Goal: Task Accomplishment & Management: Manage account settings

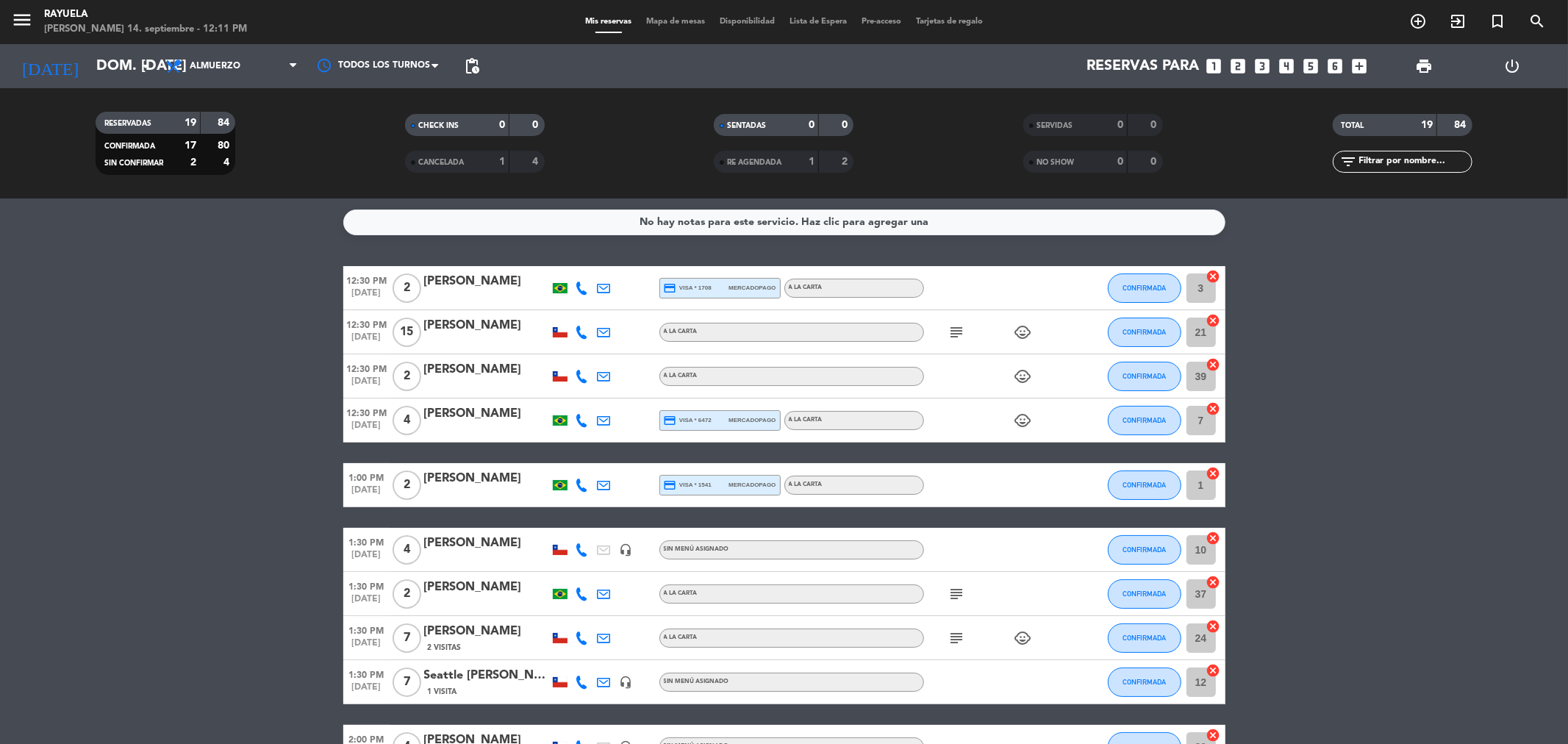
click at [575, 336] on icon at bounding box center [582, 333] width 14 height 14
click at [1488, 554] on bookings-row "12:30 PM [DATE] 2 [PERSON_NAME] credit_card visa * 1708 mercadopago A la carta …" at bounding box center [784, 726] width 1568 height 921
click at [483, 407] on div "[PERSON_NAME]" at bounding box center [487, 414] width 125 height 19
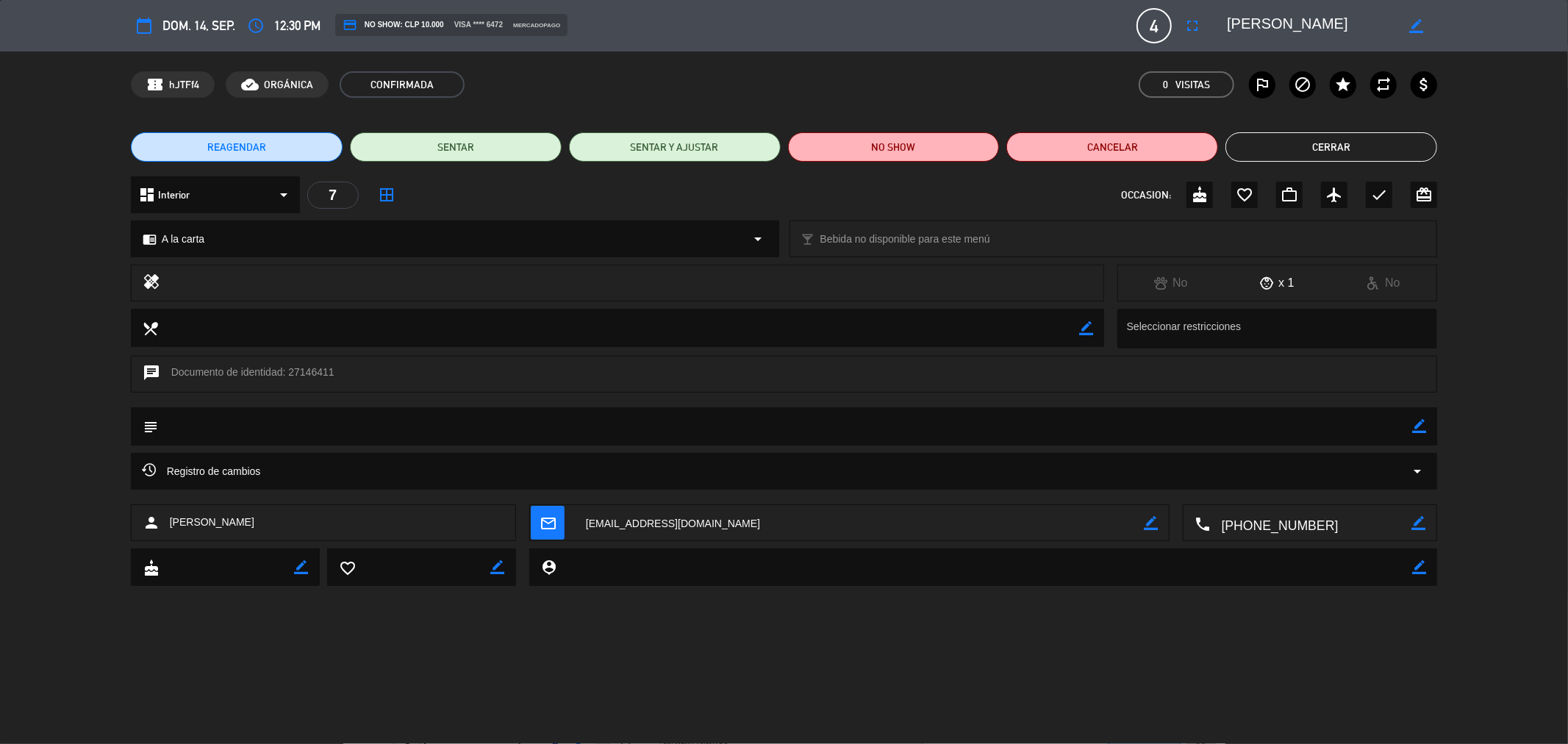
click at [1424, 429] on icon "border_color" at bounding box center [1419, 426] width 14 height 14
click at [1027, 445] on div "subject" at bounding box center [784, 430] width 1568 height 46
click at [1037, 424] on textarea at bounding box center [785, 426] width 1255 height 37
click at [1410, 422] on textarea at bounding box center [785, 426] width 1255 height 37
type textarea "m22 [PERSON_NAME]"
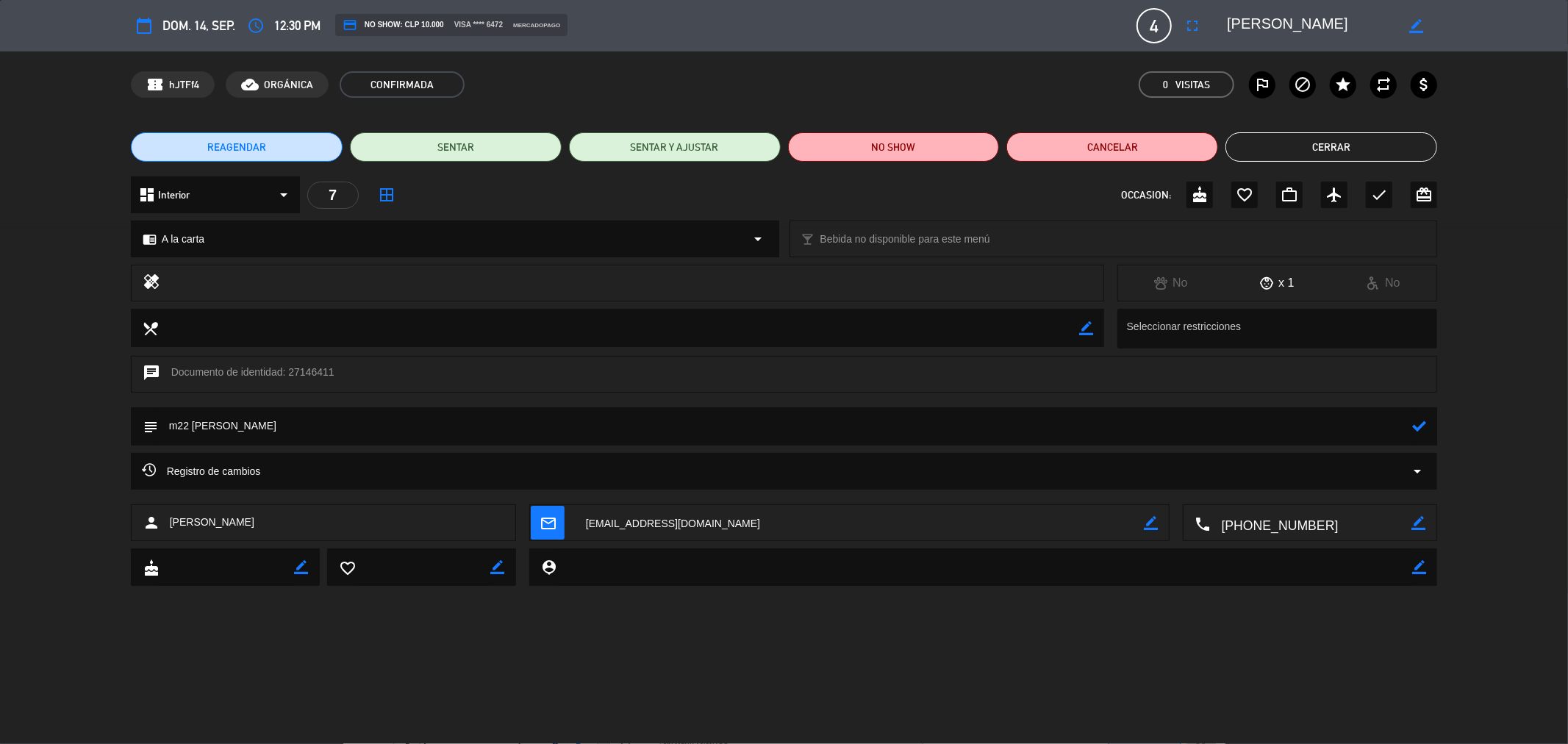
click at [1414, 423] on icon at bounding box center [1419, 426] width 14 height 14
click at [500, 143] on button "SENTAR" at bounding box center [456, 146] width 212 height 30
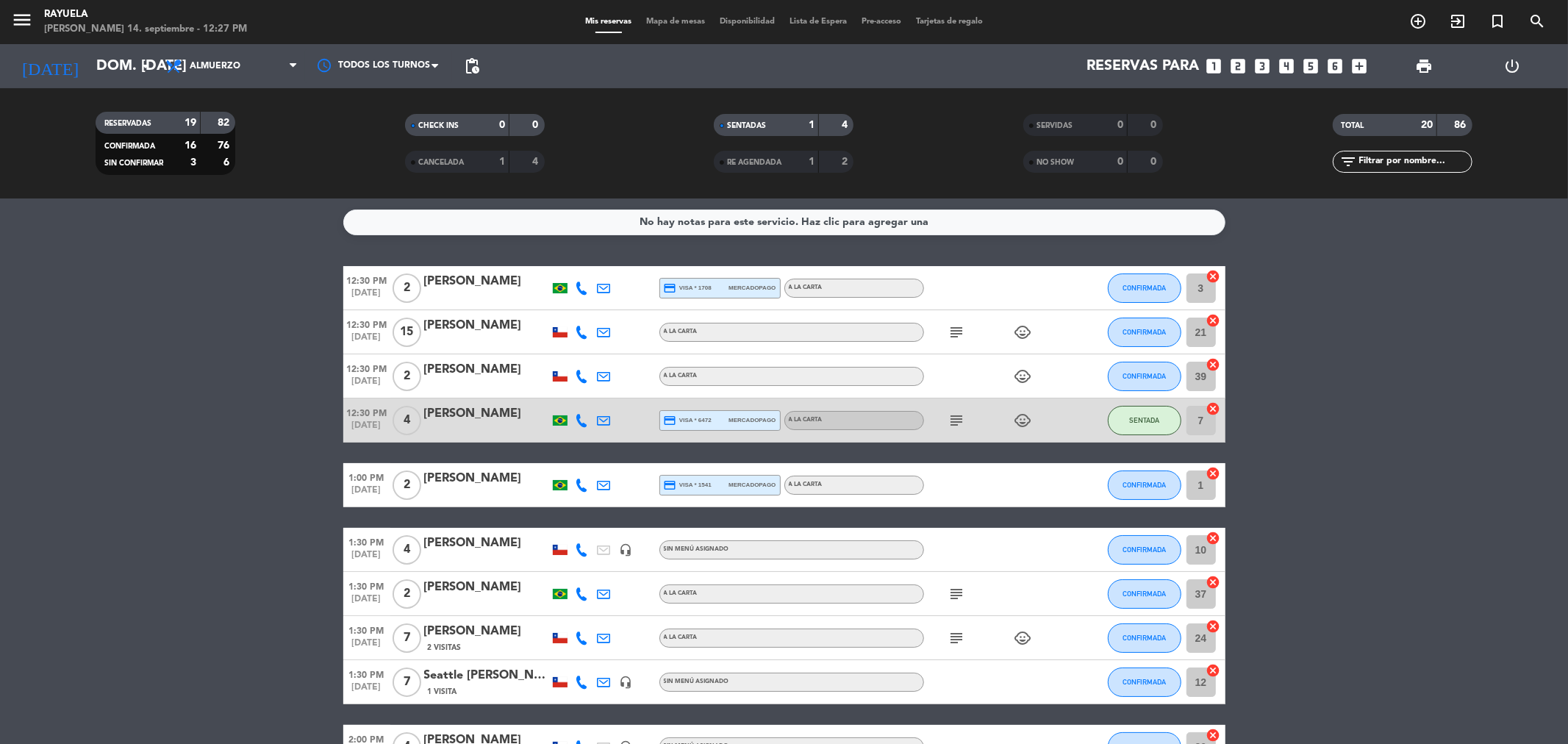
click at [442, 281] on div "[PERSON_NAME]" at bounding box center [487, 281] width 125 height 19
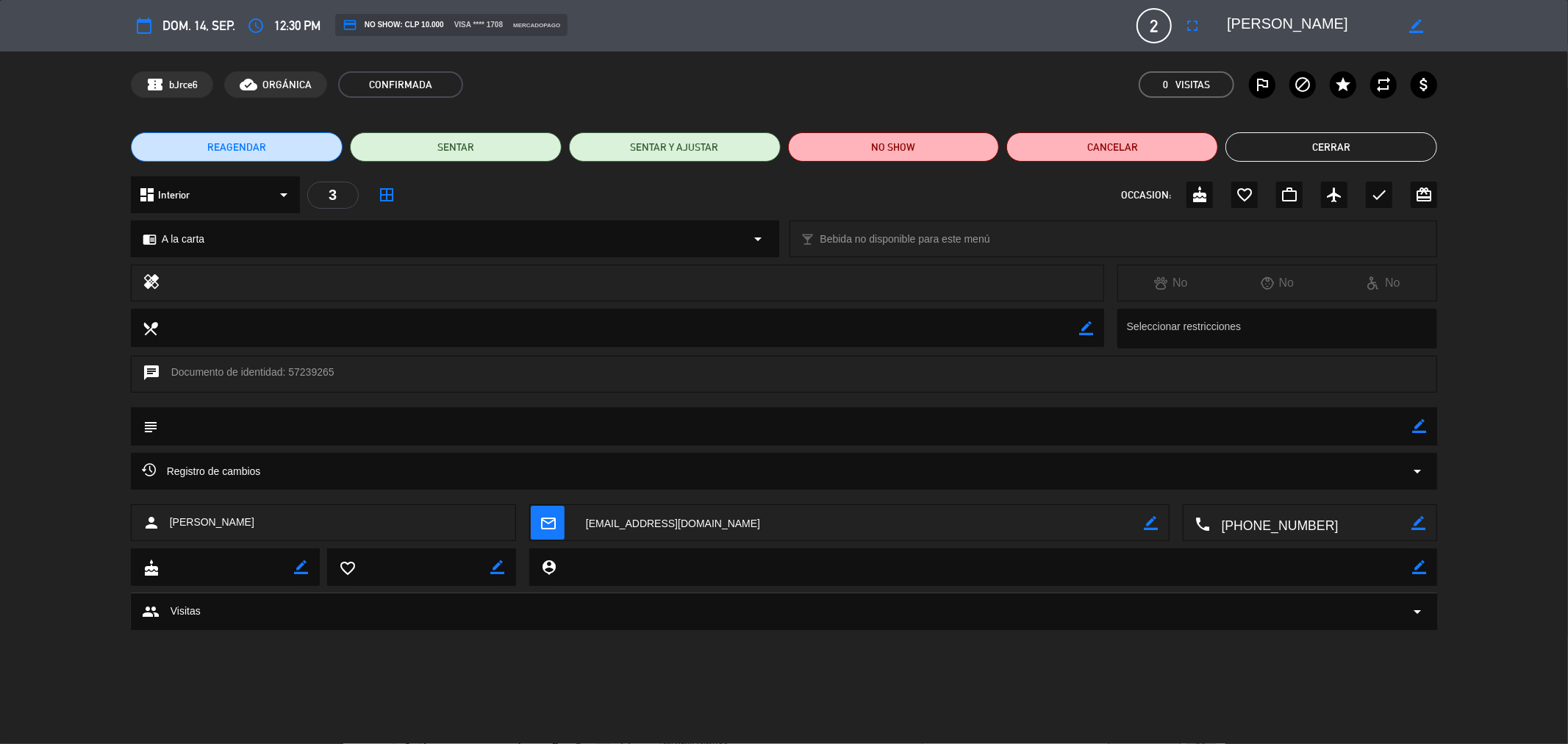
click at [1425, 420] on icon "border_color" at bounding box center [1419, 426] width 14 height 14
click at [1325, 422] on textarea at bounding box center [785, 426] width 1255 height 37
type textarea "m37 [PERSON_NAME]"
click at [1426, 427] on icon at bounding box center [1419, 426] width 14 height 14
click at [541, 140] on button "SENTAR" at bounding box center [456, 146] width 212 height 30
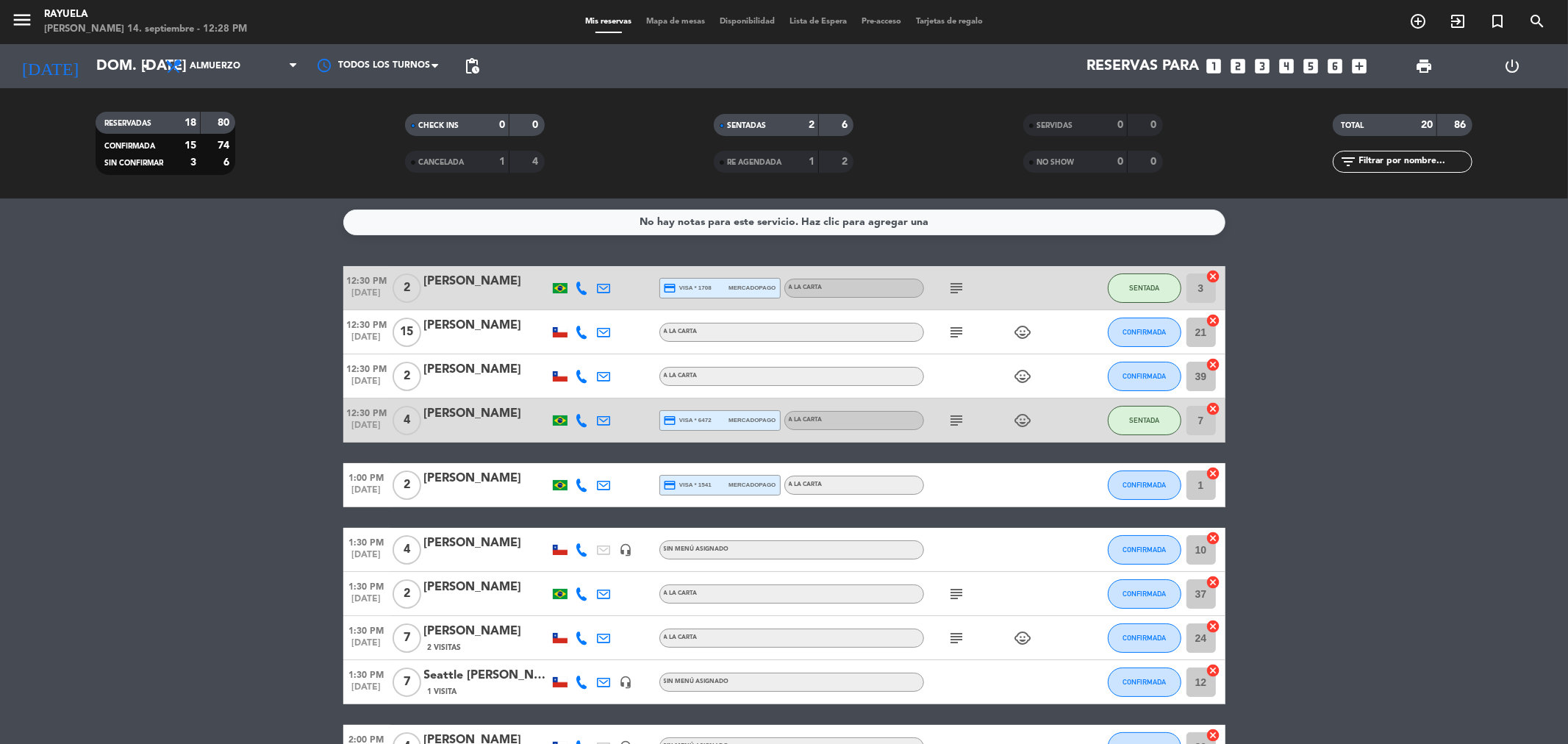
click at [488, 678] on div "Seattle [PERSON_NAME]" at bounding box center [487, 675] width 125 height 19
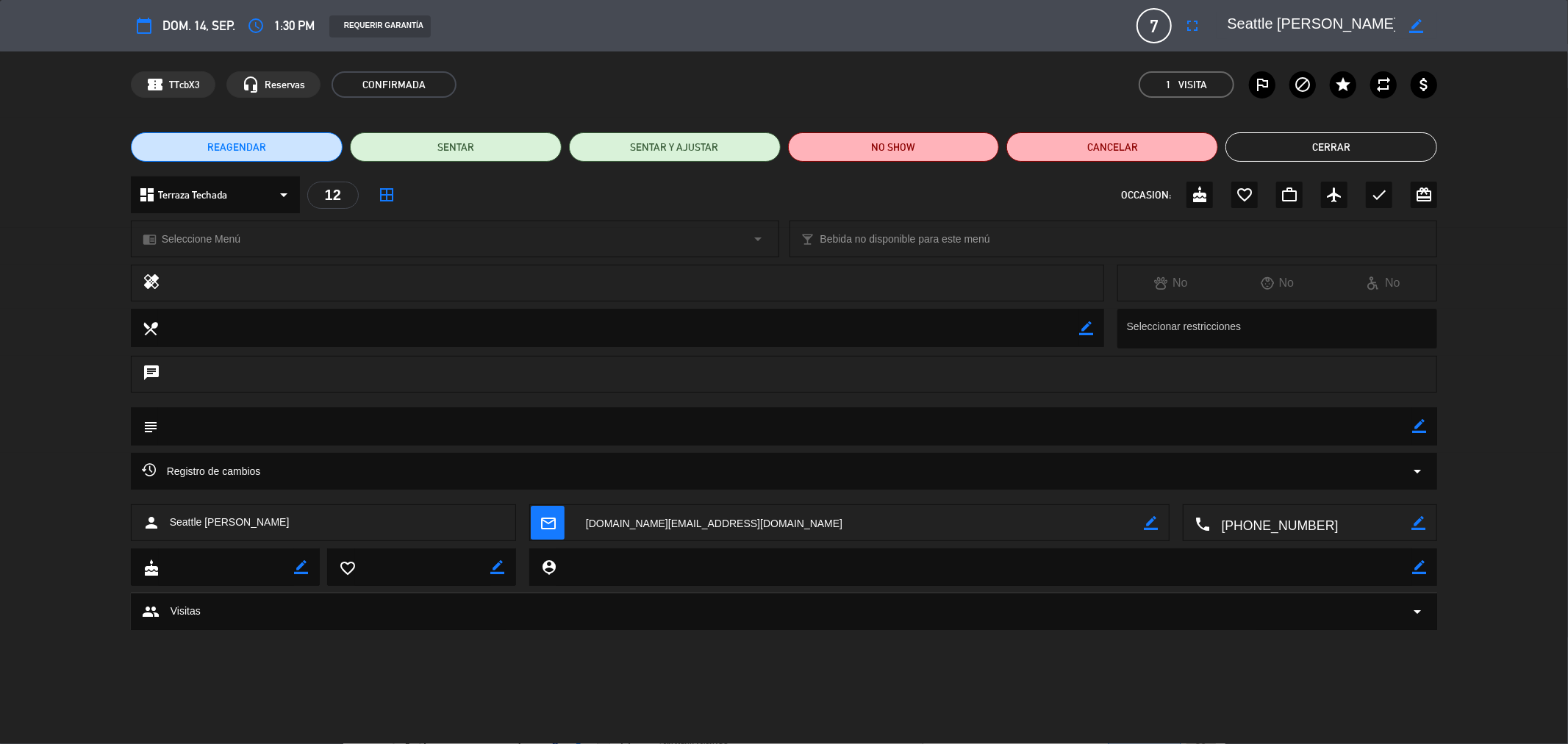
click at [1424, 429] on icon "border_color" at bounding box center [1419, 426] width 14 height 14
click at [1165, 438] on textarea at bounding box center [785, 426] width 1255 height 37
type textarea "m21 Rodri"
click at [1414, 423] on icon at bounding box center [1419, 426] width 14 height 14
click at [464, 158] on button "SENTAR" at bounding box center [456, 146] width 212 height 30
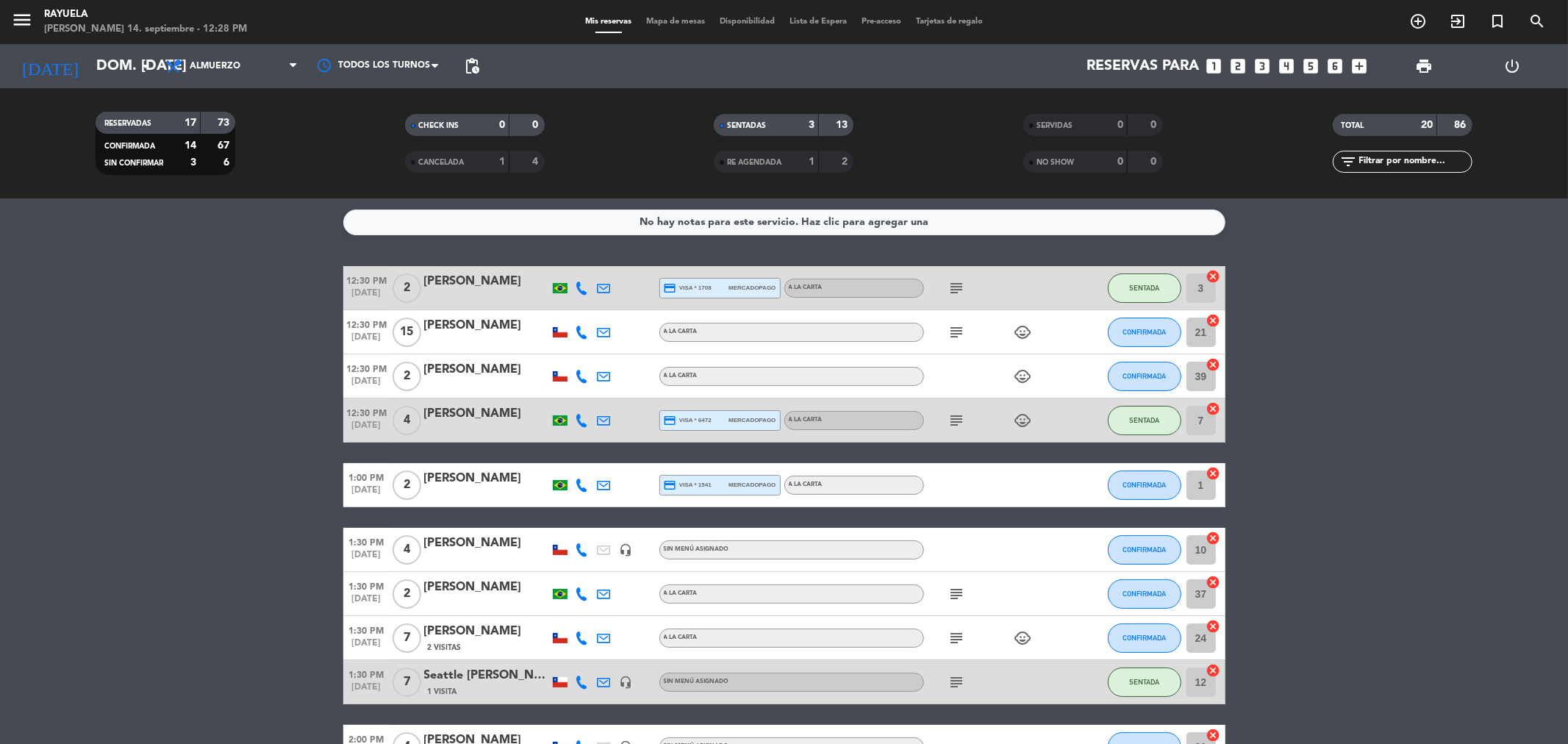
click at [1518, 490] on bookings-row "12:30 PM [DATE] 2 [PERSON_NAME] credit_card visa * 1708 mercadopago A la carta …" at bounding box center [784, 748] width 1568 height 965
click at [473, 585] on div "[PERSON_NAME]" at bounding box center [487, 587] width 125 height 19
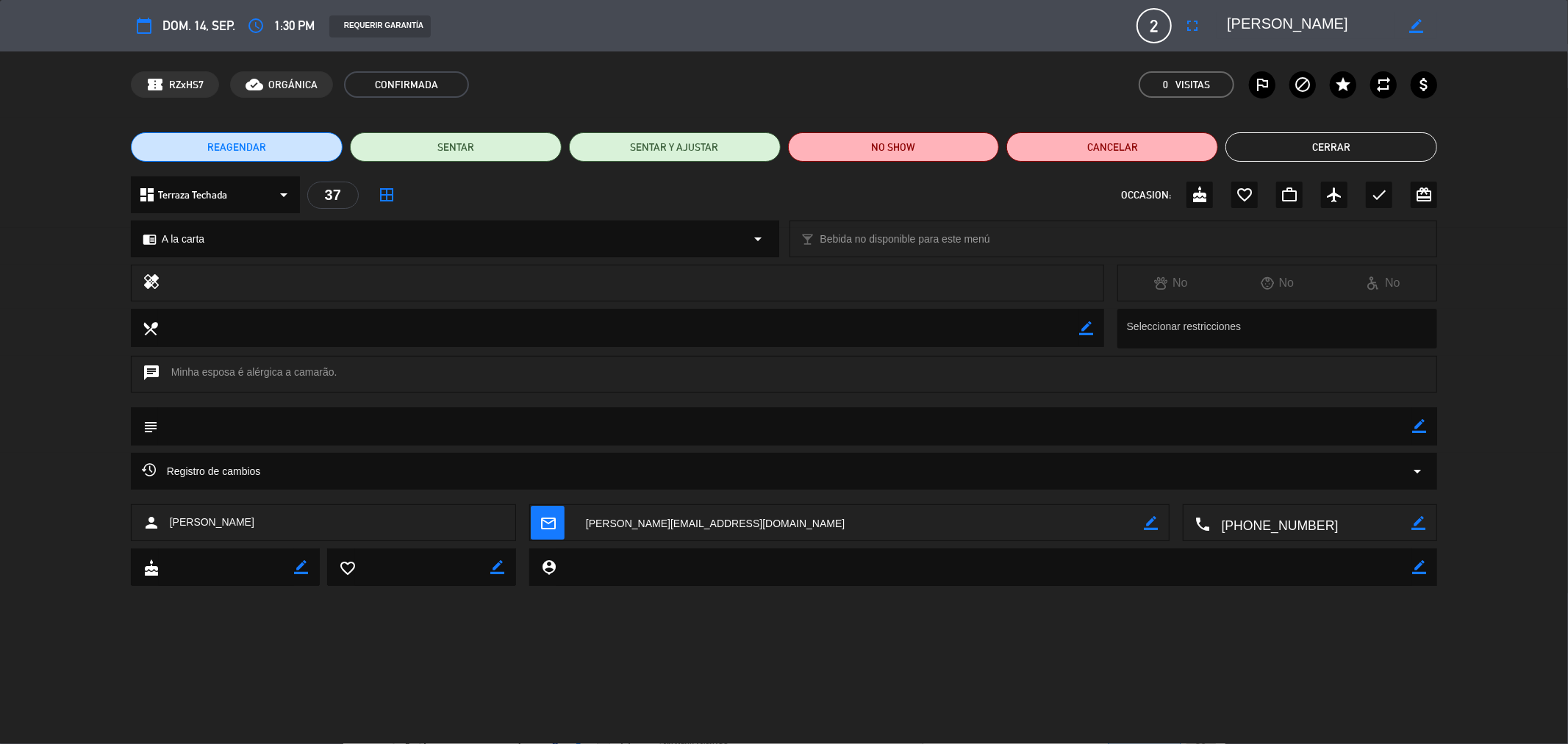
click at [1420, 427] on icon "border_color" at bounding box center [1419, 426] width 14 height 14
click at [1261, 438] on textarea at bounding box center [785, 426] width 1255 height 37
type textarea "m28 Caro"
click at [1423, 422] on icon at bounding box center [1419, 426] width 14 height 14
click at [520, 148] on button "SENTAR" at bounding box center [456, 146] width 212 height 30
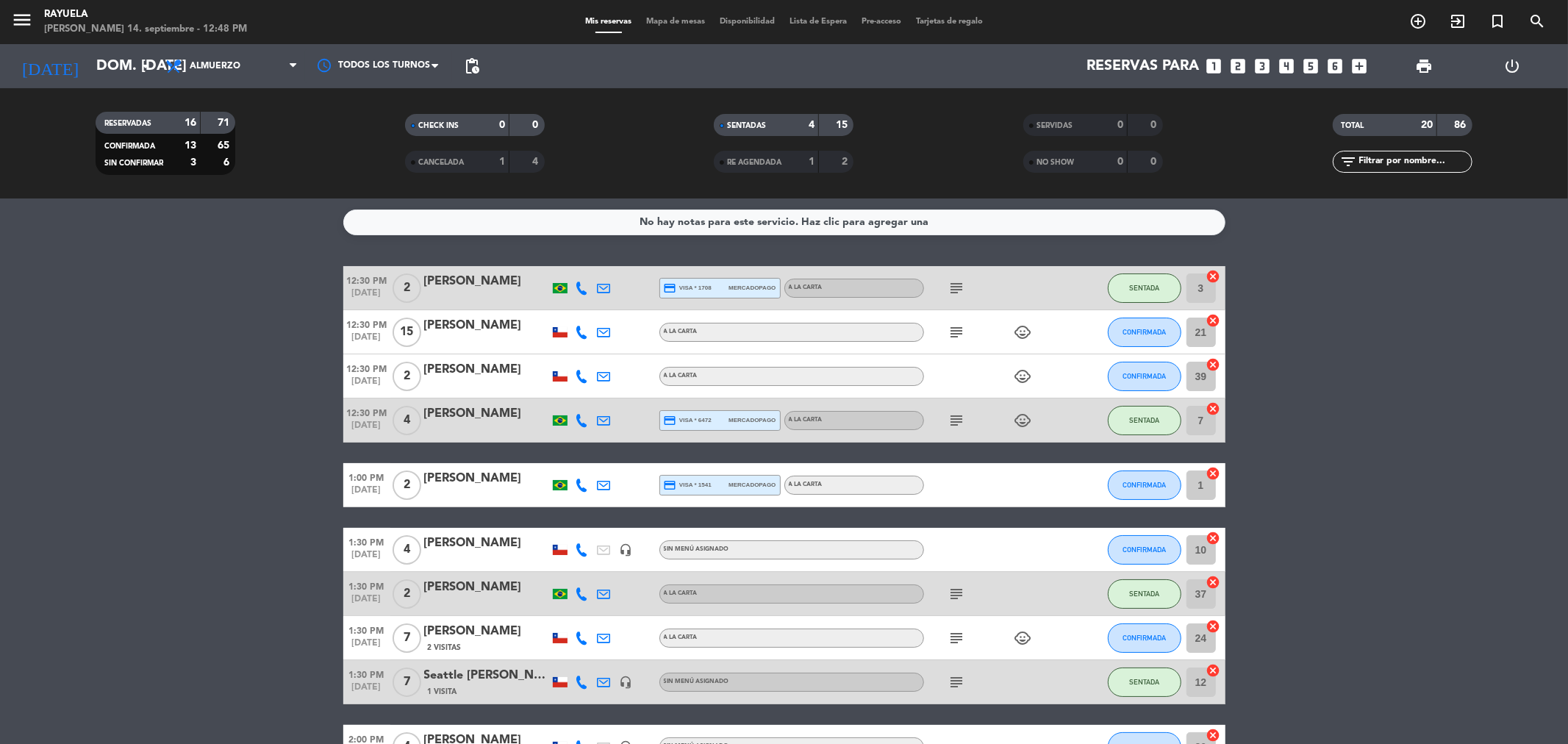
click at [502, 339] on div at bounding box center [487, 342] width 125 height 12
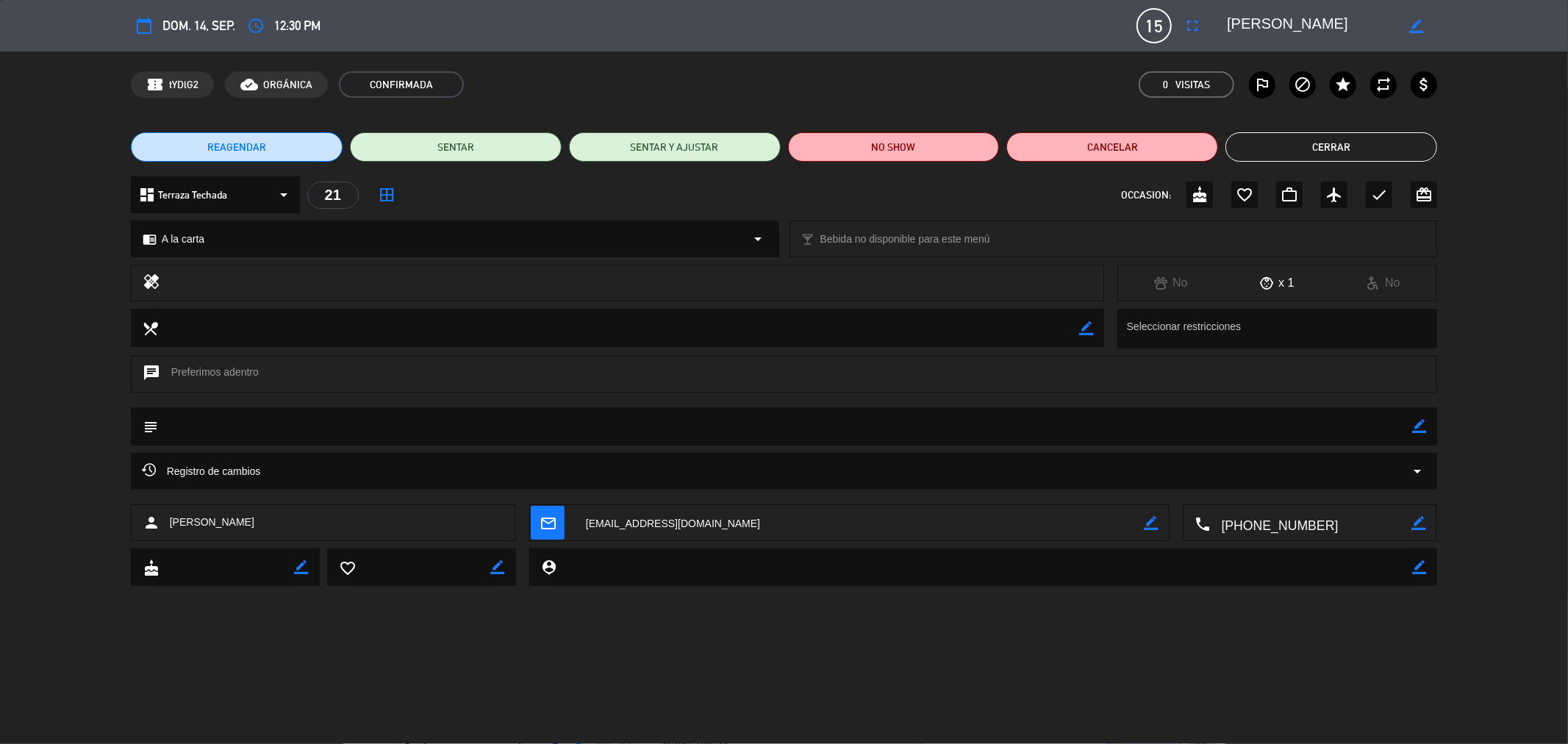
click at [1417, 428] on icon "border_color" at bounding box center [1419, 426] width 14 height 14
click at [1279, 425] on textarea at bounding box center [785, 426] width 1255 height 37
type textarea "m30 Rodri"
click at [1417, 428] on icon at bounding box center [1419, 426] width 14 height 14
click at [394, 157] on button "SENTAR" at bounding box center [456, 146] width 212 height 30
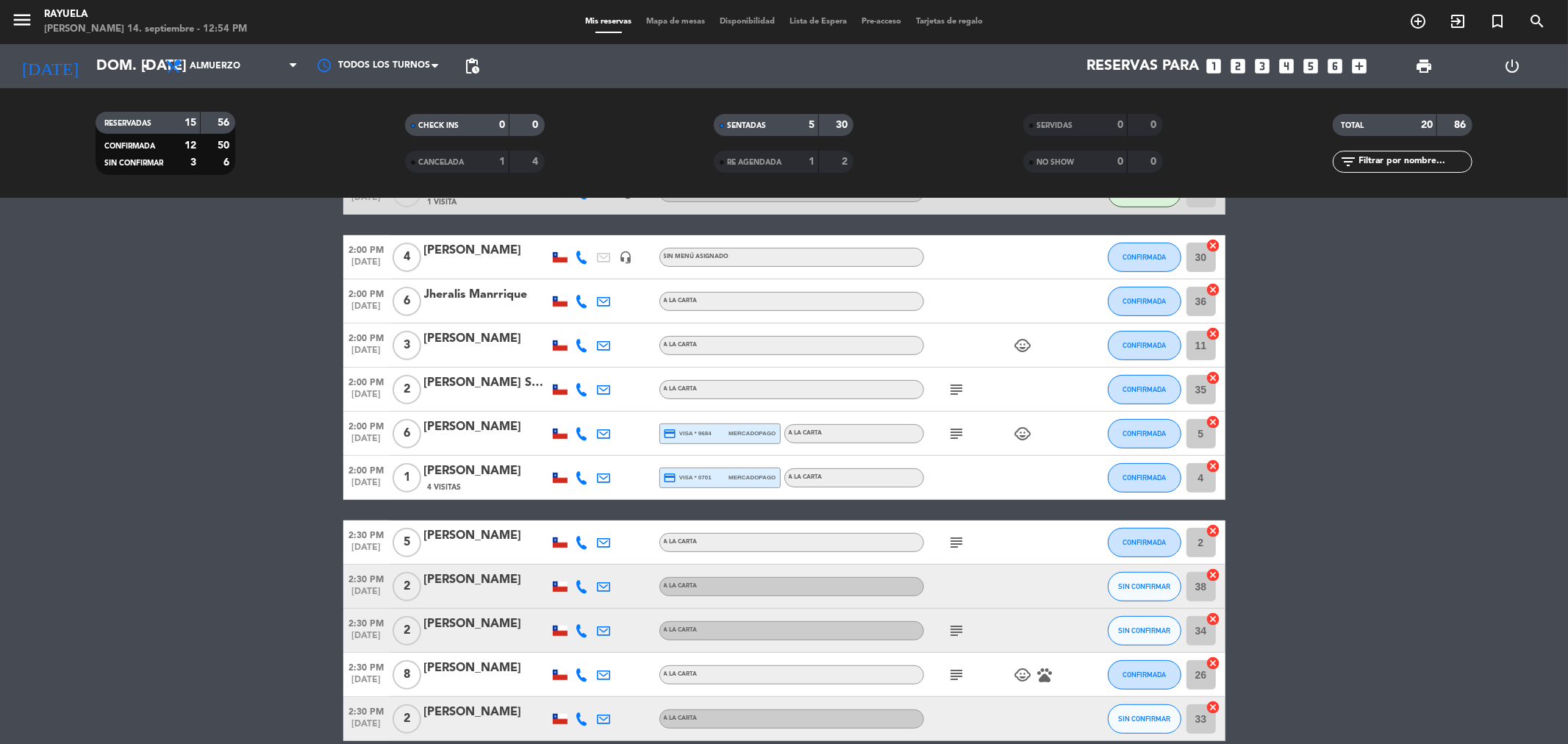
scroll to position [560, 0]
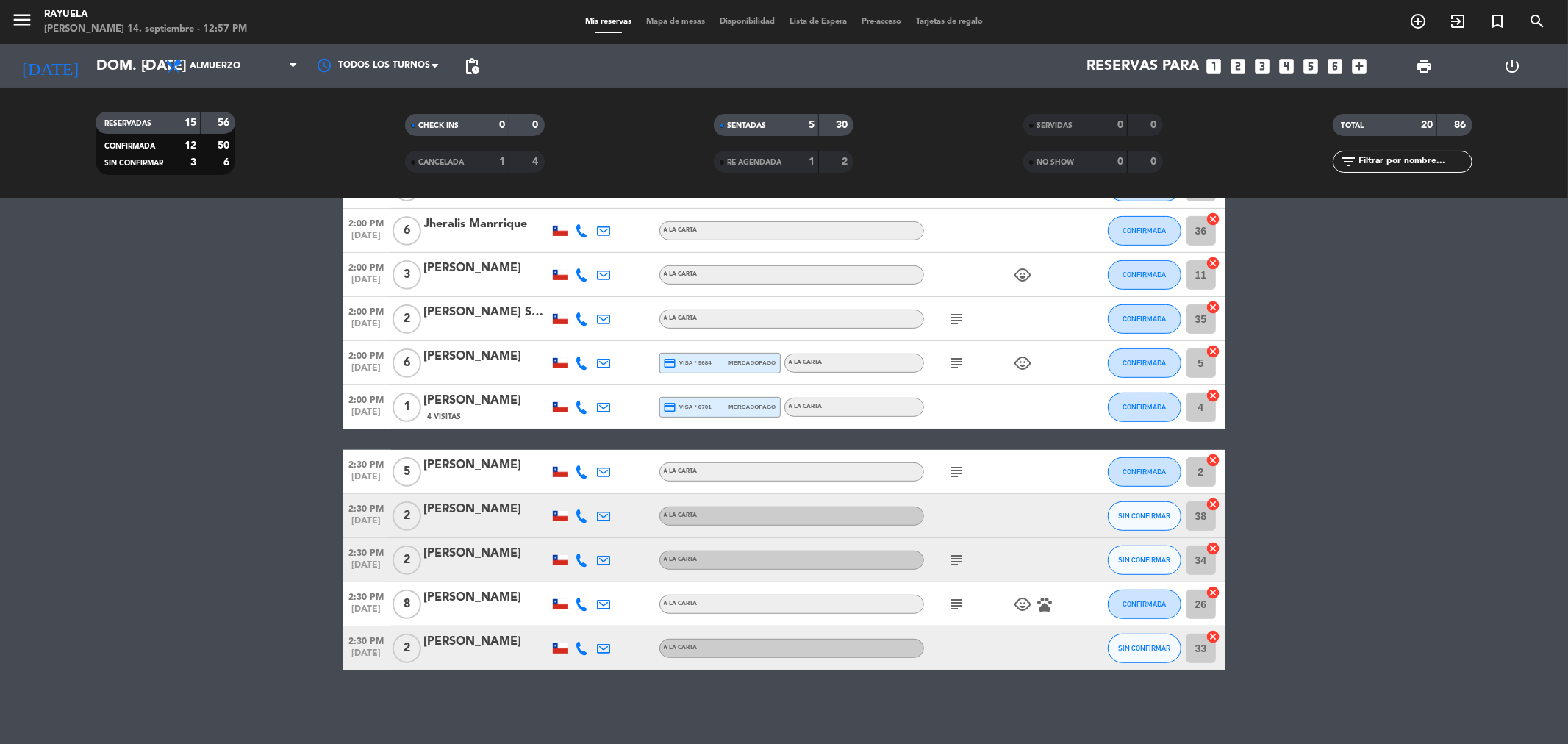
click at [955, 555] on icon "subject" at bounding box center [957, 560] width 18 height 18
click at [1144, 512] on span "SIN CONFIRMAR" at bounding box center [1144, 516] width 52 height 8
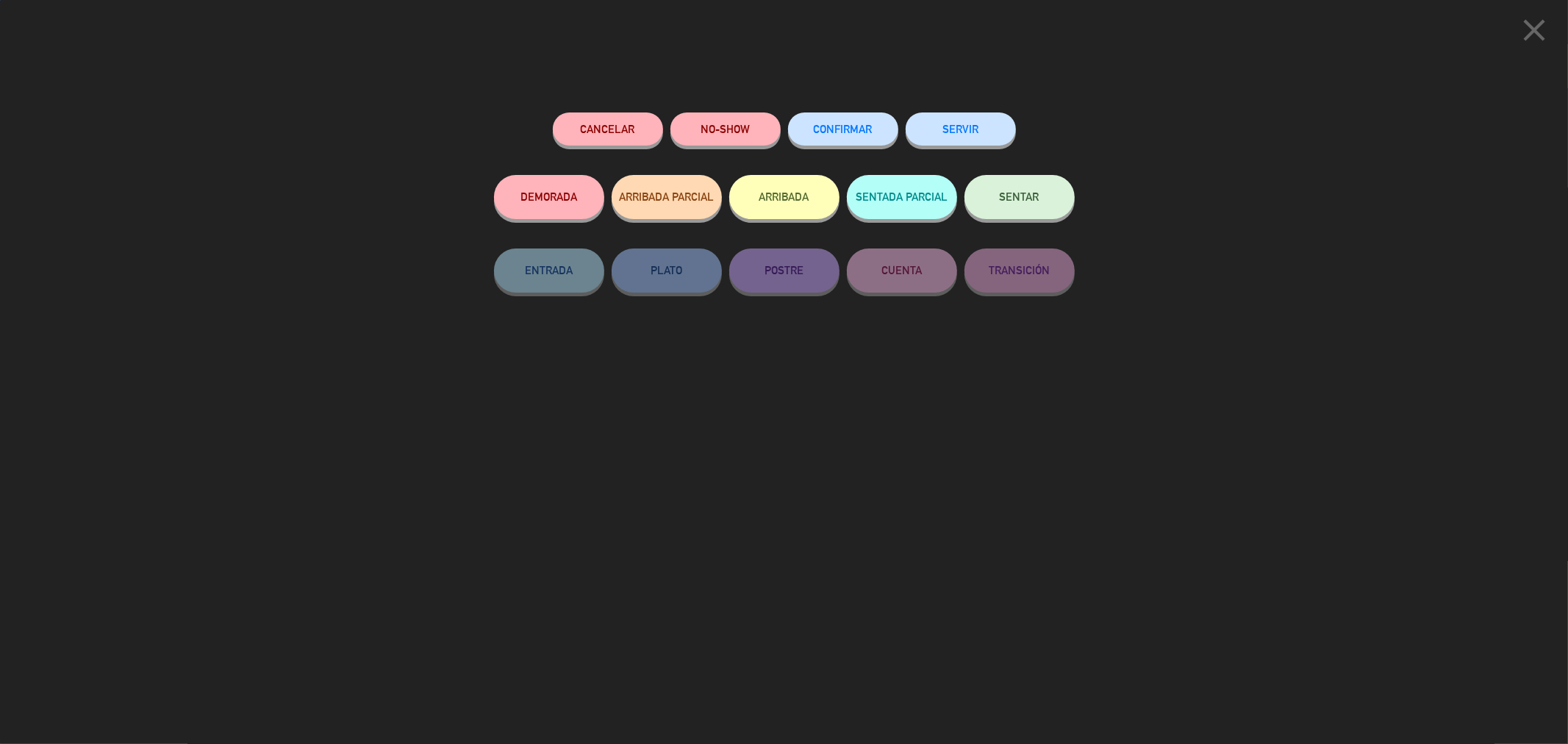
click at [840, 133] on span "CONFIRMAR" at bounding box center [843, 129] width 58 height 13
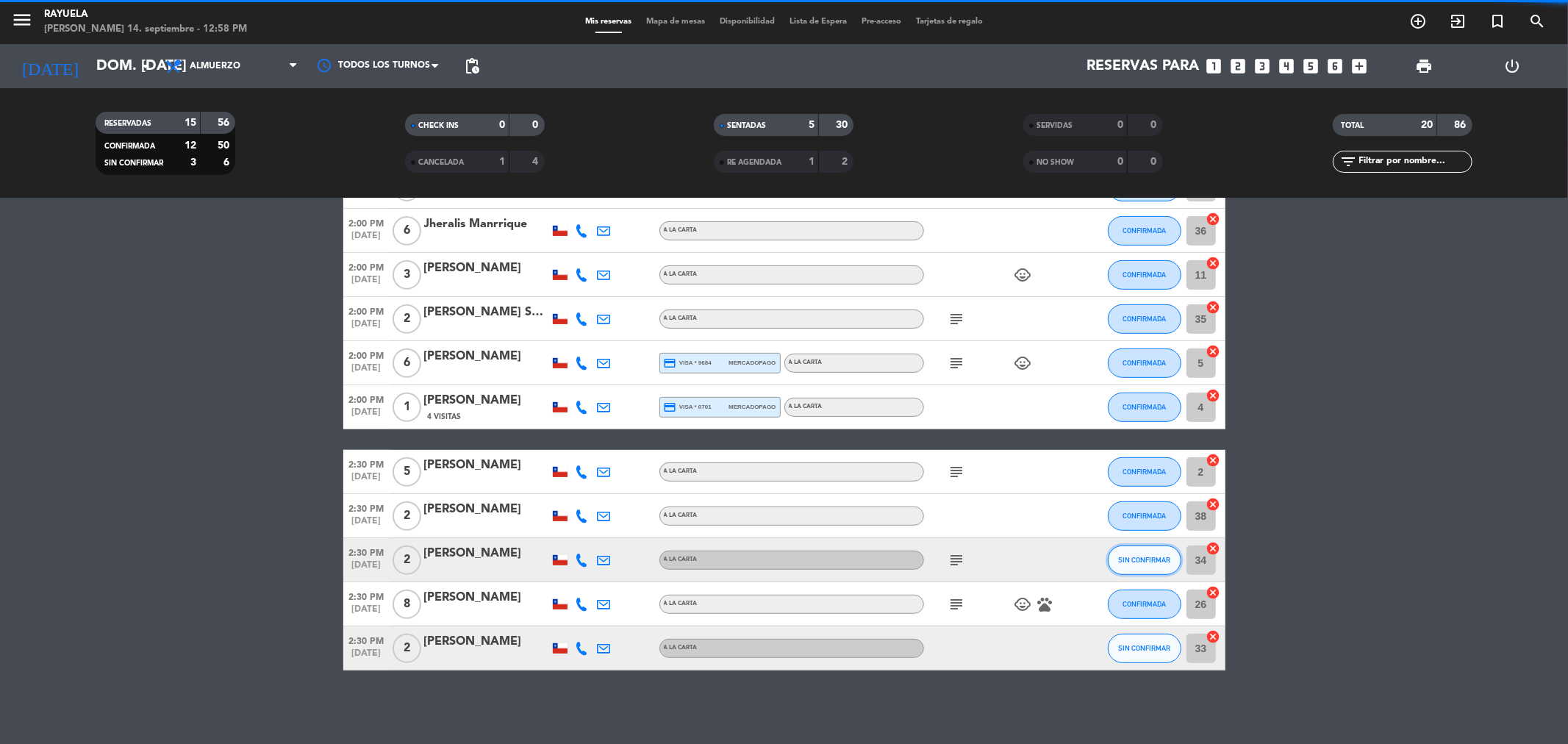
click at [1135, 561] on span "SIN CONFIRMAR" at bounding box center [1144, 560] width 52 height 8
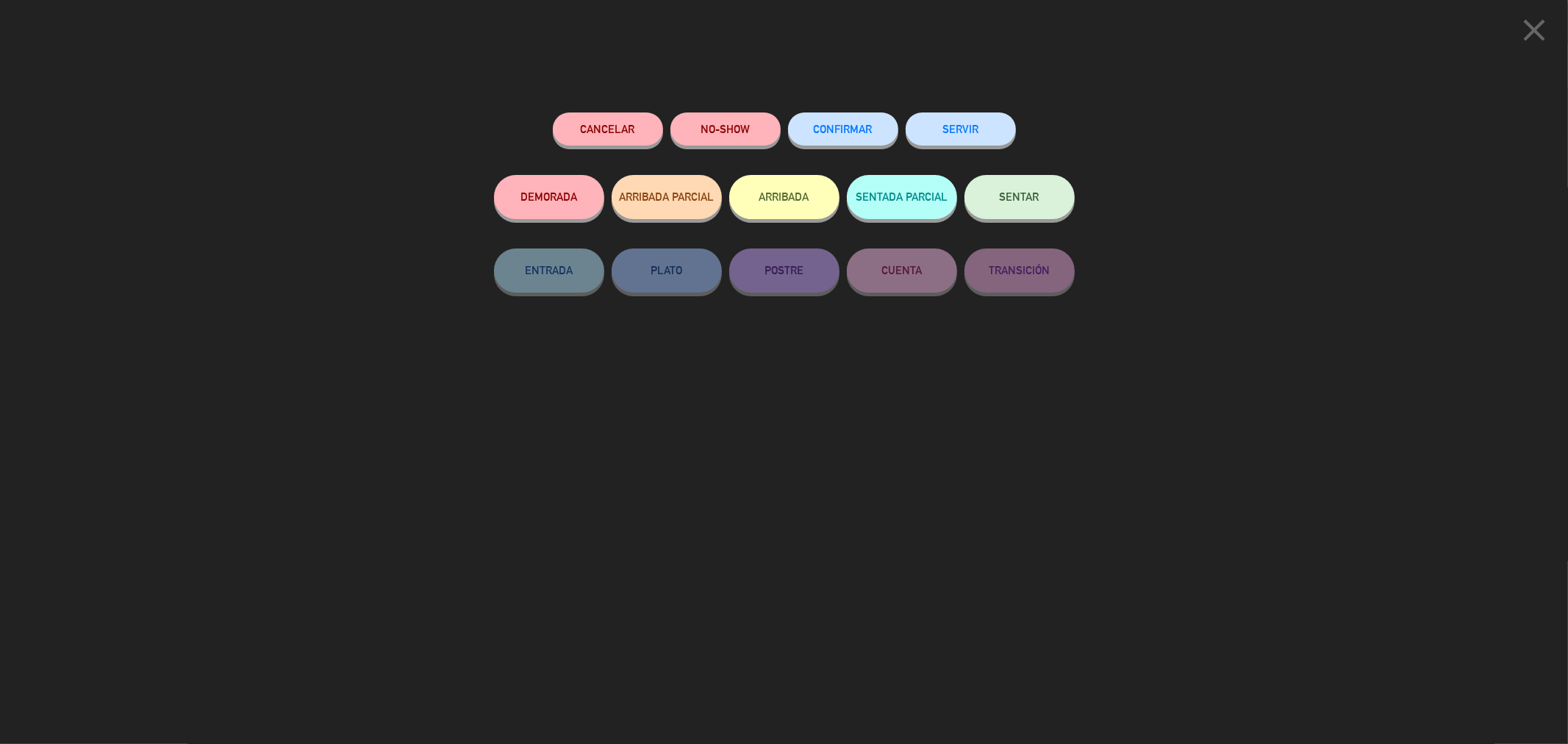
click at [861, 141] on button "CONFIRMAR" at bounding box center [843, 129] width 110 height 33
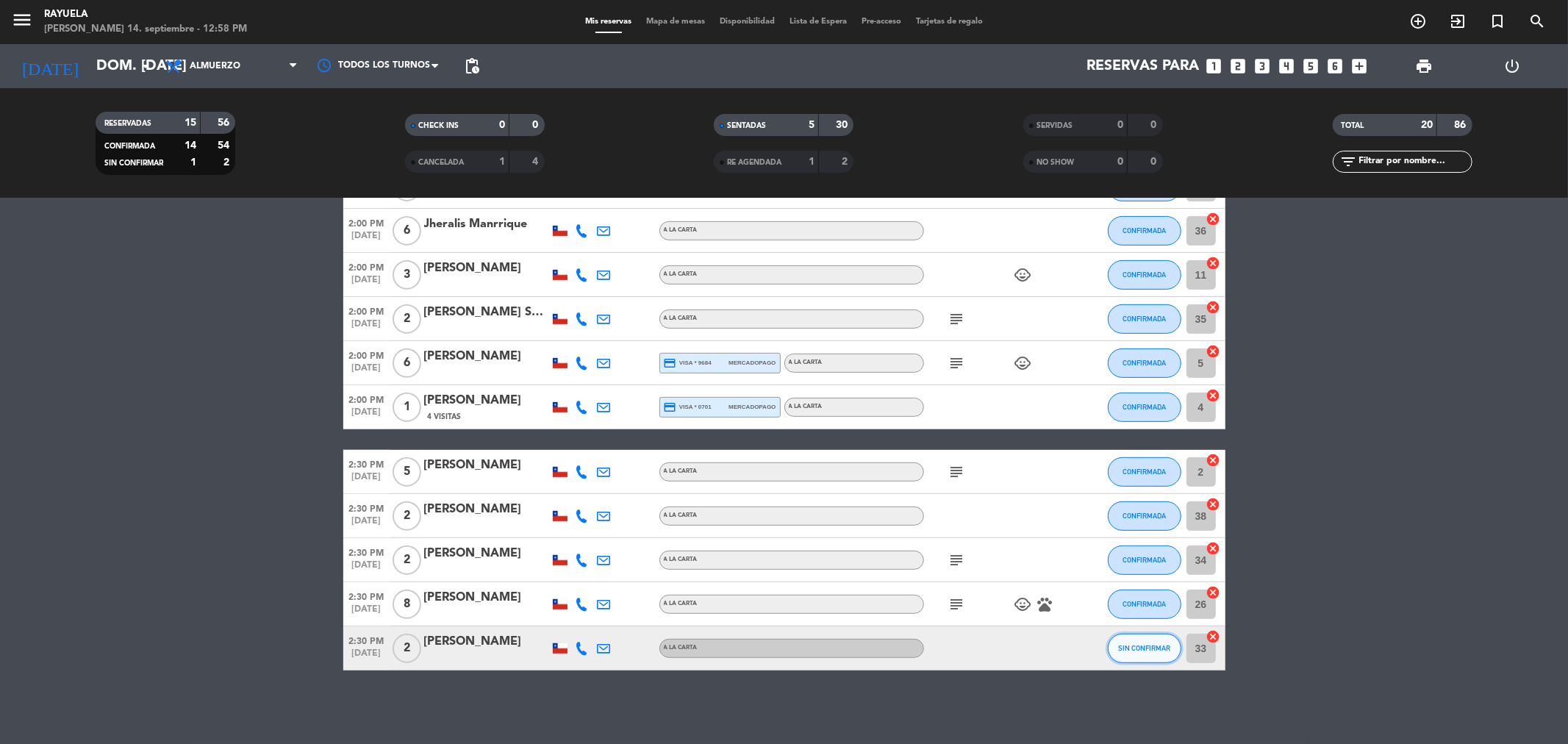
click at [1136, 648] on span "SIN CONFIRMAR" at bounding box center [1144, 648] width 52 height 8
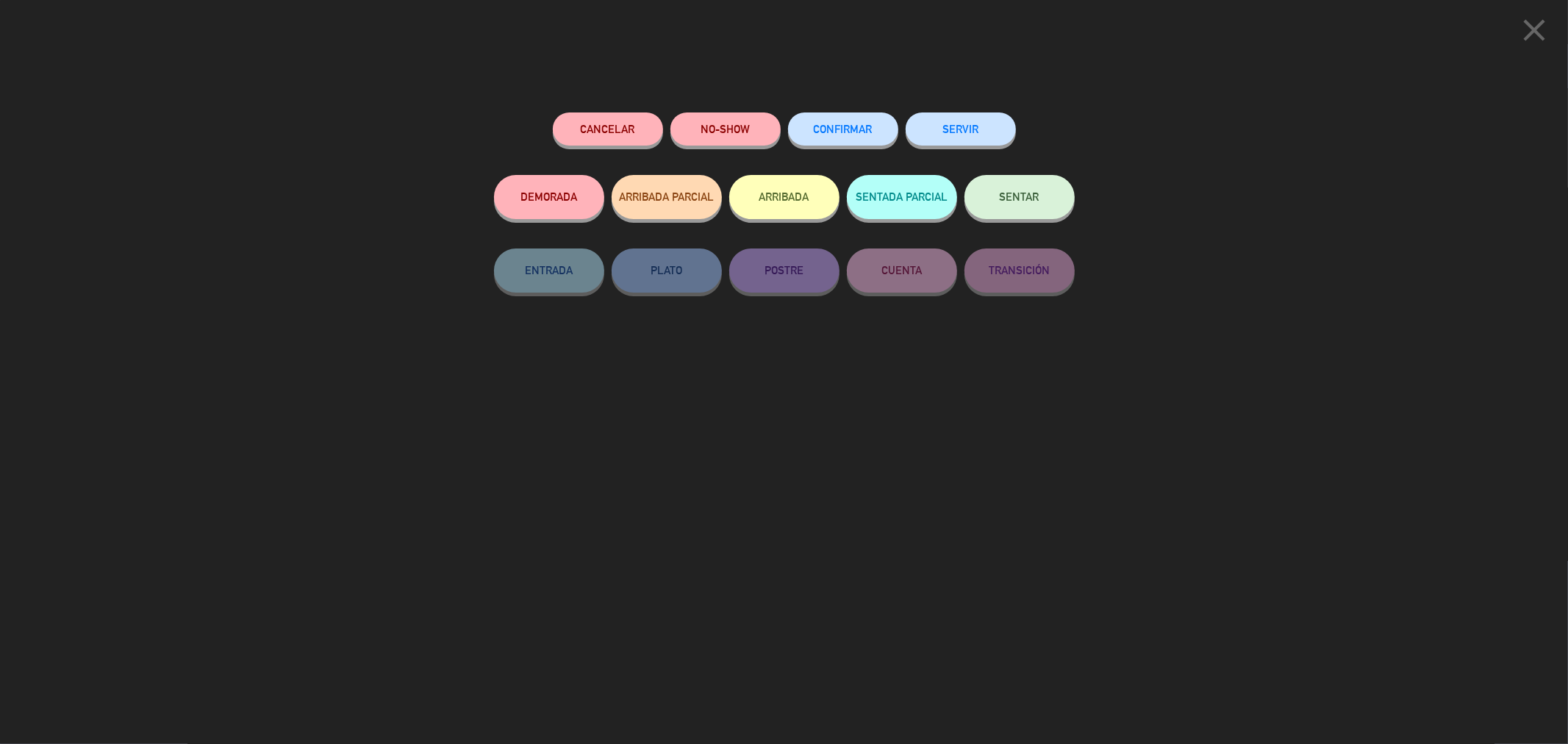
click at [837, 127] on span "CONFIRMAR" at bounding box center [843, 129] width 58 height 13
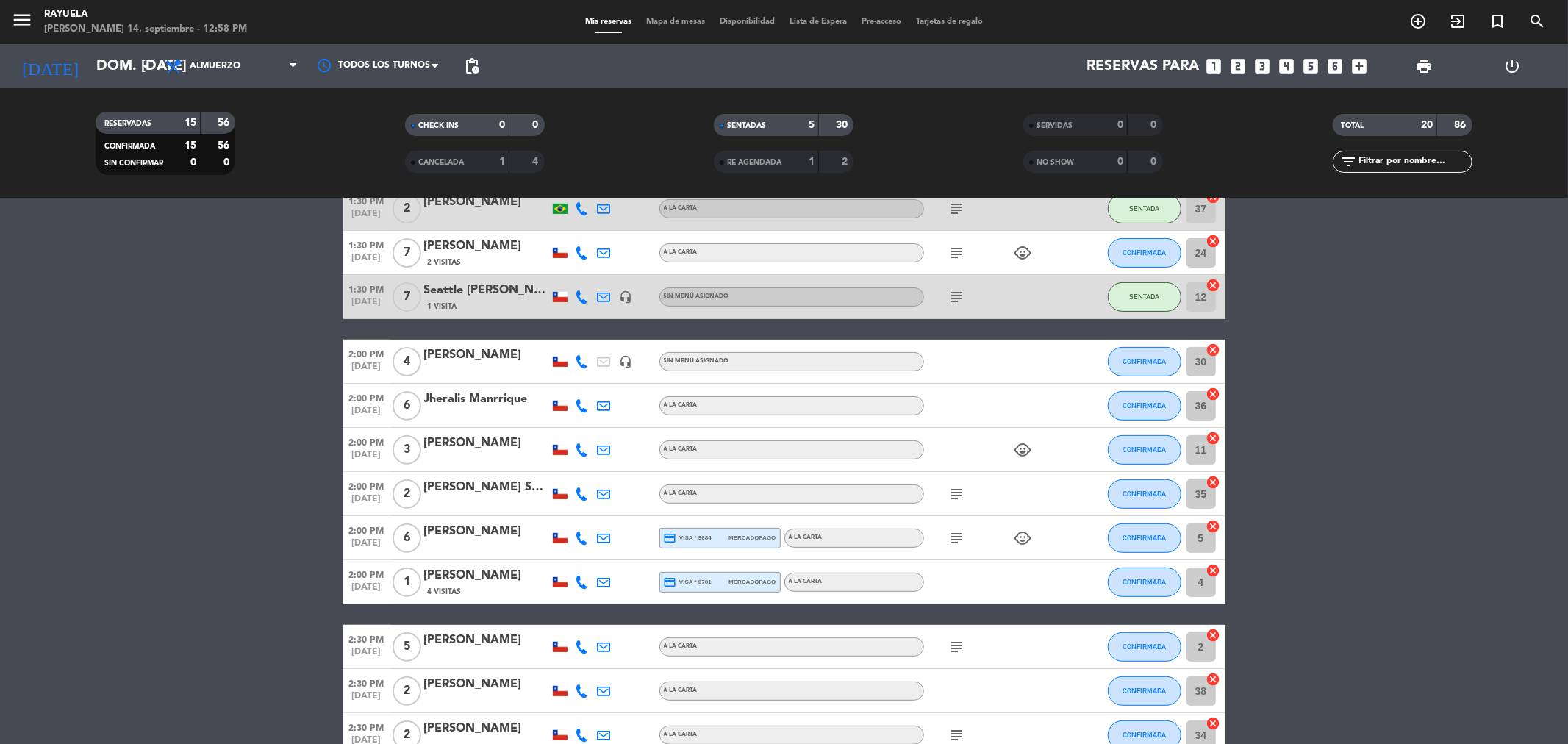
scroll to position [408, 0]
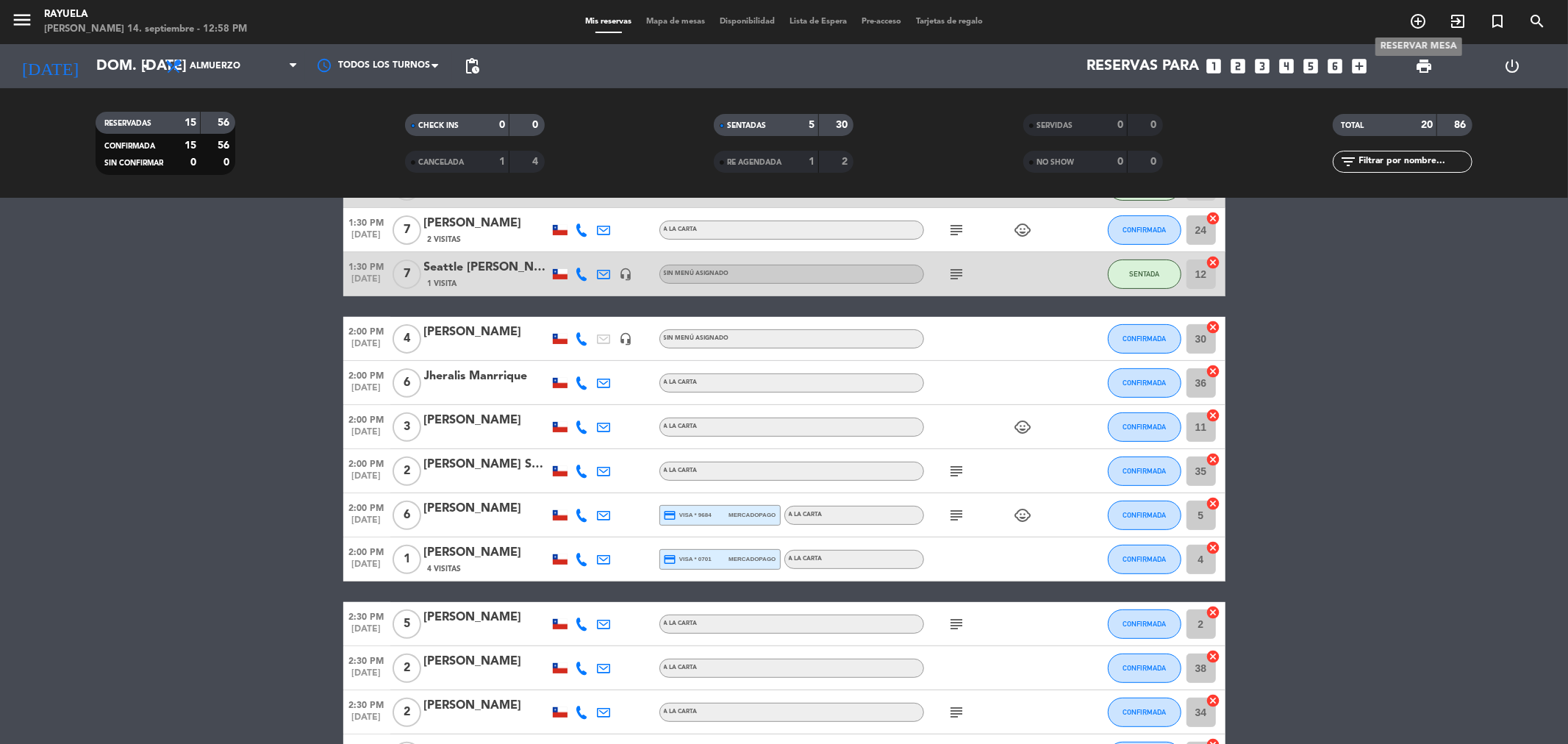
click at [1422, 24] on icon "add_circle_outline" at bounding box center [1417, 21] width 18 height 18
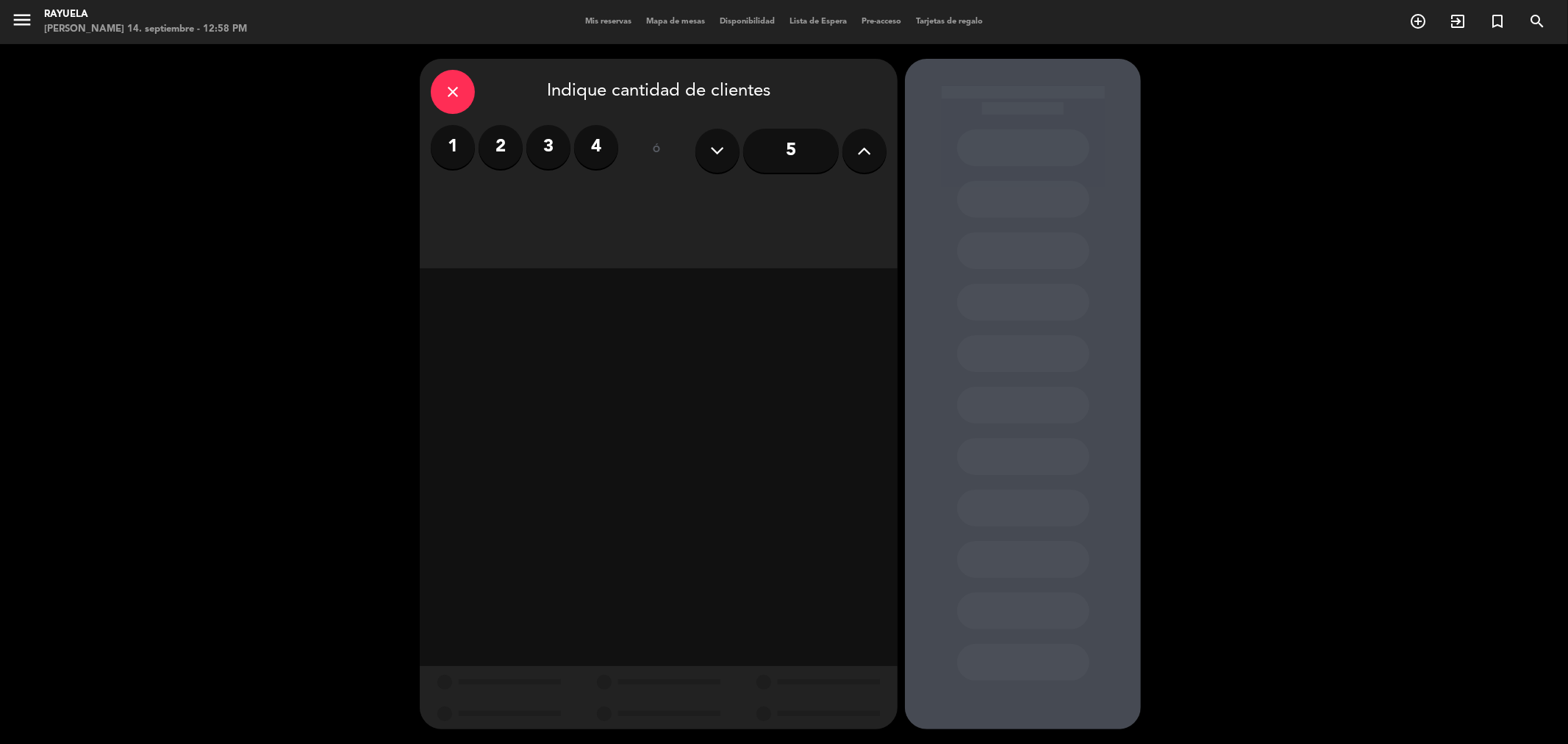
click at [497, 152] on label "2" at bounding box center [501, 147] width 44 height 44
click at [460, 103] on div "close" at bounding box center [453, 92] width 44 height 44
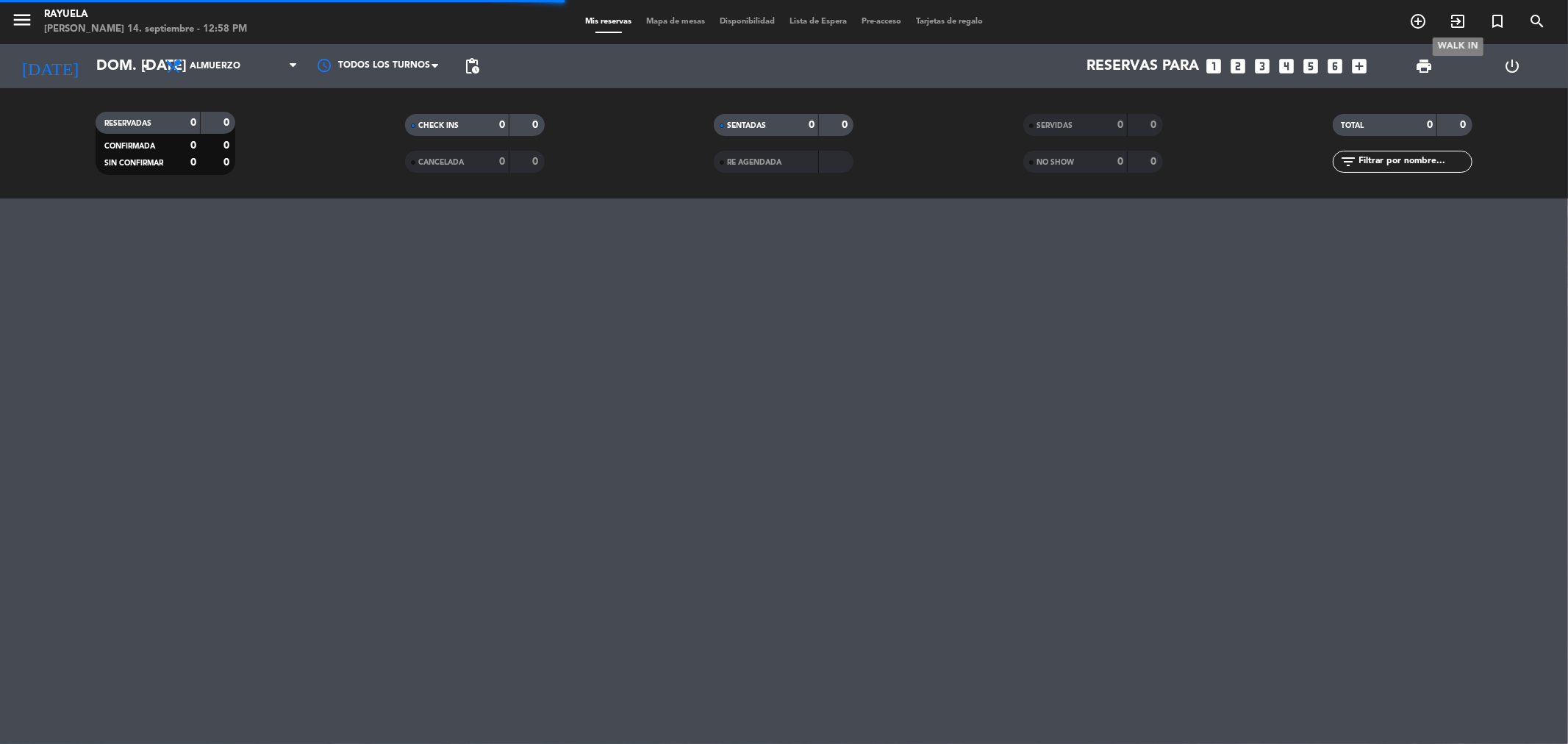
click at [1461, 24] on icon "exit_to_app" at bounding box center [1457, 21] width 18 height 18
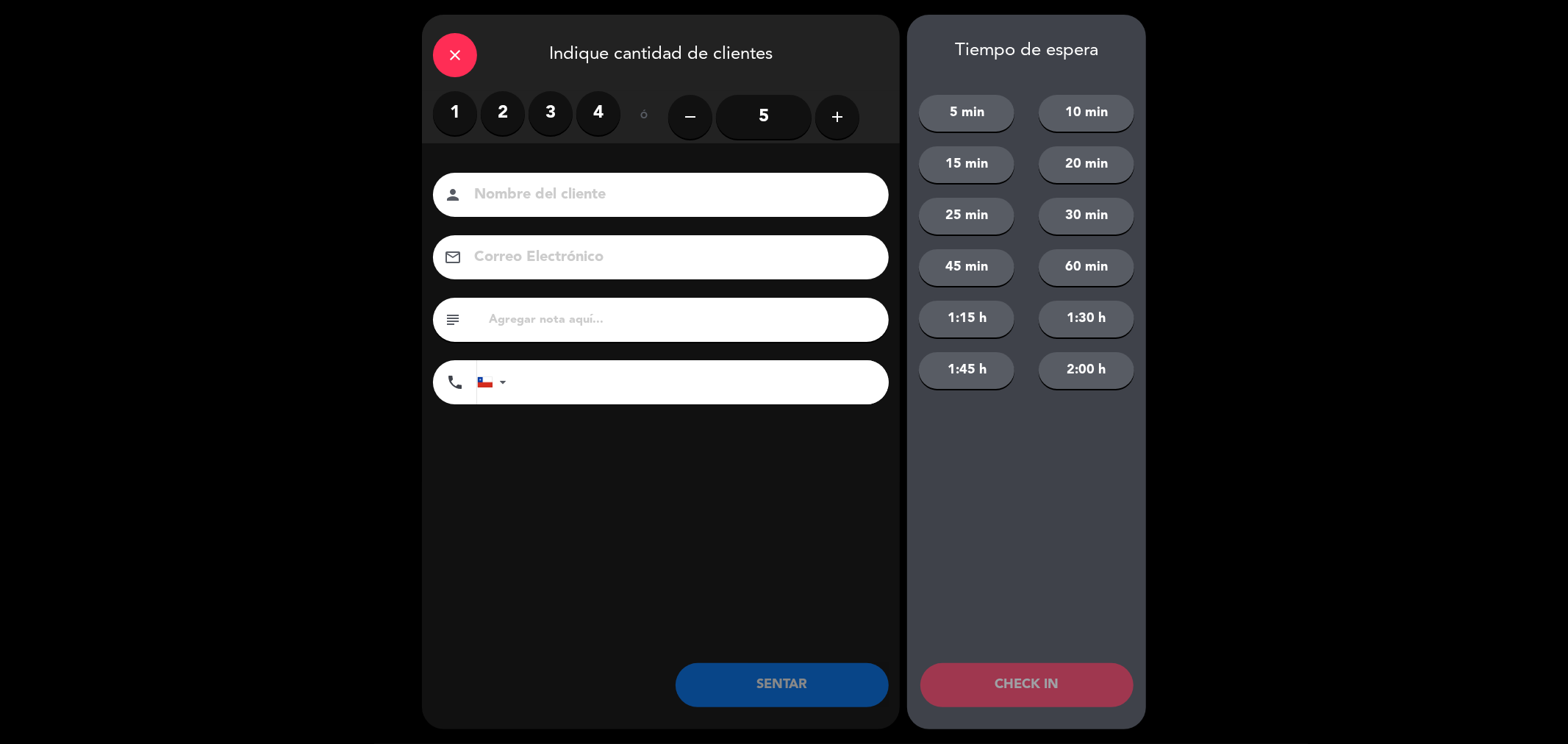
click at [497, 118] on label "2" at bounding box center [503, 113] width 44 height 44
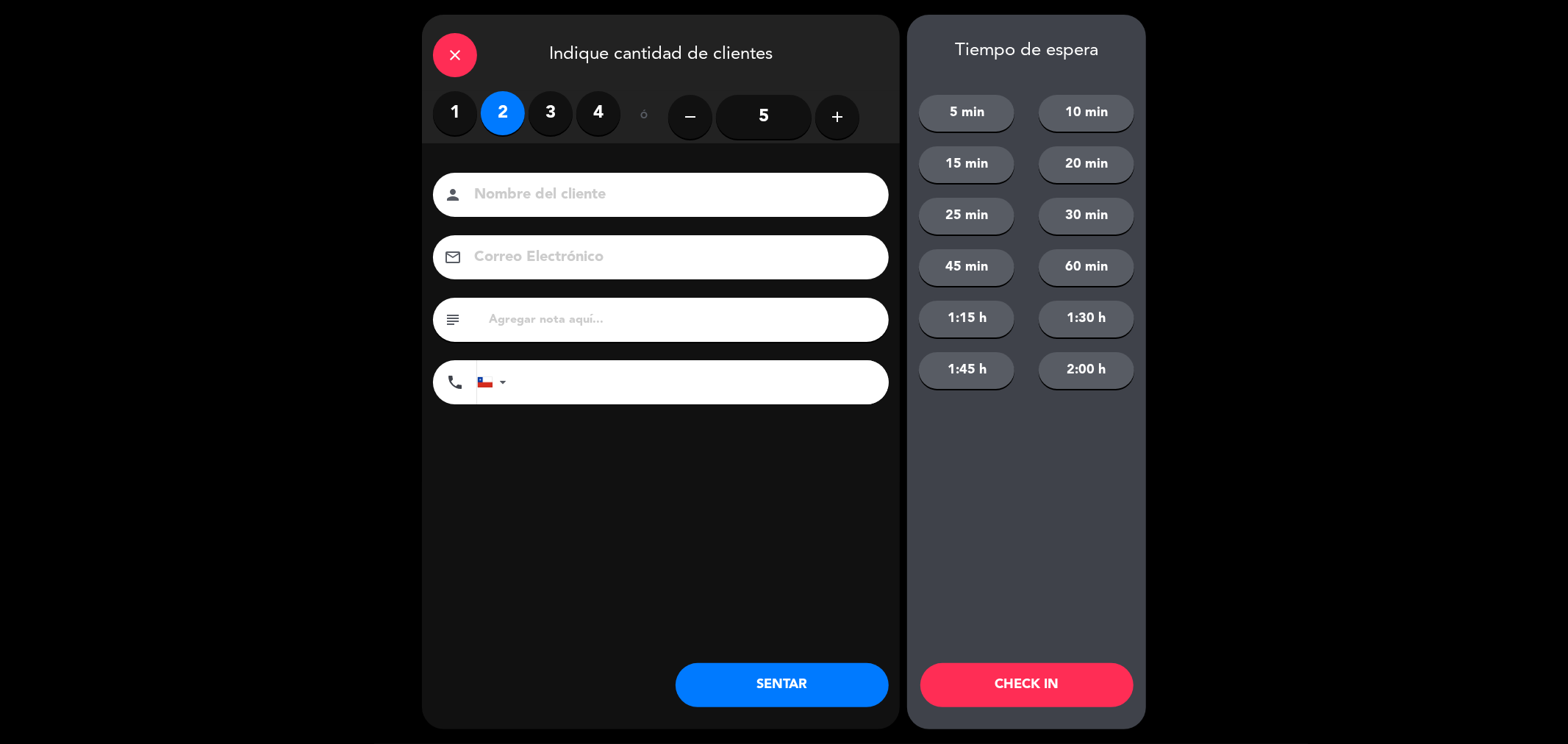
click at [600, 184] on input at bounding box center [671, 195] width 397 height 25
type input "[PERSON_NAME]"
click at [545, 311] on input "text" at bounding box center [682, 320] width 390 height 20
type input "Escapada Romantica 016"
click at [762, 672] on button "SENTAR" at bounding box center [782, 686] width 213 height 44
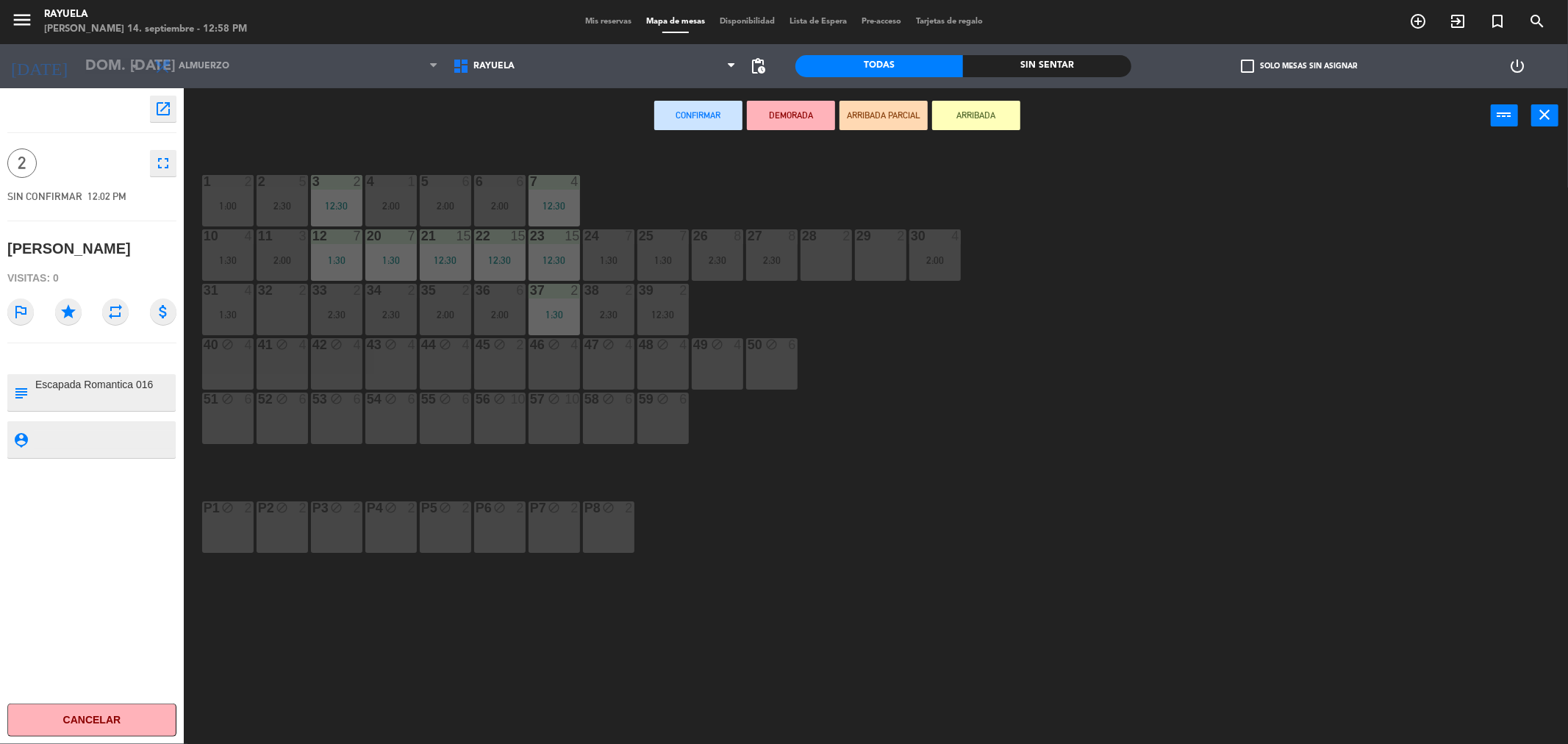
click at [569, 372] on div "46 block 4" at bounding box center [554, 364] width 52 height 52
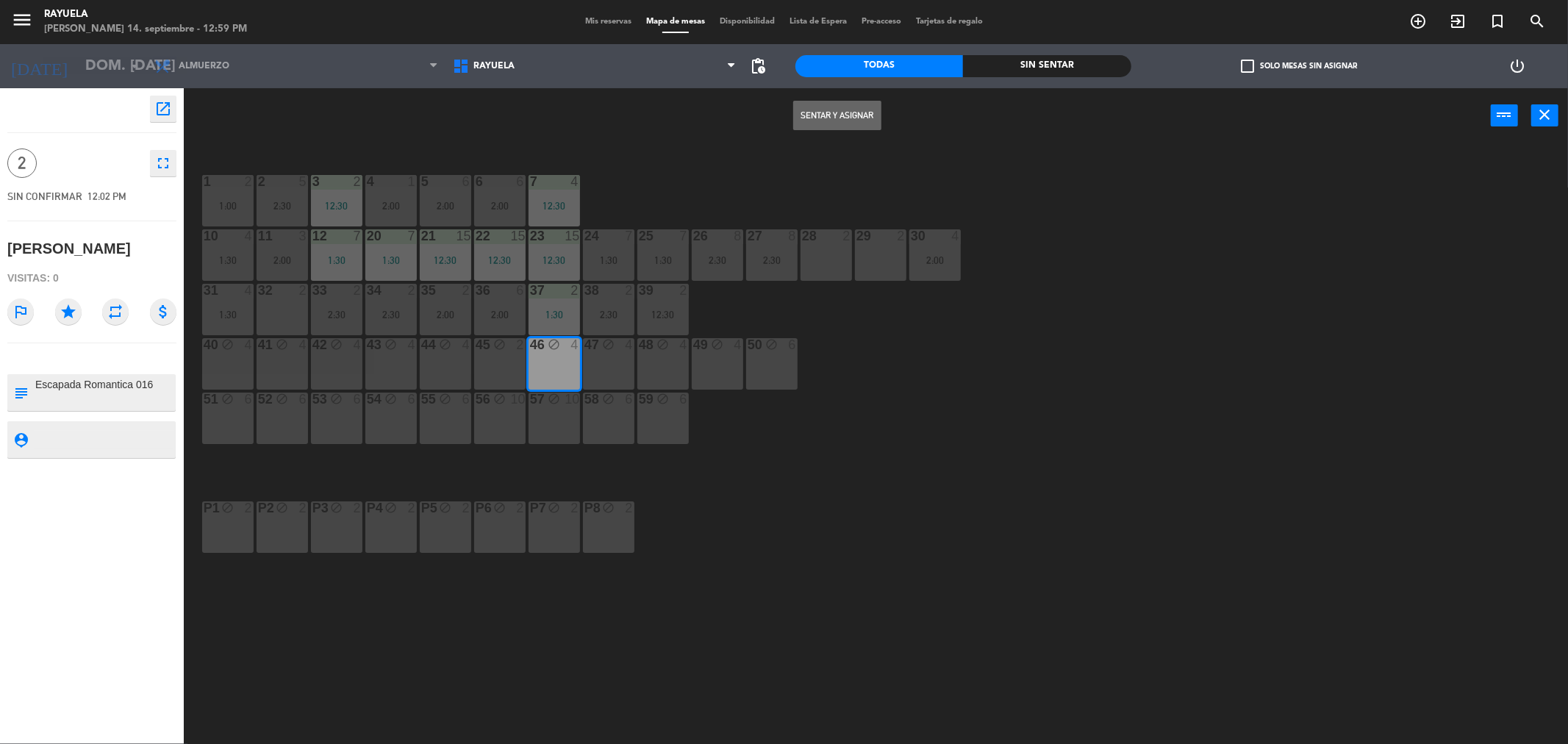
click at [814, 112] on button "Sentar y Asignar" at bounding box center [837, 115] width 88 height 30
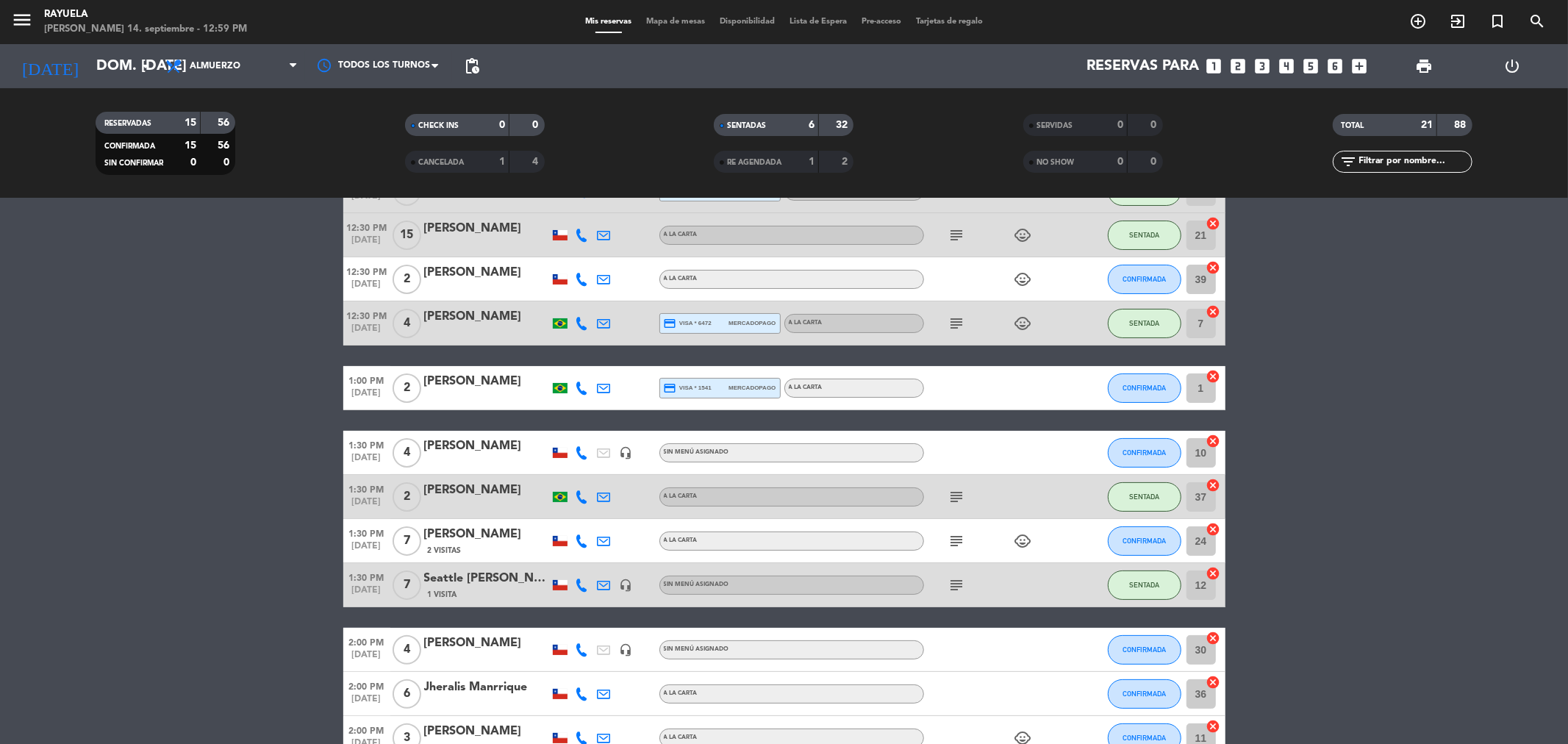
scroll to position [163, 0]
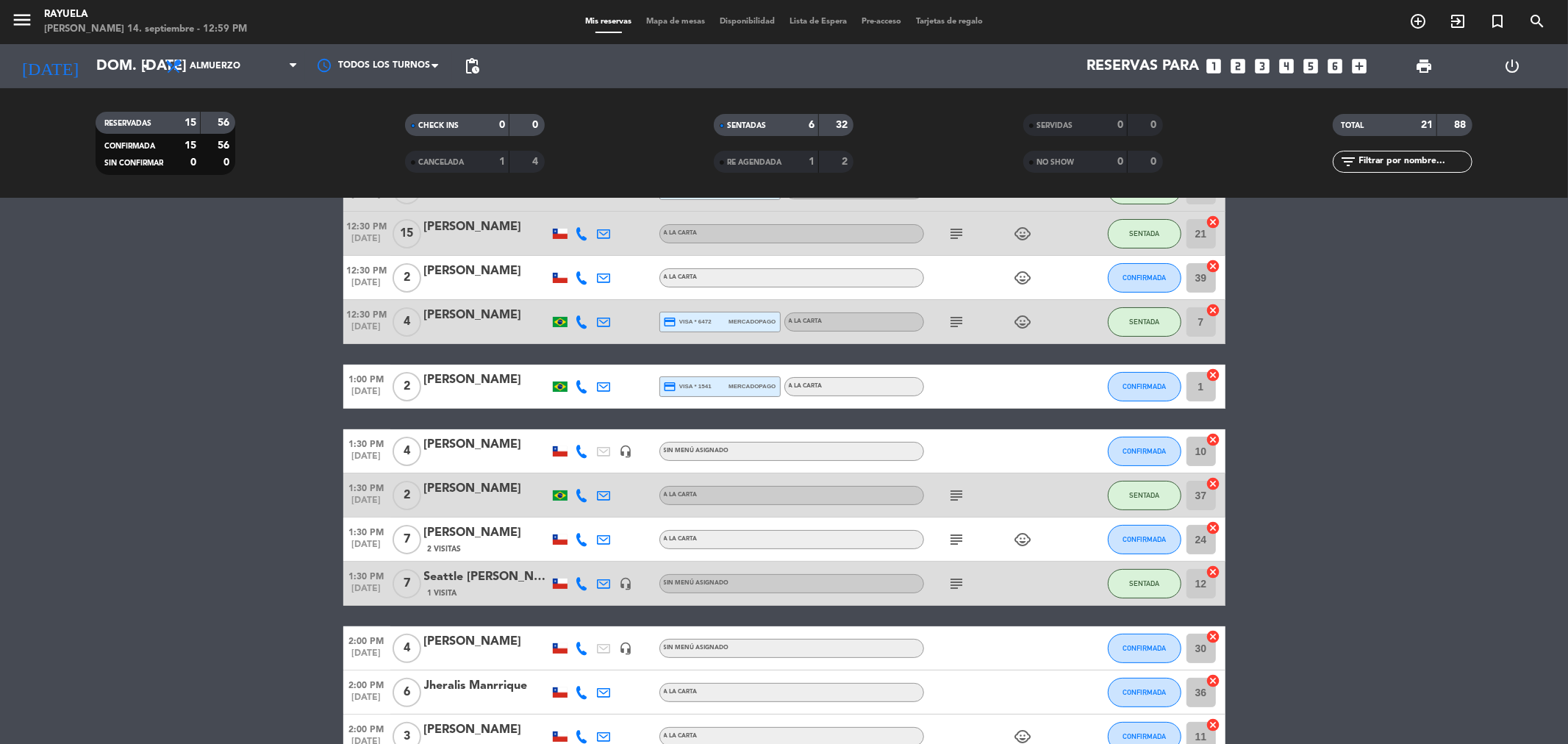
click at [584, 283] on icon at bounding box center [582, 278] width 14 height 14
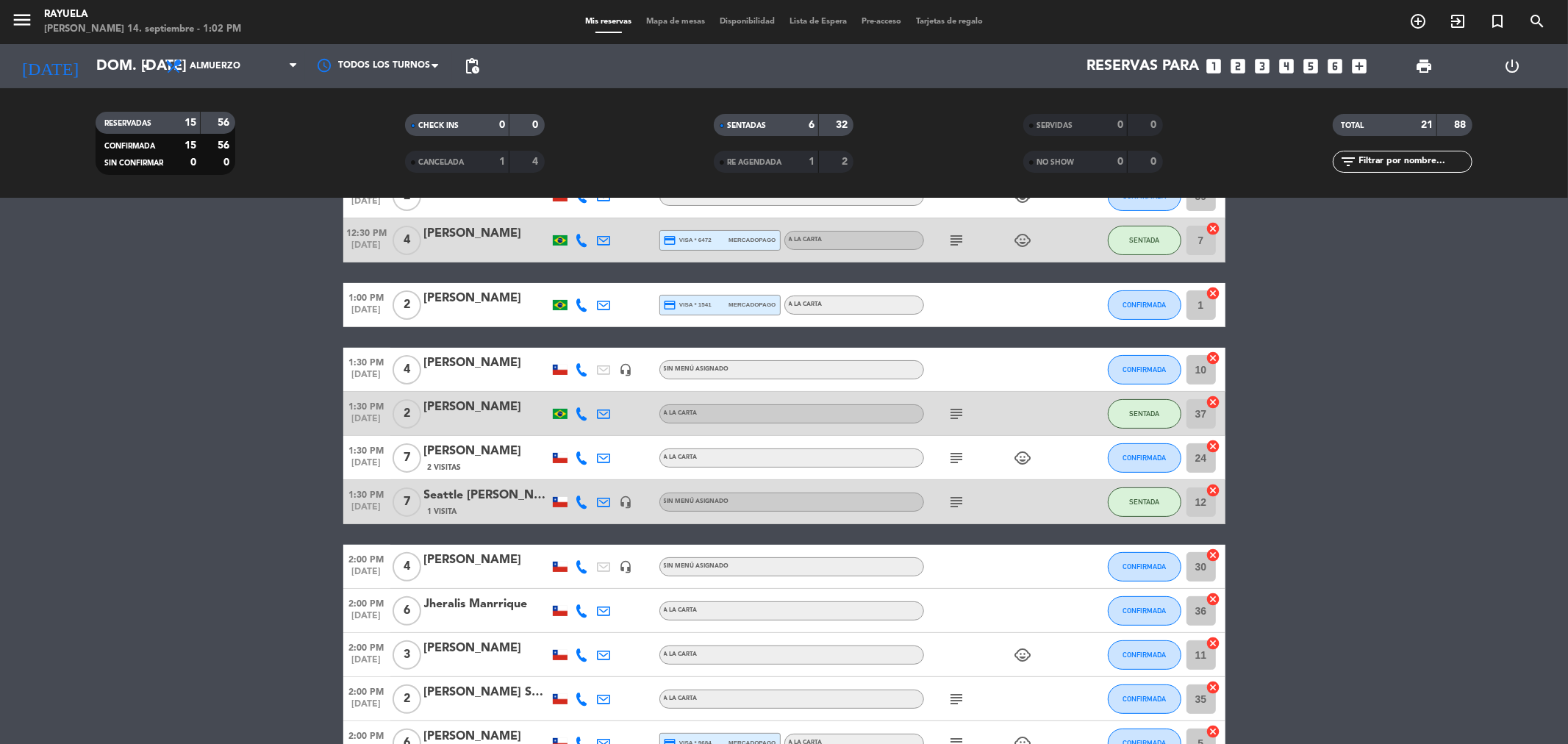
scroll to position [0, 0]
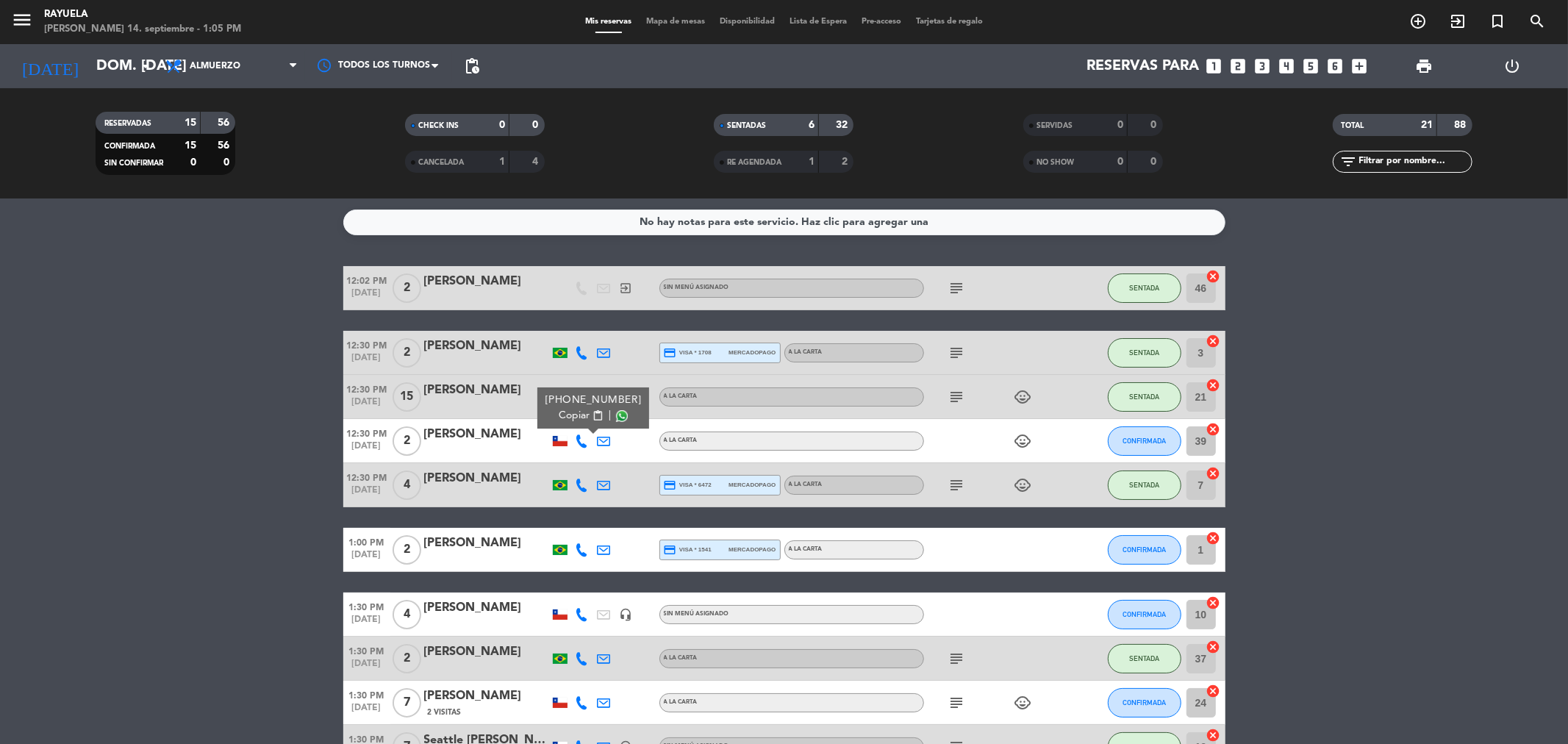
click at [469, 554] on div at bounding box center [487, 559] width 125 height 12
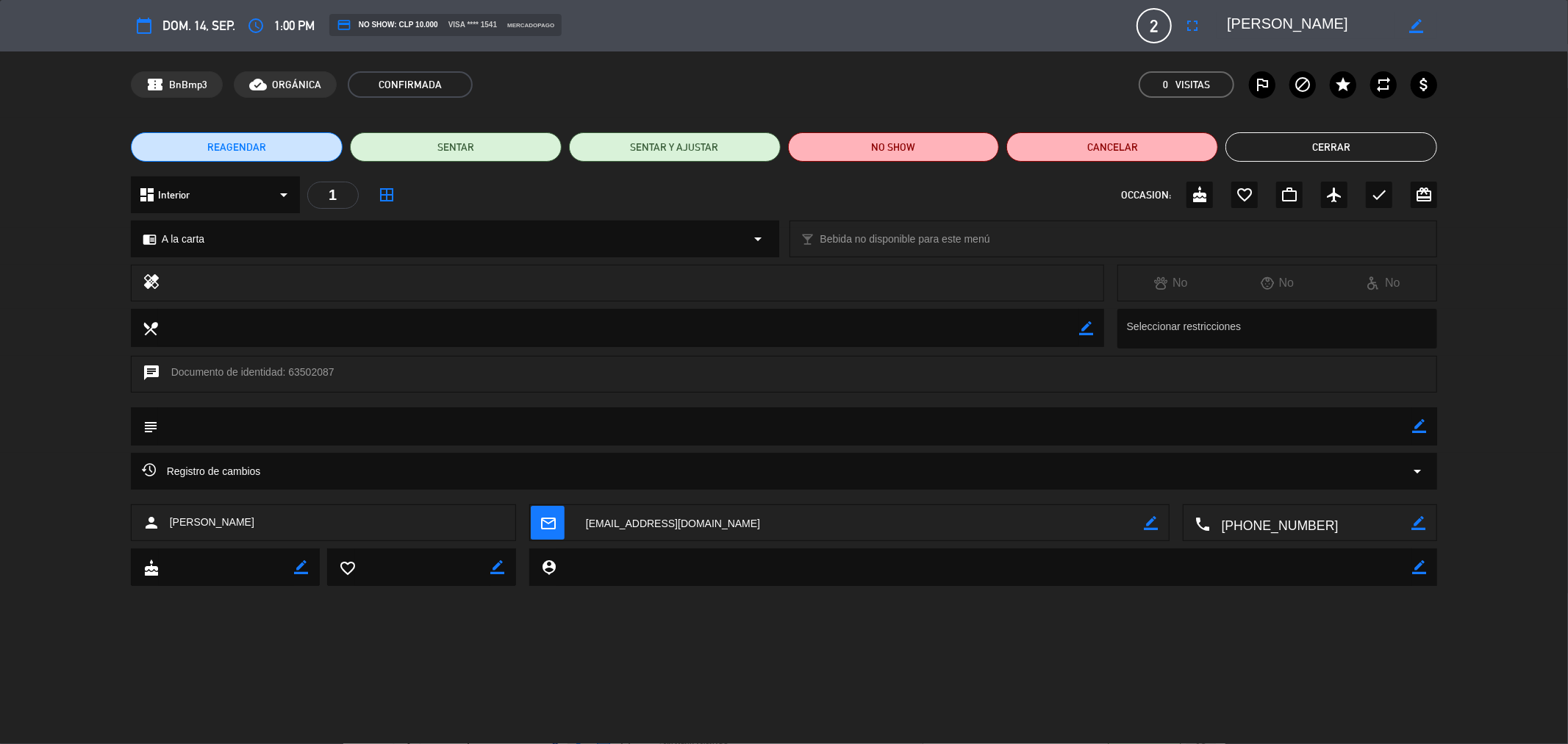
drag, startPoint x: 1427, startPoint y: 423, endPoint x: 1398, endPoint y: 425, distance: 29.1
click at [1426, 423] on div "subject border_color" at bounding box center [784, 426] width 1307 height 38
click at [1415, 422] on icon "border_color" at bounding box center [1419, 426] width 14 height 14
click at [1186, 25] on icon "fullscreen" at bounding box center [1192, 25] width 18 height 18
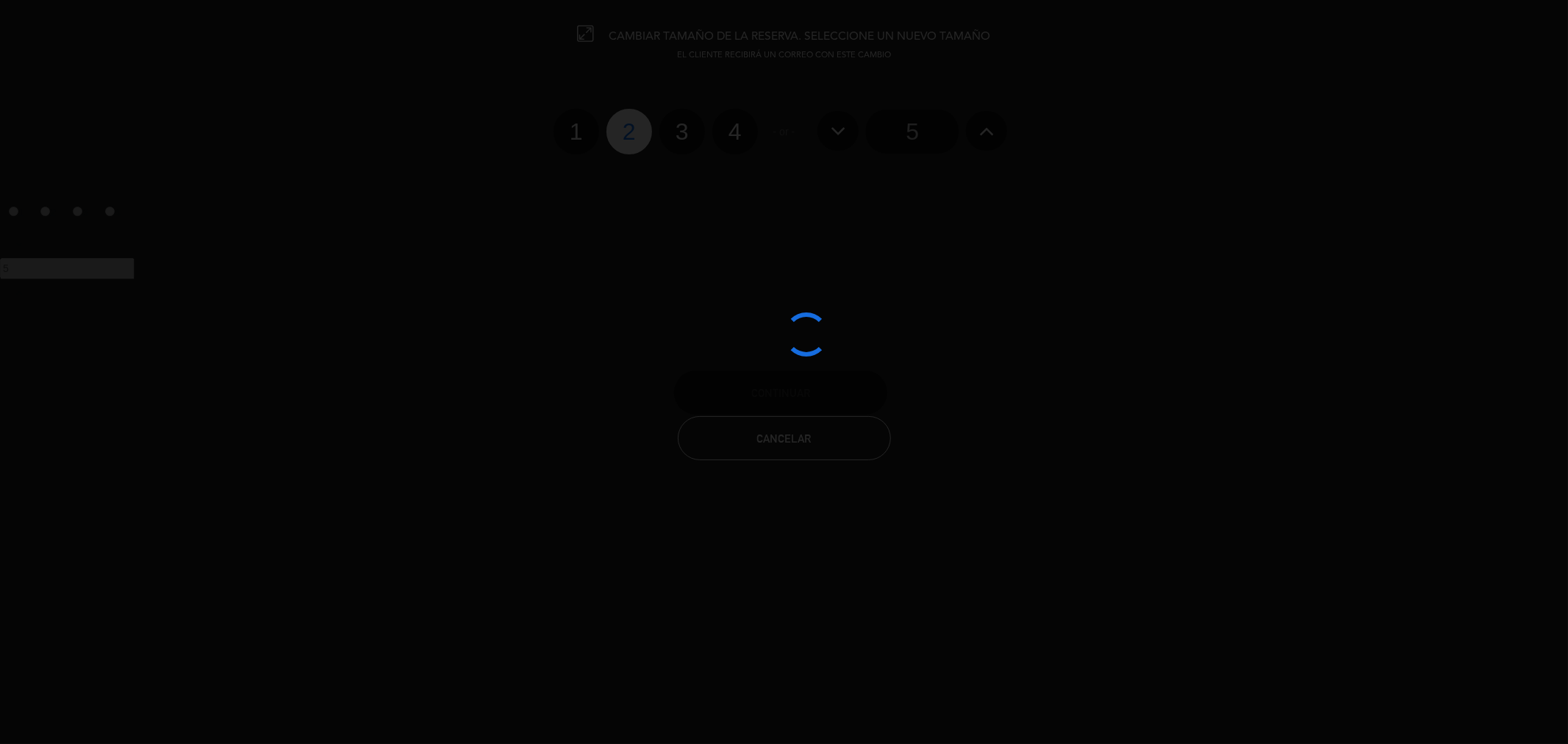
click at [878, 441] on div at bounding box center [784, 372] width 1568 height 744
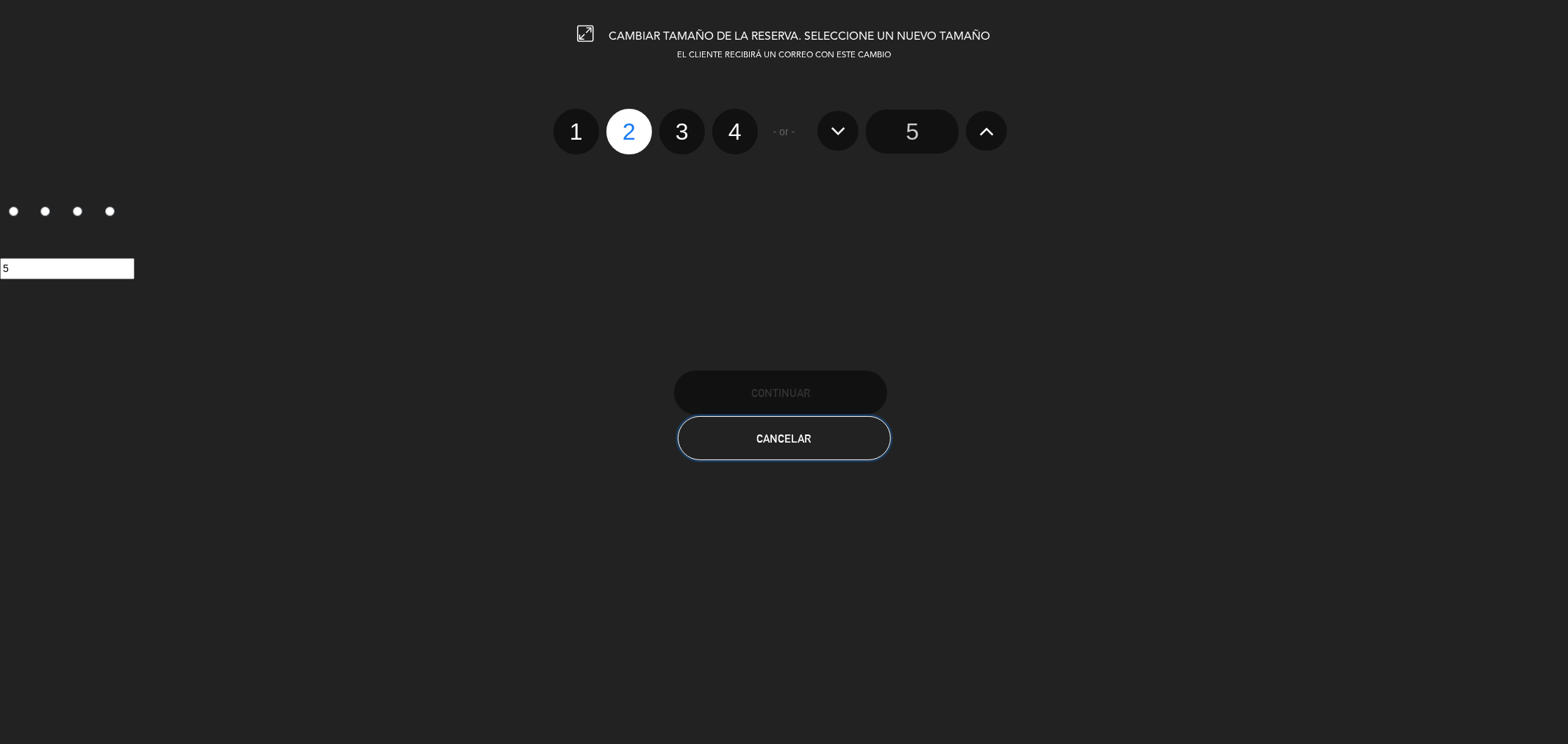
click at [826, 431] on button "Cancelar" at bounding box center [784, 438] width 213 height 44
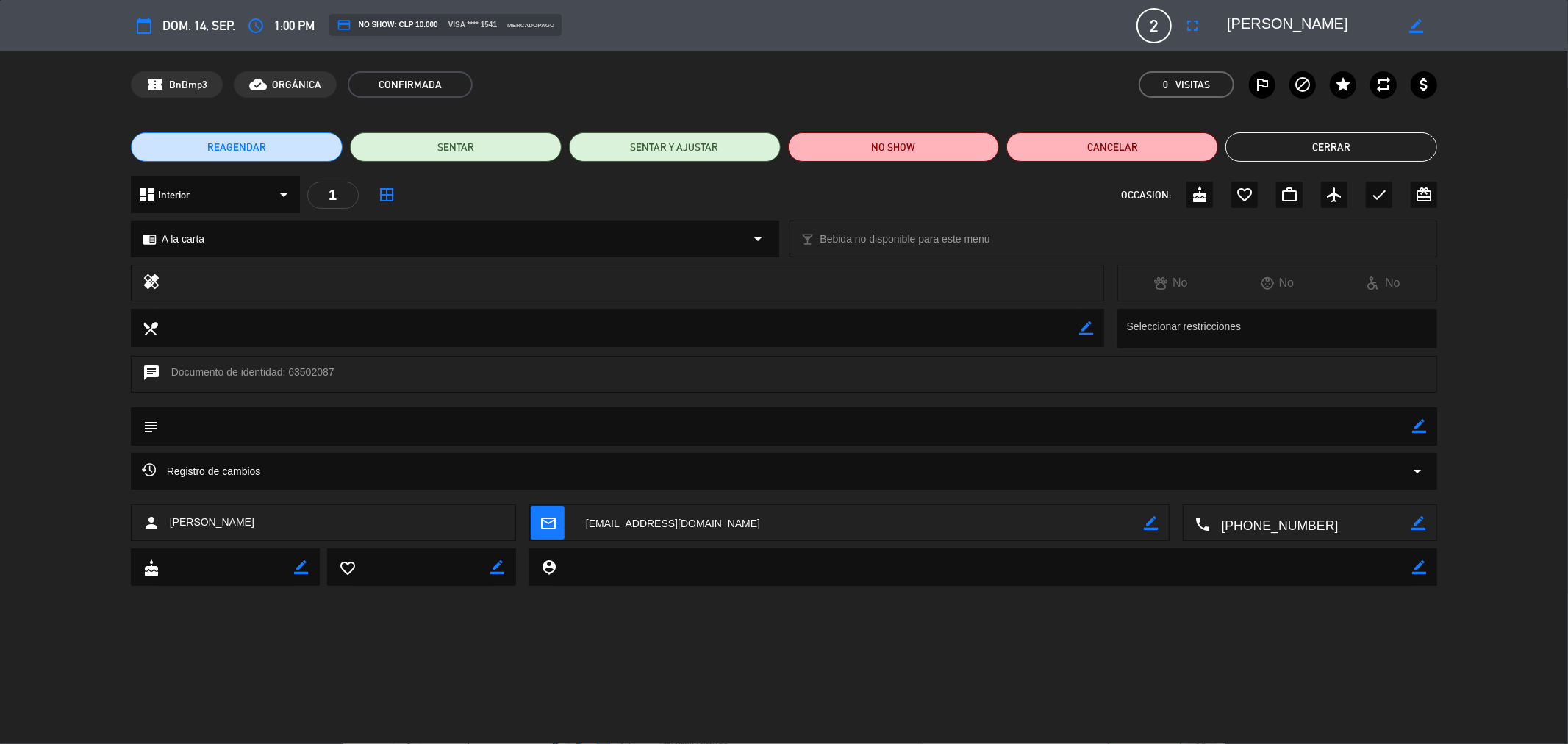
click at [1286, 153] on button "Cerrar" at bounding box center [1331, 146] width 212 height 30
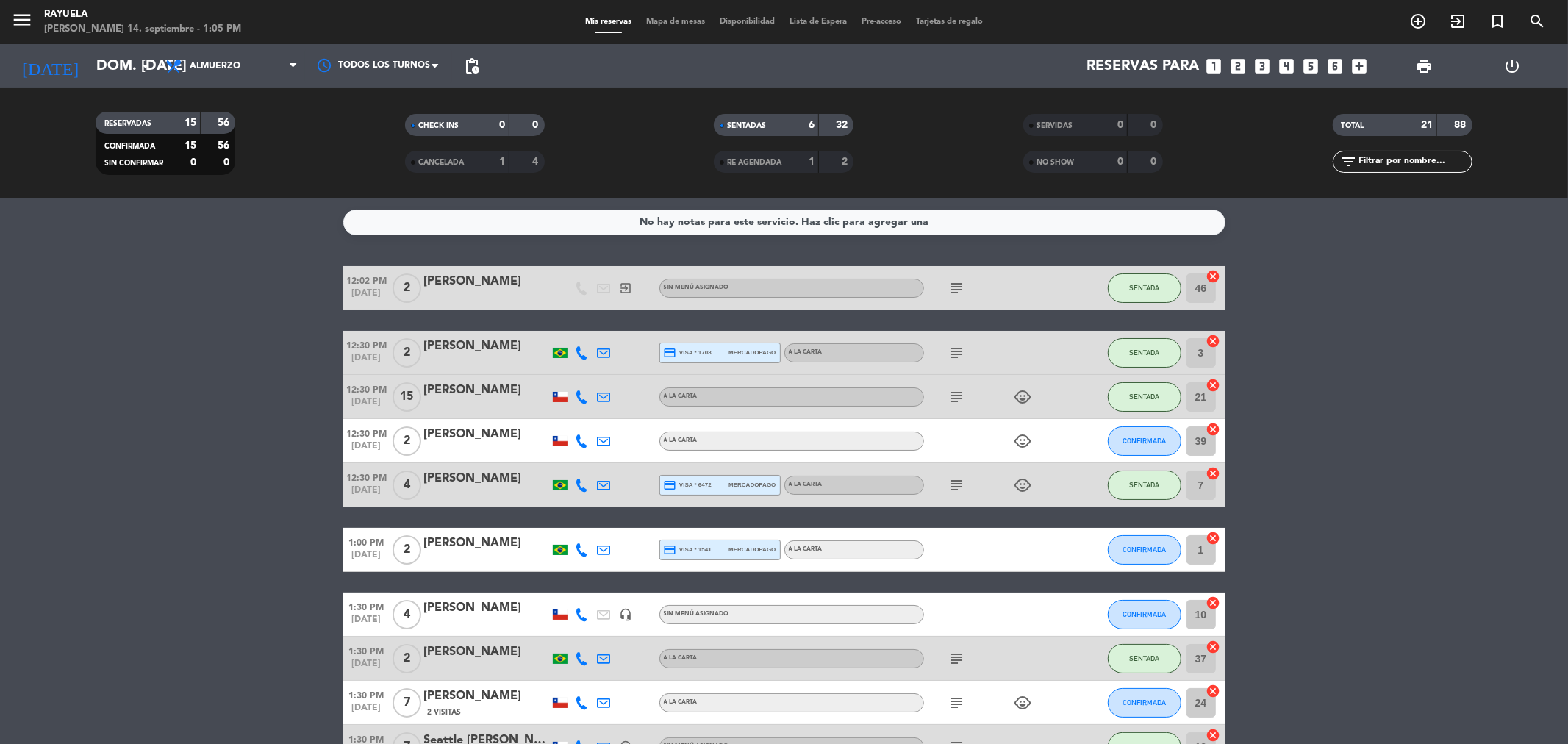
click at [582, 442] on icon at bounding box center [582, 441] width 14 height 14
click at [616, 416] on span at bounding box center [622, 416] width 12 height 12
click at [591, 416] on span "content_paste" at bounding box center [597, 416] width 11 height 11
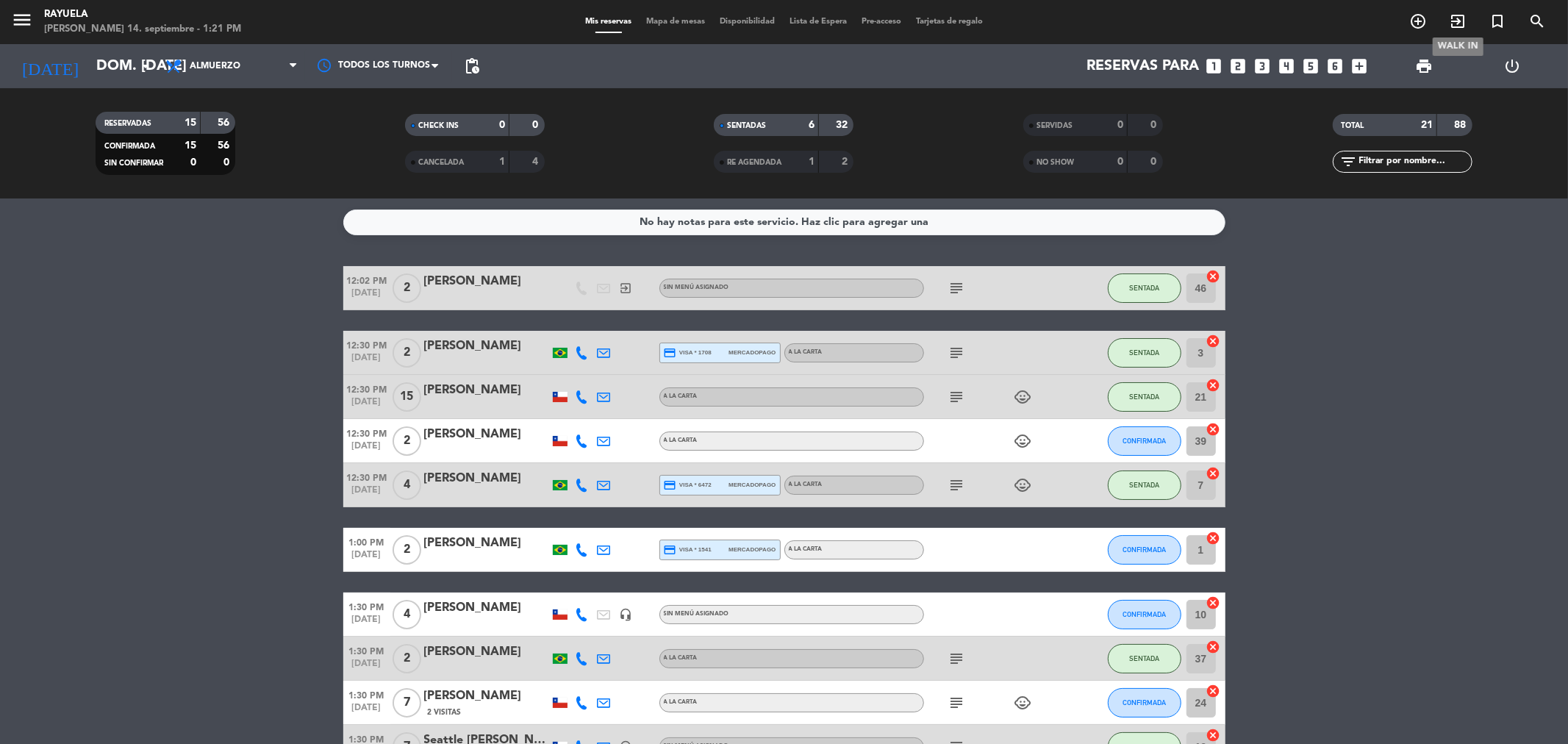
click at [1453, 19] on icon "exit_to_app" at bounding box center [1457, 21] width 18 height 18
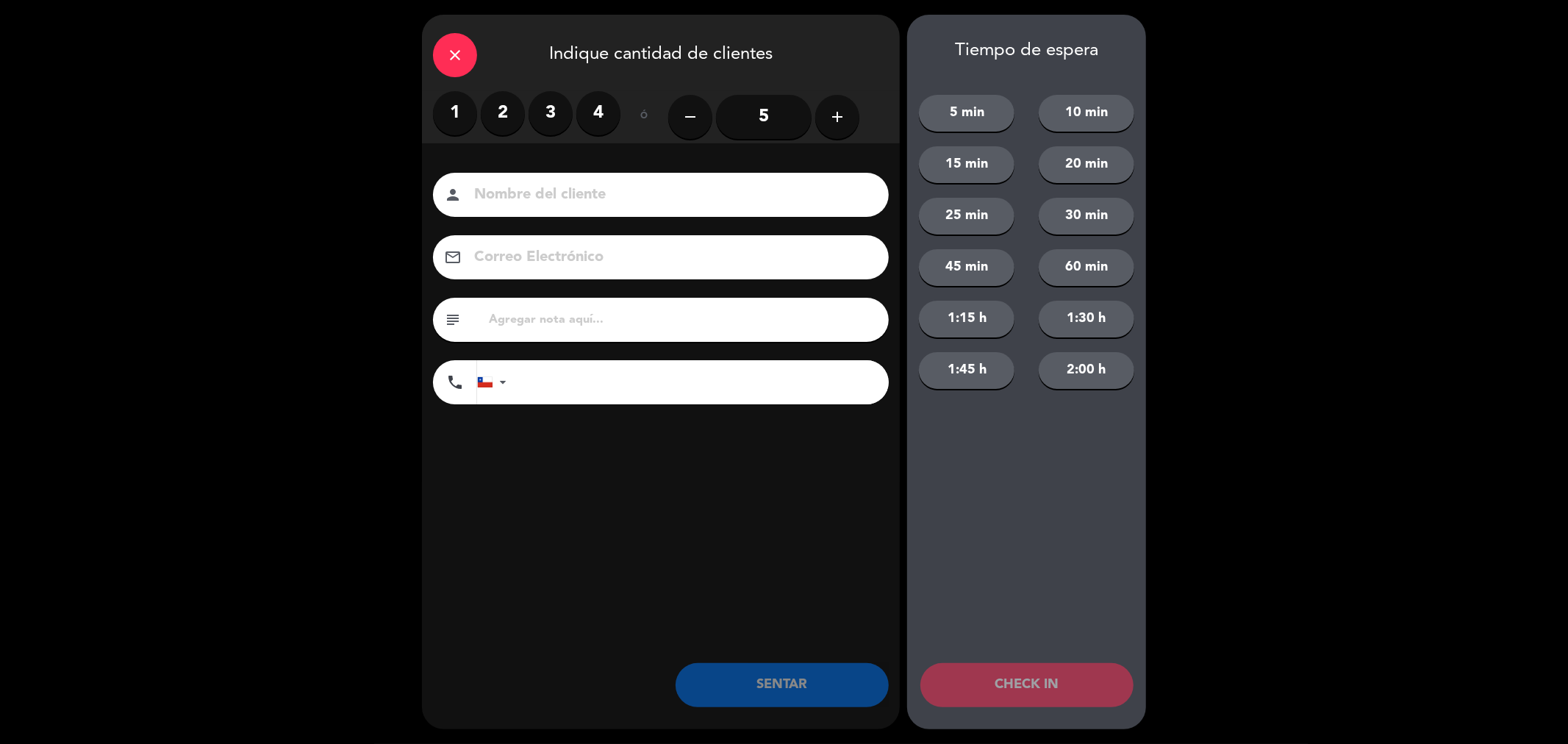
click at [594, 113] on label "4" at bounding box center [598, 113] width 44 height 44
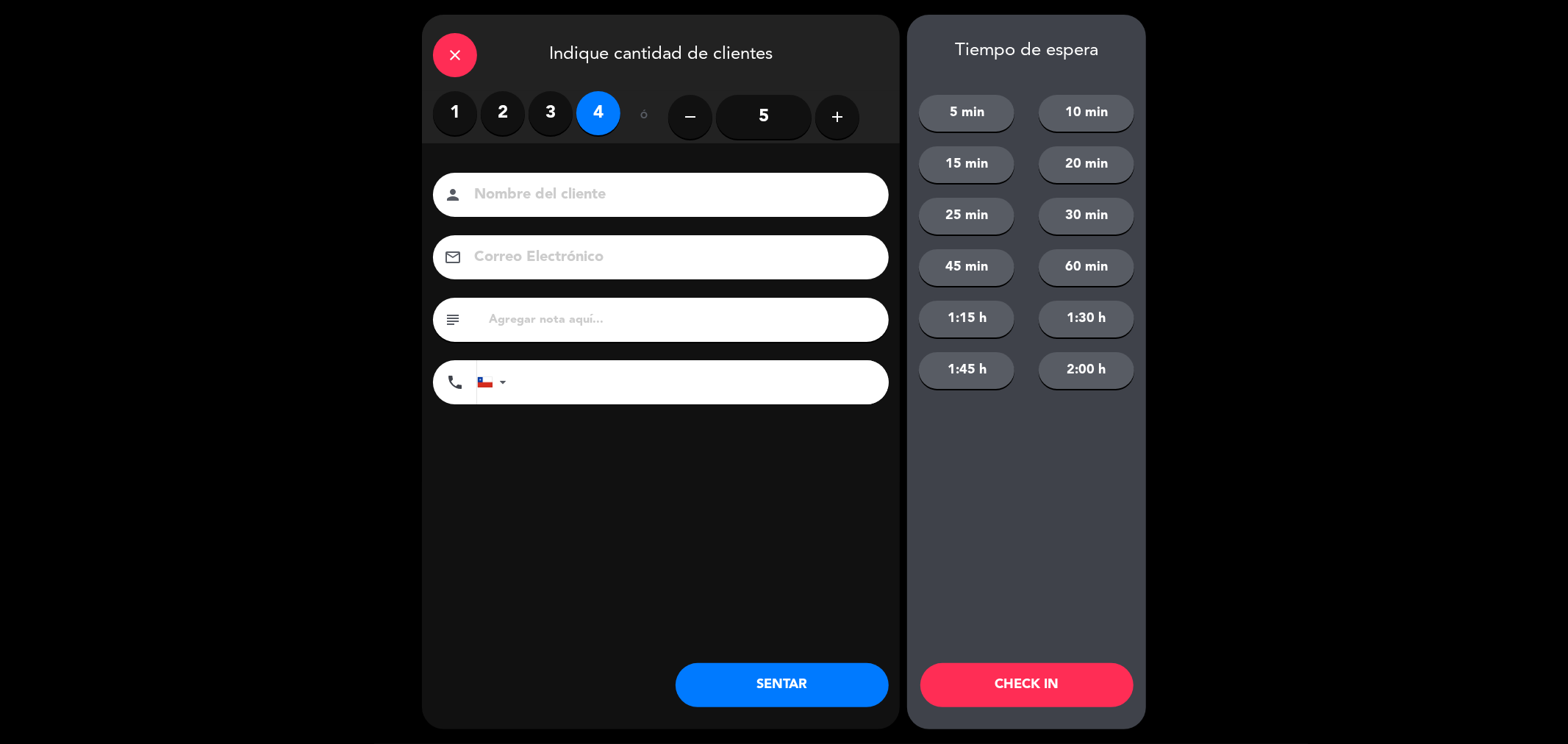
click at [572, 199] on input at bounding box center [671, 195] width 397 height 25
type input "[PERSON_NAME]"
click at [542, 315] on input "text" at bounding box center [682, 320] width 390 height 20
type input "m50 [PERSON_NAME]"
click at [817, 697] on button "SENTAR" at bounding box center [782, 686] width 213 height 44
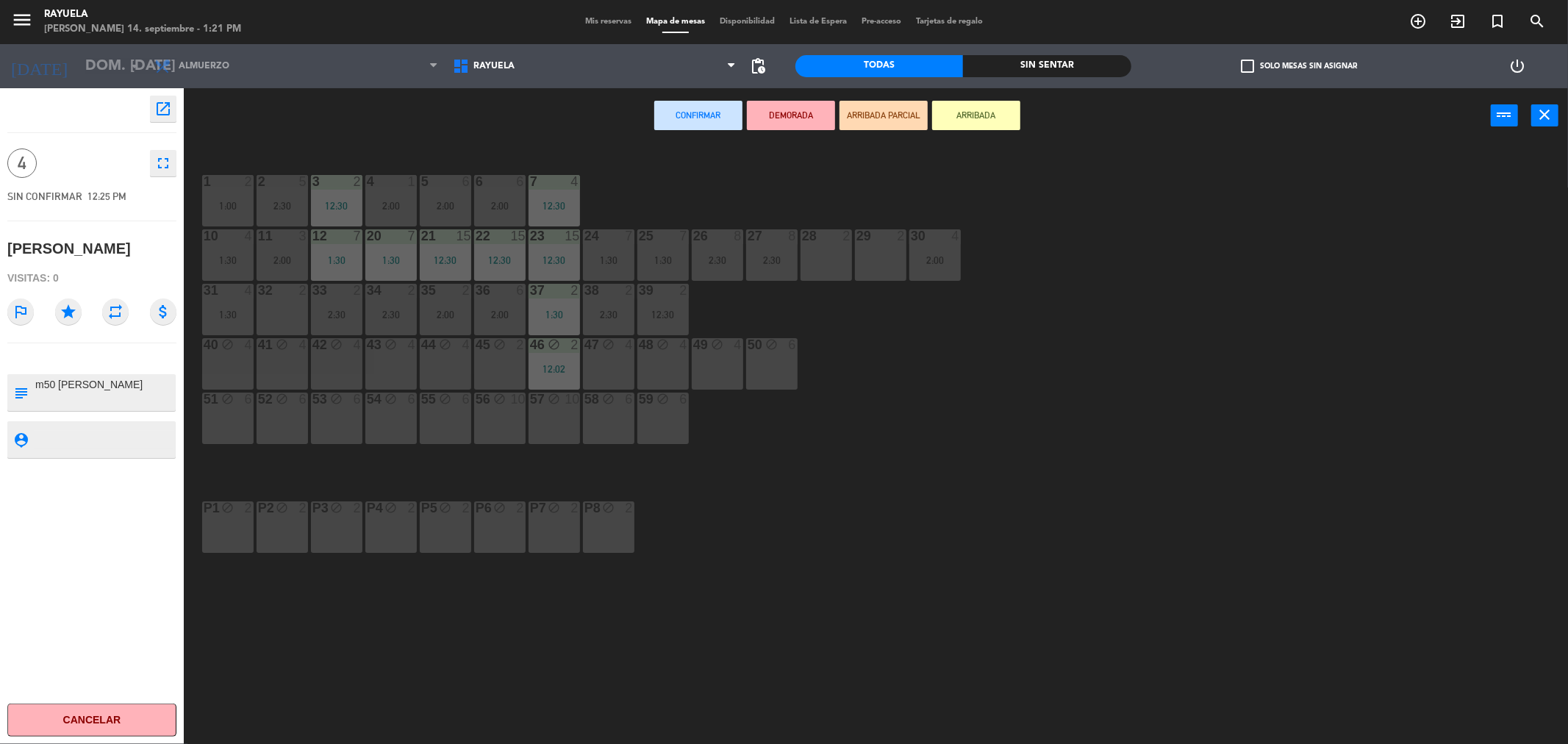
click at [462, 364] on div "44 block 4" at bounding box center [445, 364] width 52 height 52
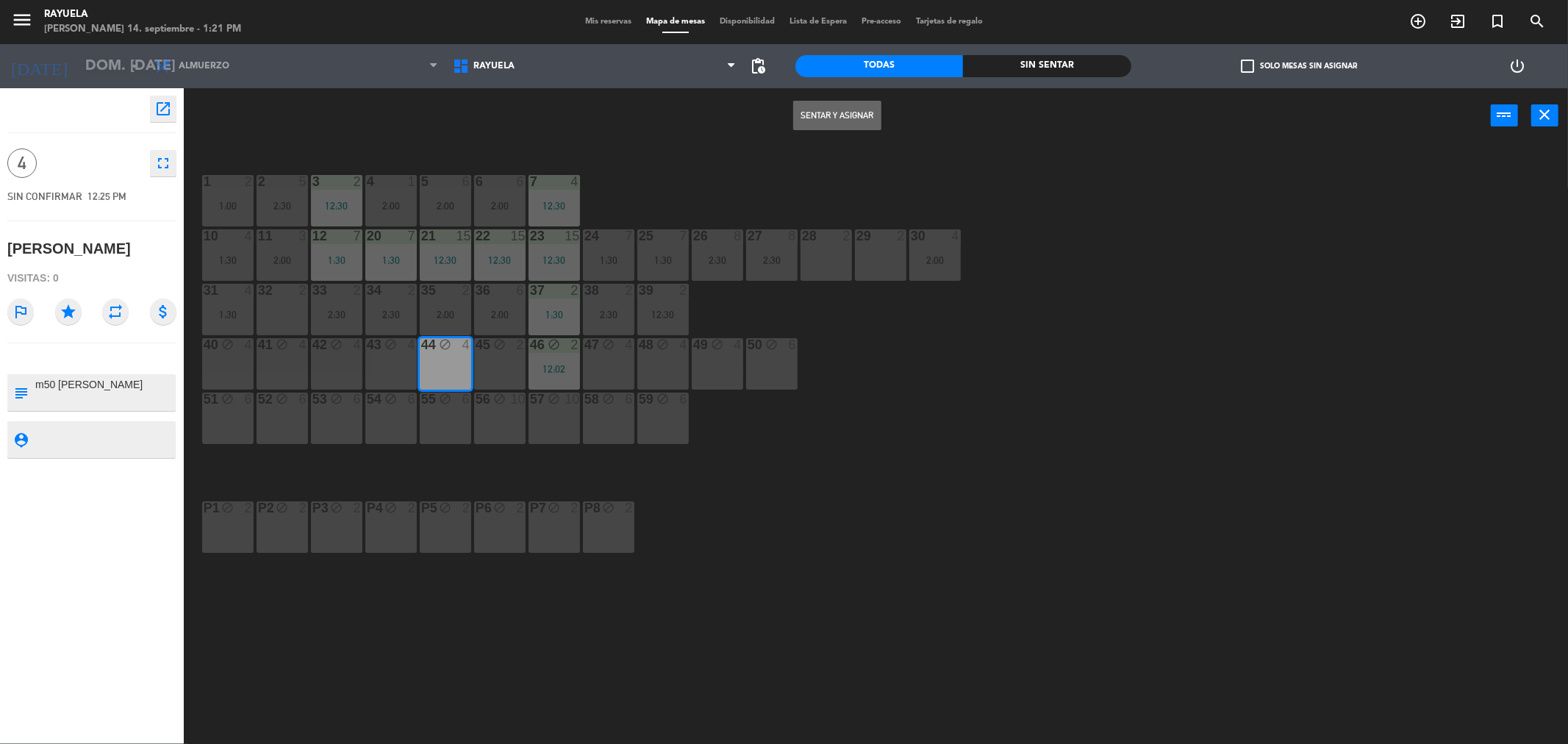
click at [844, 109] on button "Sentar y Asignar" at bounding box center [837, 115] width 88 height 30
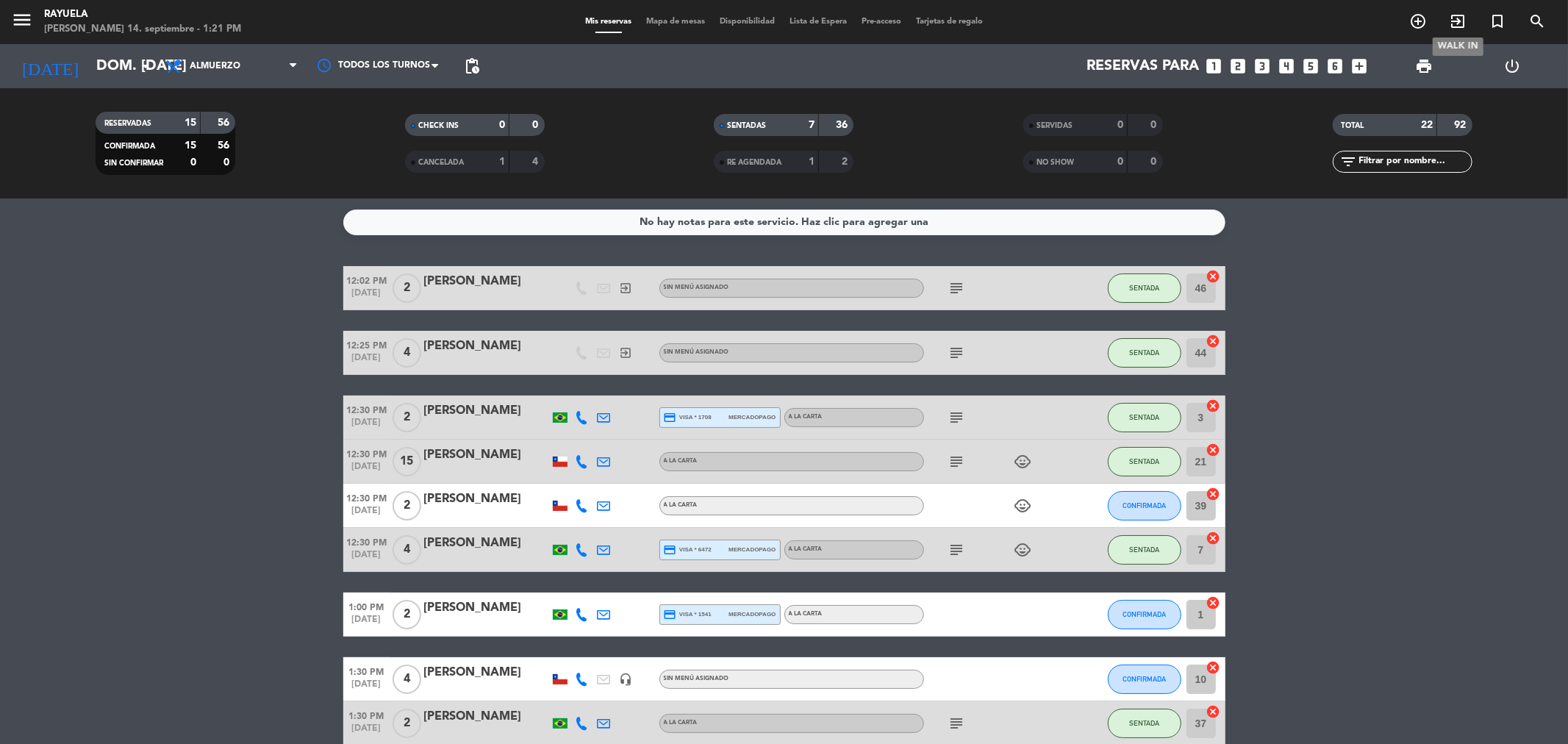
click at [1453, 20] on icon "exit_to_app" at bounding box center [1457, 21] width 18 height 18
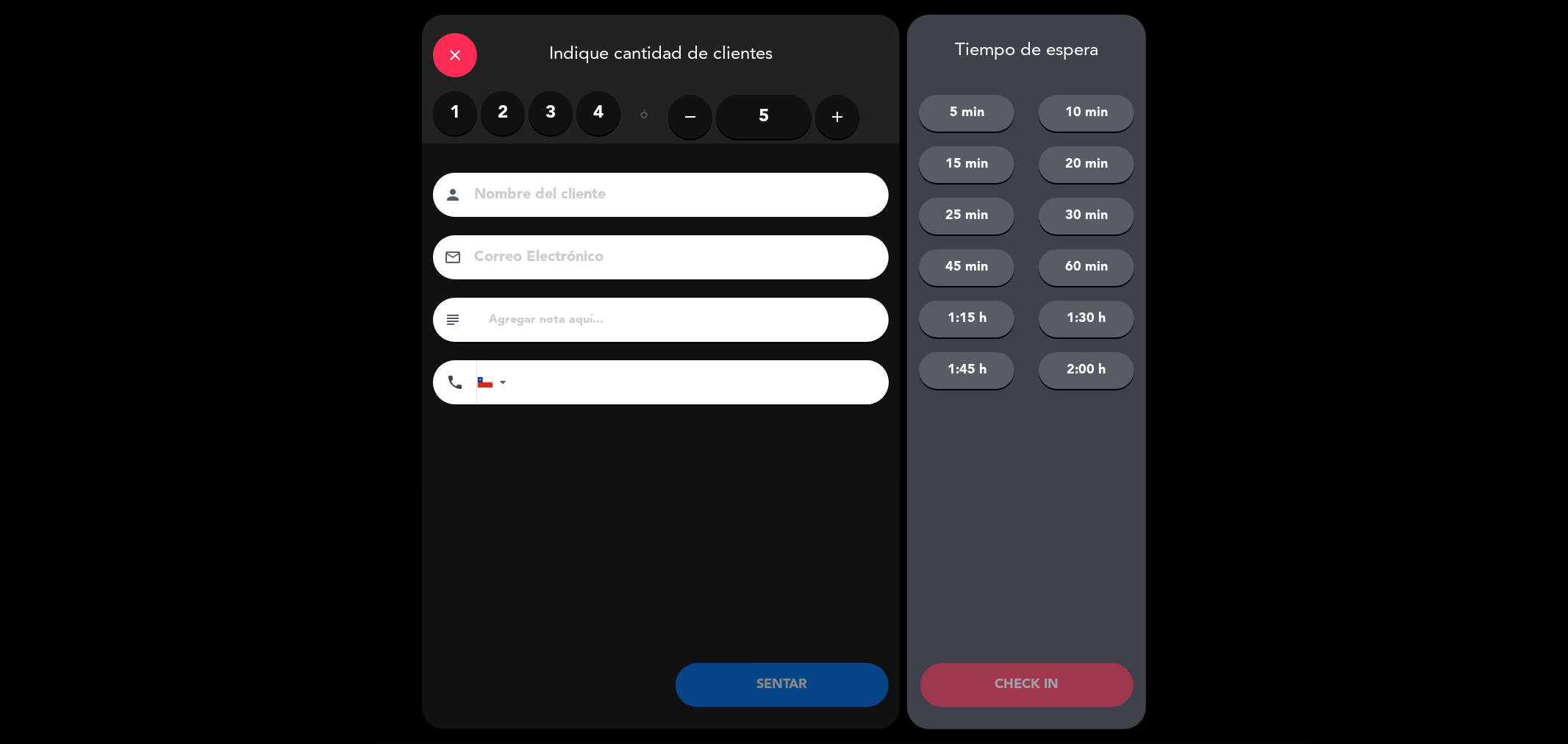
click at [558, 110] on label "3" at bounding box center [551, 113] width 44 height 44
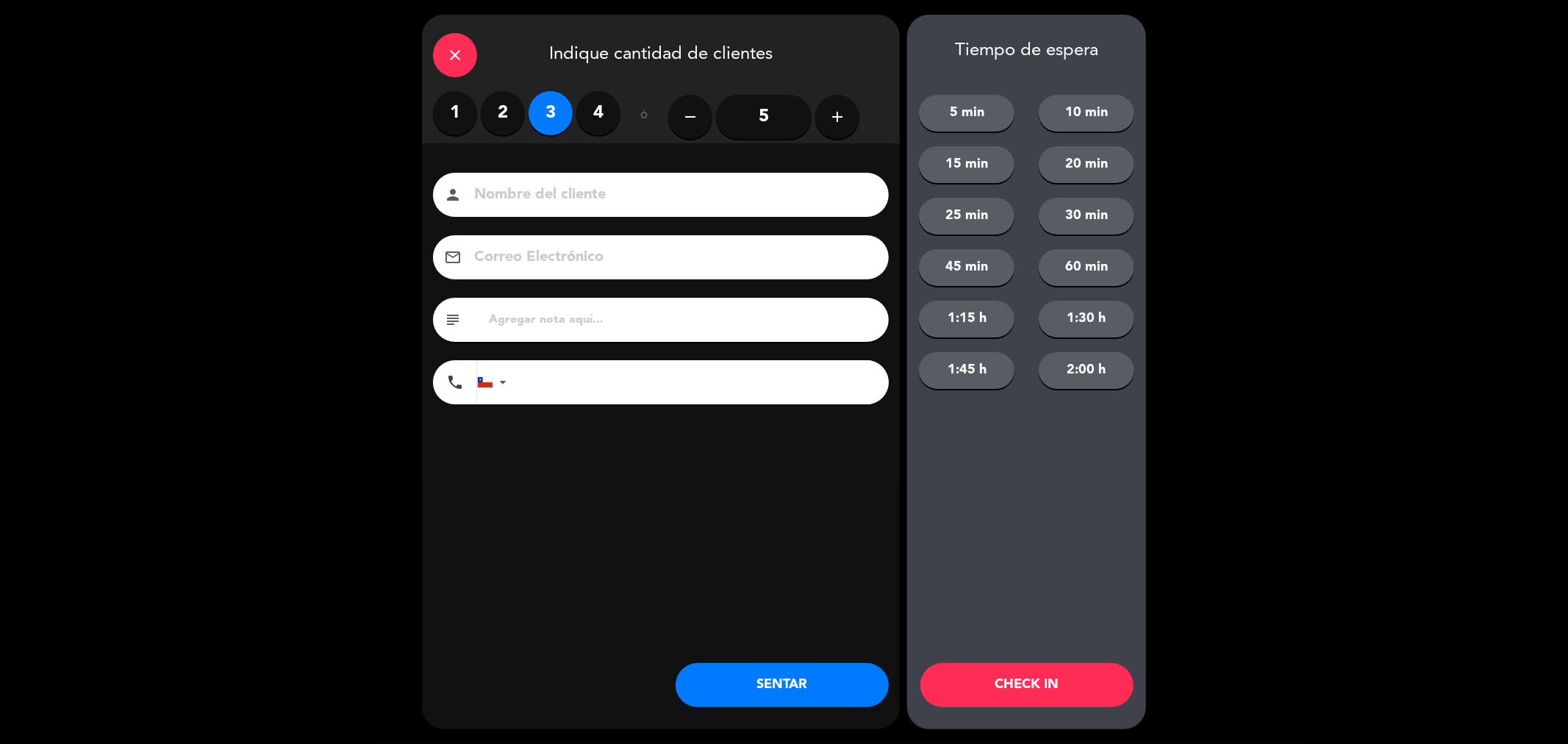
click at [561, 188] on input at bounding box center [671, 195] width 397 height 25
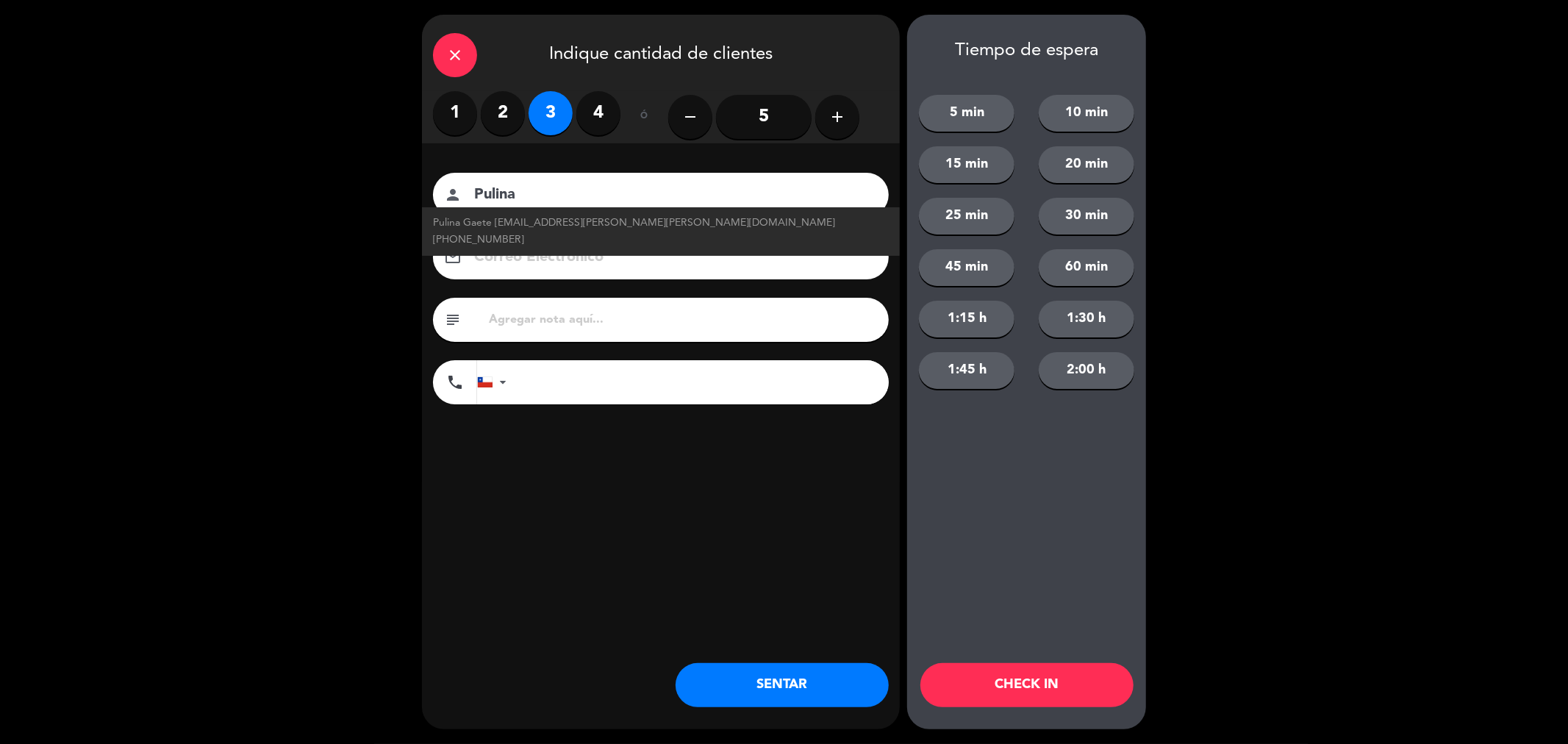
click at [490, 197] on input "Pulina" at bounding box center [671, 195] width 397 height 25
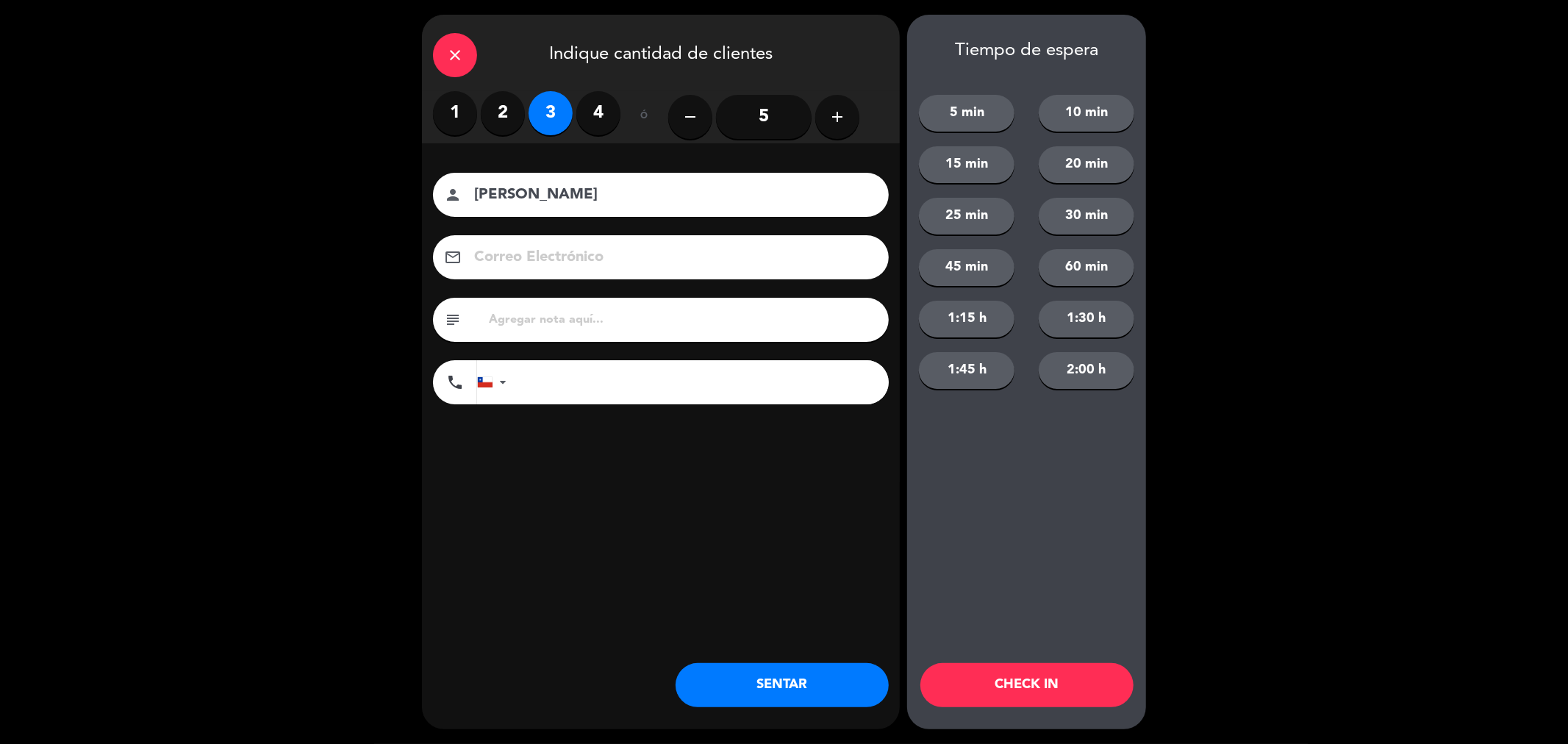
type input "[PERSON_NAME]"
click at [552, 329] on input "text" at bounding box center [682, 320] width 390 height 20
type input "m48 [PERSON_NAME]"
click at [790, 688] on button "SENTAR" at bounding box center [782, 686] width 213 height 44
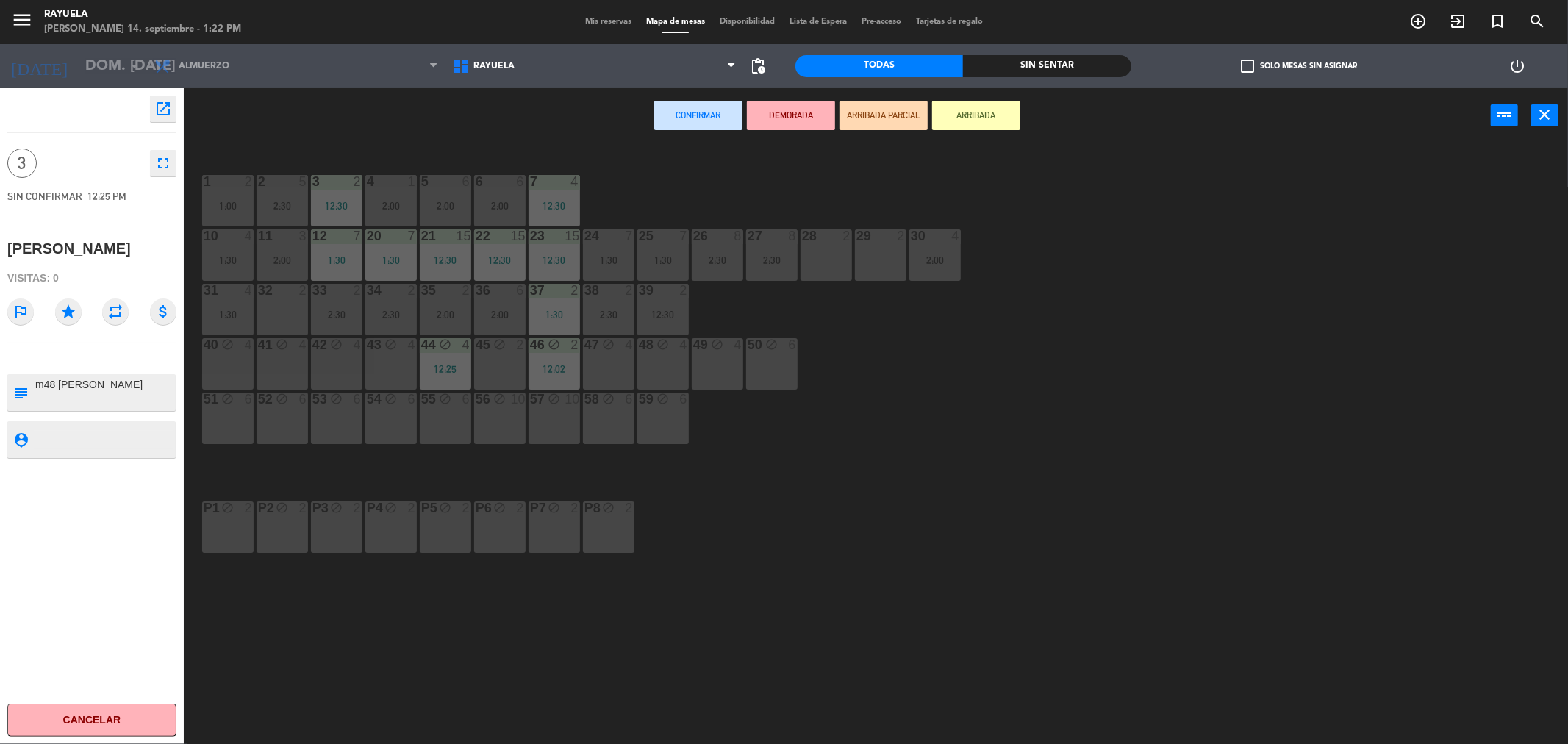
click at [496, 365] on div "45 block 2" at bounding box center [499, 364] width 52 height 52
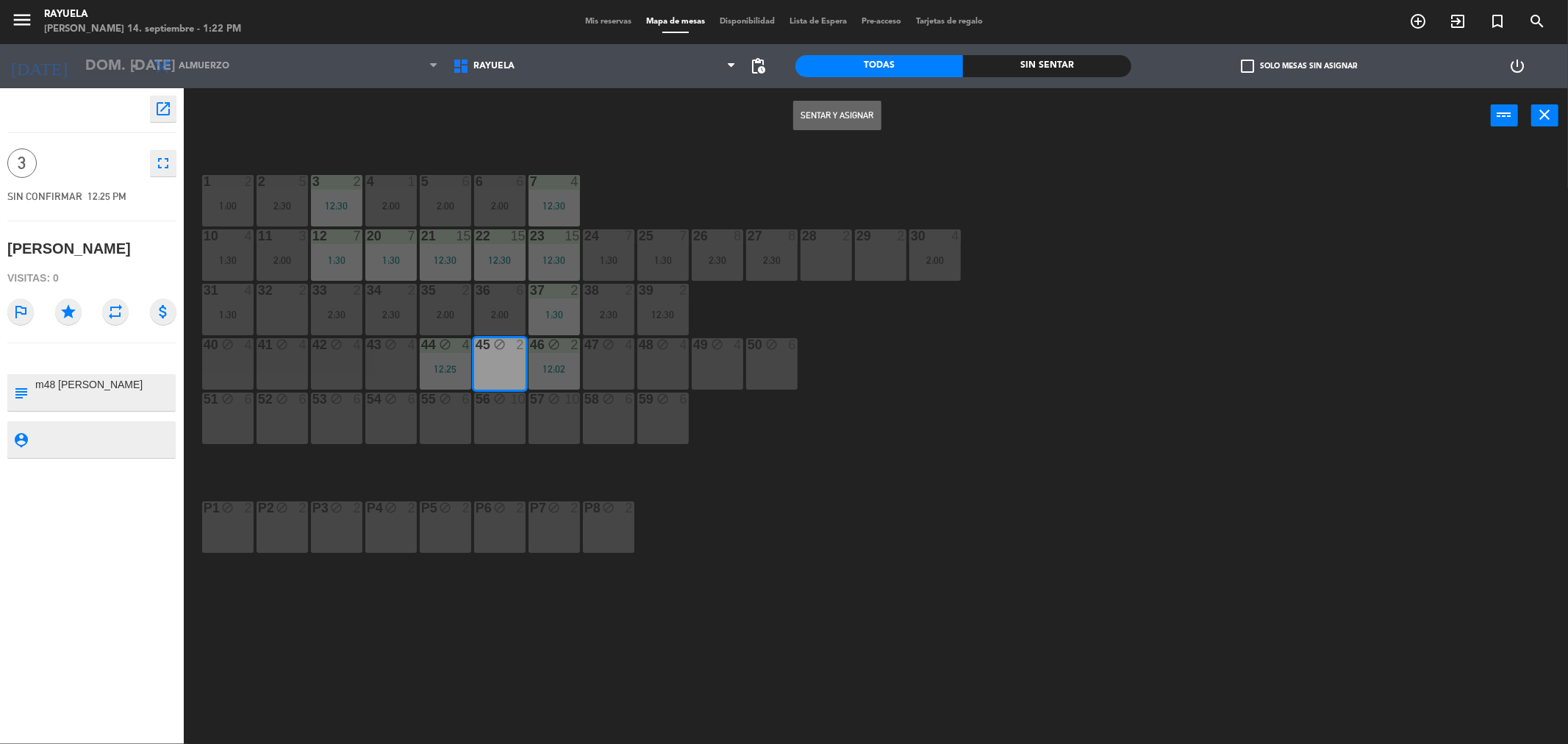
click at [836, 106] on button "Sentar y Asignar" at bounding box center [837, 115] width 88 height 30
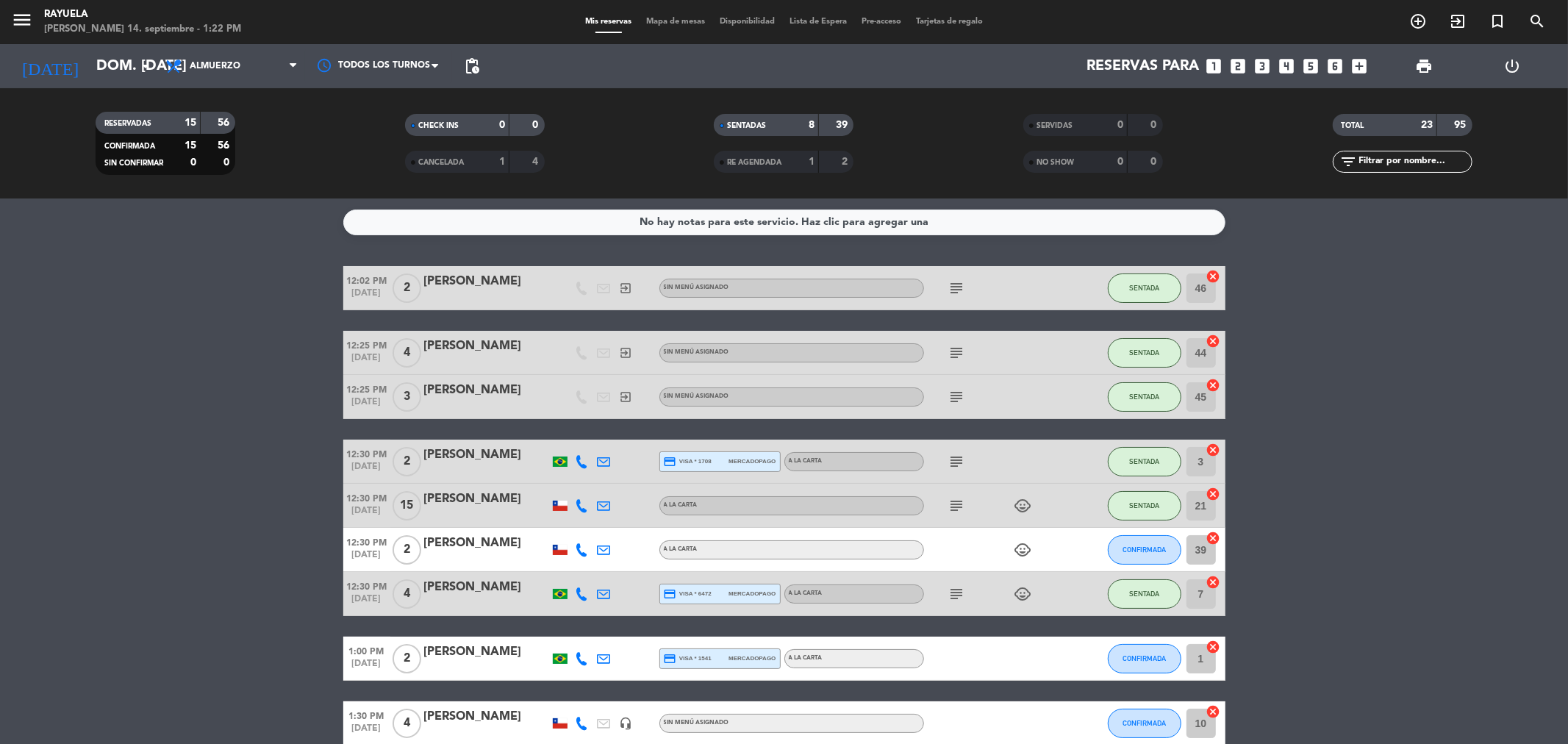
scroll to position [408, 0]
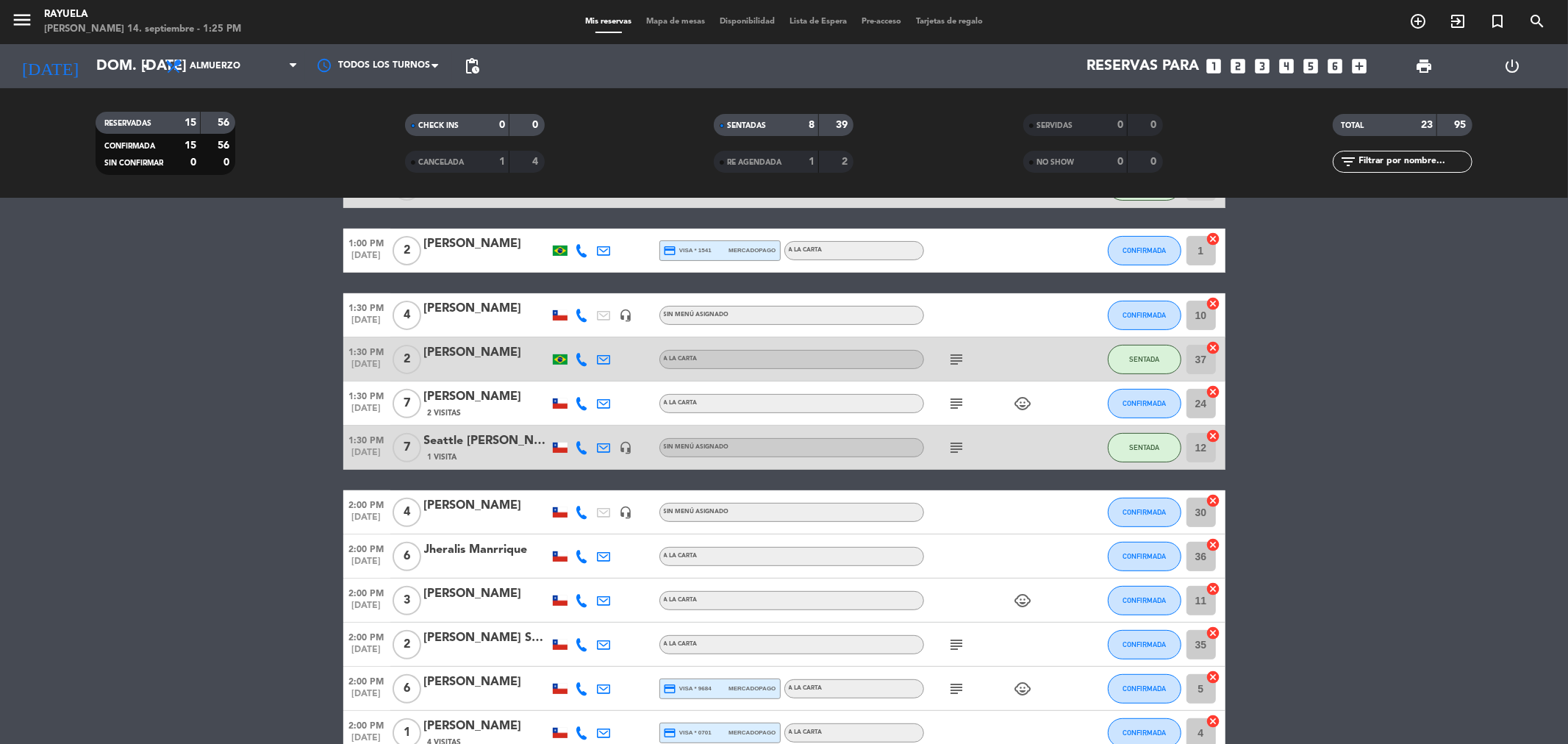
click at [1419, 263] on bookings-row "12:02 PM [DATE] 2 [PERSON_NAME] exit_to_app Sin menú asignado subject SENTADA 4…" at bounding box center [784, 427] width 1568 height 1138
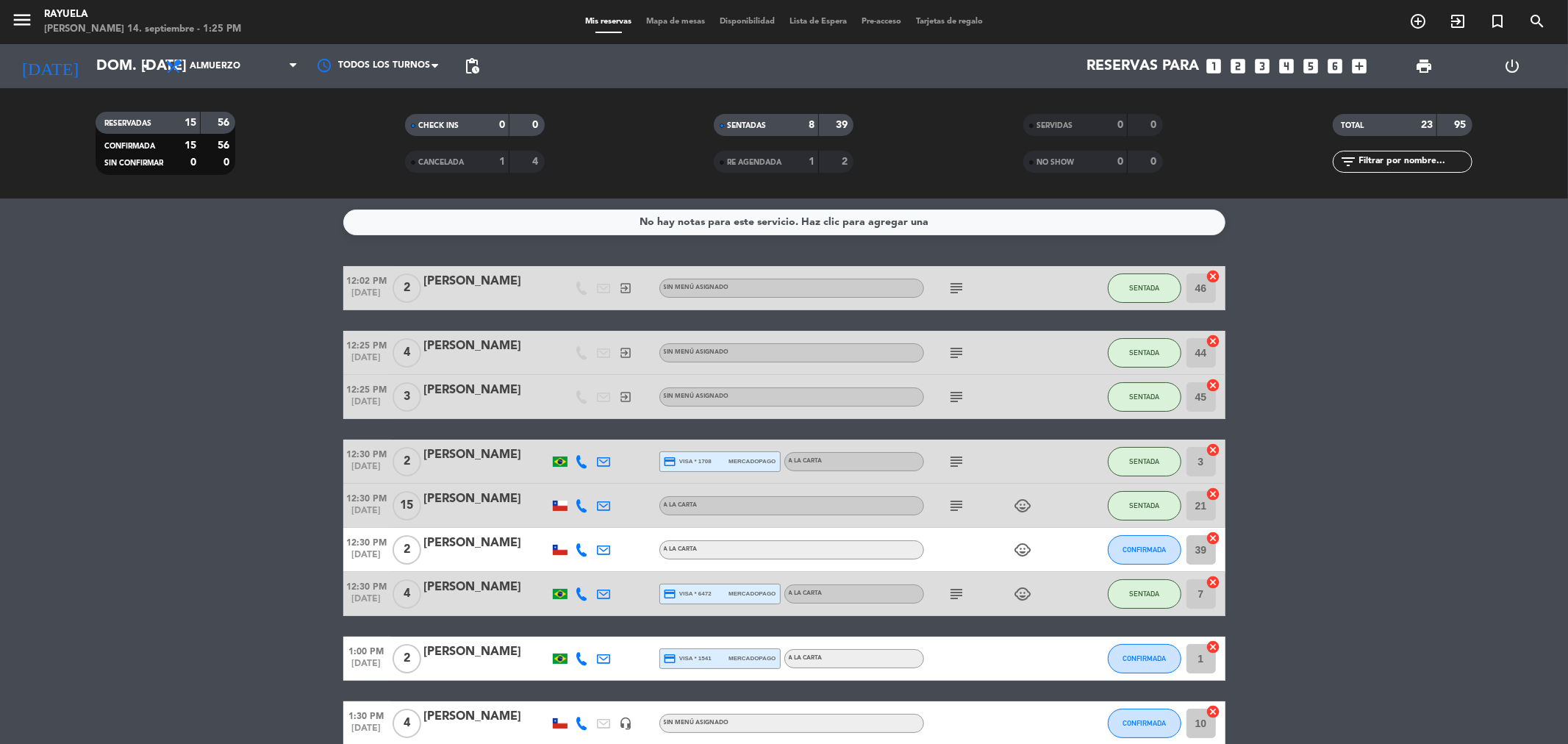
scroll to position [81, 0]
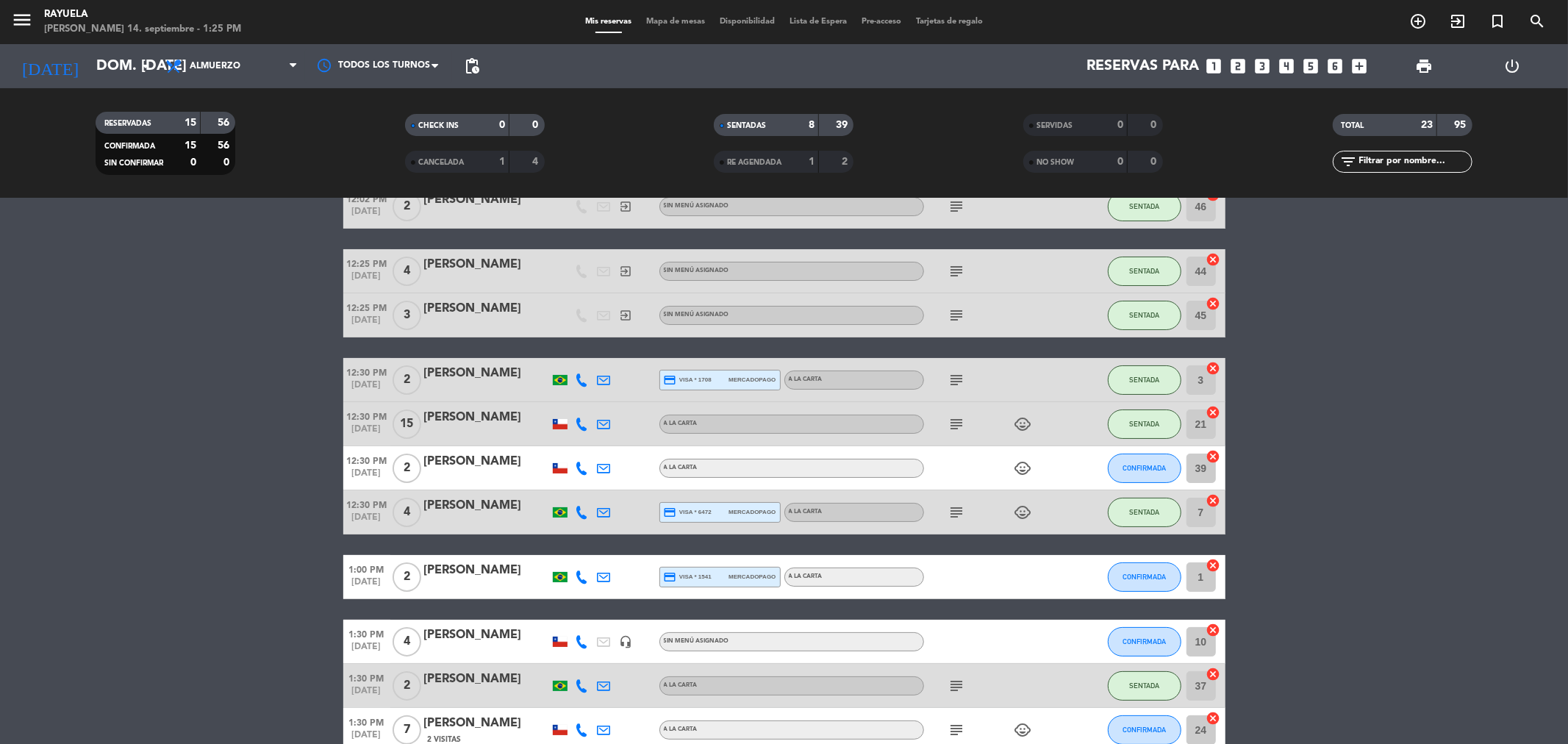
click at [679, 25] on span "Mapa de mesas" at bounding box center [675, 22] width 74 height 8
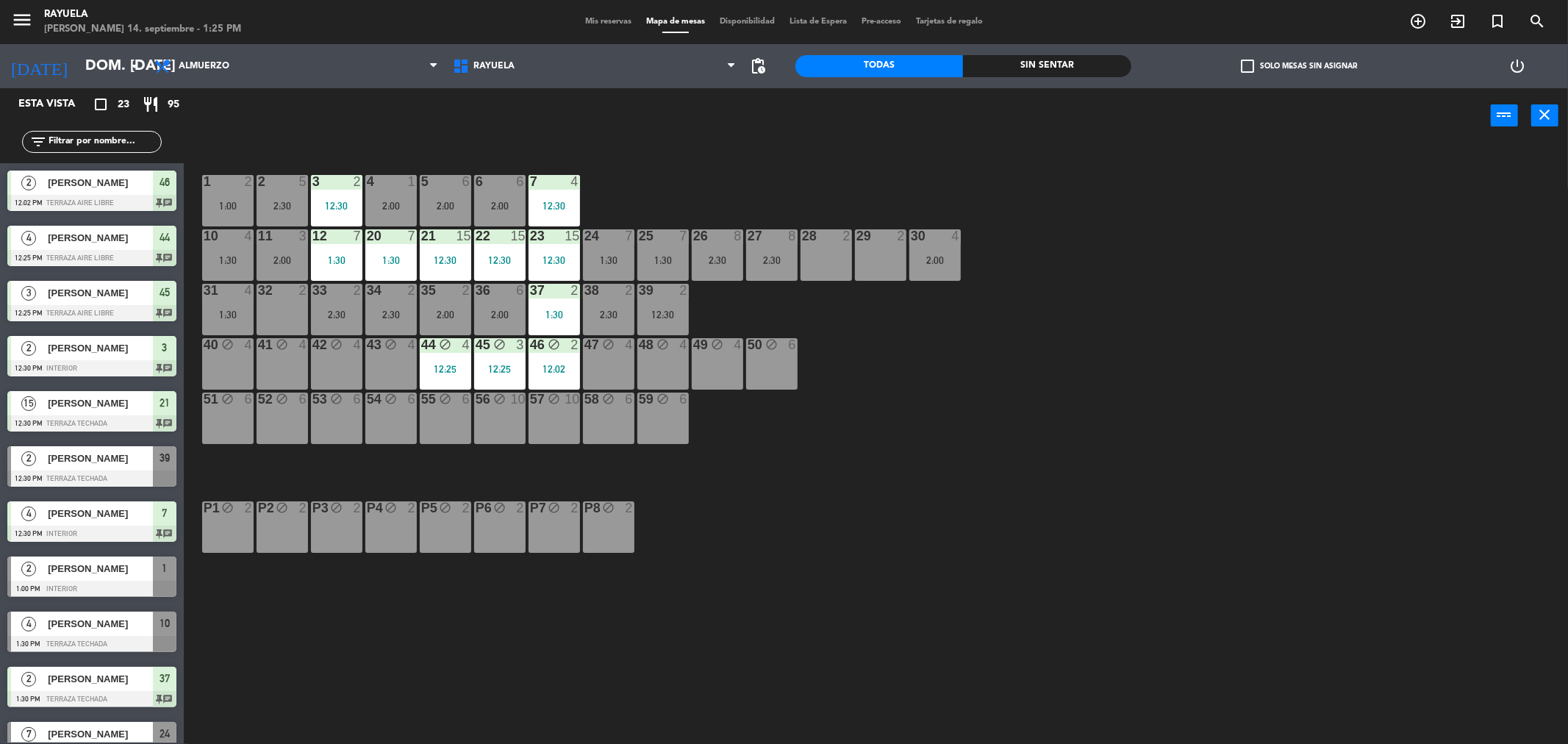
click at [221, 533] on div "P1 block 2" at bounding box center [228, 526] width 52 height 52
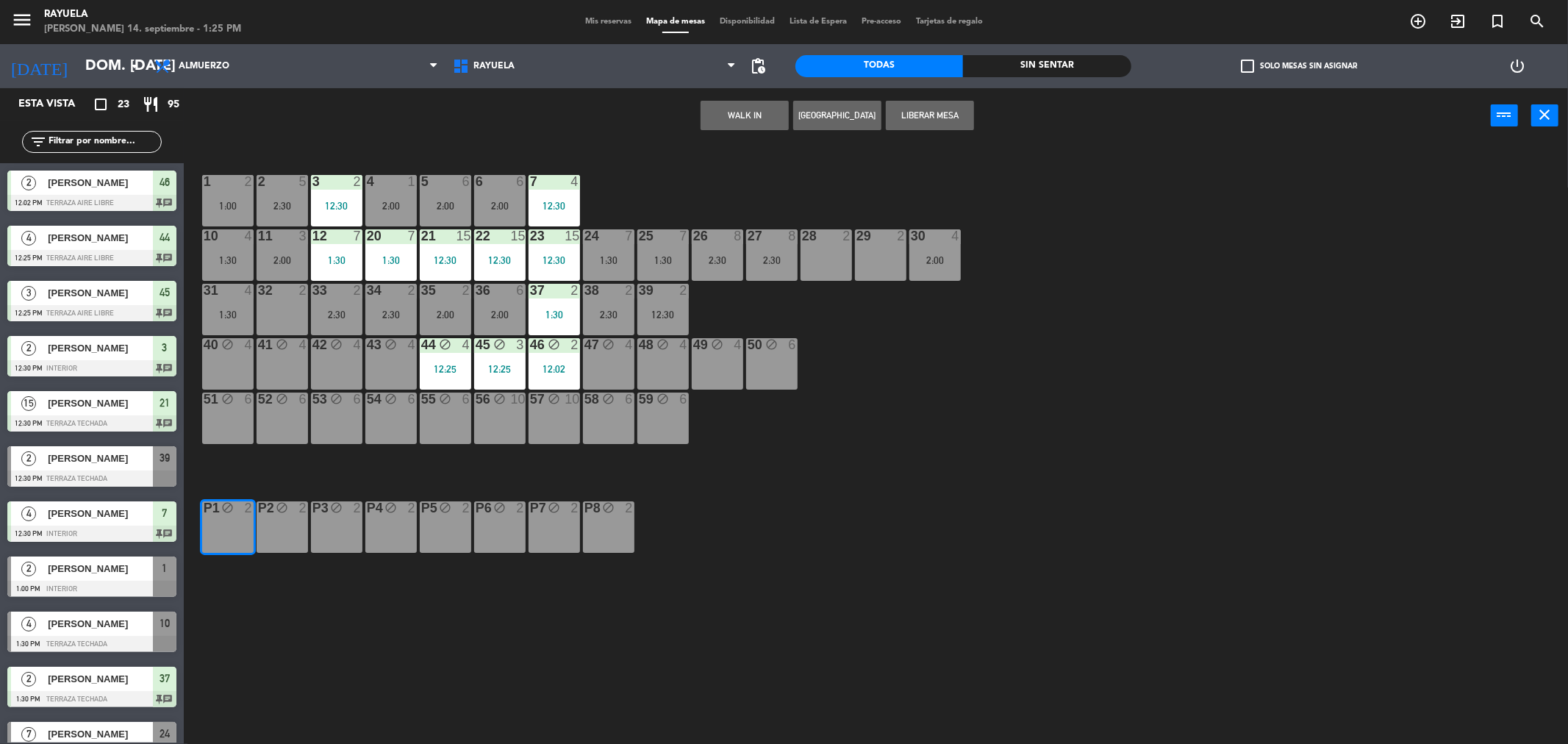
click at [278, 540] on div "P2 block 2" at bounding box center [282, 526] width 52 height 52
drag, startPoint x: 333, startPoint y: 546, endPoint x: 355, endPoint y: 541, distance: 22.6
click at [333, 546] on div "P3 block 2" at bounding box center [336, 526] width 52 height 52
click at [392, 534] on div "P4 block 2" at bounding box center [391, 526] width 52 height 52
drag, startPoint x: 449, startPoint y: 541, endPoint x: 487, endPoint y: 541, distance: 38.0
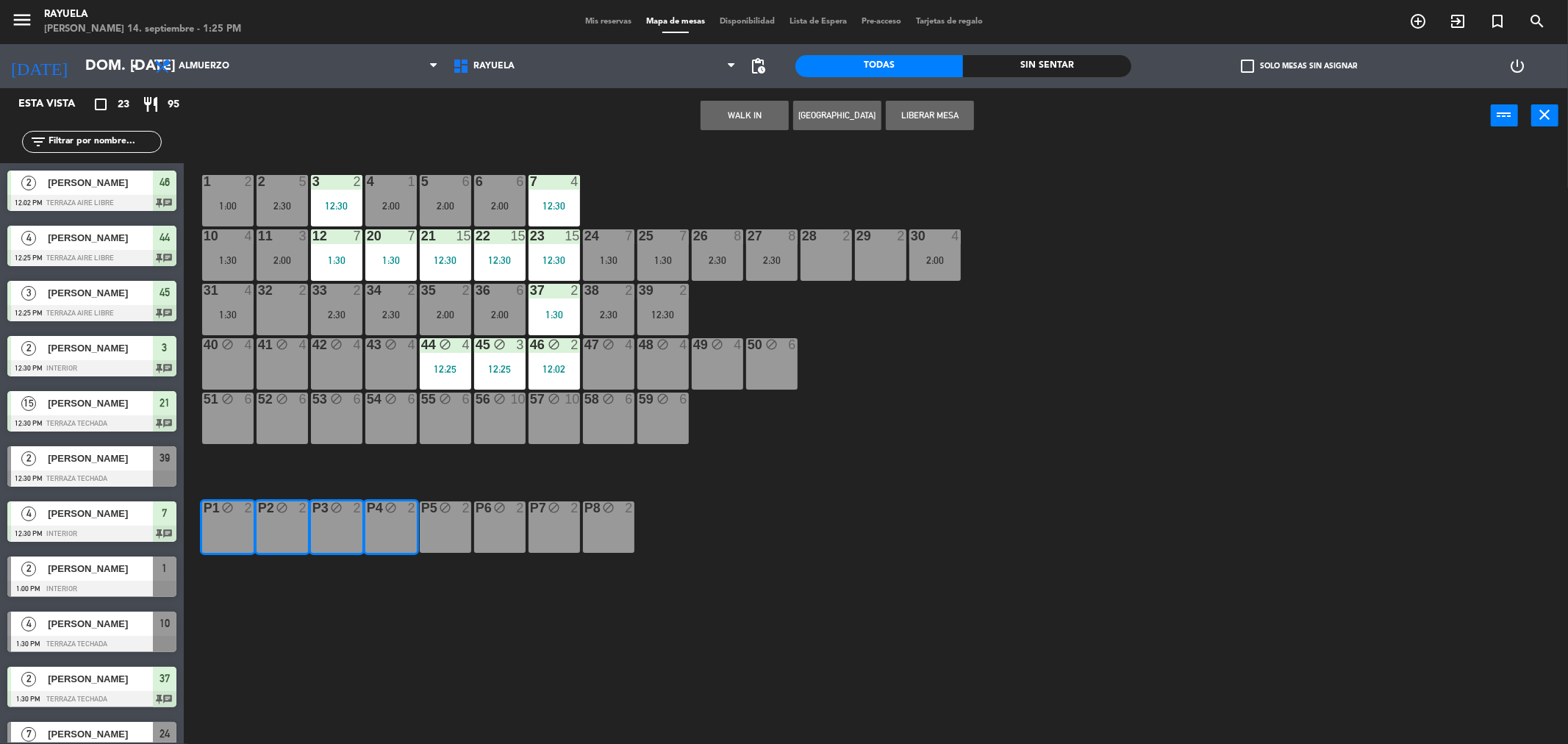
click at [449, 541] on div "P5 block 2" at bounding box center [445, 526] width 52 height 52
click at [490, 538] on div "P6 block 2" at bounding box center [499, 526] width 52 height 52
click at [557, 528] on div "P7 block 2" at bounding box center [554, 526] width 52 height 52
click at [629, 532] on div "P8 block 2" at bounding box center [608, 526] width 52 height 52
click at [951, 125] on button "Liberar Mesa" at bounding box center [930, 115] width 88 height 30
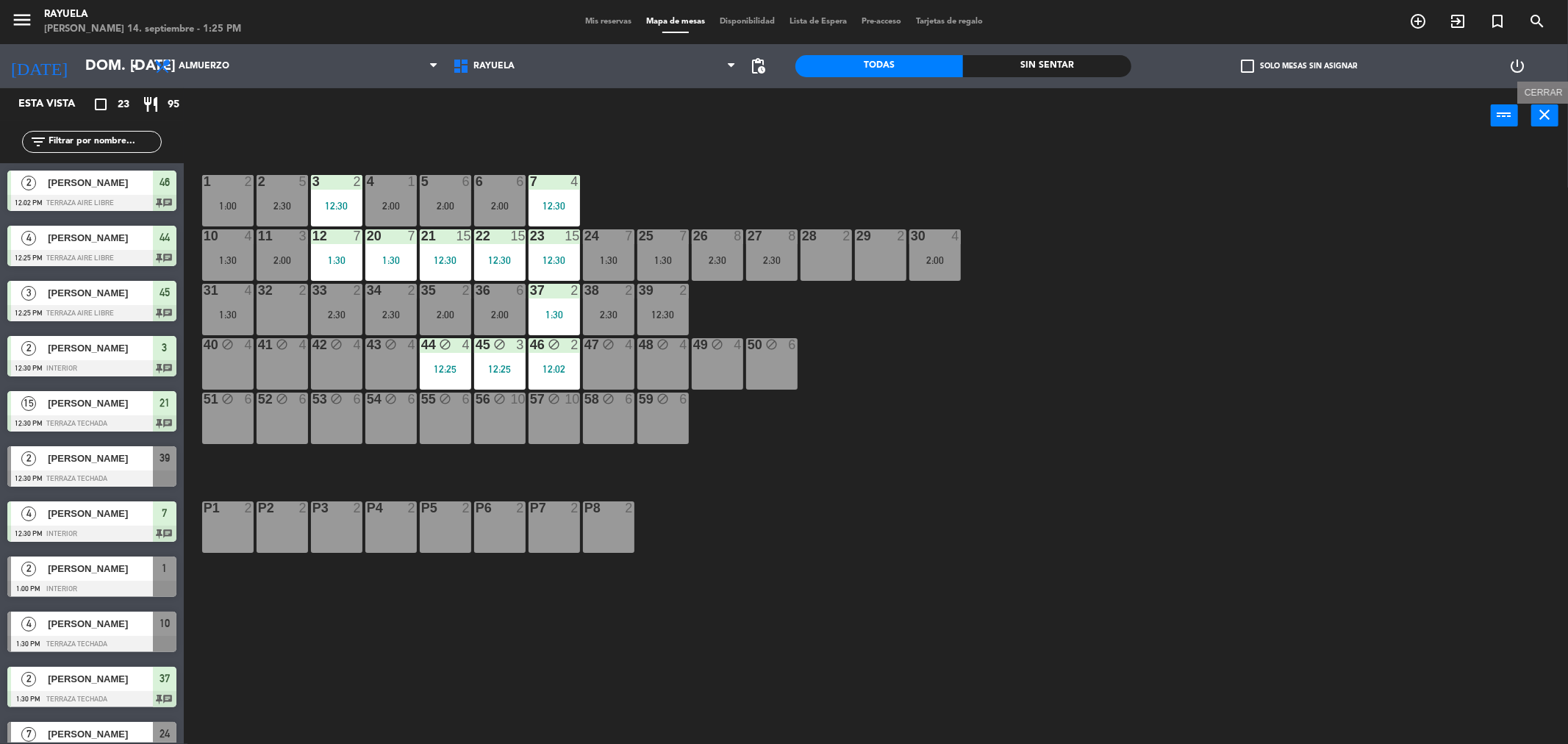
click at [1548, 120] on icon "close" at bounding box center [1545, 114] width 18 height 18
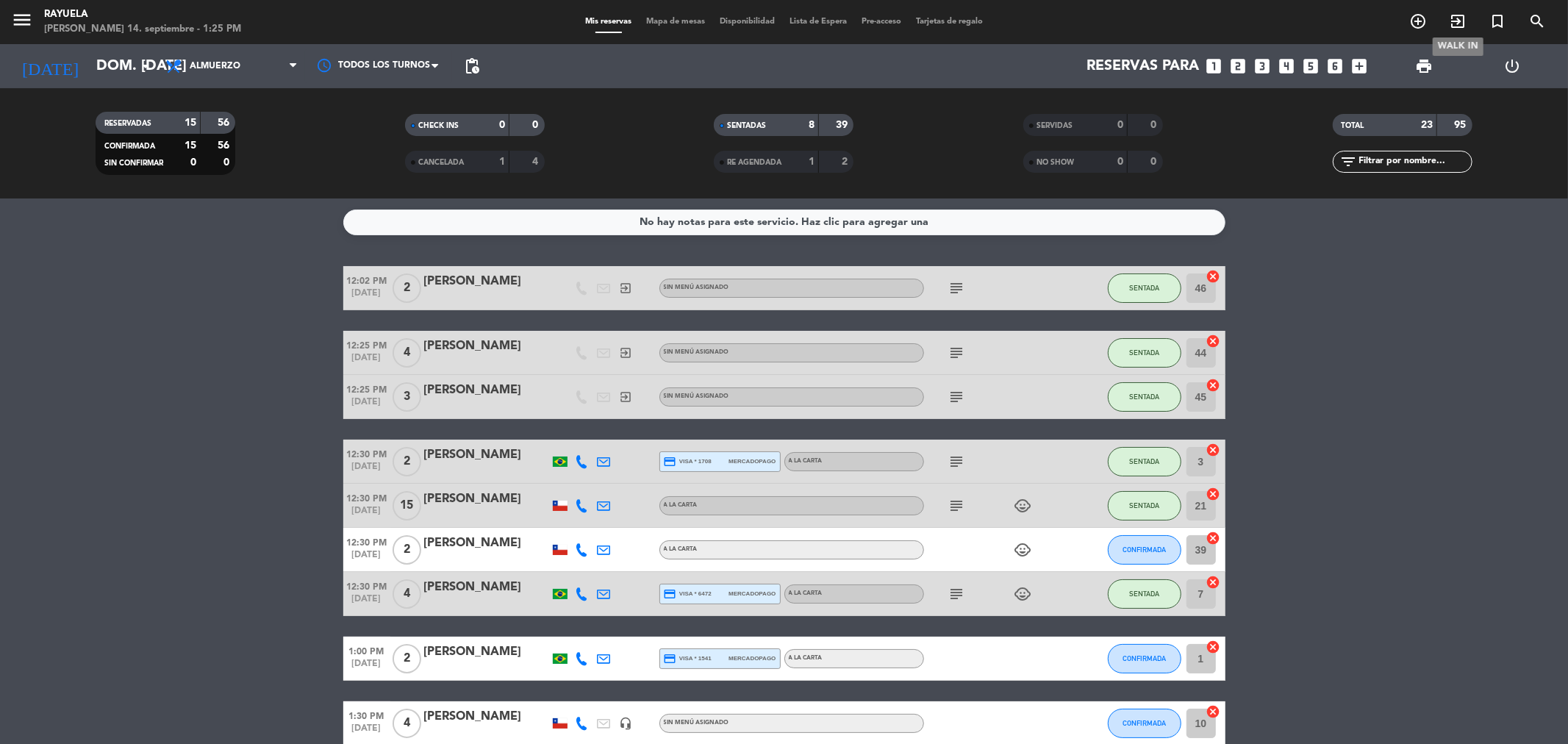
click at [1464, 25] on icon "exit_to_app" at bounding box center [1457, 21] width 18 height 18
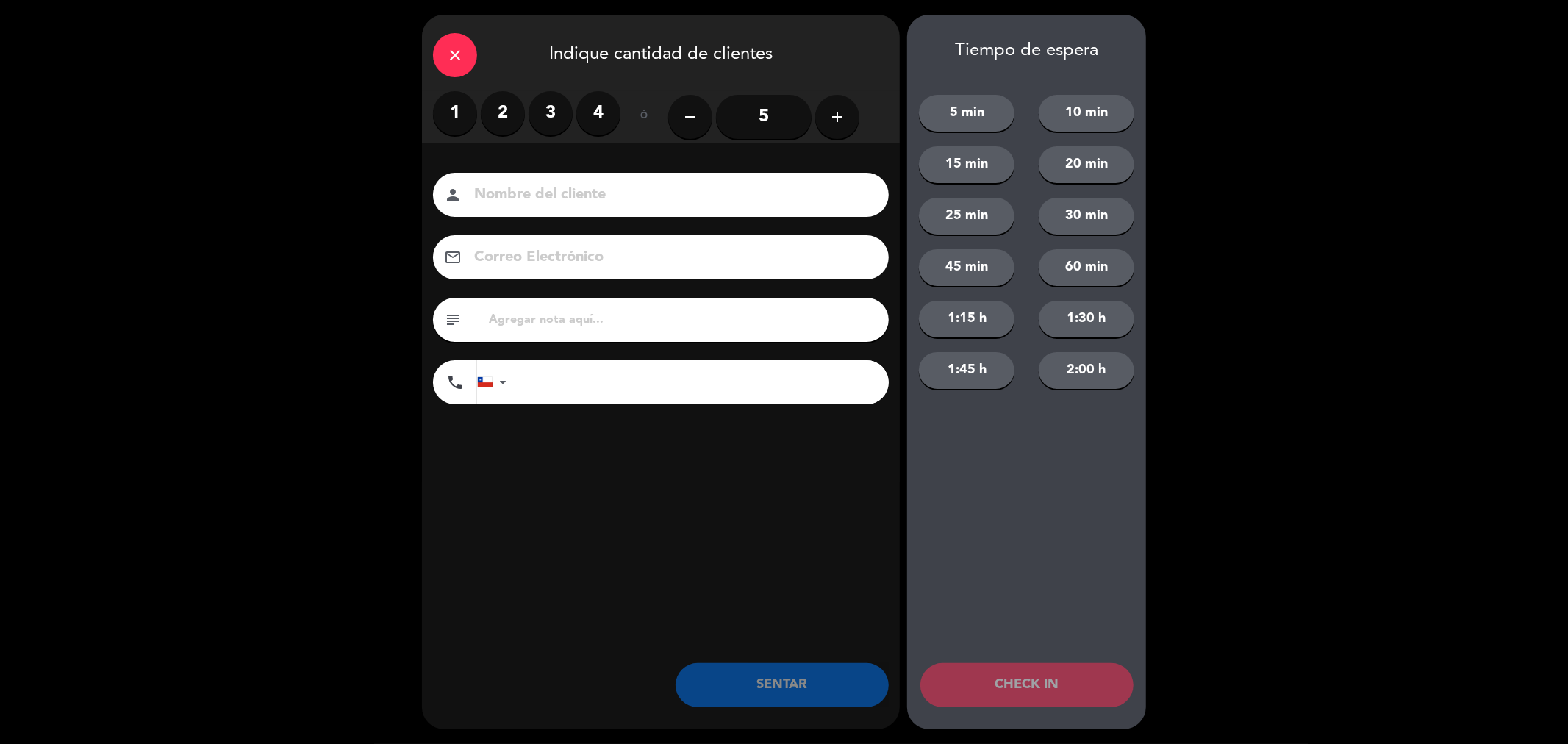
click at [512, 118] on label "2" at bounding box center [503, 113] width 44 height 44
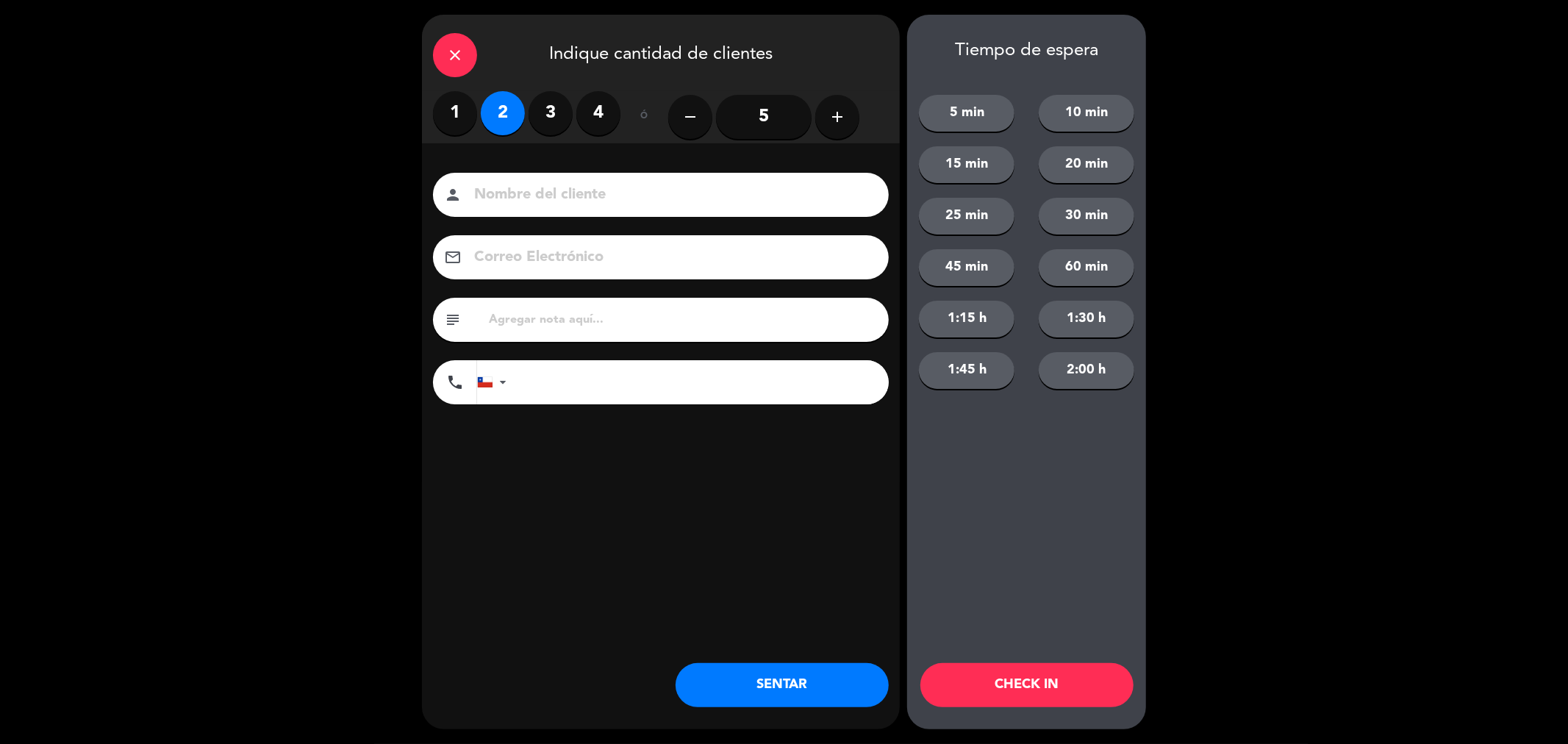
click at [554, 193] on input at bounding box center [671, 195] width 397 height 25
type input "[PERSON_NAME]"
click at [531, 313] on input "text" at bounding box center [682, 320] width 390 height 20
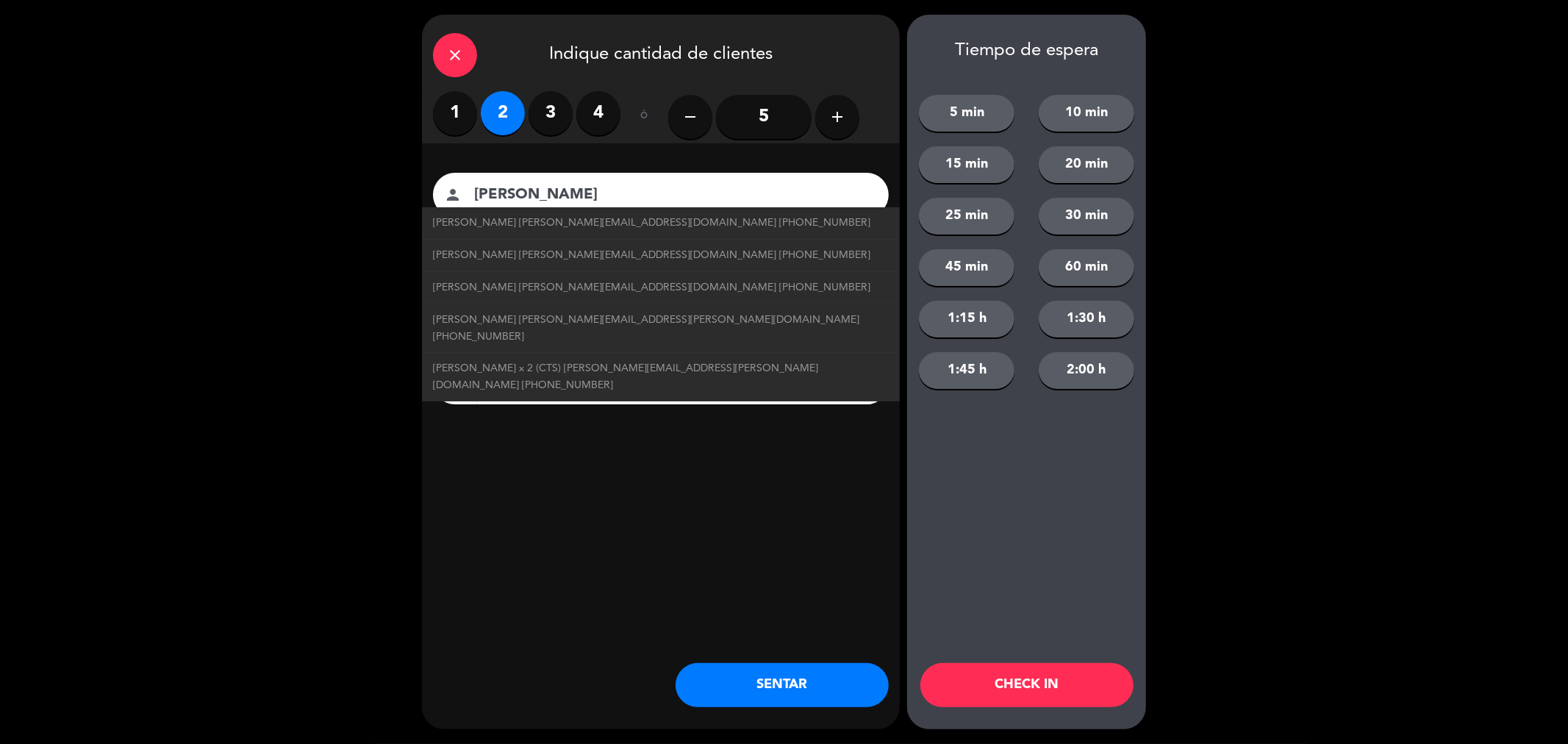
click at [692, 546] on div "close Indique cantidad de clientes 1 2 3 4 ó remove 5 add Nombre del cliente pe…" at bounding box center [661, 372] width 478 height 714
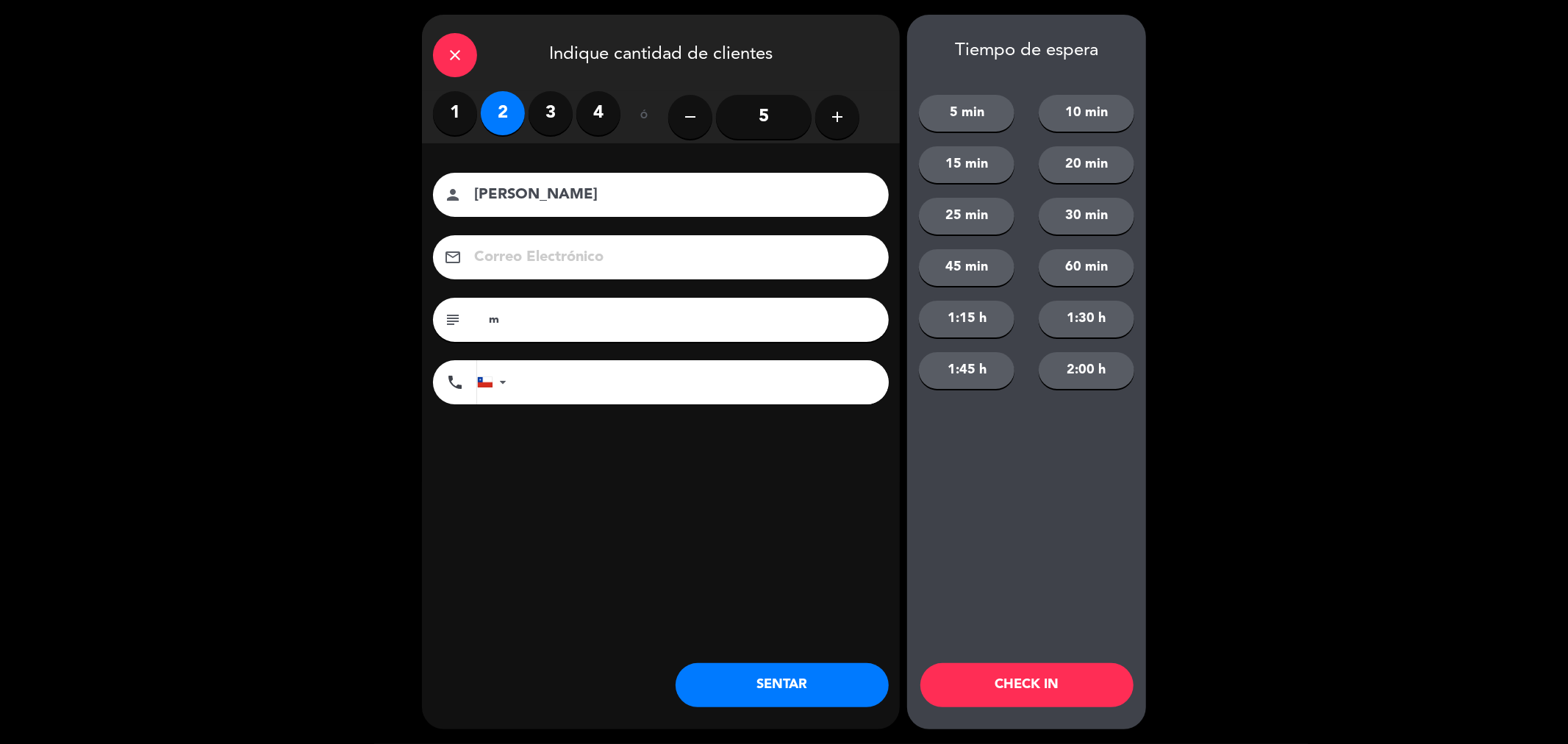
click at [564, 314] on input "m" at bounding box center [682, 320] width 390 height 20
type input "m43"
click at [782, 688] on button "SENTAR" at bounding box center [782, 686] width 213 height 44
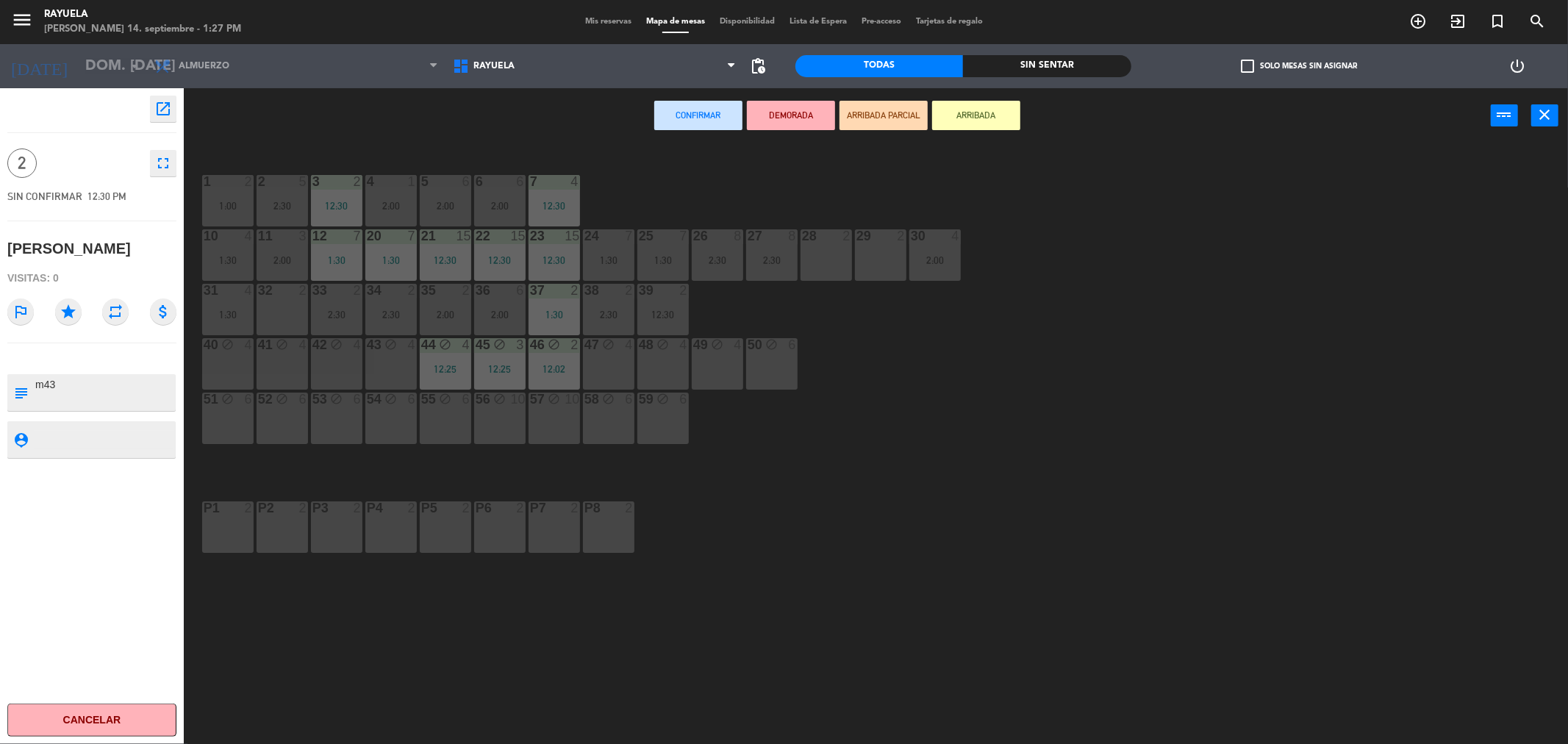
click at [387, 358] on div "43 block 4" at bounding box center [391, 364] width 52 height 52
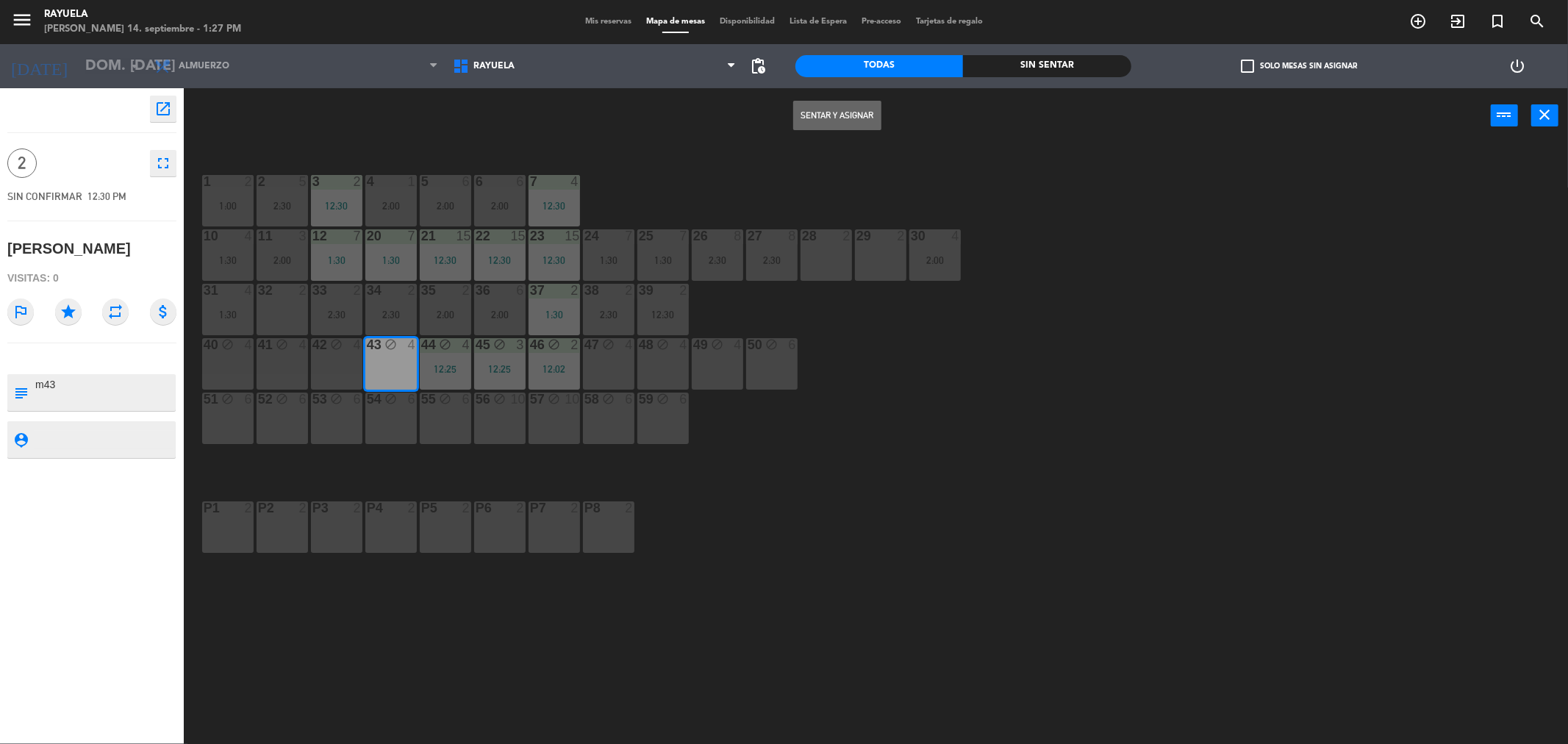
click at [826, 123] on button "Sentar y Asignar" at bounding box center [837, 115] width 88 height 30
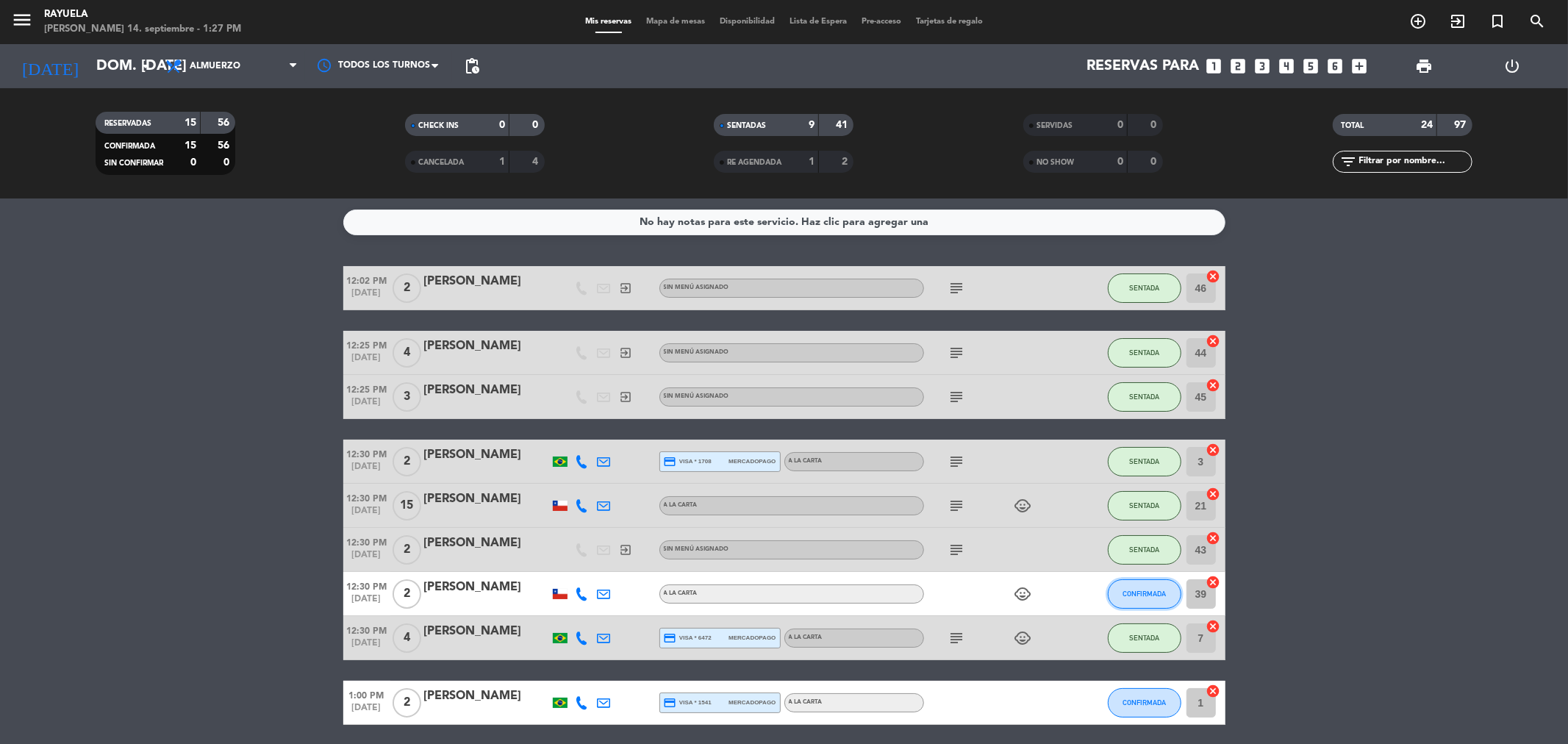
click at [1150, 597] on span "CONFIRMADA" at bounding box center [1144, 594] width 43 height 8
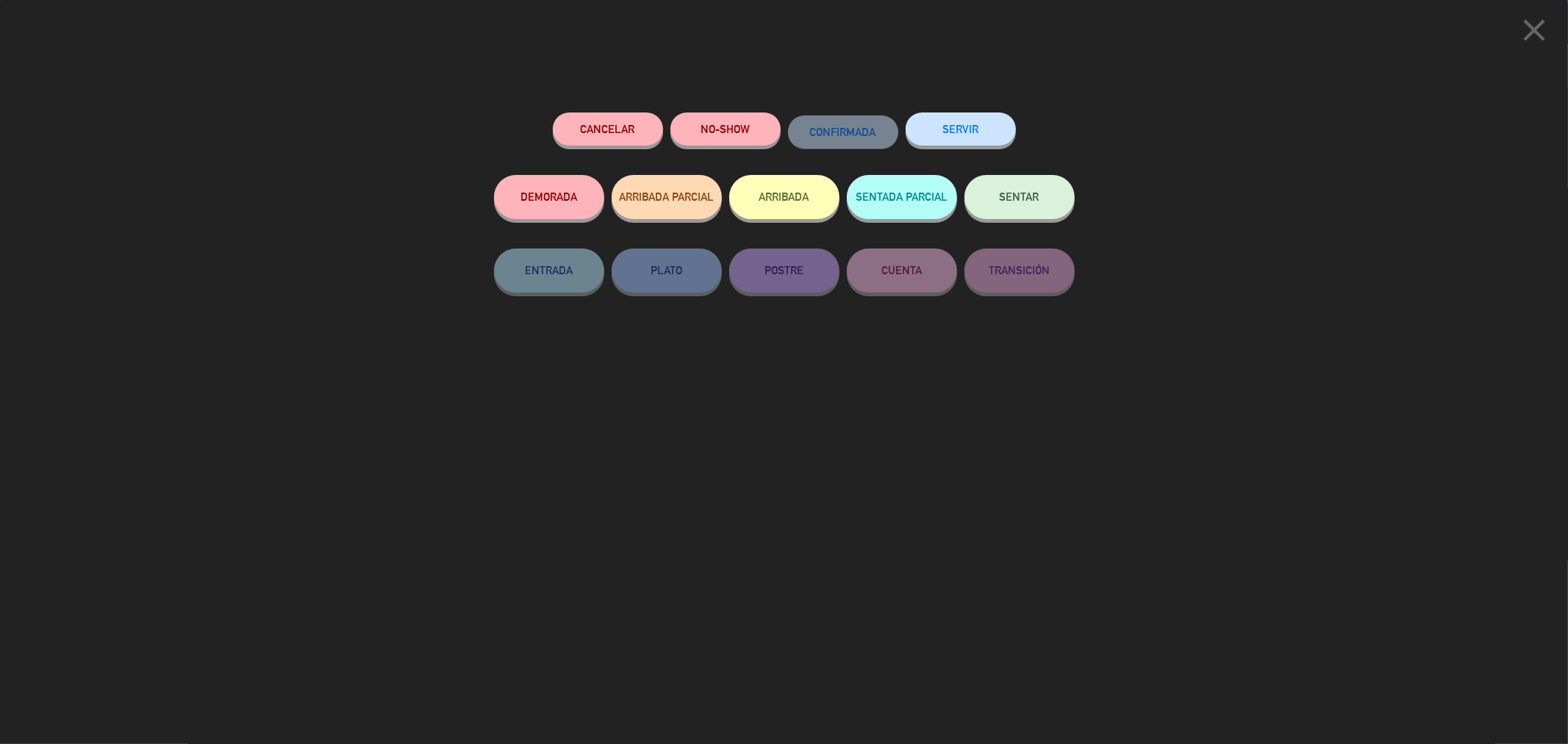
click at [731, 108] on div "Cancelar NO-SHOW CONFIRMADA SERVIR DEMORADA ARRIBADA PARCIAL ARRIBADA SENTADA P…" at bounding box center [784, 423] width 602 height 642
click at [735, 123] on button "NO-SHOW" at bounding box center [725, 129] width 110 height 33
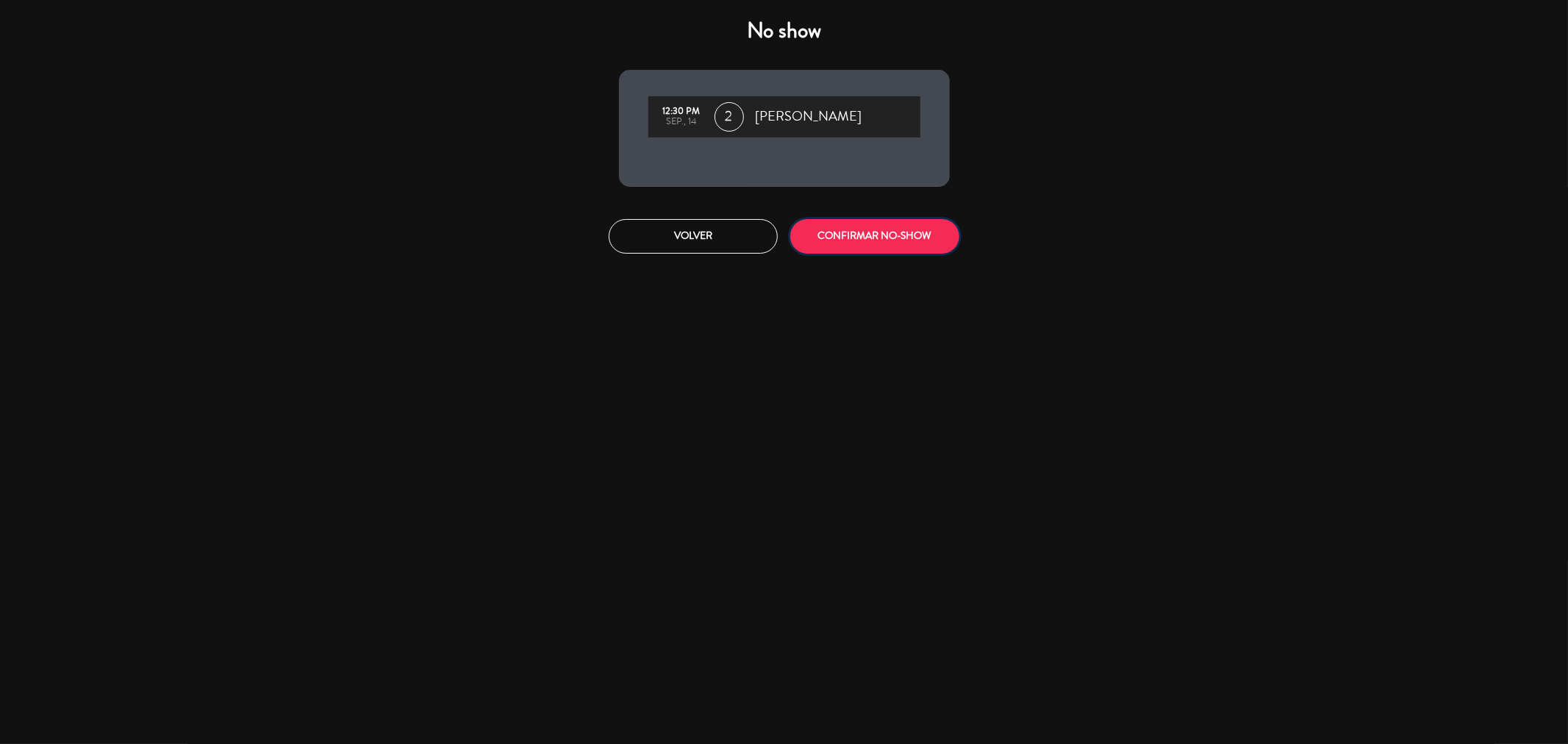
click at [875, 247] on button "CONFIRMAR NO-SHOW" at bounding box center [875, 236] width 169 height 35
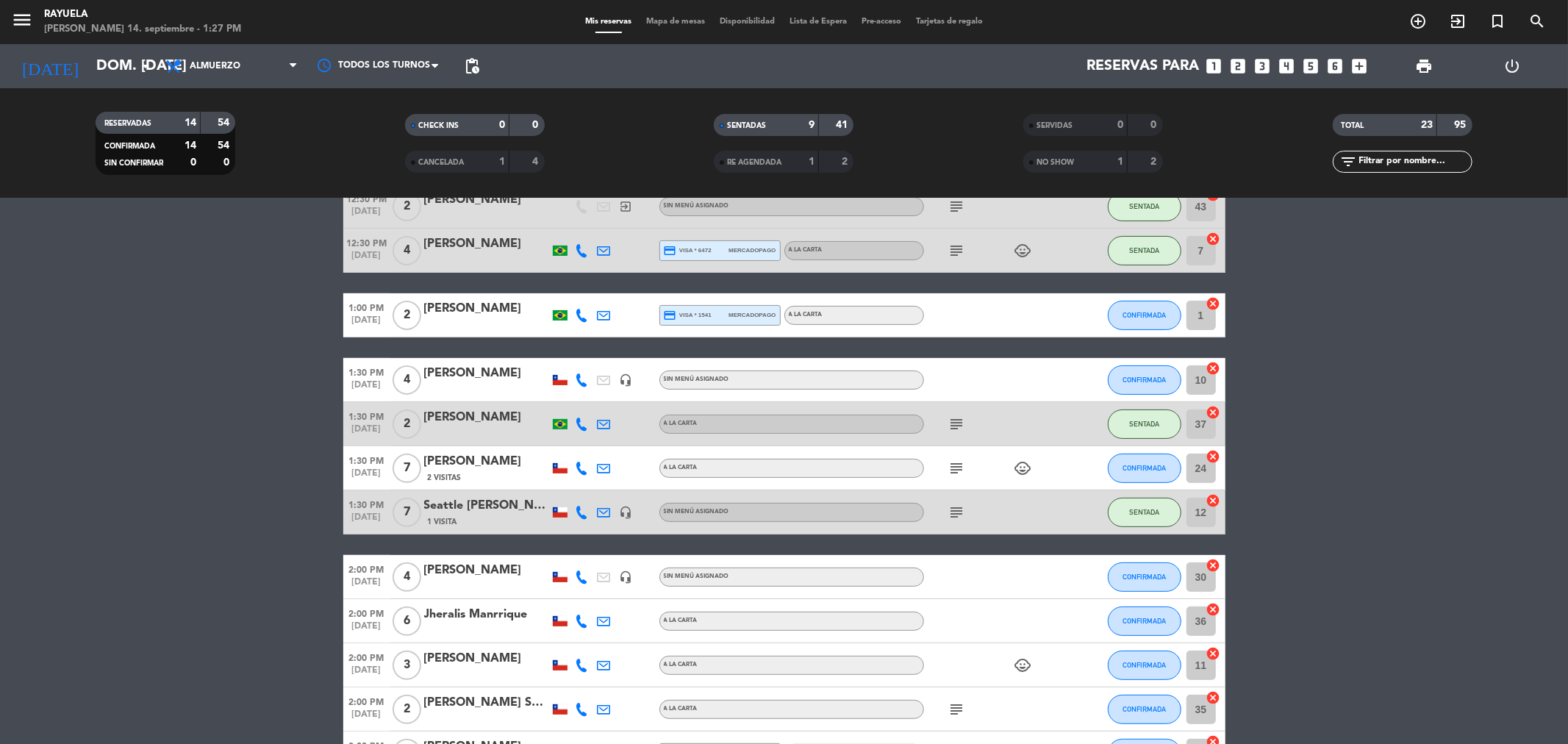
scroll to position [327, 0]
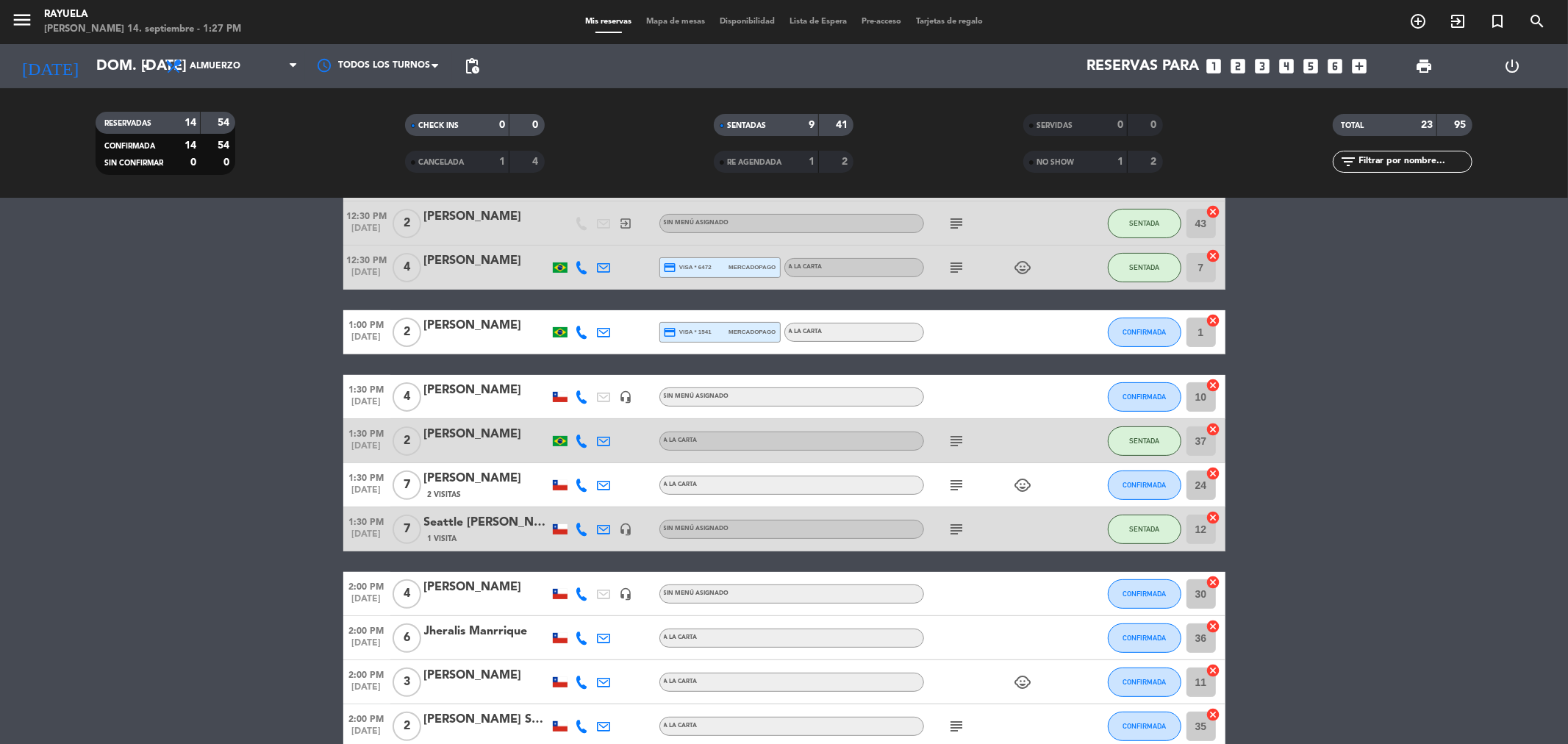
click at [452, 336] on div at bounding box center [487, 342] width 125 height 12
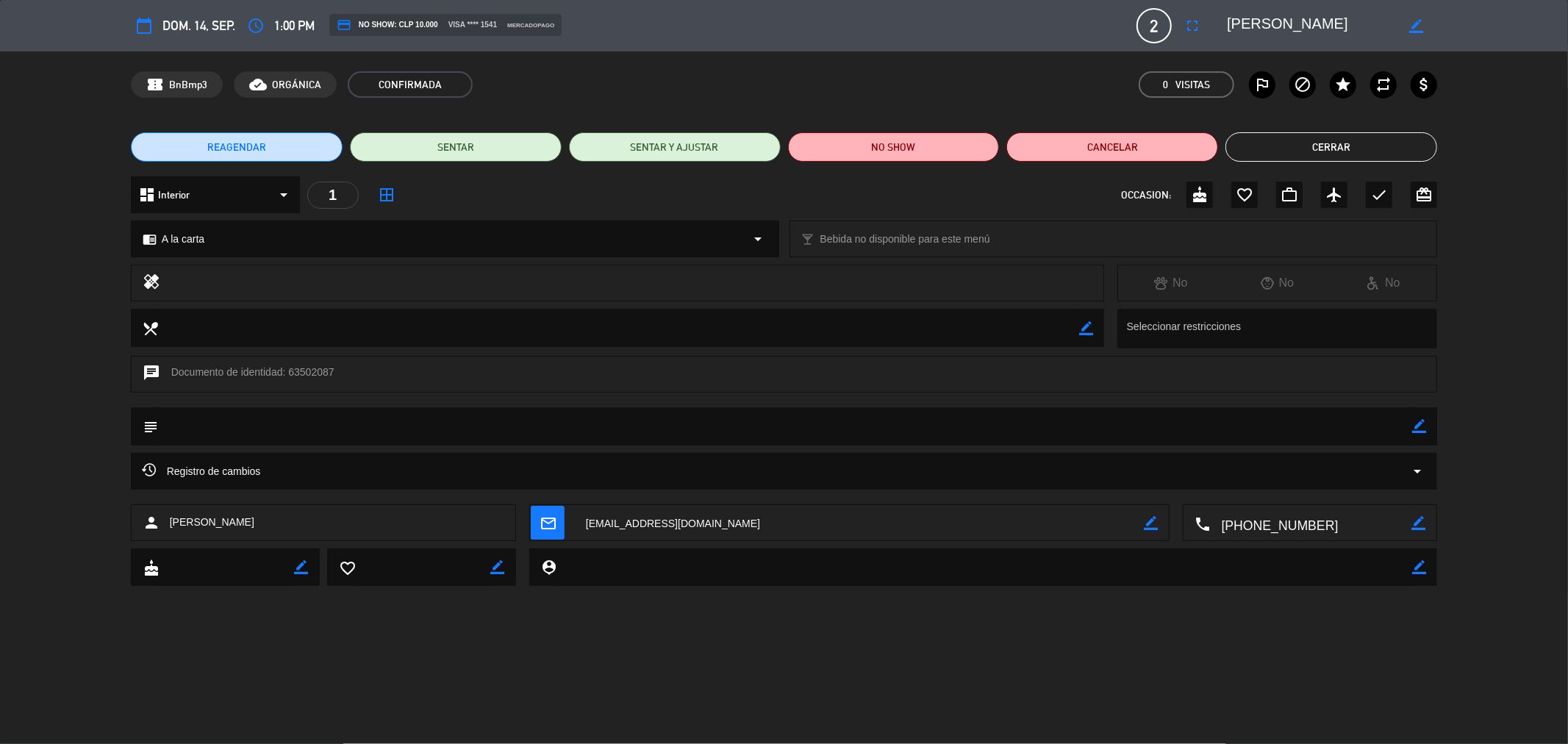
click at [1410, 425] on textarea at bounding box center [785, 426] width 1255 height 37
click at [1425, 428] on icon "border_color" at bounding box center [1419, 426] width 14 height 14
click at [1328, 435] on textarea at bounding box center [785, 426] width 1255 height 37
type textarea "m27 [PERSON_NAME]"
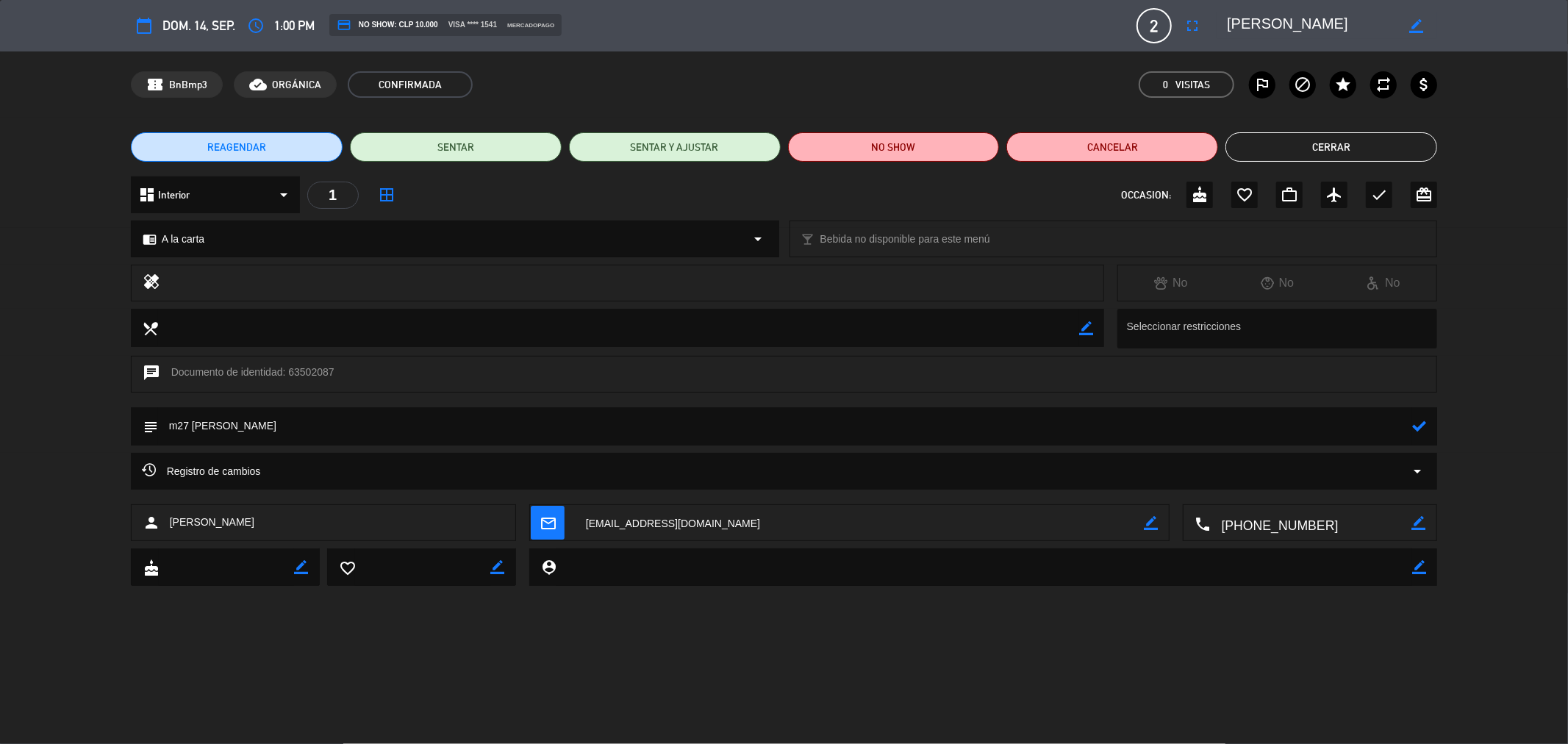
click at [1417, 434] on div at bounding box center [1419, 426] width 14 height 38
click at [1417, 428] on icon at bounding box center [1419, 426] width 14 height 14
click at [473, 143] on button "SENTAR" at bounding box center [456, 146] width 212 height 30
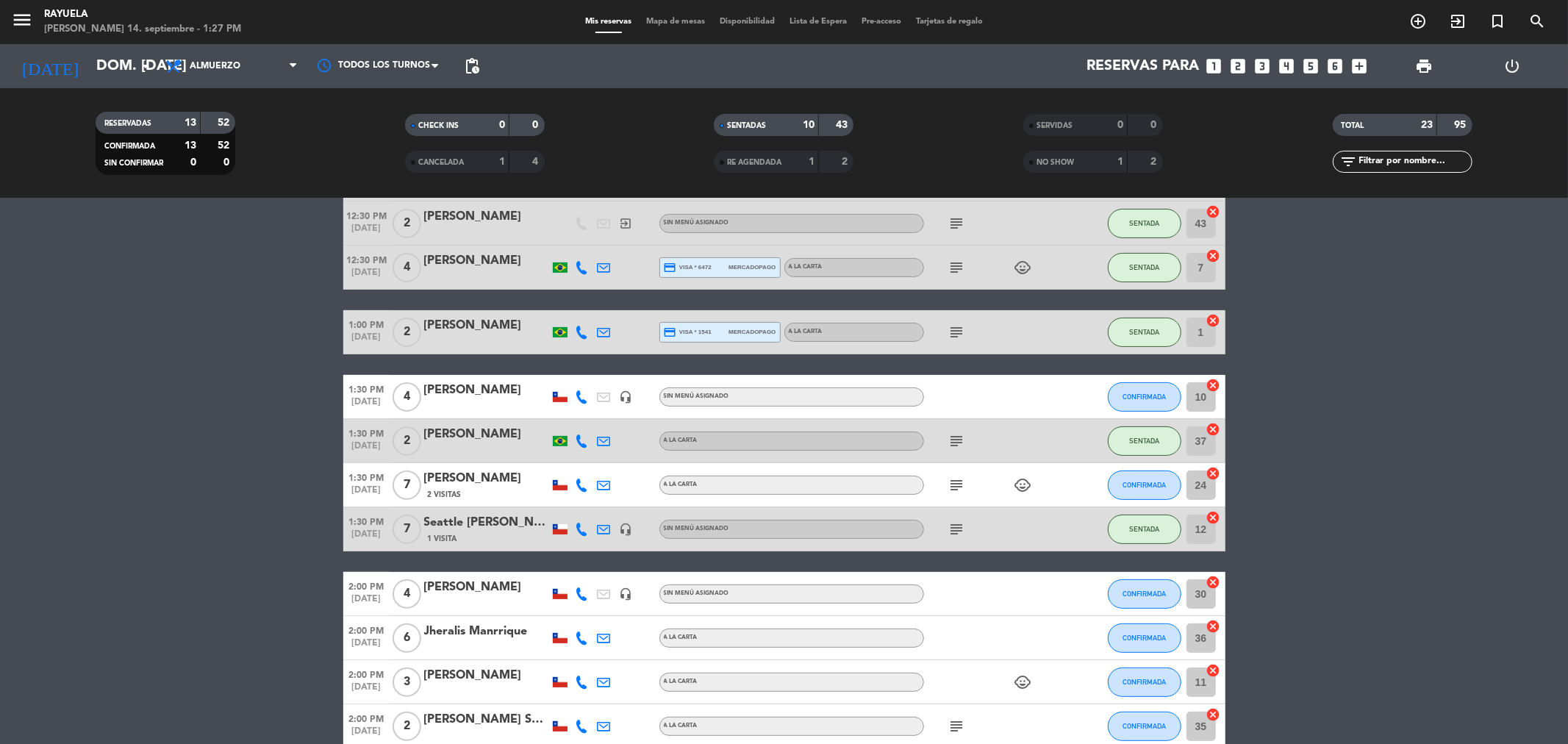
click at [476, 487] on div "[PERSON_NAME]" at bounding box center [487, 478] width 125 height 19
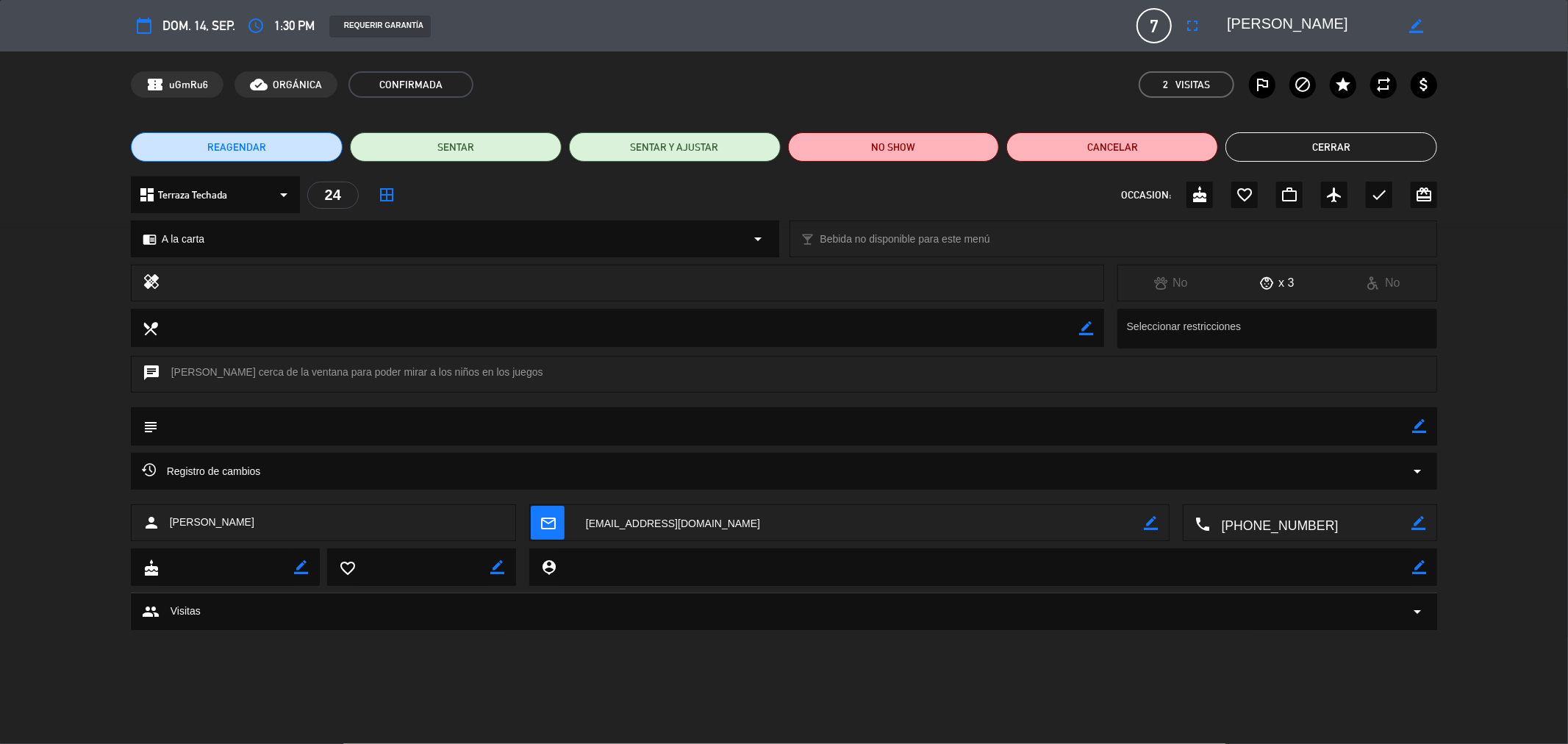
click at [1417, 428] on icon "border_color" at bounding box center [1419, 426] width 14 height 14
click at [1376, 428] on textarea at bounding box center [785, 426] width 1255 height 37
click at [1411, 419] on textarea at bounding box center [785, 426] width 1255 height 37
type textarea "m54 [PERSON_NAME]"
click at [1415, 427] on icon at bounding box center [1419, 426] width 14 height 14
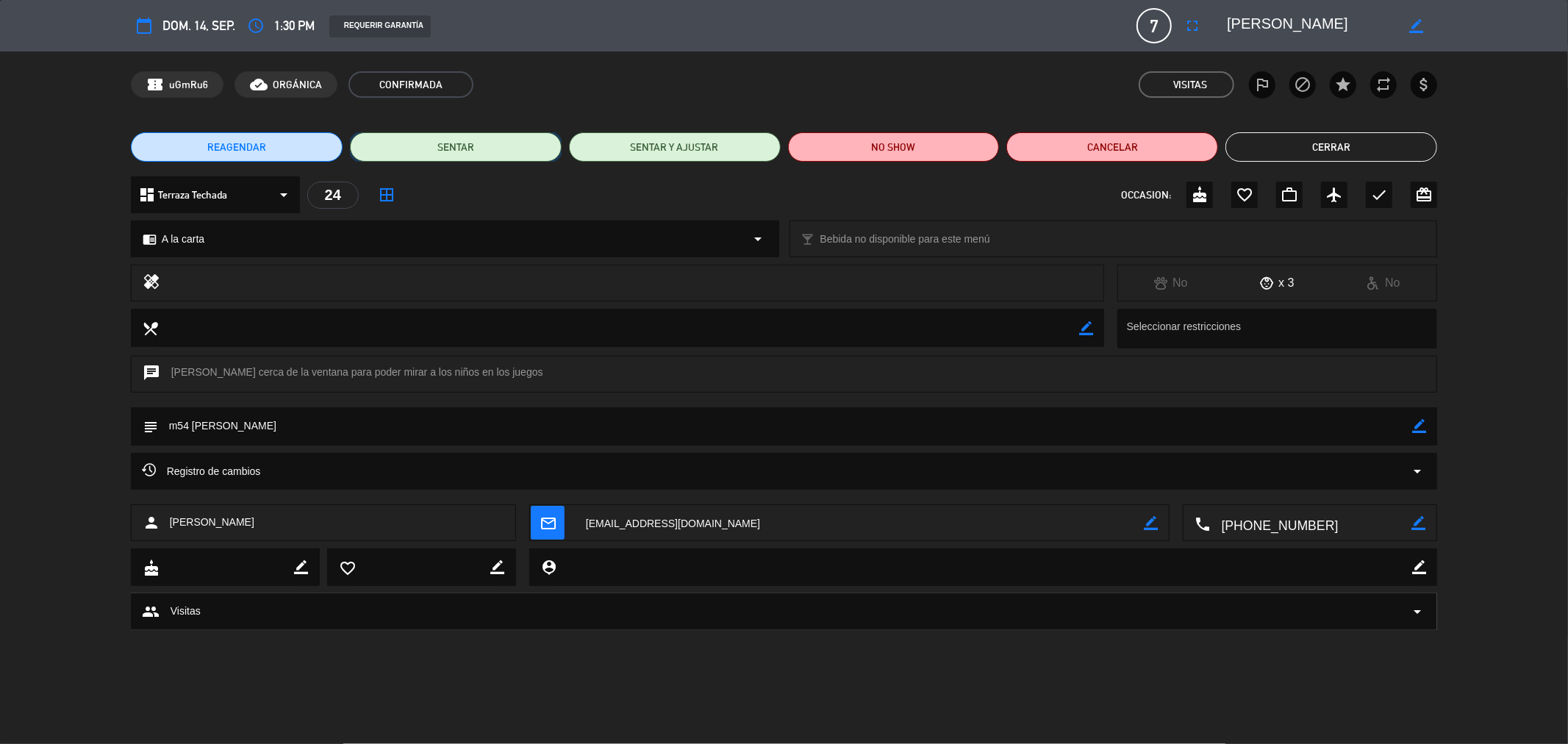
click at [481, 147] on button "SENTAR" at bounding box center [456, 146] width 212 height 30
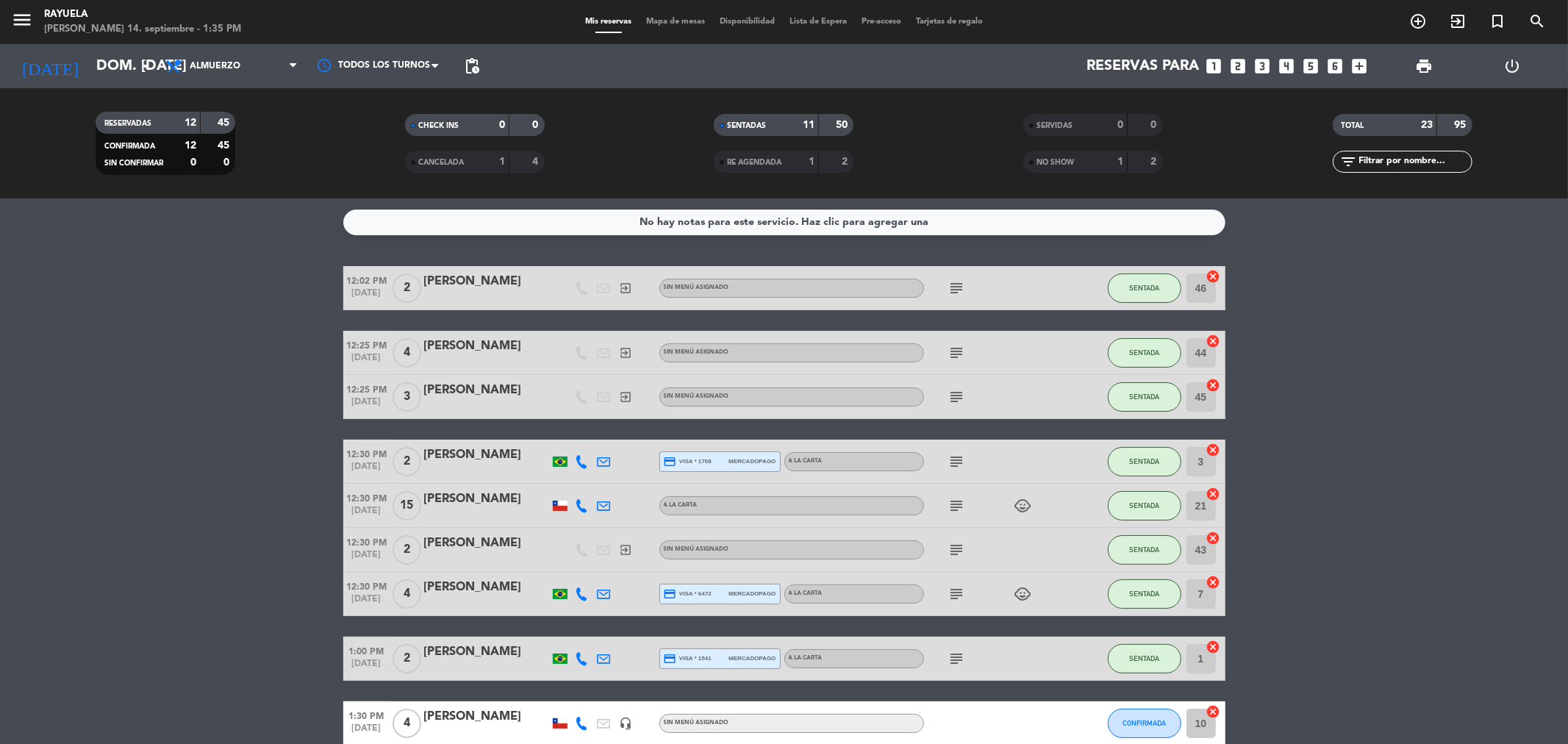
scroll to position [408, 0]
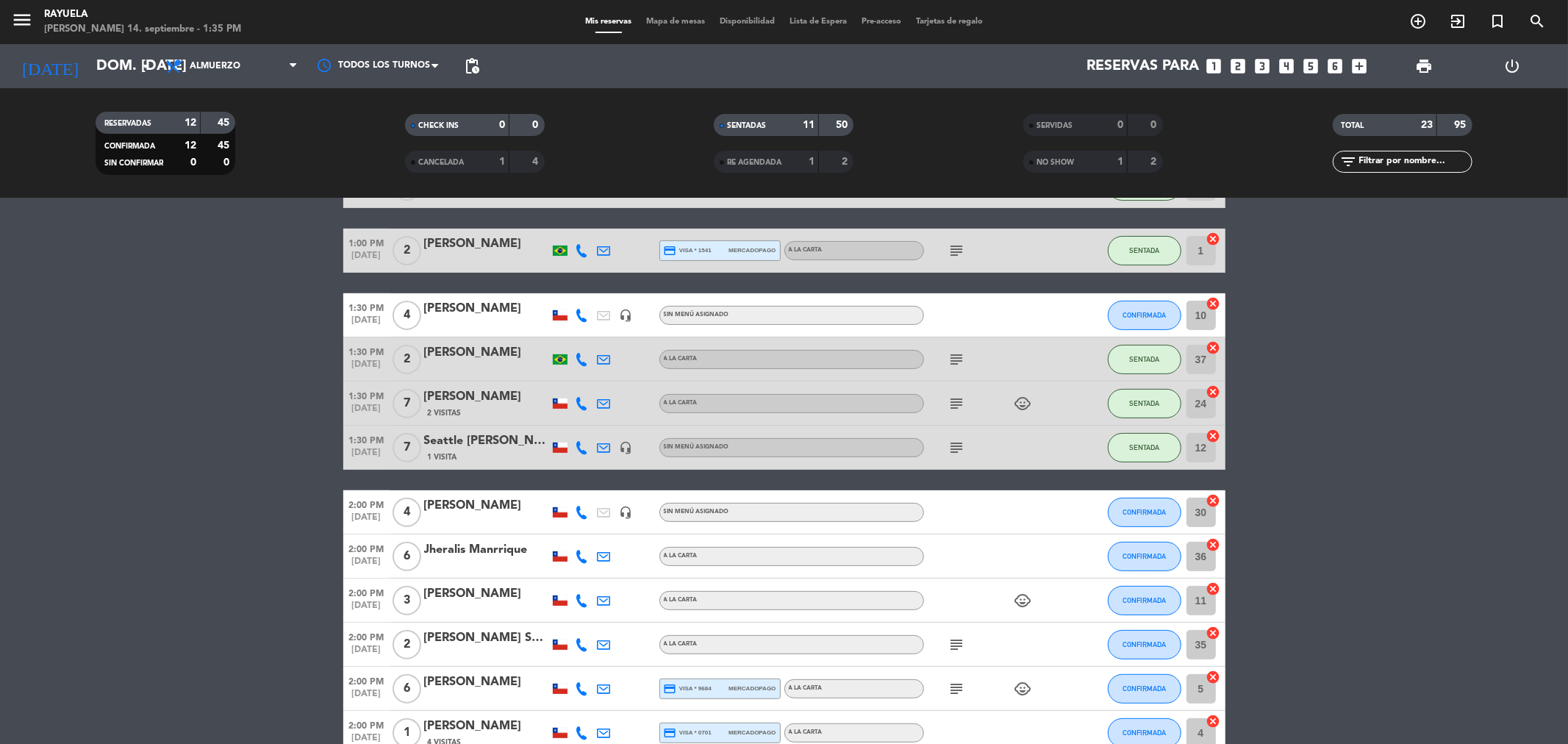
click at [483, 312] on div "[PERSON_NAME]" at bounding box center [487, 309] width 125 height 19
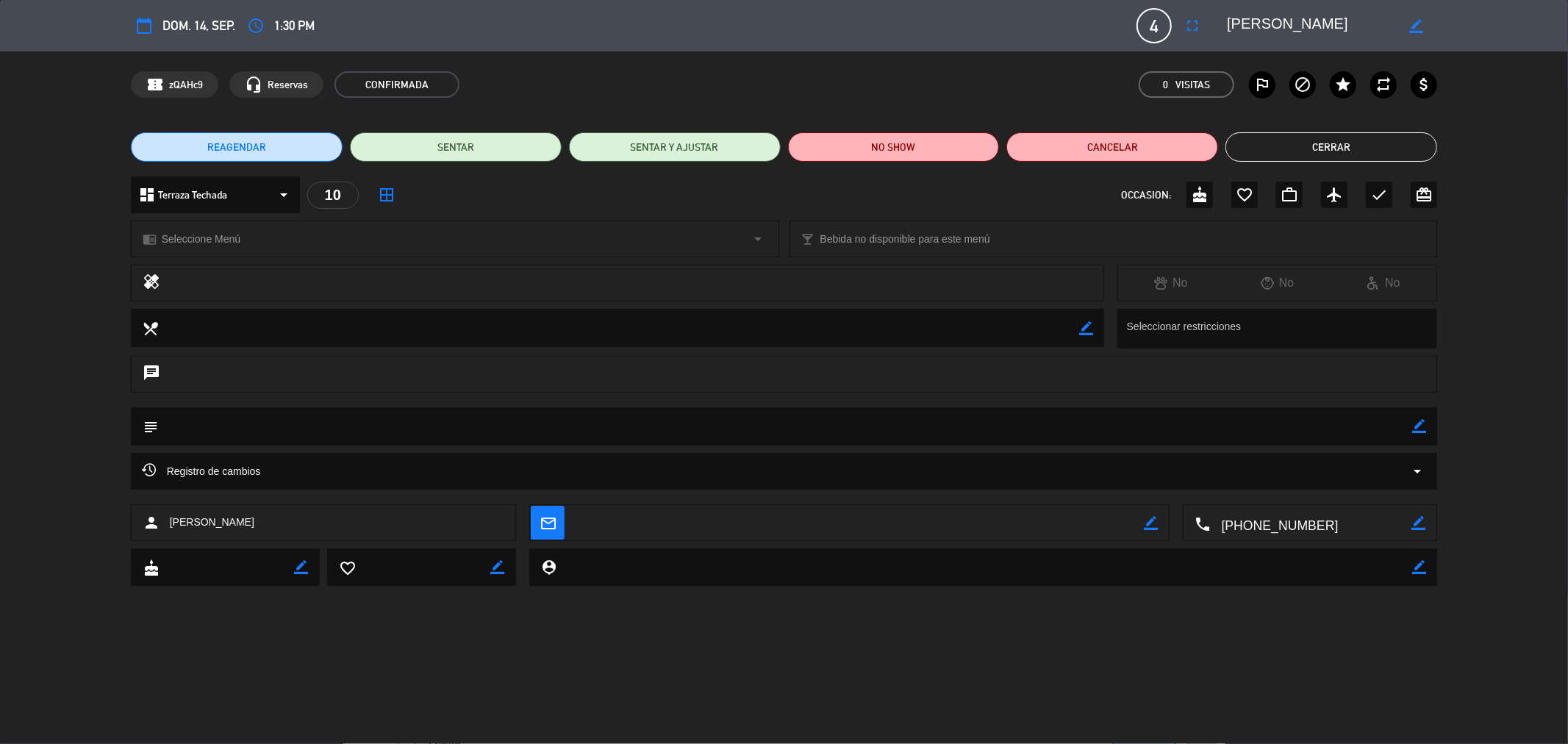
click at [1419, 420] on icon "border_color" at bounding box center [1419, 426] width 14 height 14
click at [1374, 432] on textarea at bounding box center [785, 426] width 1255 height 37
type textarea "m23 [PERSON_NAME]"
click at [1419, 420] on icon at bounding box center [1419, 426] width 14 height 14
click at [457, 149] on button "SENTAR" at bounding box center [456, 146] width 212 height 30
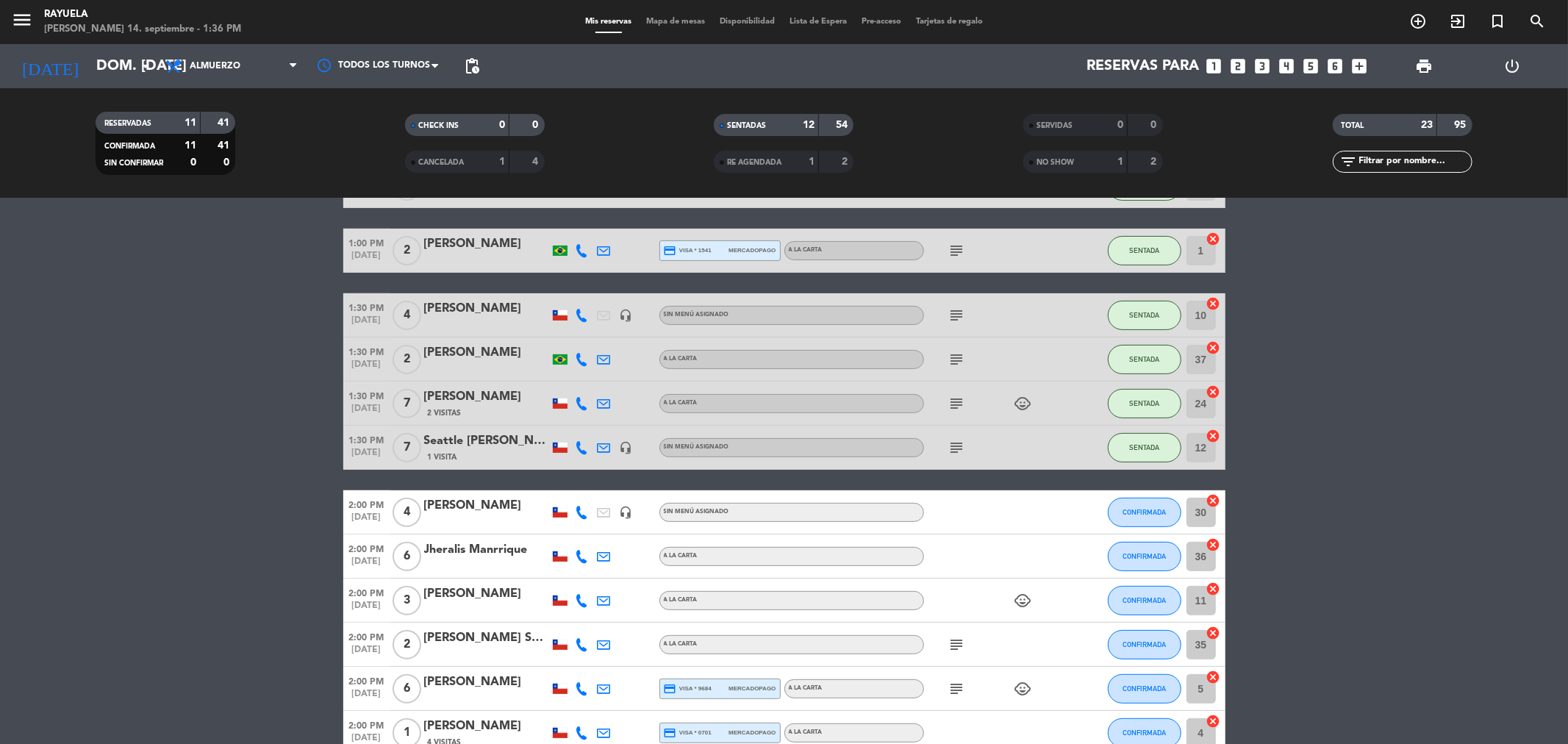
click at [456, 596] on div "[PERSON_NAME]" at bounding box center [487, 594] width 125 height 19
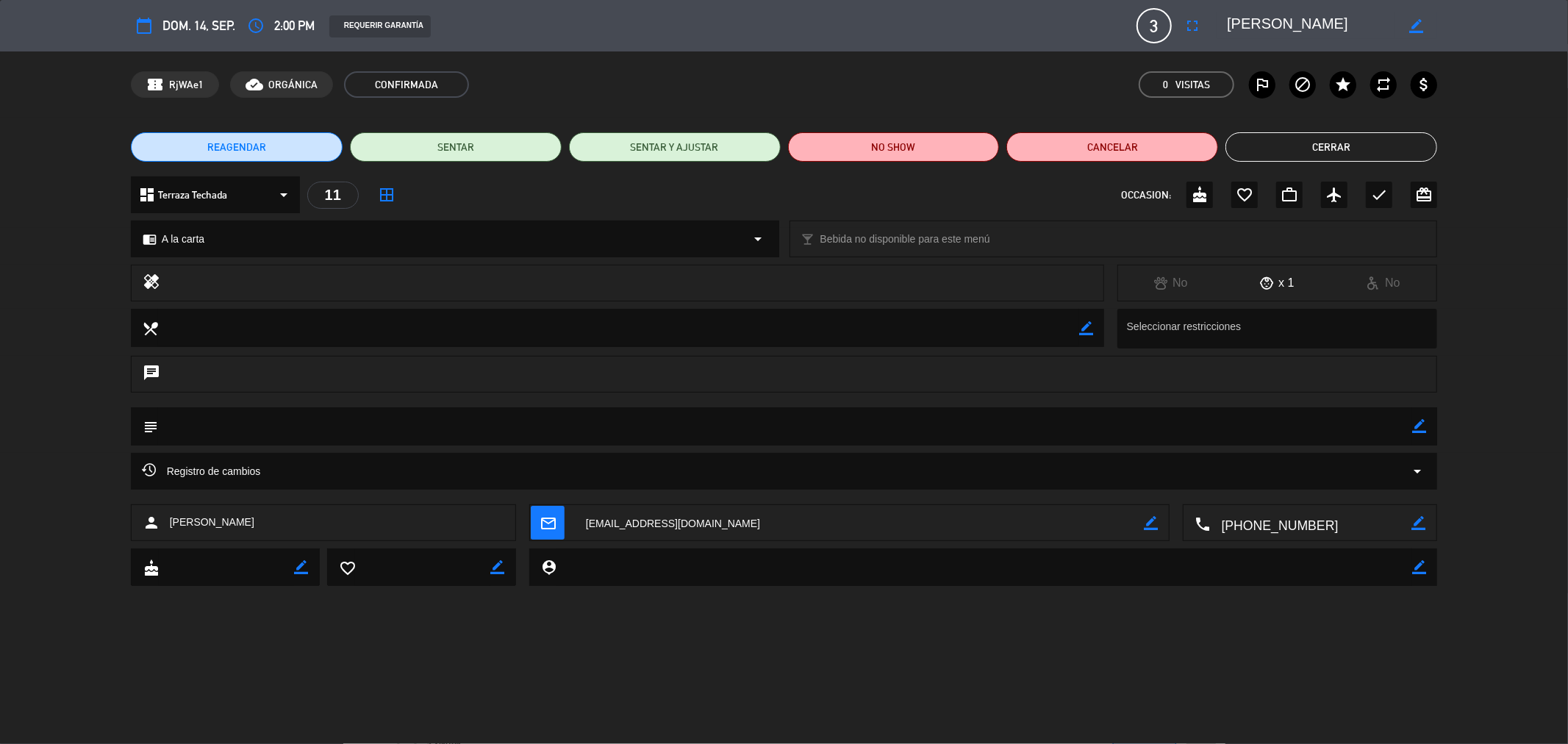
click at [1417, 427] on icon "border_color" at bounding box center [1419, 426] width 14 height 14
click at [1377, 434] on textarea at bounding box center [785, 426] width 1255 height 37
type textarea "m34 [PERSON_NAME]"
click at [1419, 428] on icon at bounding box center [1419, 426] width 14 height 14
drag, startPoint x: 462, startPoint y: 140, endPoint x: 469, endPoint y: 141, distance: 7.1
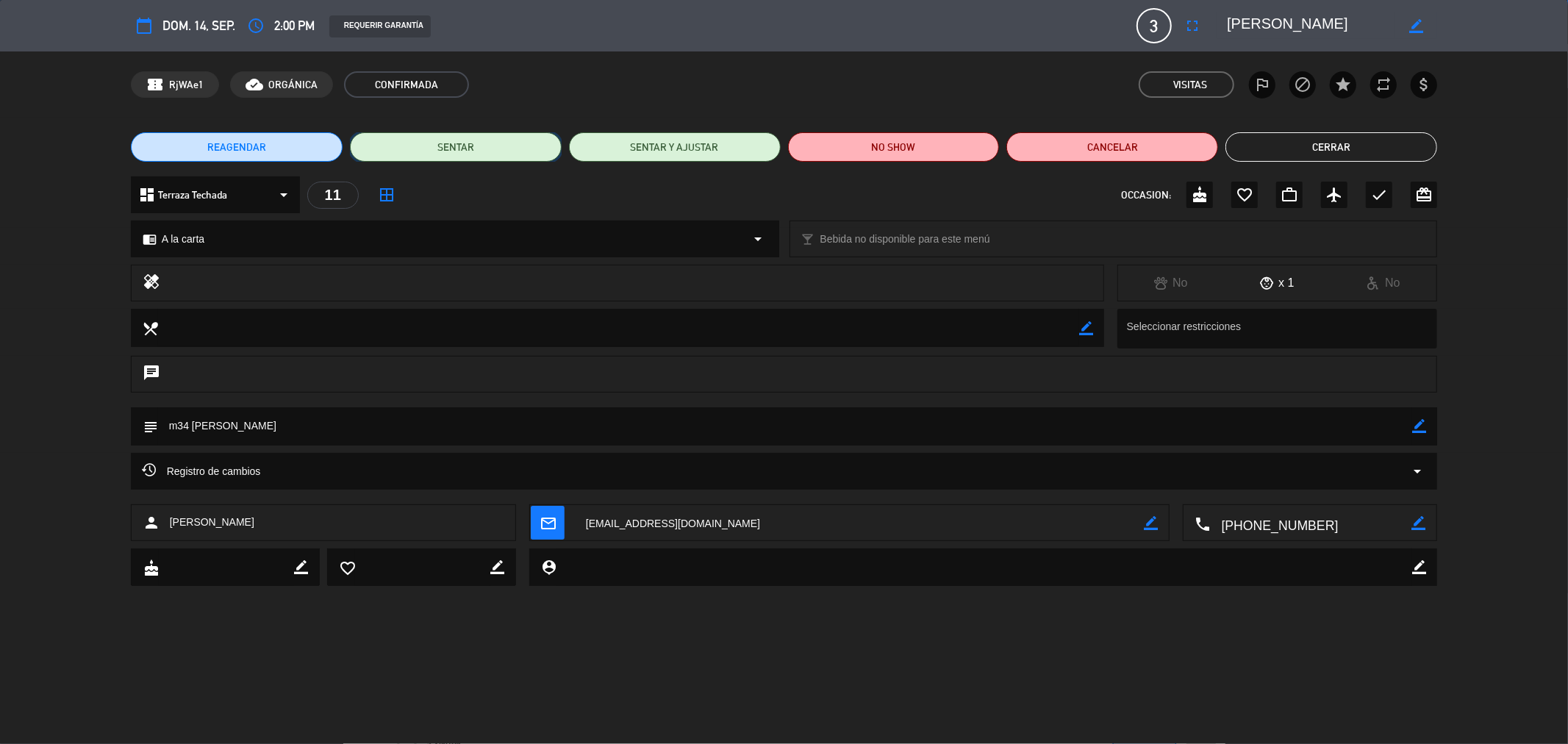
click at [463, 140] on button "SENTAR" at bounding box center [456, 146] width 212 height 30
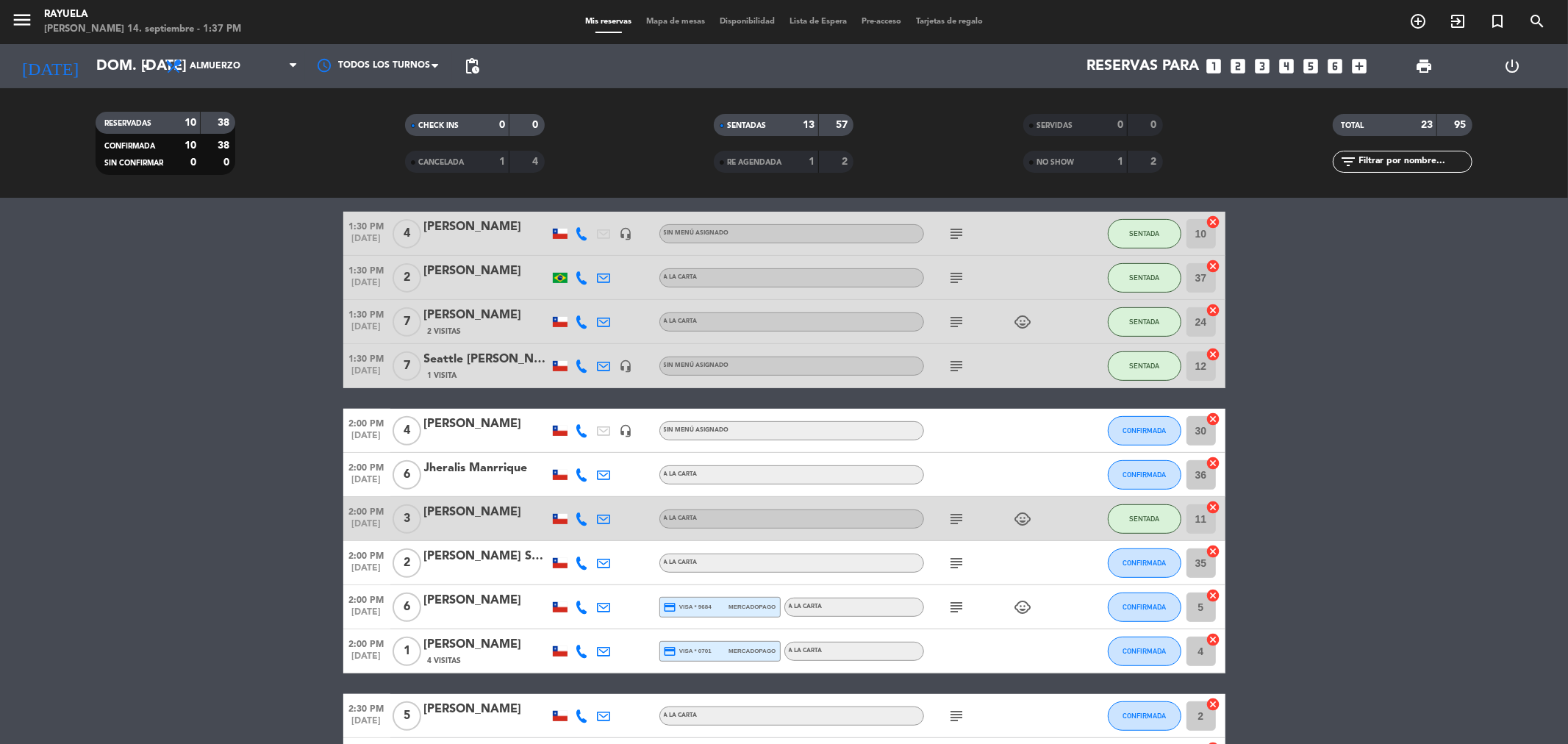
scroll to position [653, 0]
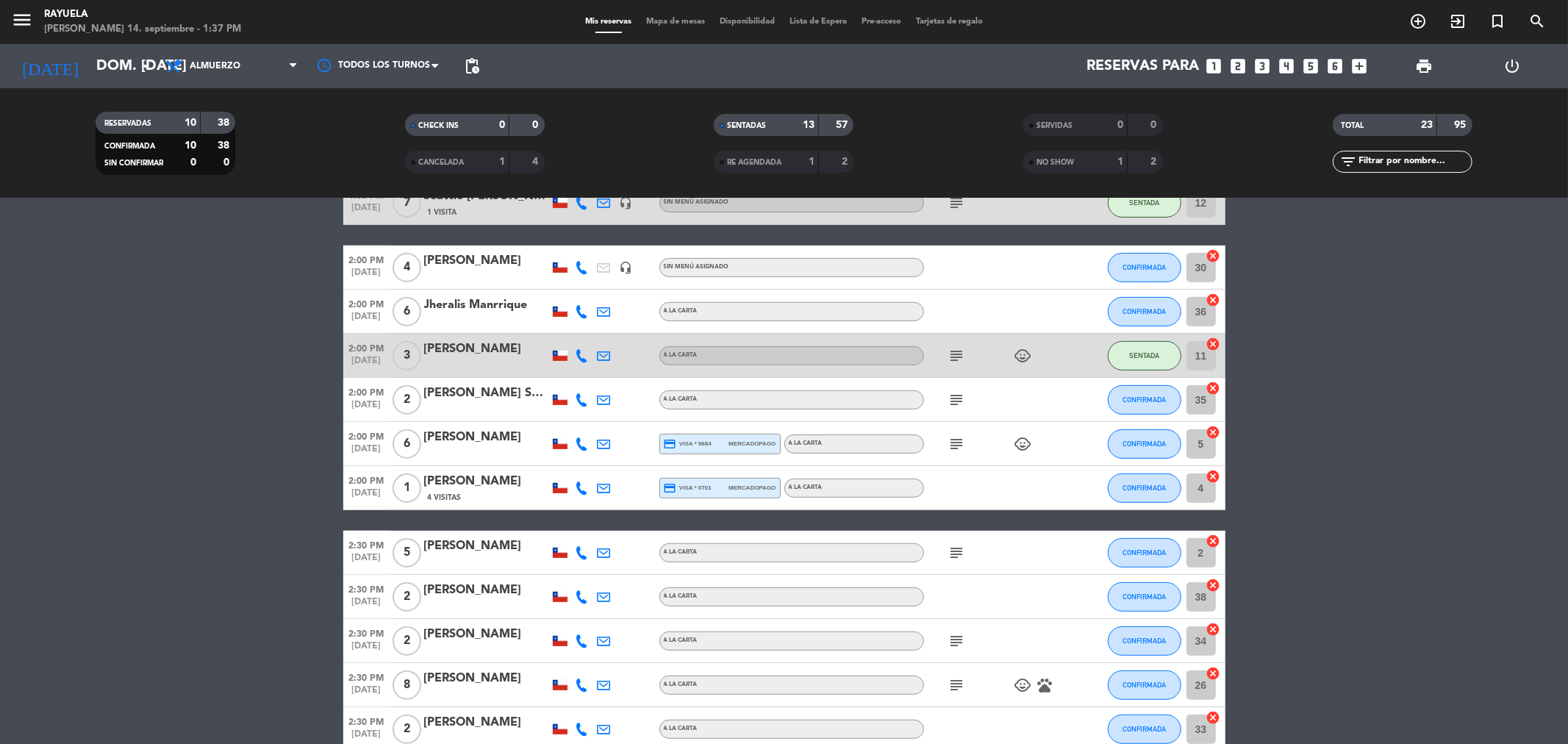
click at [441, 547] on div "[PERSON_NAME]" at bounding box center [487, 546] width 125 height 19
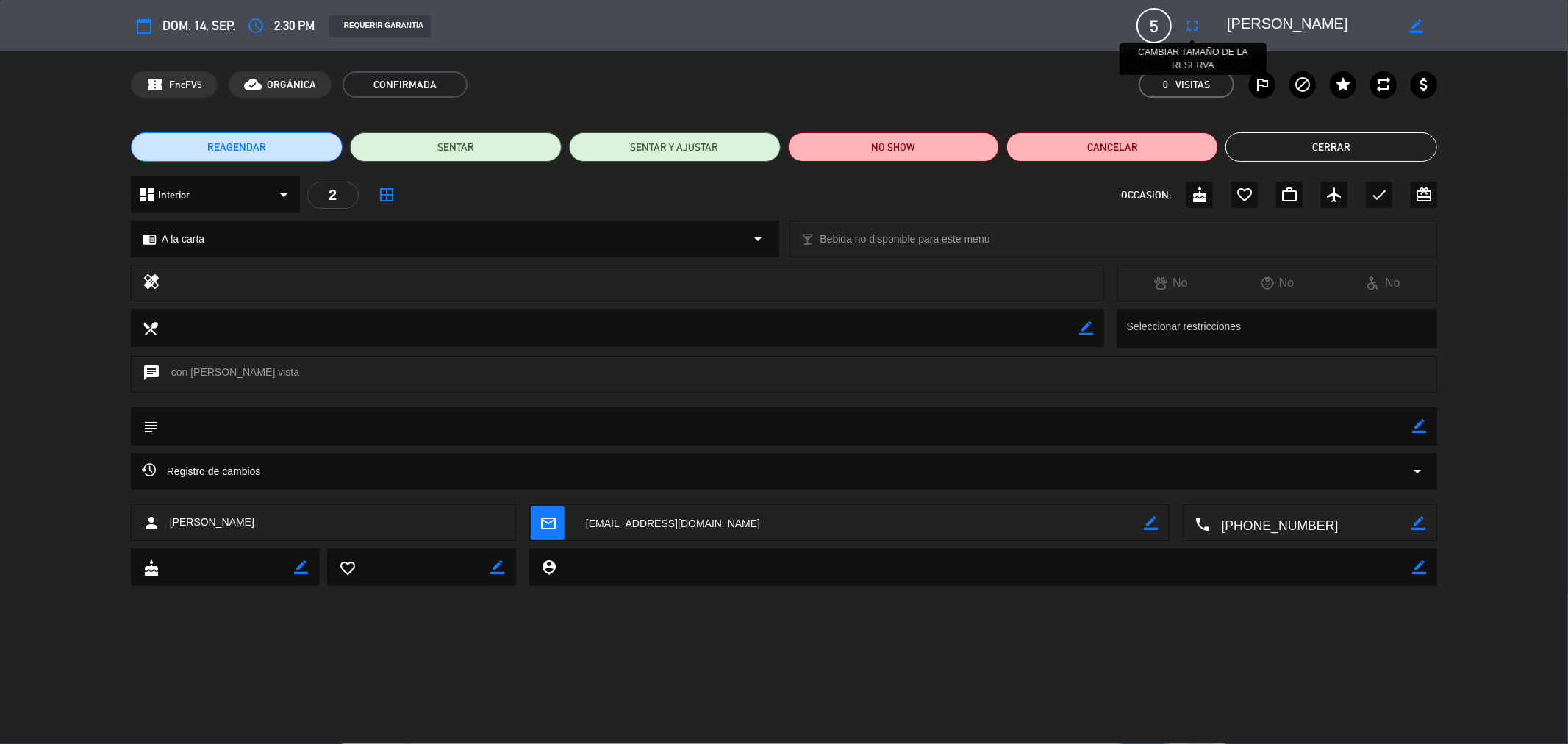
click at [1195, 15] on button "fullscreen" at bounding box center [1191, 25] width 26 height 26
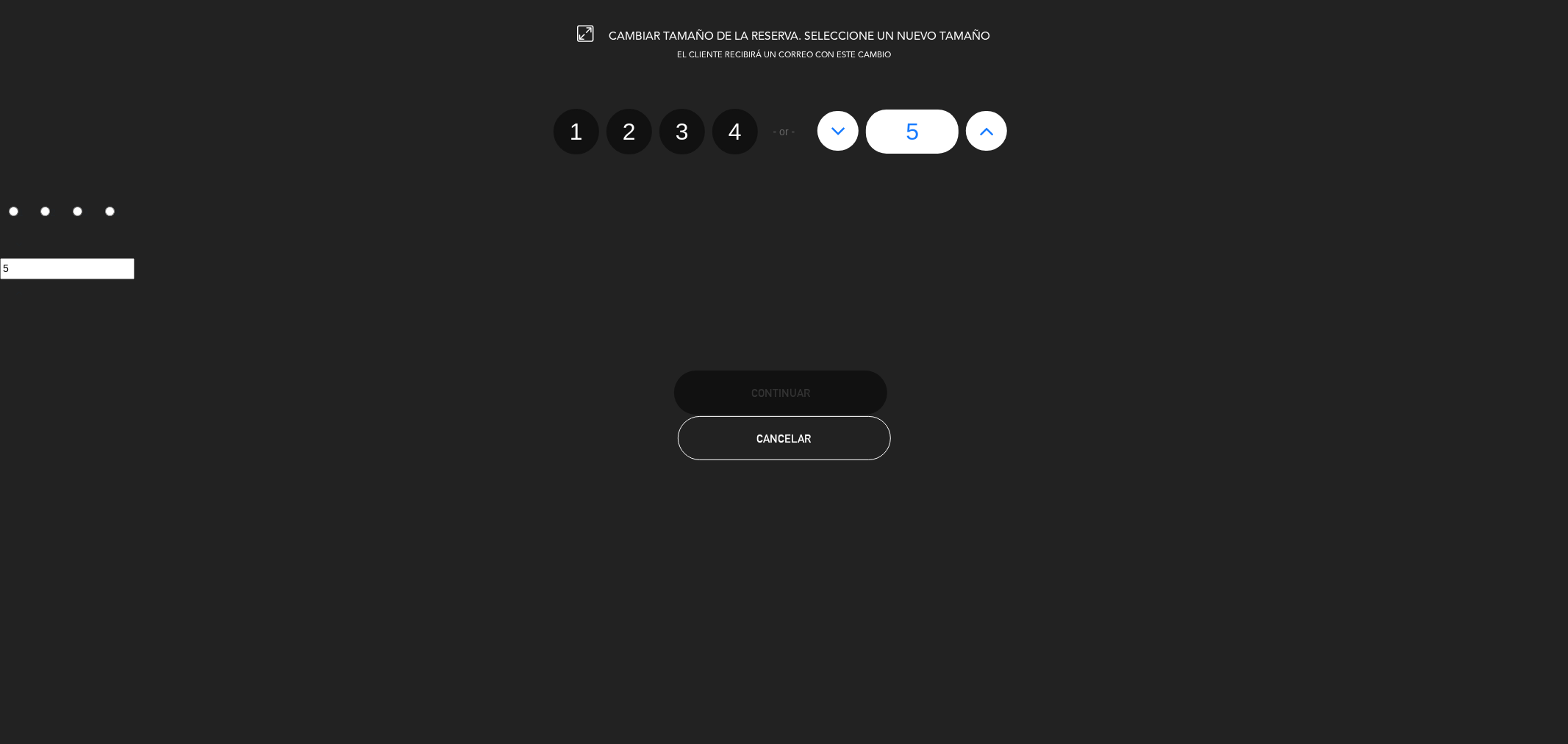
click at [733, 135] on label "4" at bounding box center [735, 132] width 46 height 46
click at [733, 124] on input "4" at bounding box center [733, 118] width 9 height 9
radio input "true"
radio input "false"
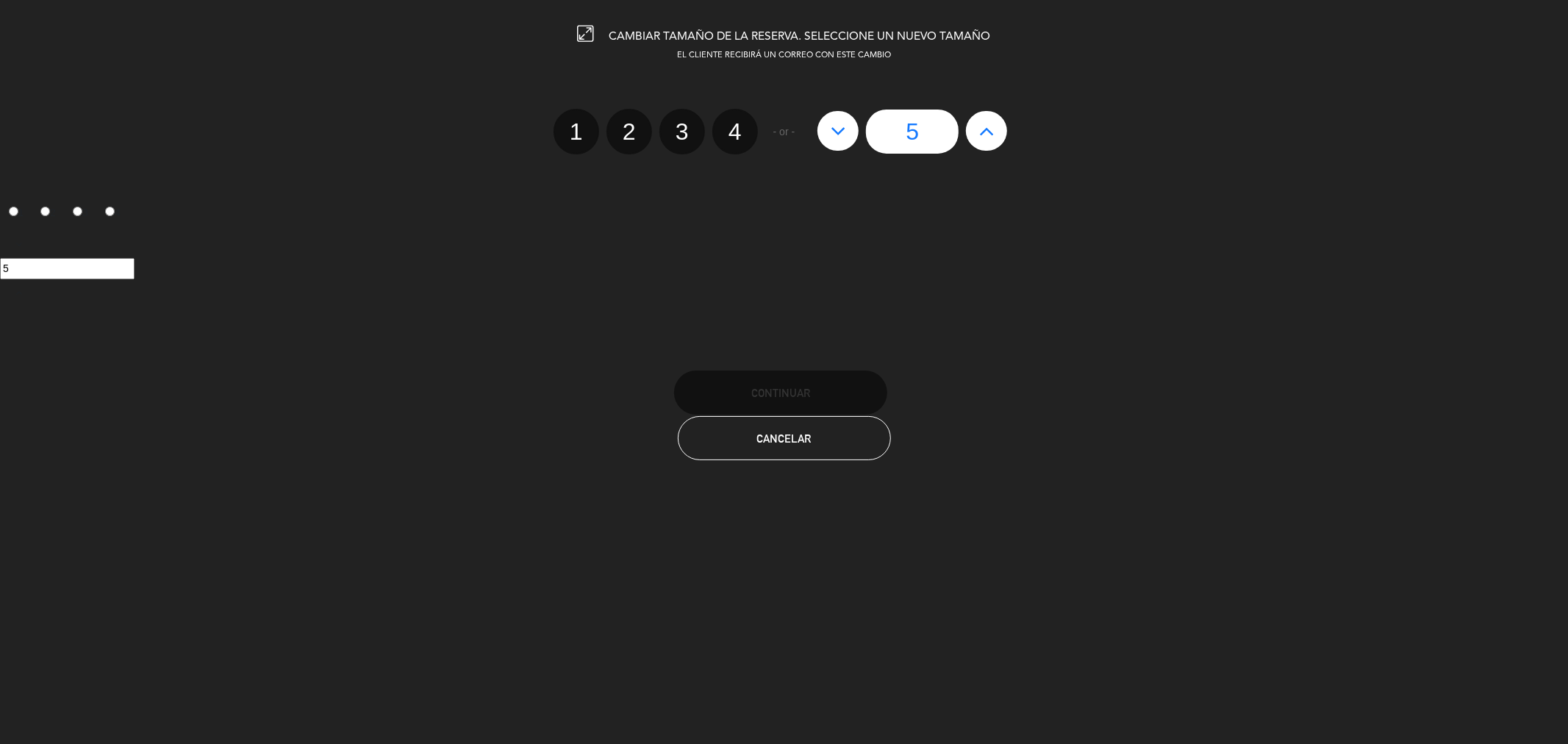
radio input "false"
radio input "true"
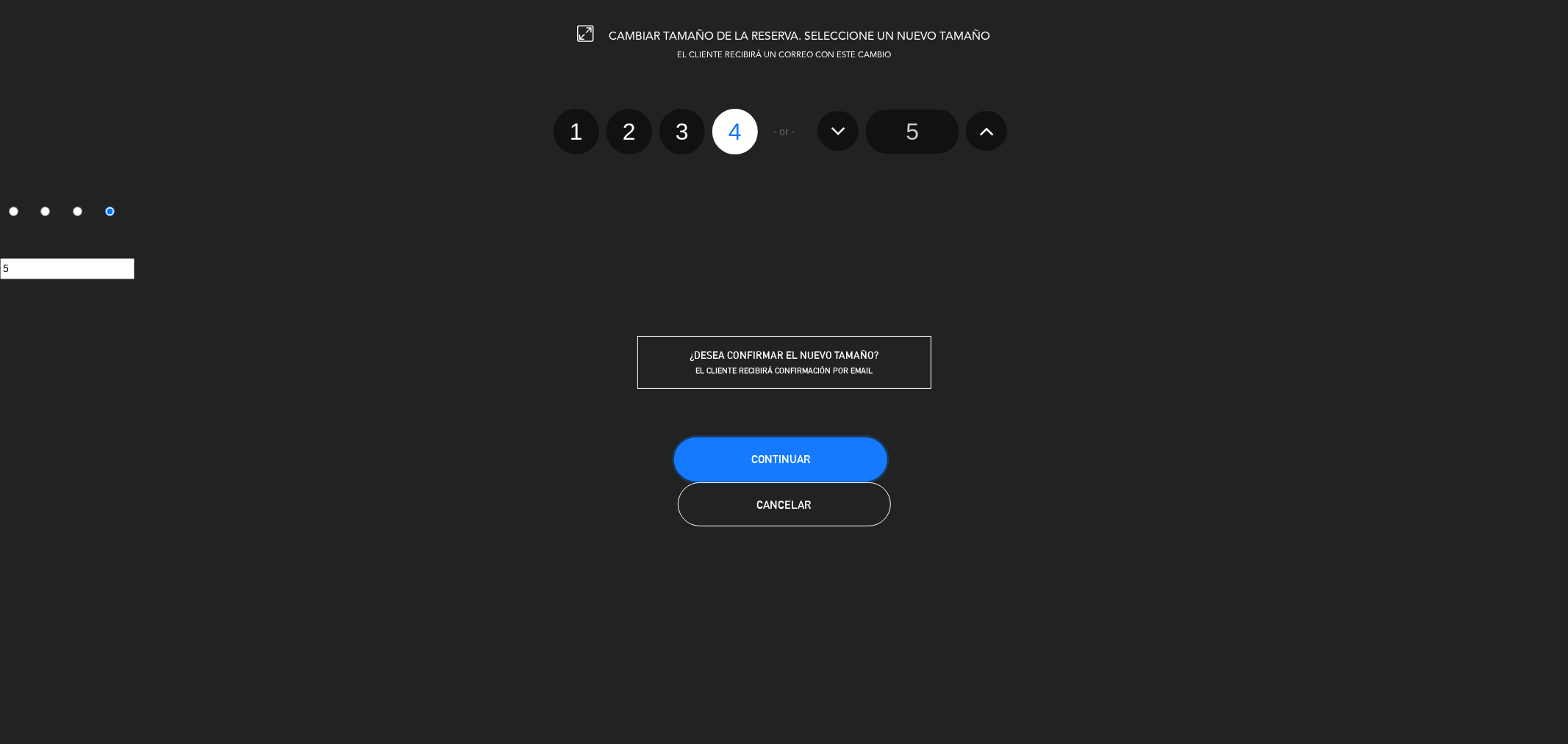
click at [787, 456] on span "Continuar" at bounding box center [780, 459] width 58 height 13
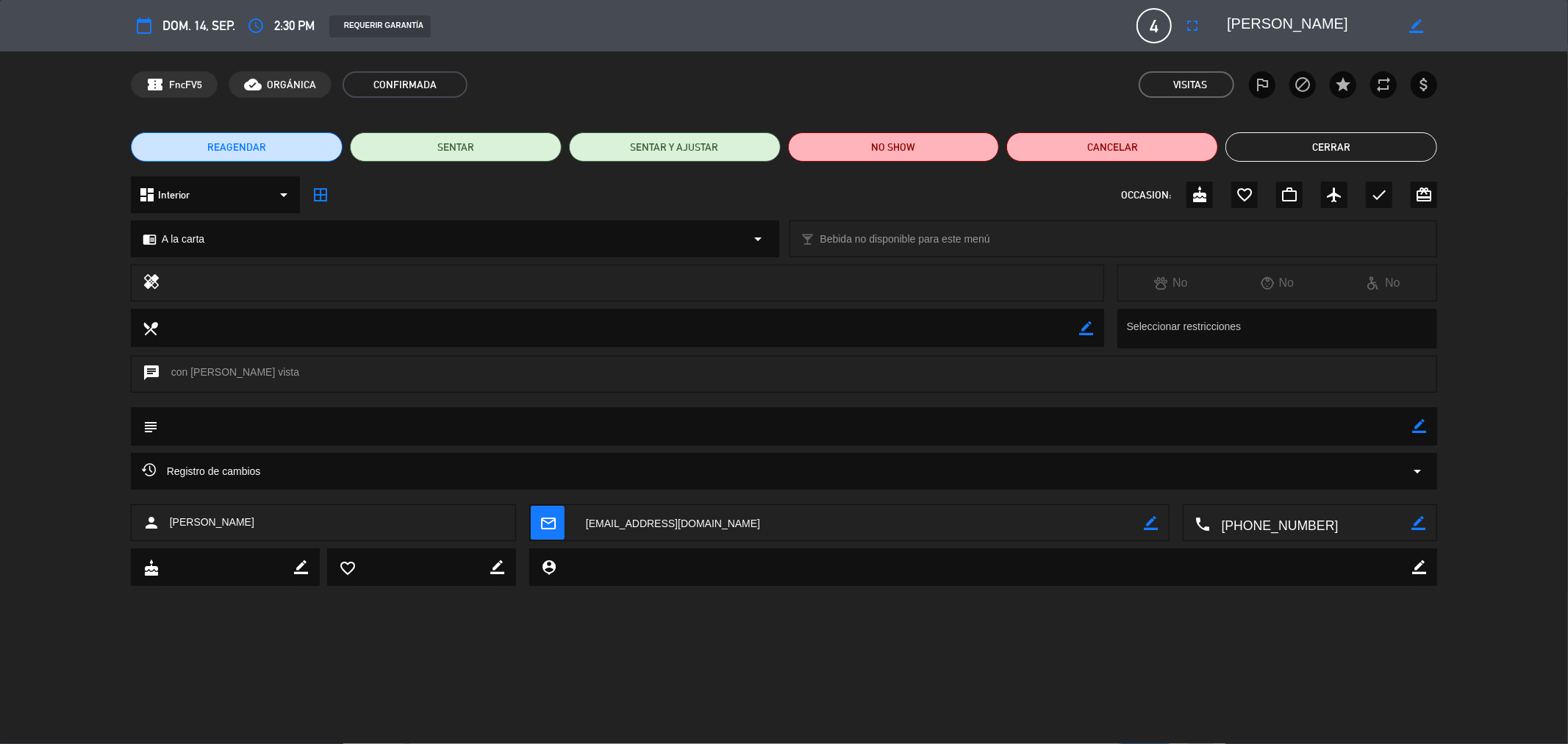
click at [1414, 424] on icon "border_color" at bounding box center [1419, 426] width 14 height 14
click at [1328, 430] on textarea at bounding box center [785, 426] width 1255 height 37
type textarea "m40 caro"
click at [1413, 427] on icon at bounding box center [1419, 426] width 14 height 14
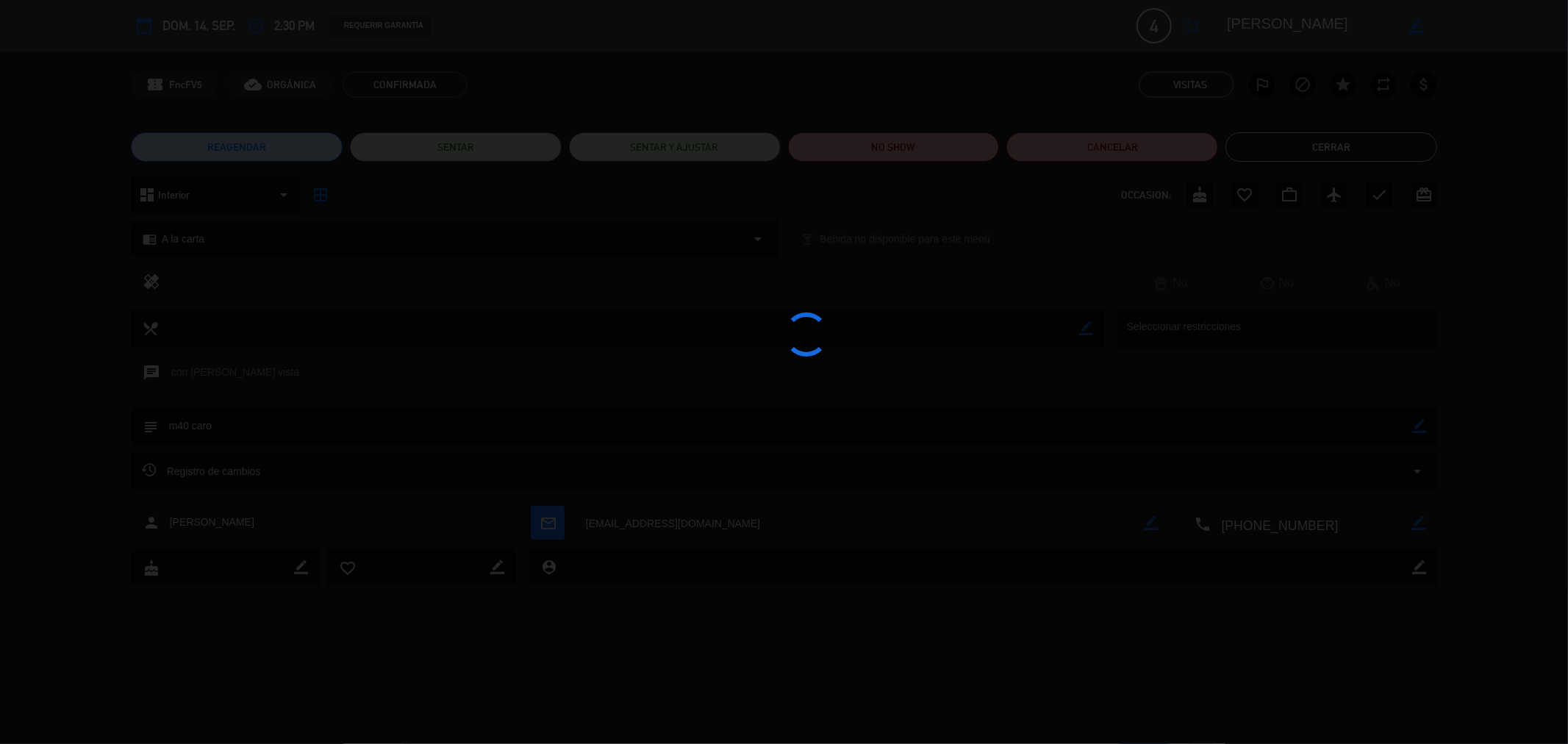
click at [1417, 427] on div at bounding box center [784, 372] width 1568 height 744
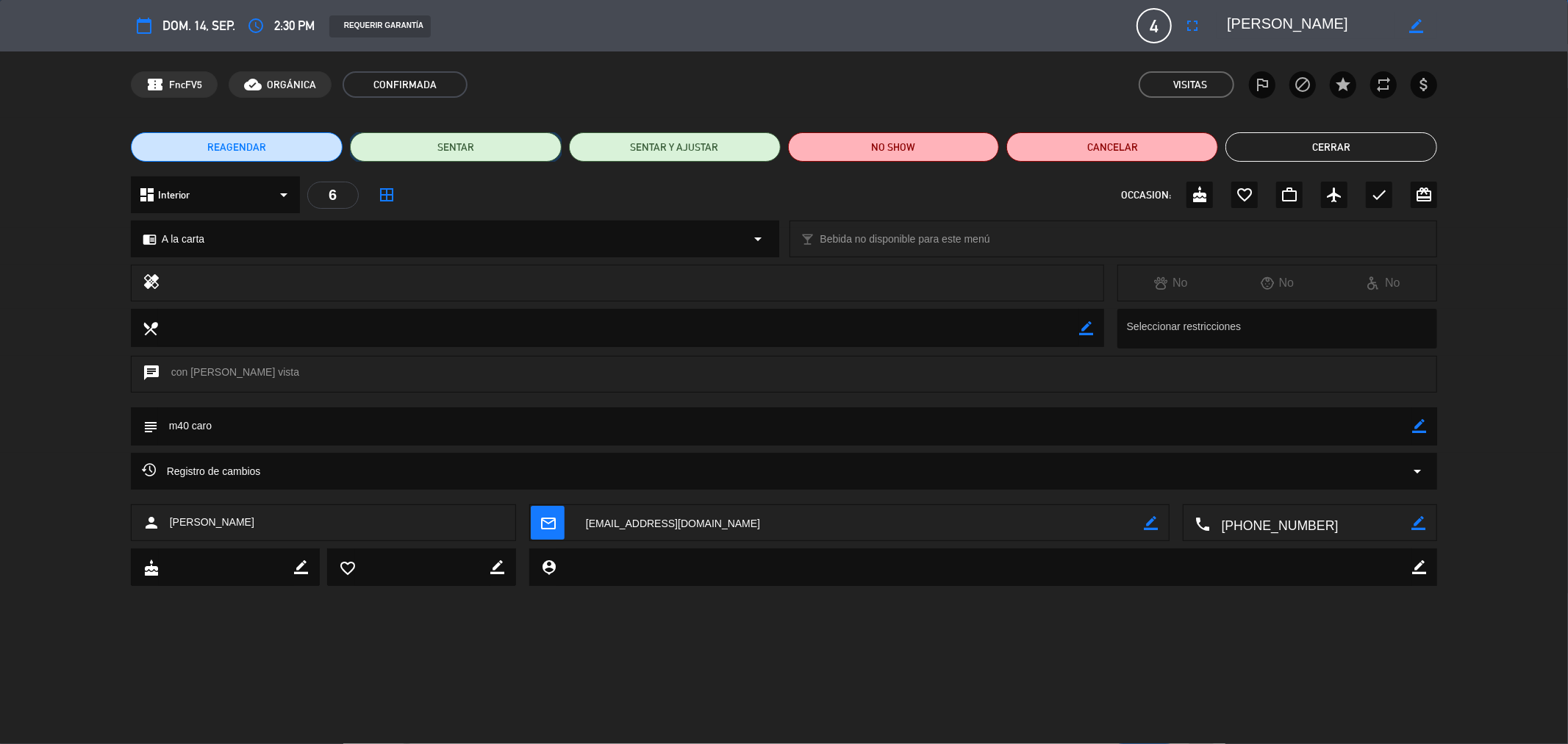
click at [469, 150] on button "SENTAR" at bounding box center [456, 146] width 212 height 30
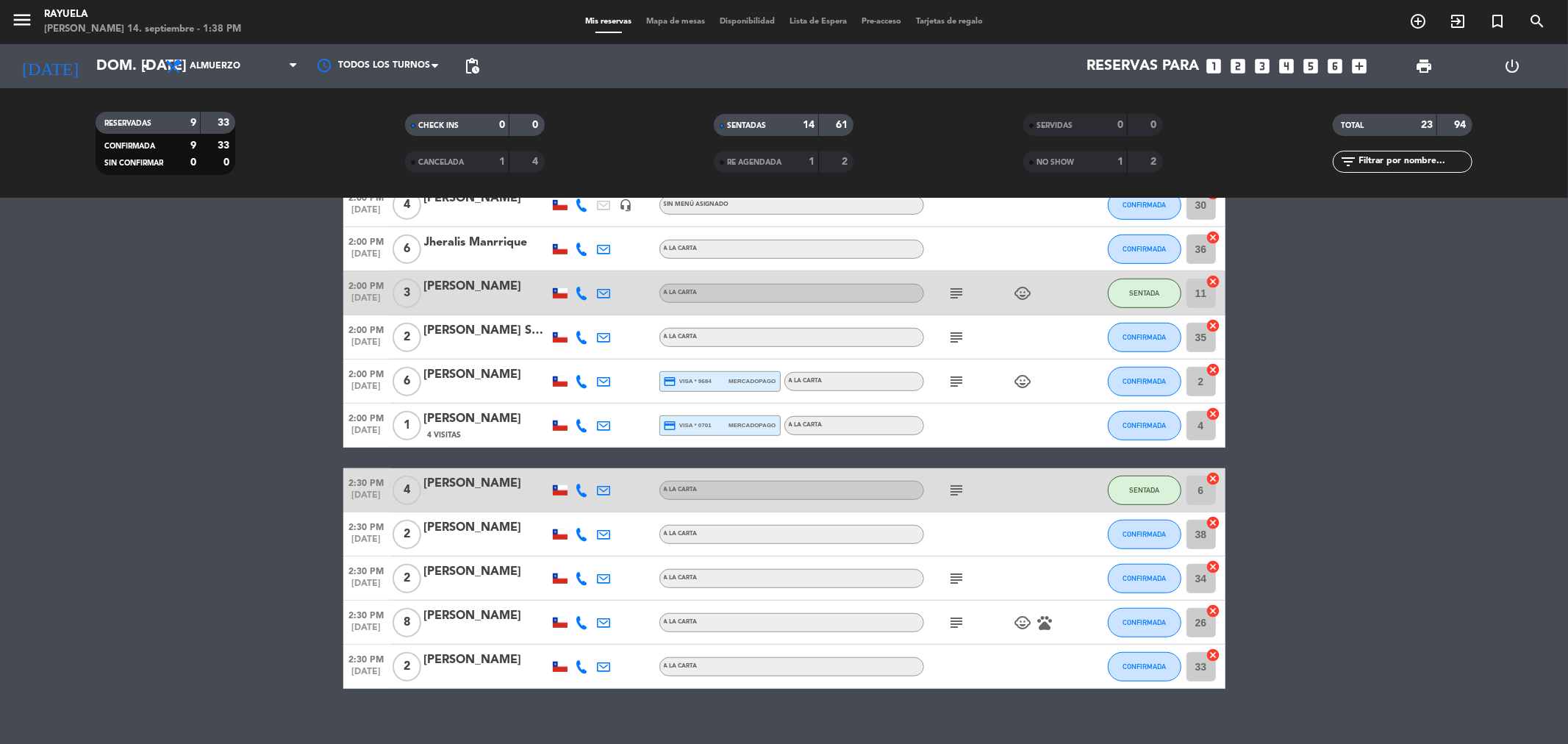
scroll to position [733, 0]
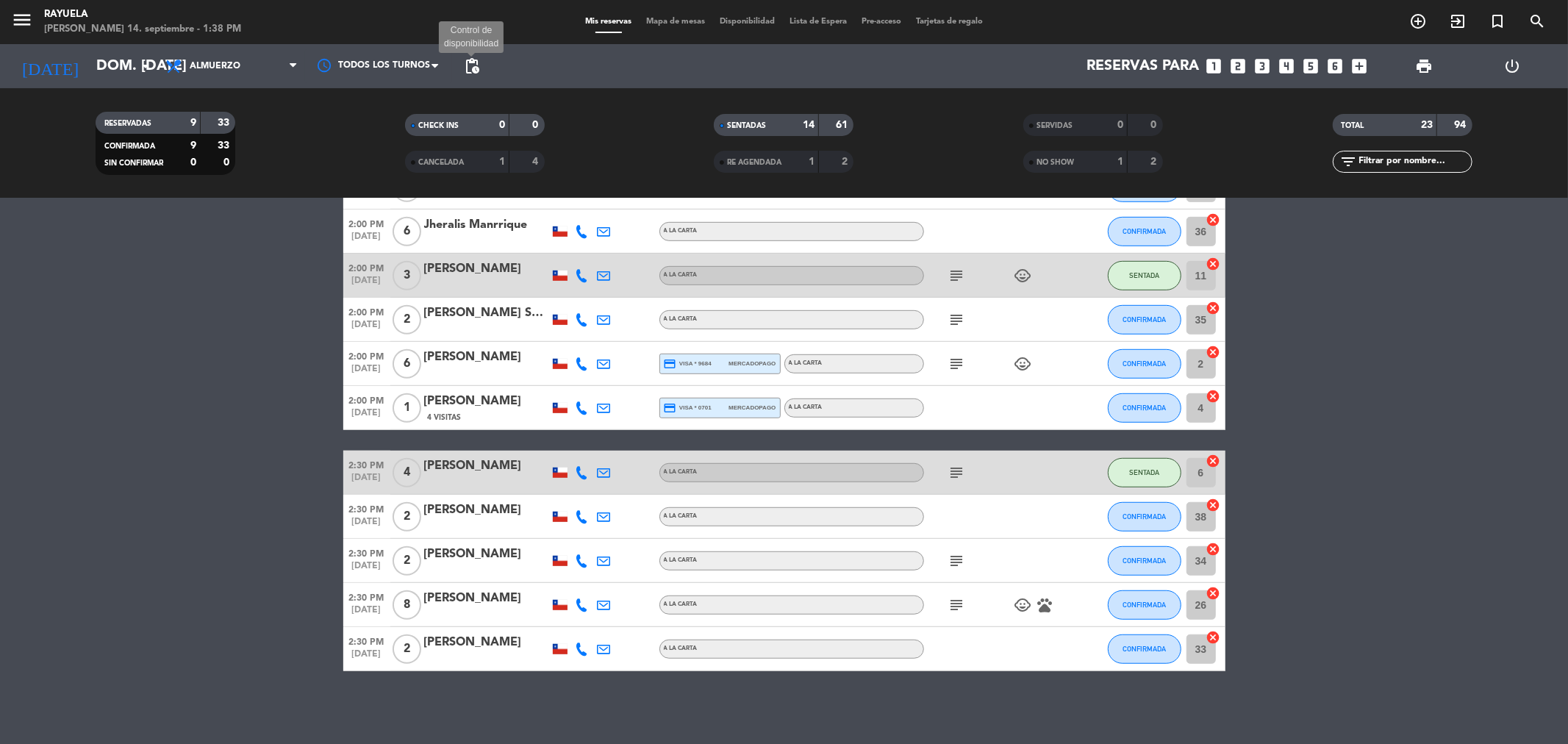
click at [465, 71] on span "pending_actions" at bounding box center [471, 66] width 18 height 18
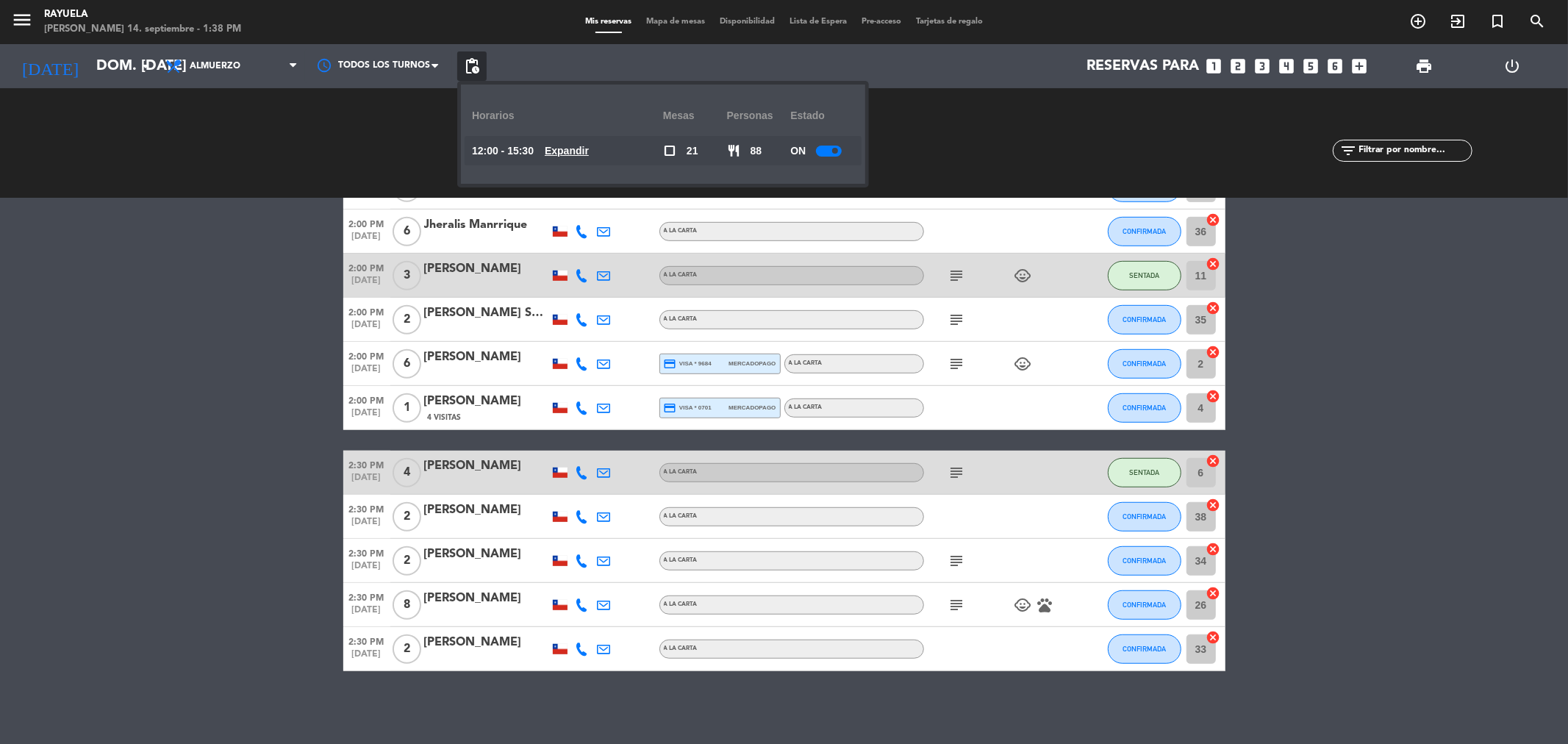
click at [572, 151] on u "Expandir" at bounding box center [567, 151] width 44 height 12
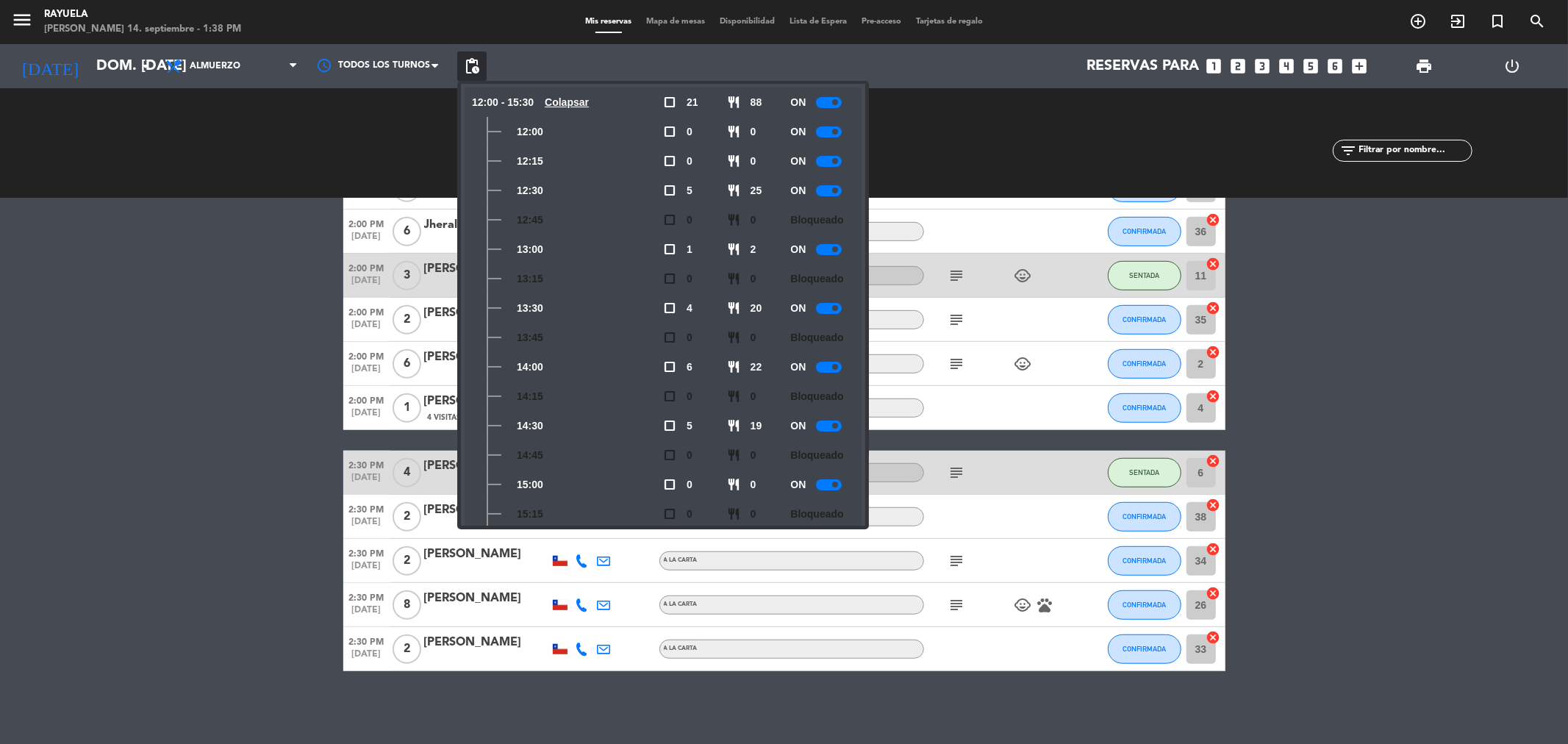
scroll to position [98, 0]
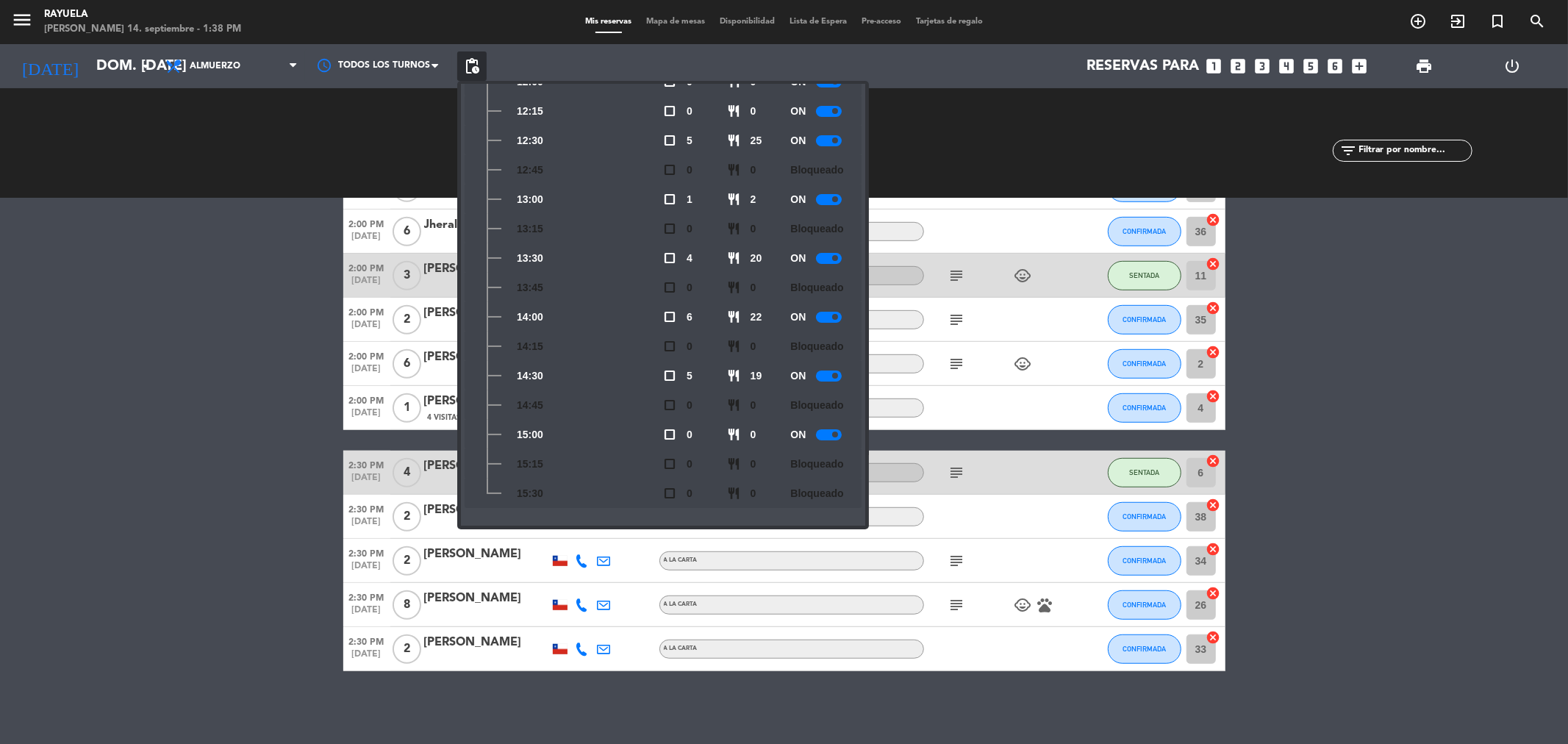
click at [1468, 438] on bookings-row "12:02 PM [DATE] 2 [PERSON_NAME] exit_to_app Sin menú asignado subject SENTADA 4…" at bounding box center [784, 102] width 1568 height 1138
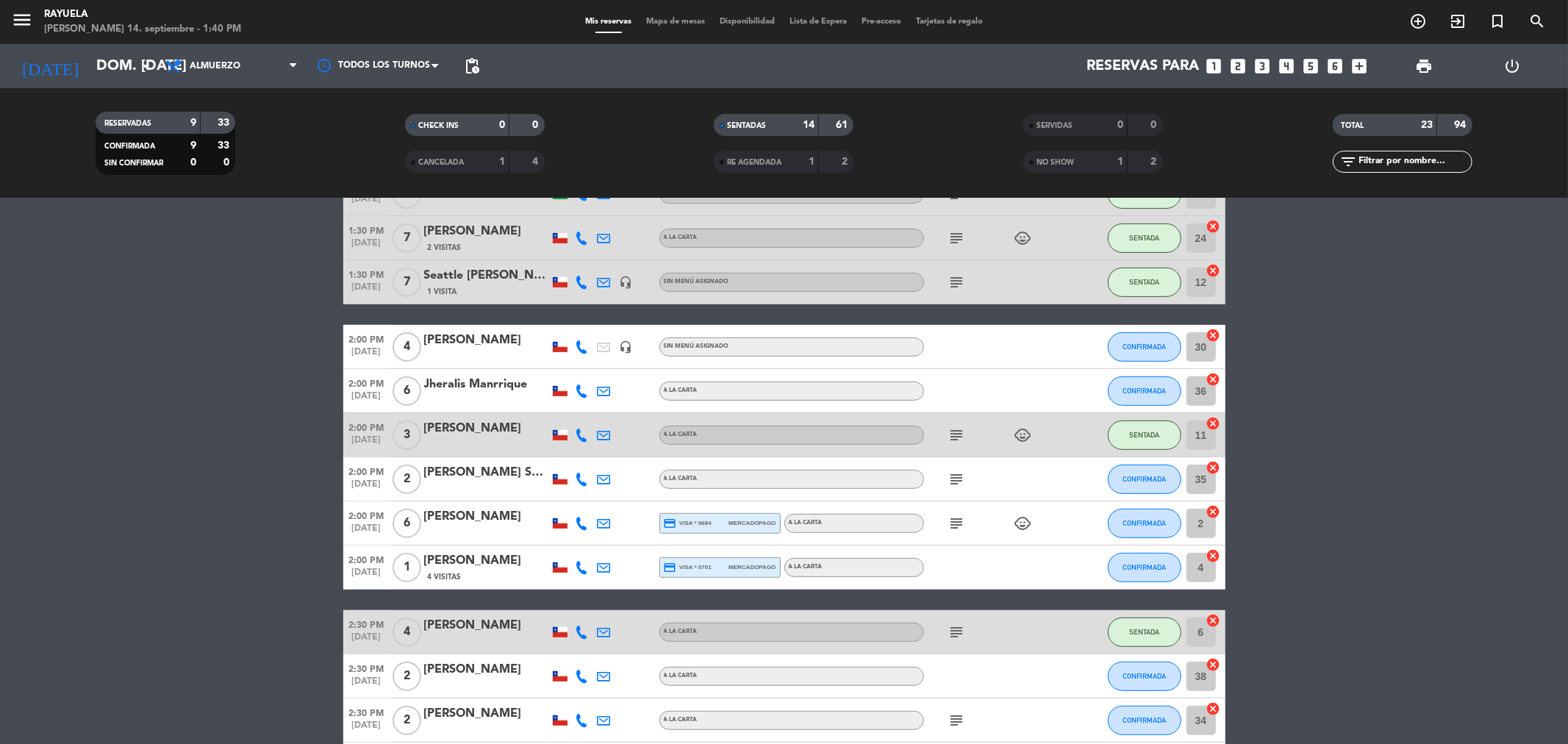
scroll to position [733, 0]
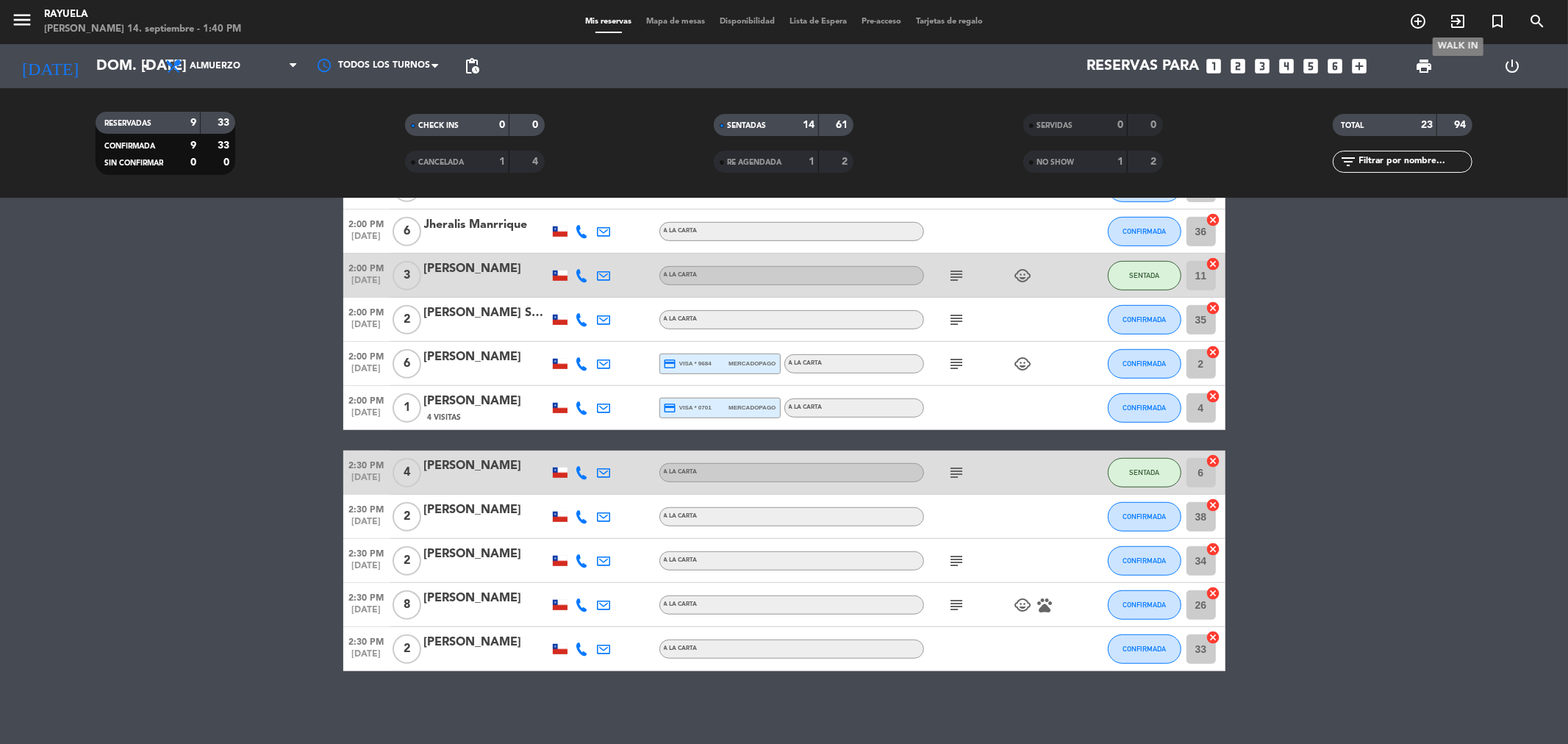
click at [1457, 27] on icon "exit_to_app" at bounding box center [1457, 21] width 18 height 18
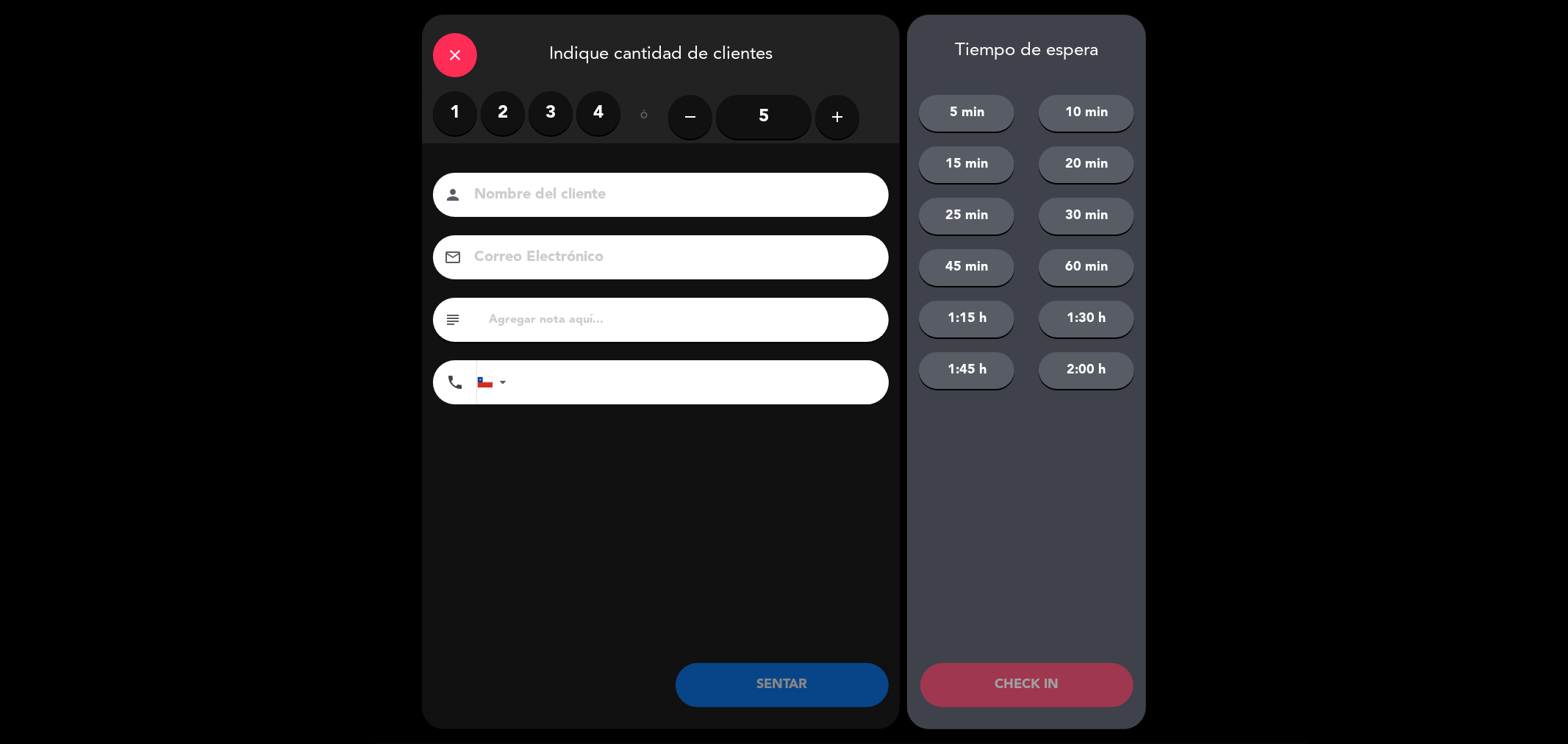
click at [508, 107] on label "2" at bounding box center [503, 113] width 44 height 44
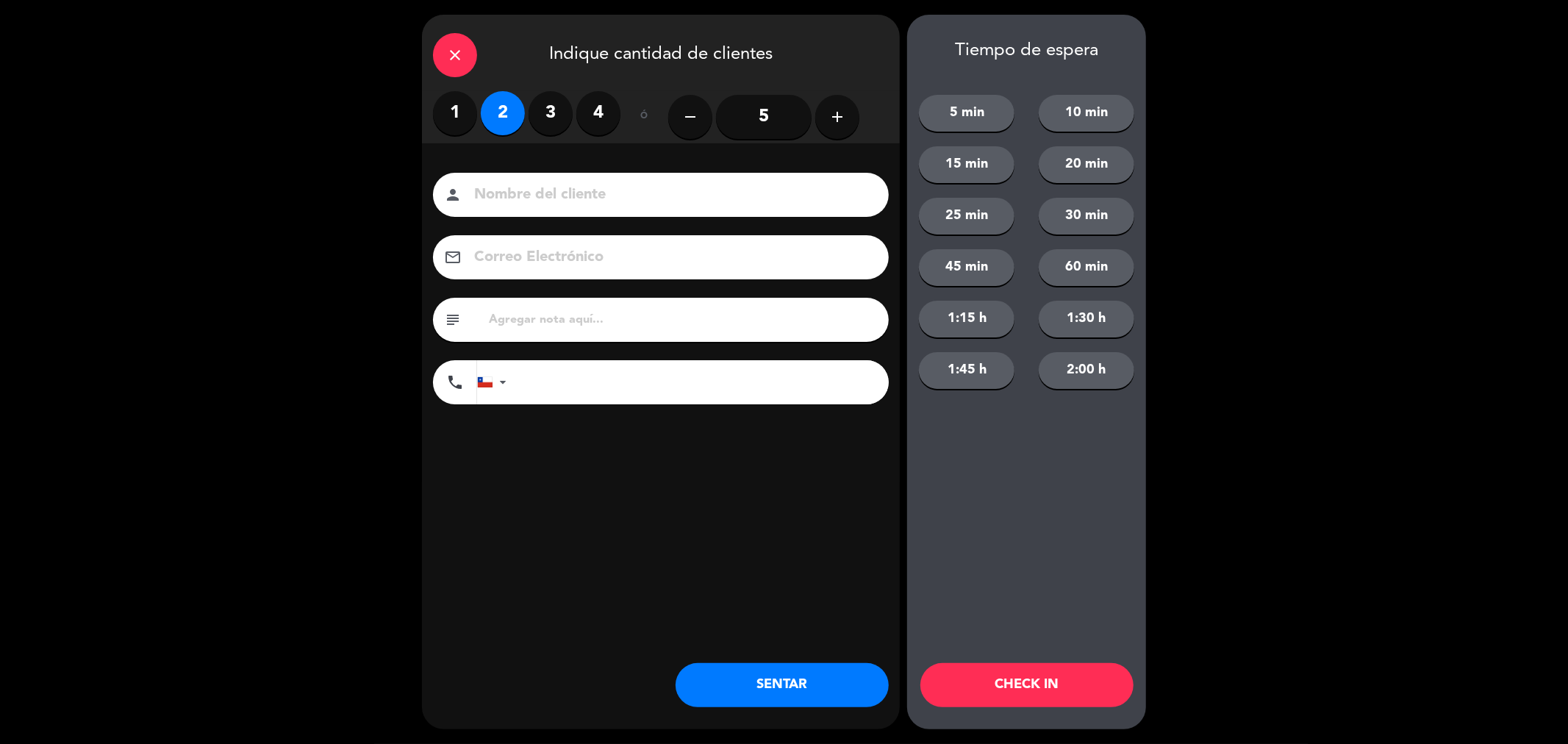
click at [458, 52] on icon "close" at bounding box center [454, 55] width 18 height 18
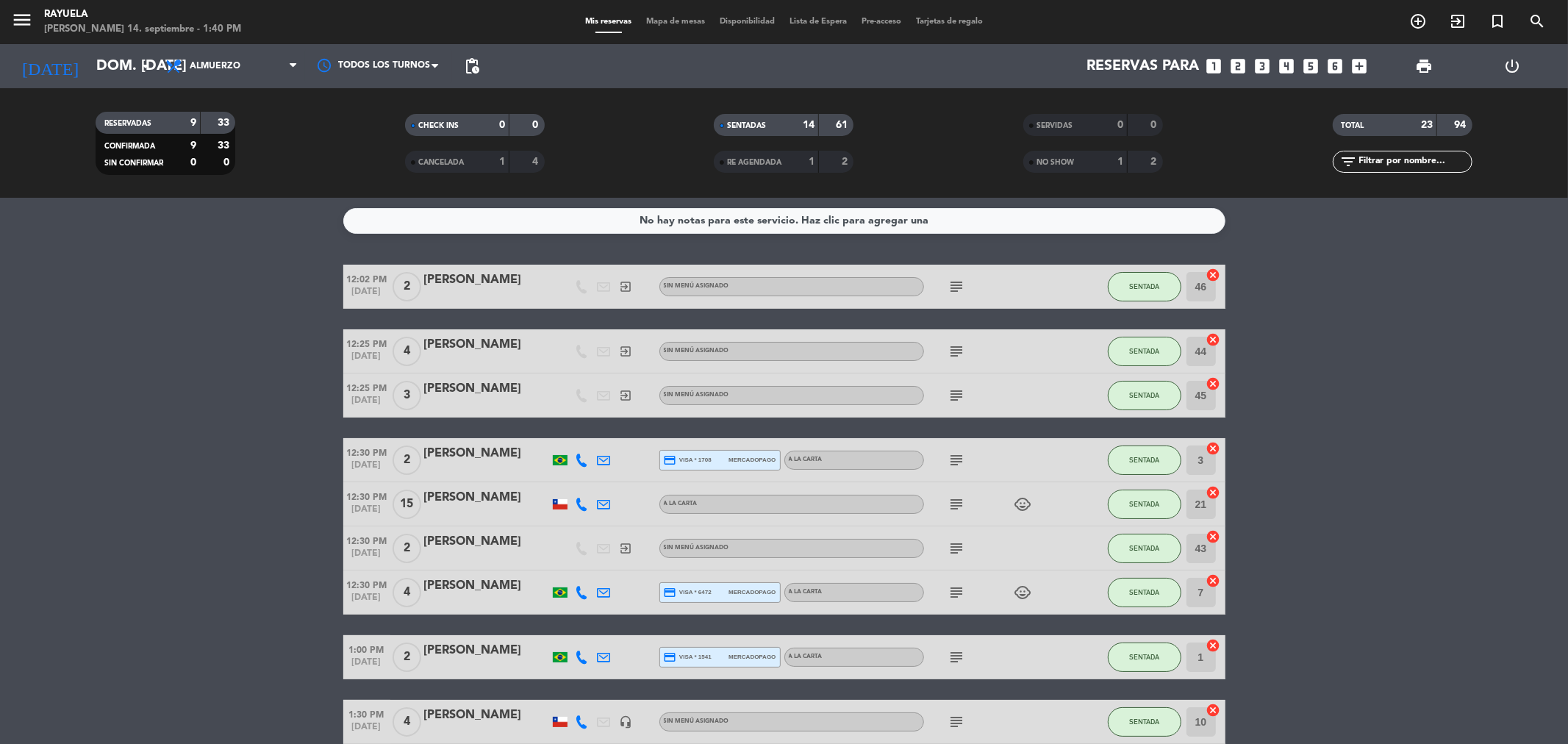
scroll to position [0, 0]
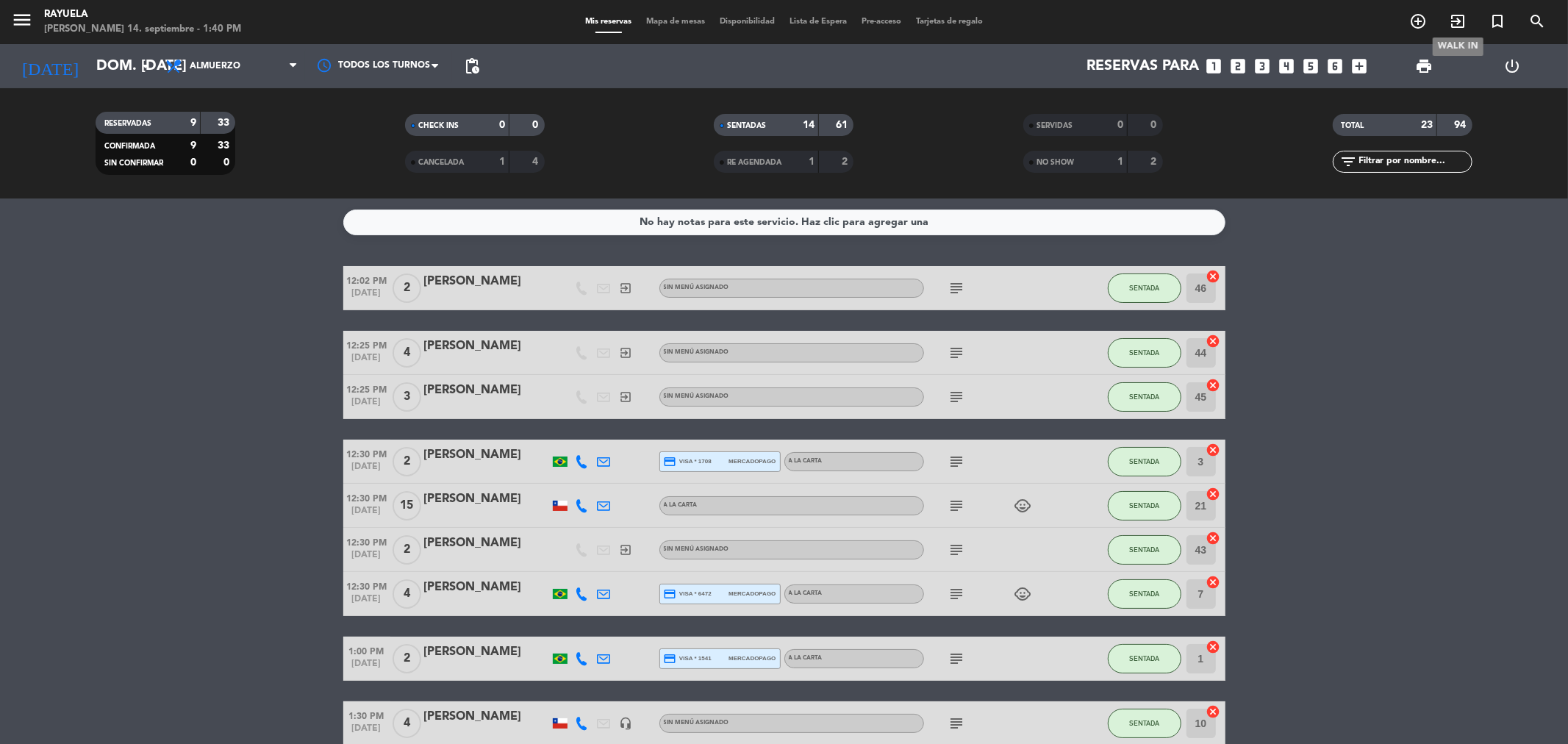
click at [1454, 19] on icon "exit_to_app" at bounding box center [1457, 21] width 18 height 18
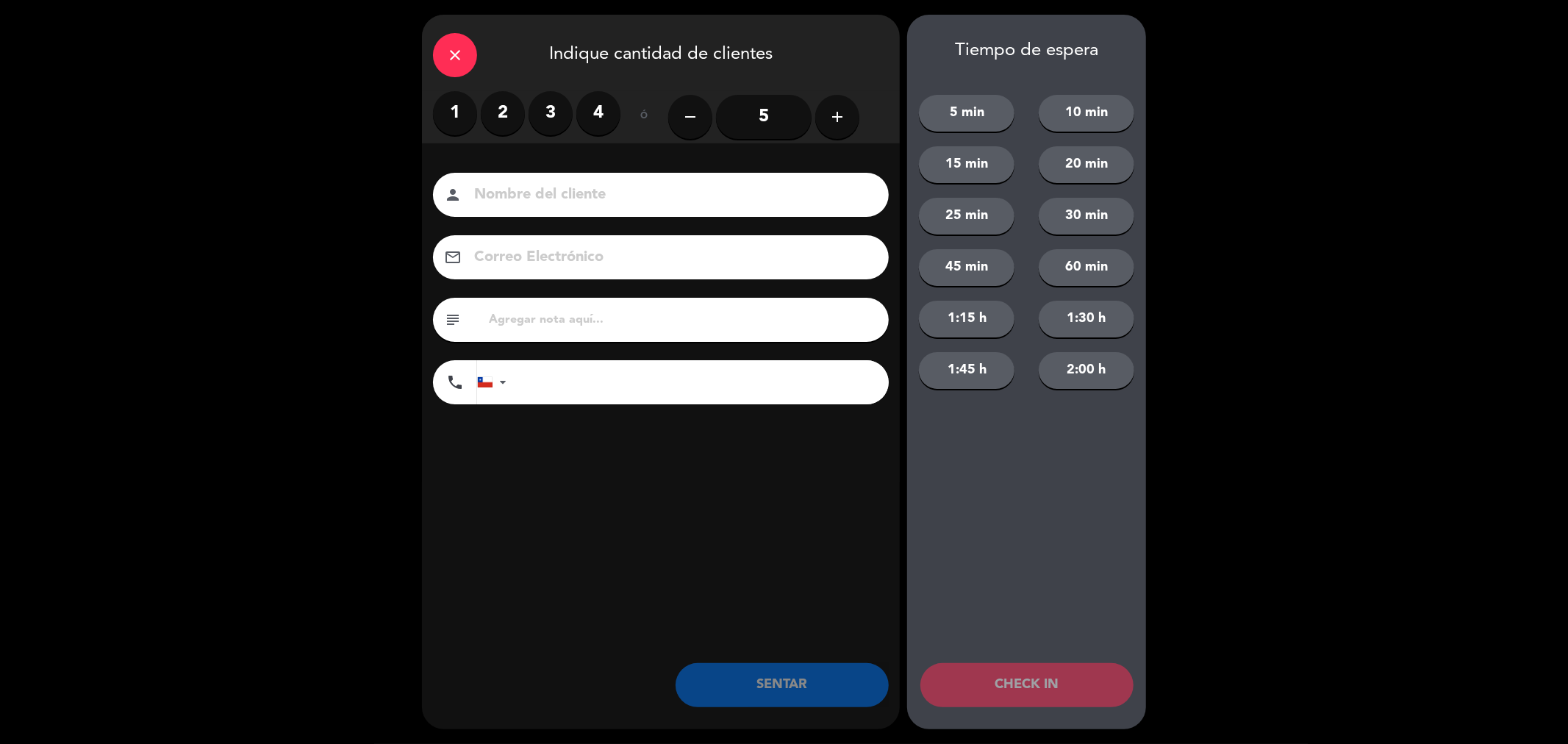
click at [506, 120] on label "2" at bounding box center [503, 113] width 44 height 44
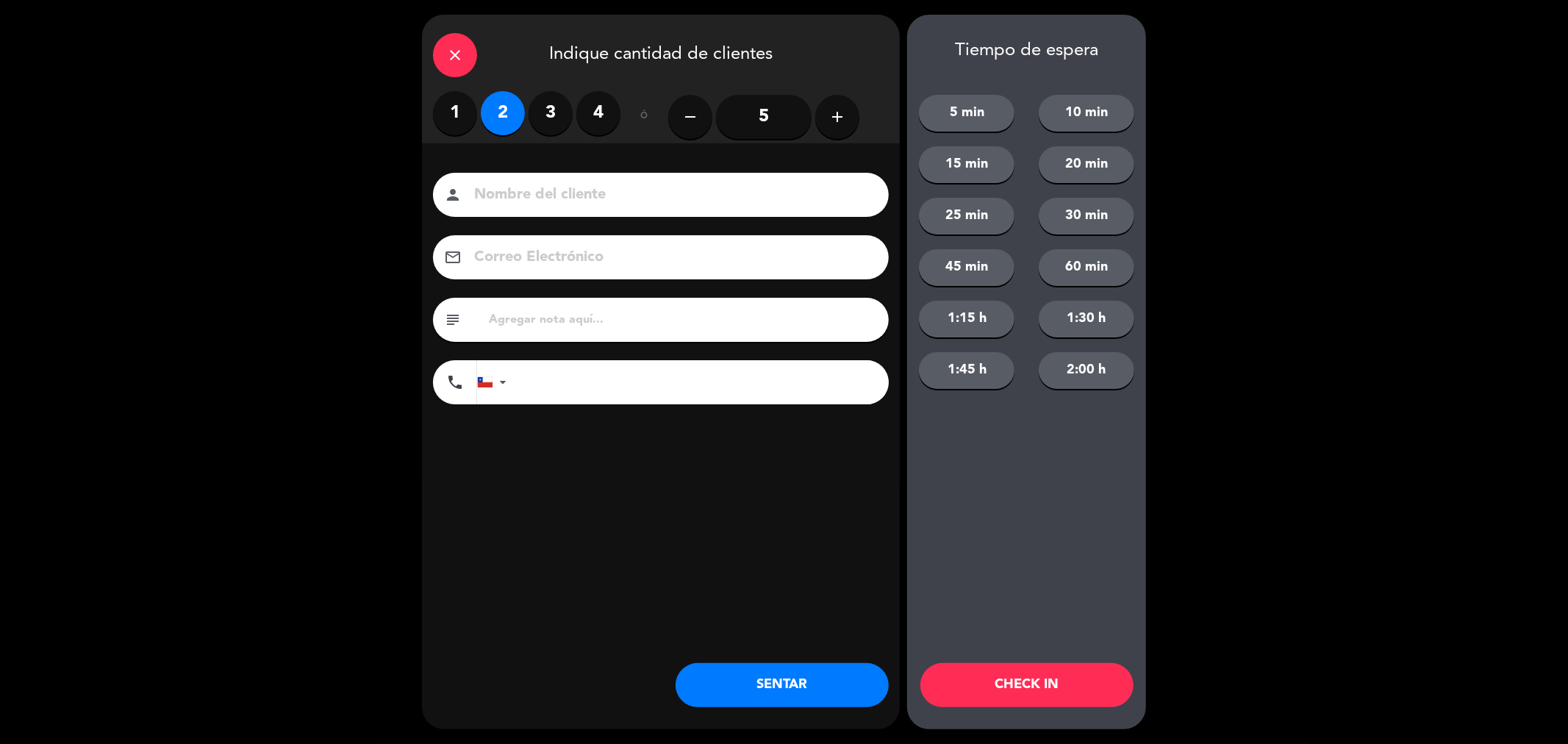
click at [523, 206] on input at bounding box center [671, 195] width 397 height 25
type input "[PERSON_NAME]"
click at [581, 322] on input "text" at bounding box center [682, 320] width 390 height 20
type input "m26 [PERSON_NAME]"
click at [826, 686] on button "SENTAR" at bounding box center [782, 686] width 213 height 44
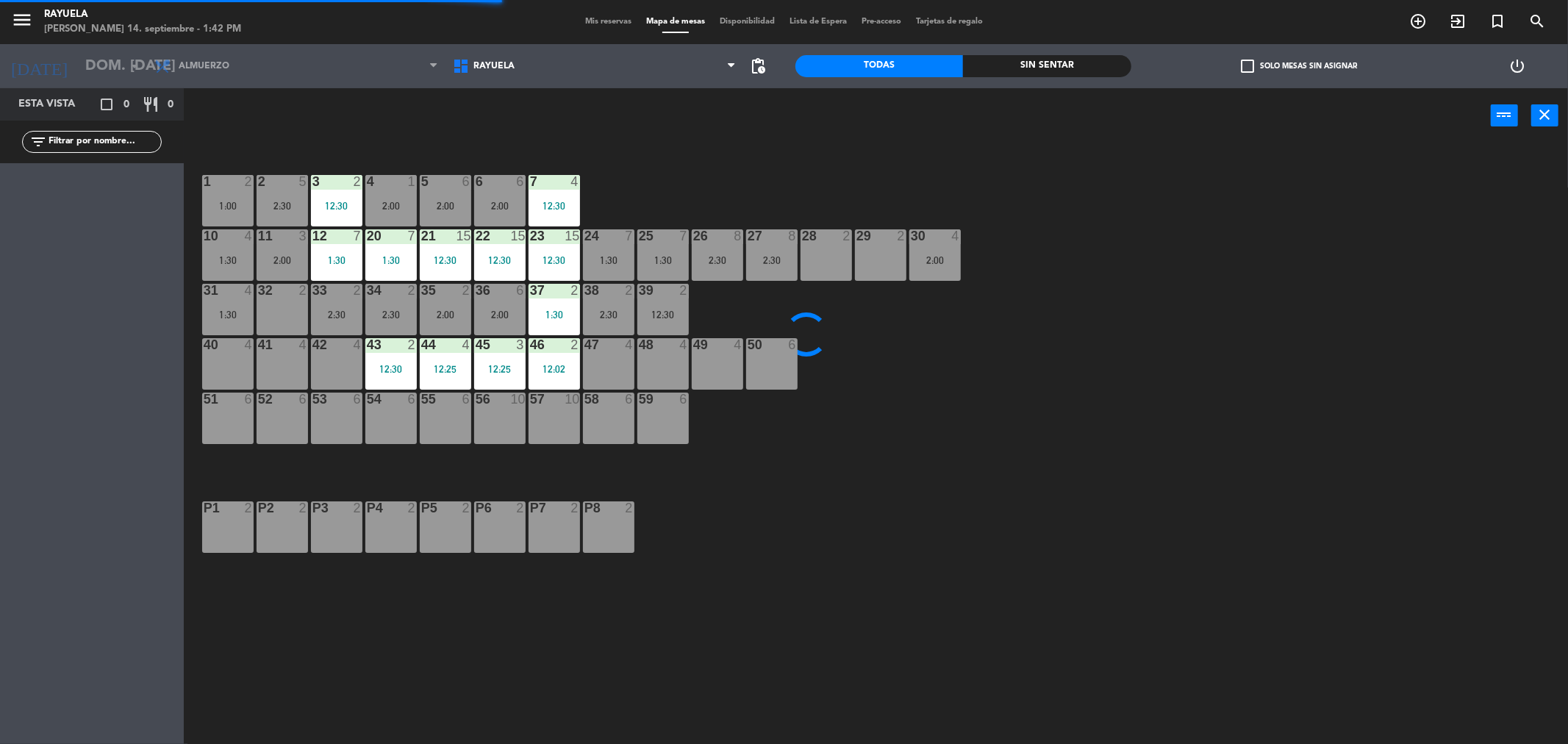
click at [331, 366] on div "42 4" at bounding box center [336, 364] width 52 height 52
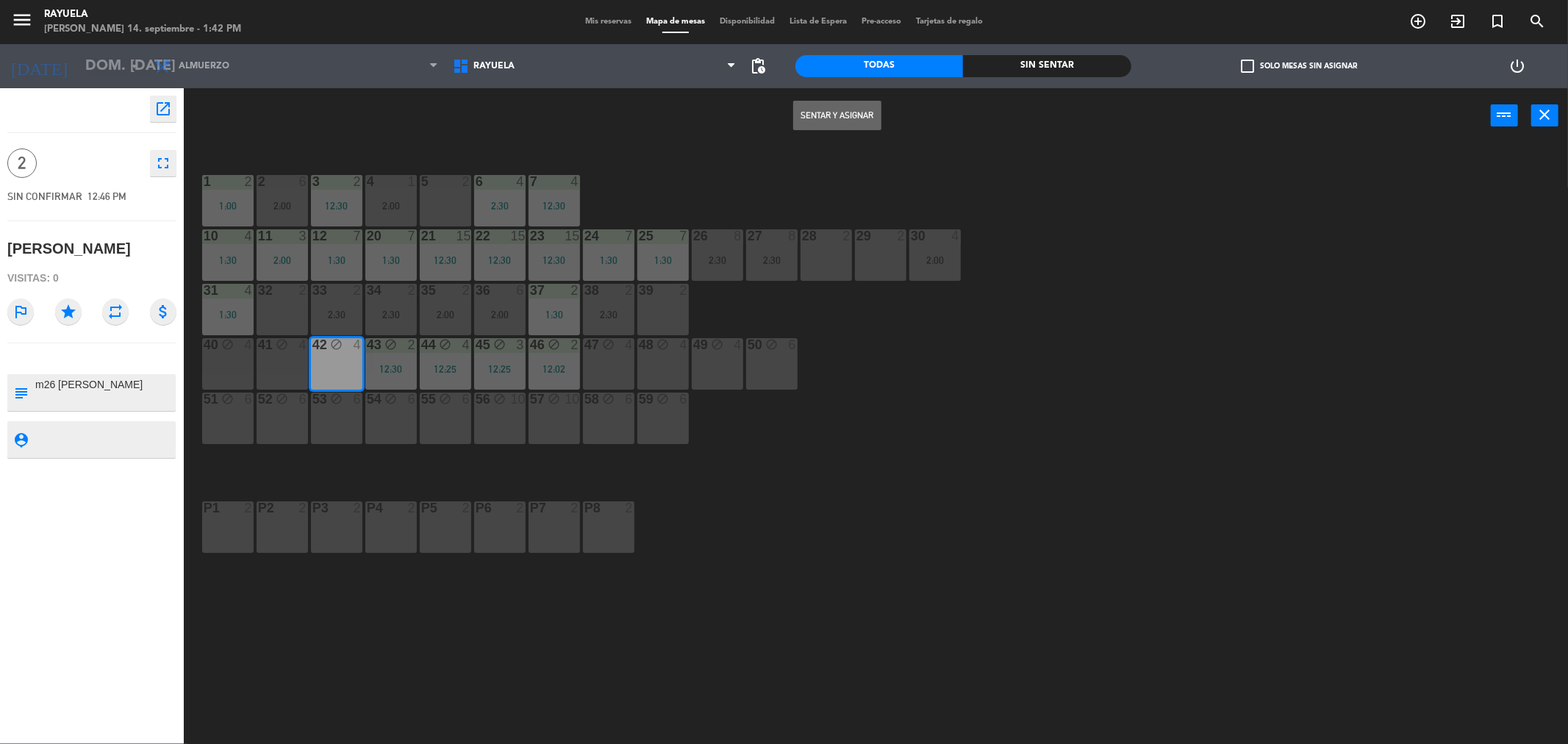
click at [843, 105] on button "Sentar y Asignar" at bounding box center [837, 115] width 88 height 30
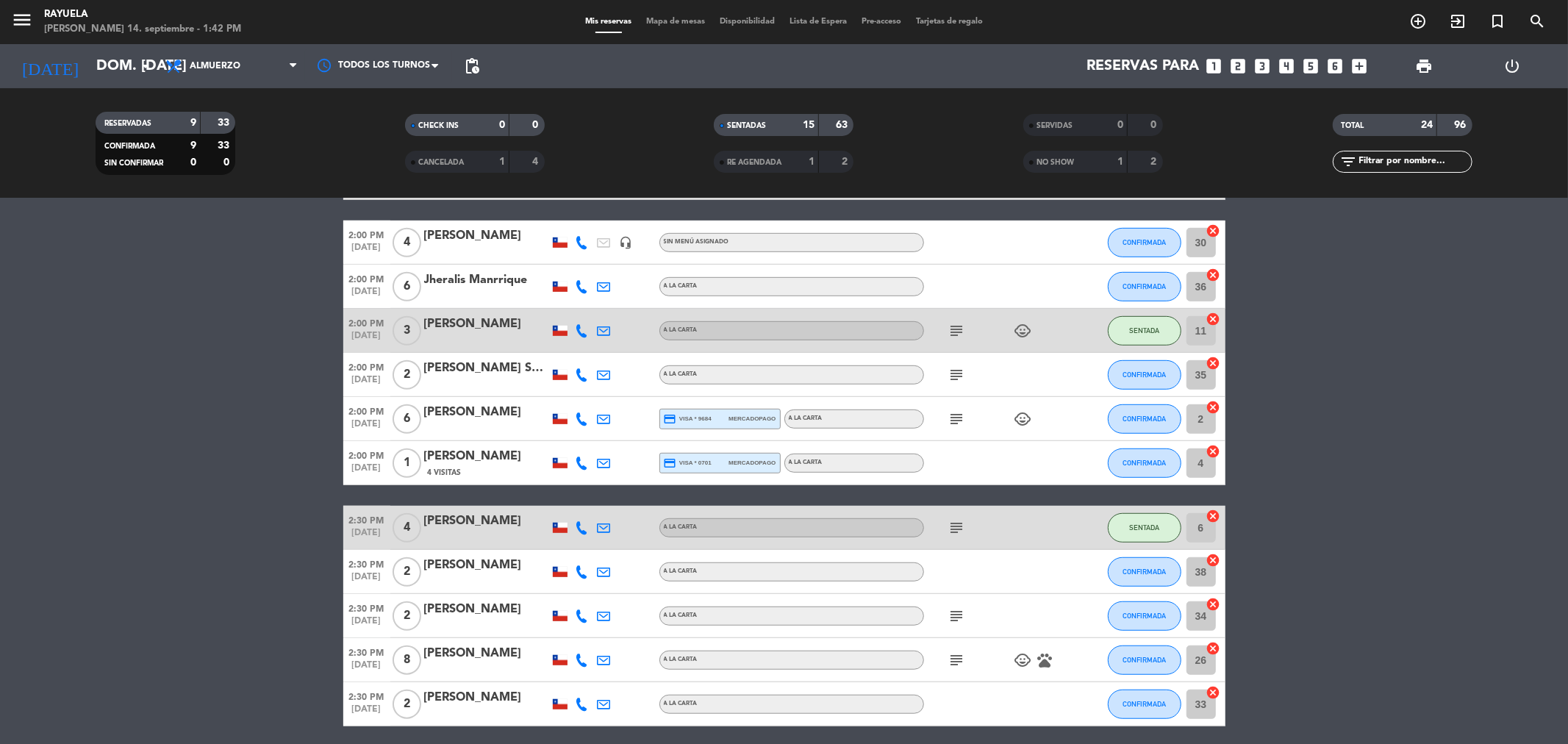
scroll to position [798, 0]
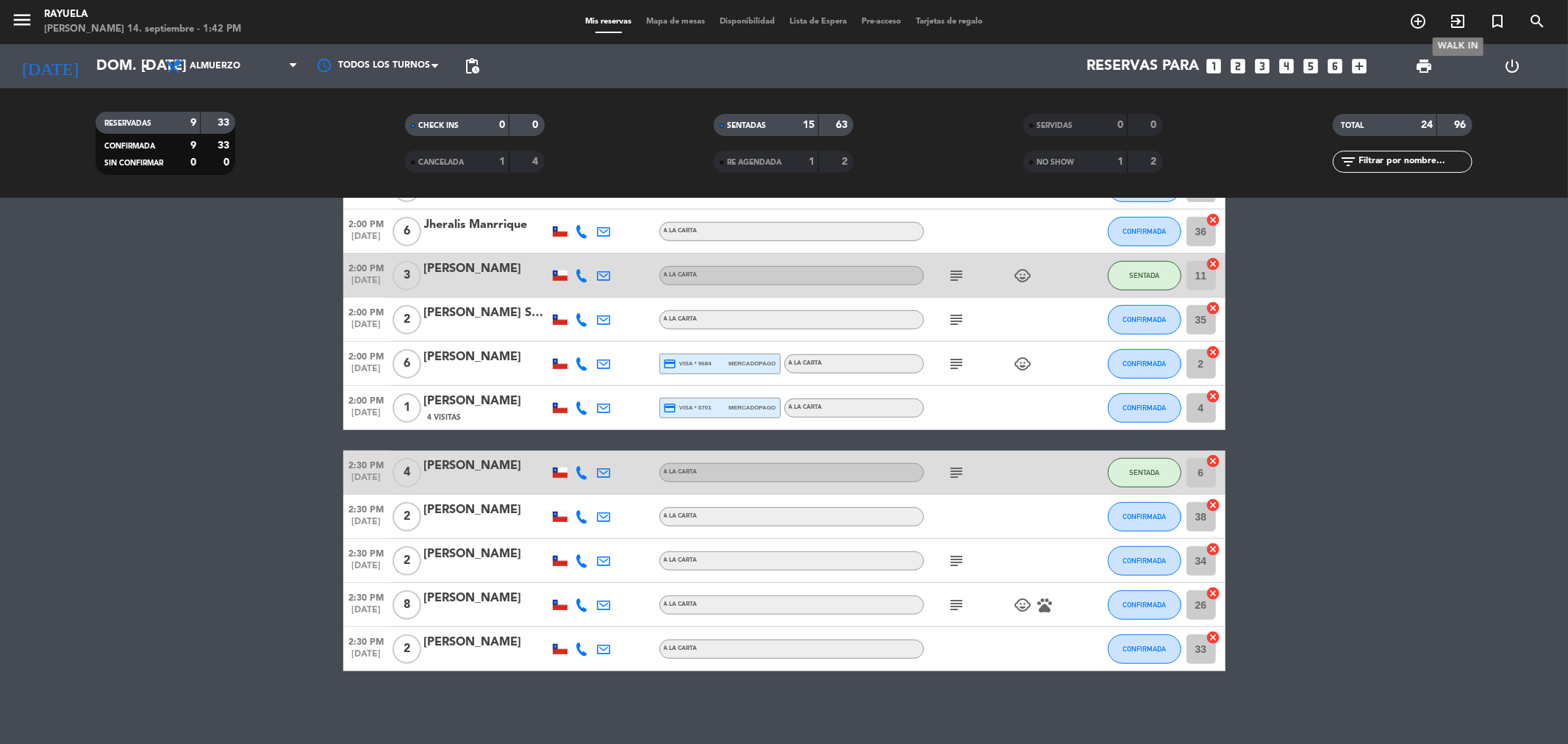
click at [1453, 15] on icon "exit_to_app" at bounding box center [1457, 21] width 18 height 18
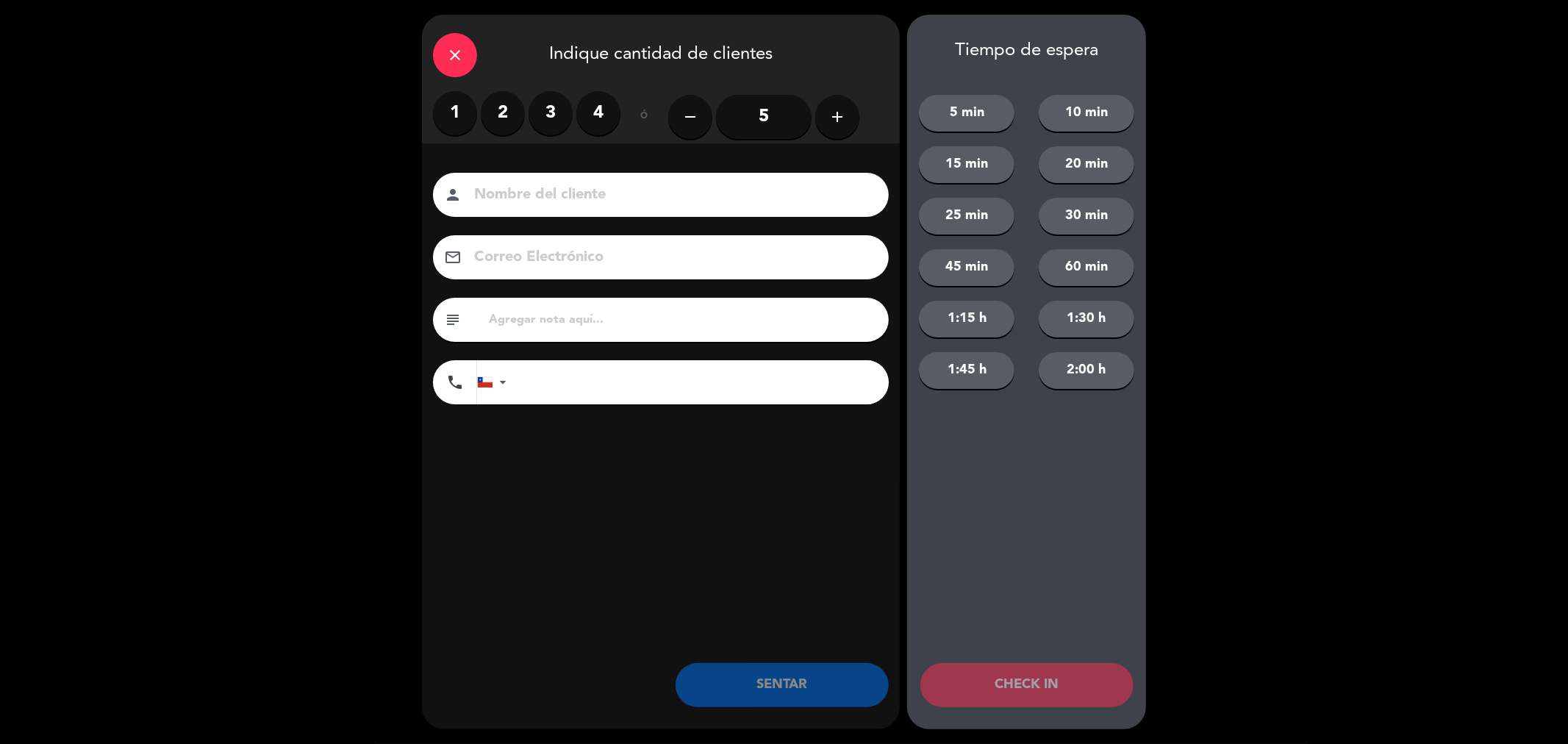
click at [503, 115] on label "2" at bounding box center [503, 113] width 44 height 44
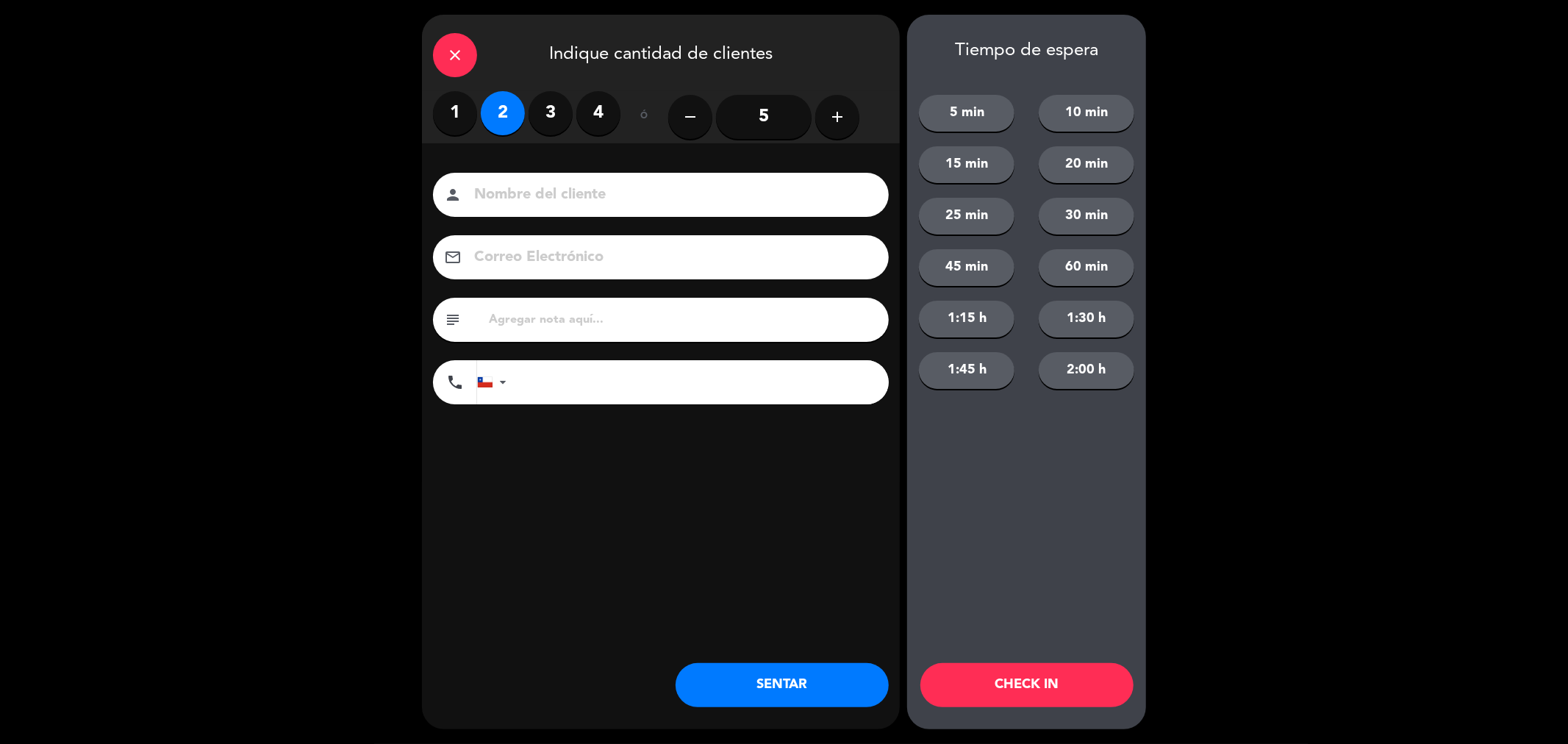
click at [588, 179] on div "person" at bounding box center [661, 195] width 456 height 44
click at [613, 197] on input at bounding box center [671, 195] width 397 height 25
type input "[PERSON_NAME]"
click at [993, 171] on button "15 min" at bounding box center [966, 164] width 96 height 36
click at [1007, 697] on button "CHECK IN" at bounding box center [1027, 686] width 213 height 44
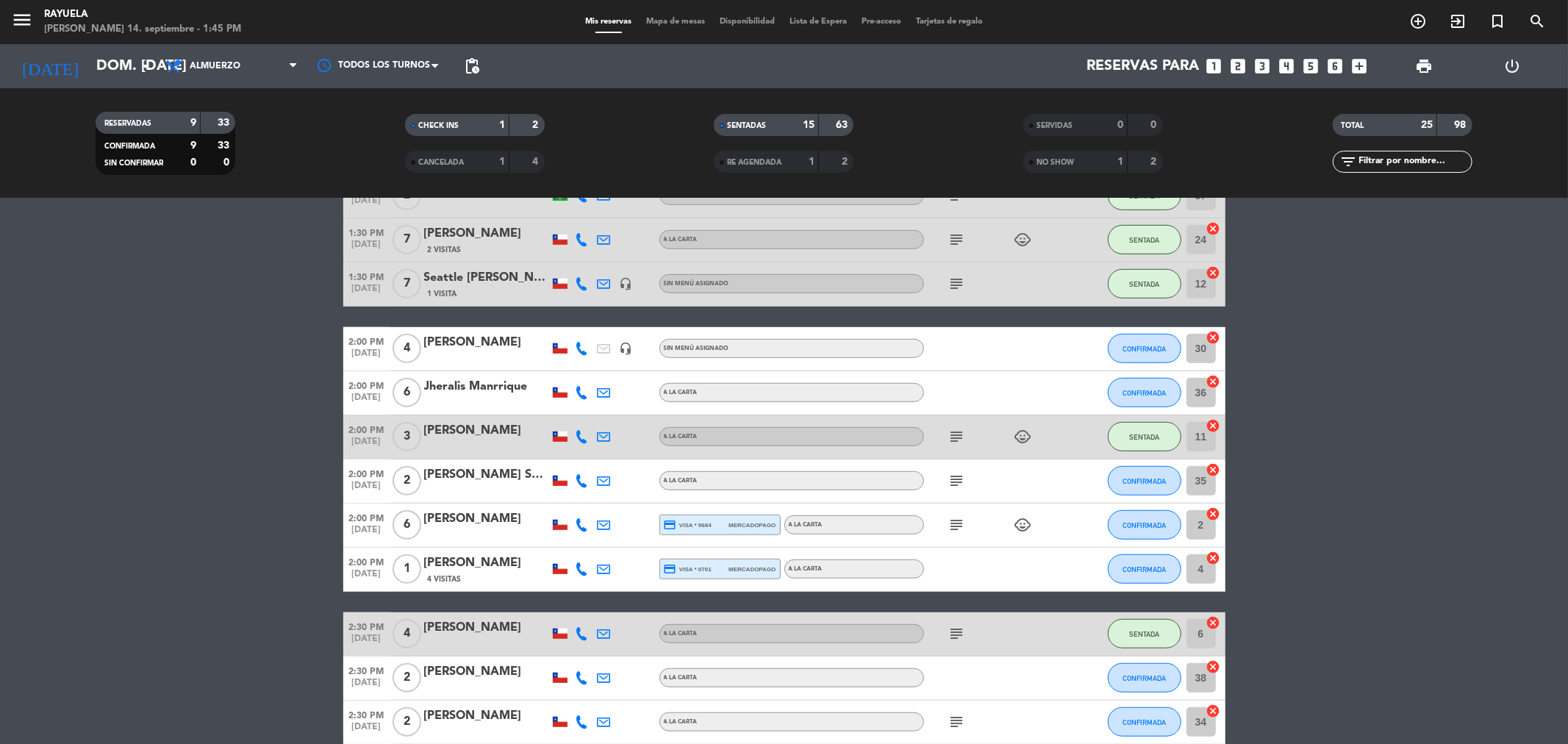
scroll to position [811, 0]
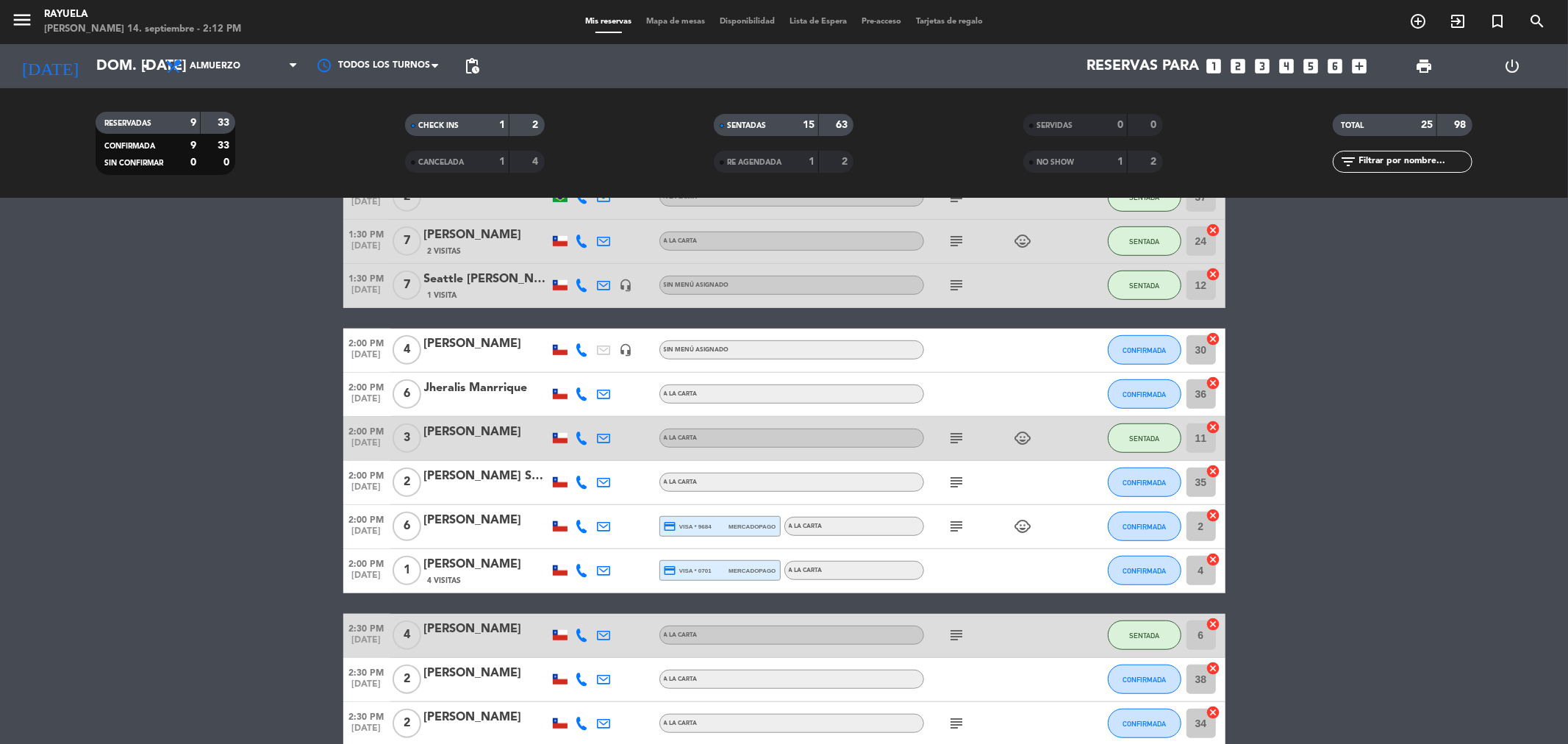
click at [460, 342] on div "[PERSON_NAME]" at bounding box center [487, 344] width 125 height 19
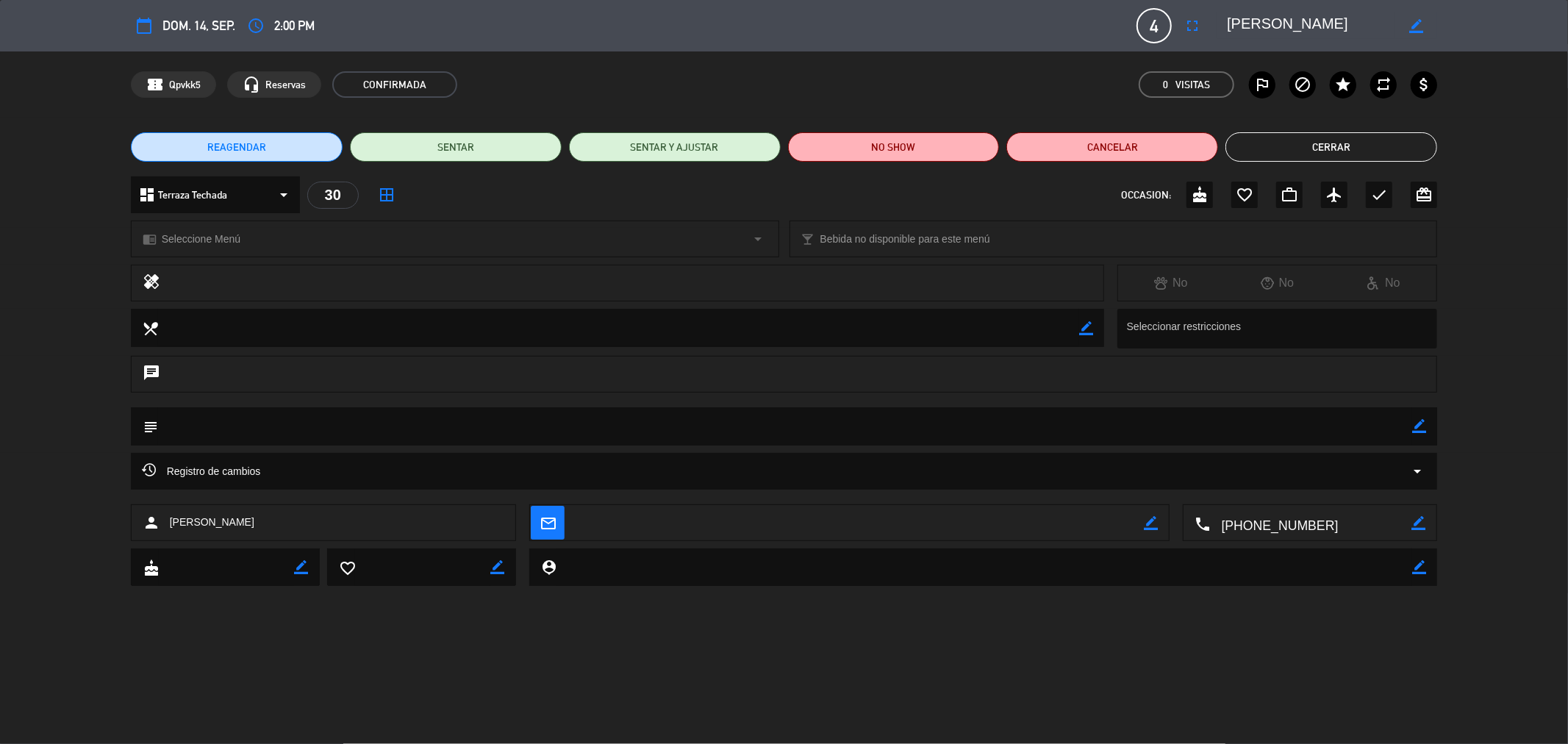
click at [1421, 424] on icon "border_color" at bounding box center [1419, 426] width 14 height 14
click at [1325, 443] on textarea at bounding box center [785, 426] width 1255 height 37
click at [450, 151] on button "SENTAR" at bounding box center [456, 146] width 212 height 30
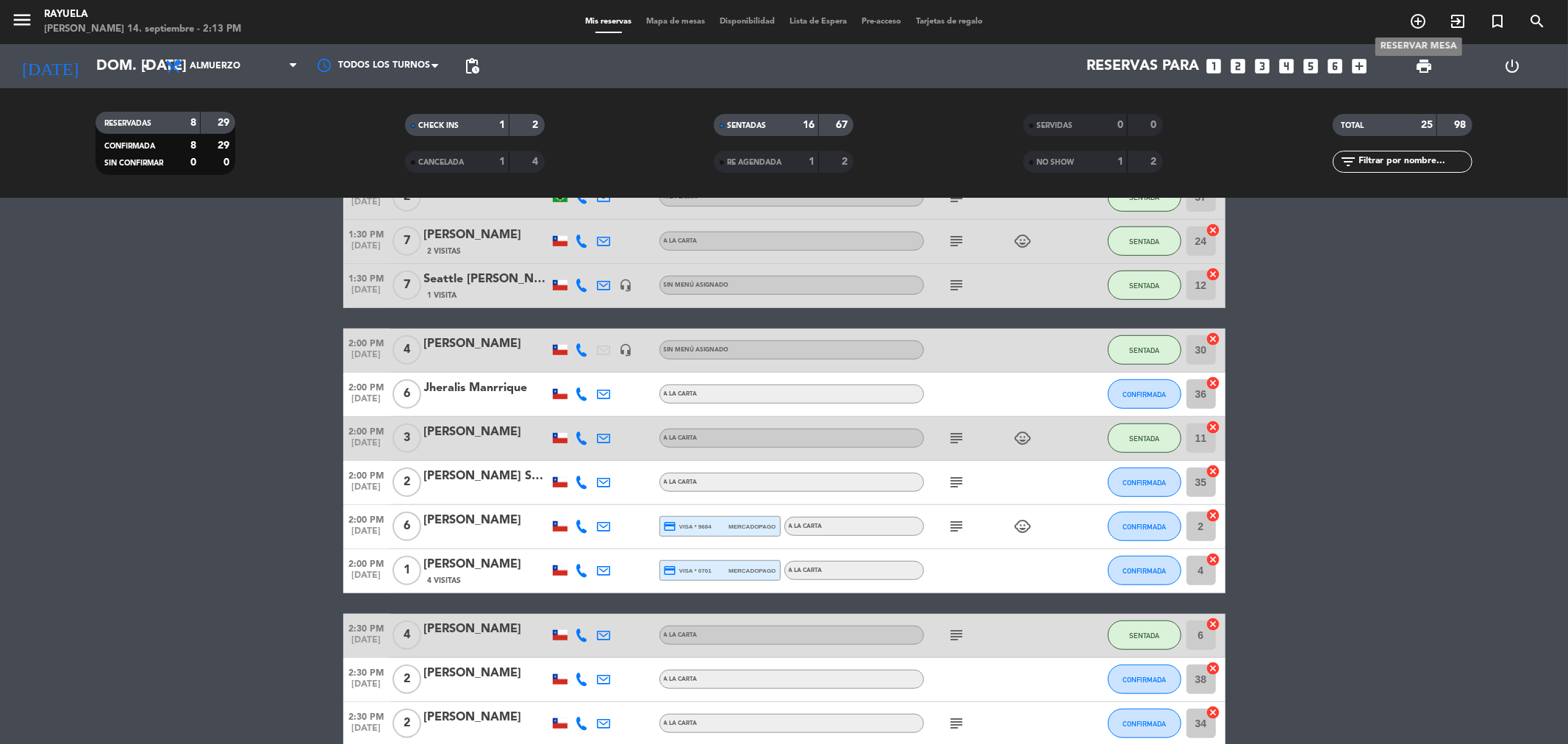
click at [1419, 22] on icon "add_circle_outline" at bounding box center [1417, 21] width 18 height 18
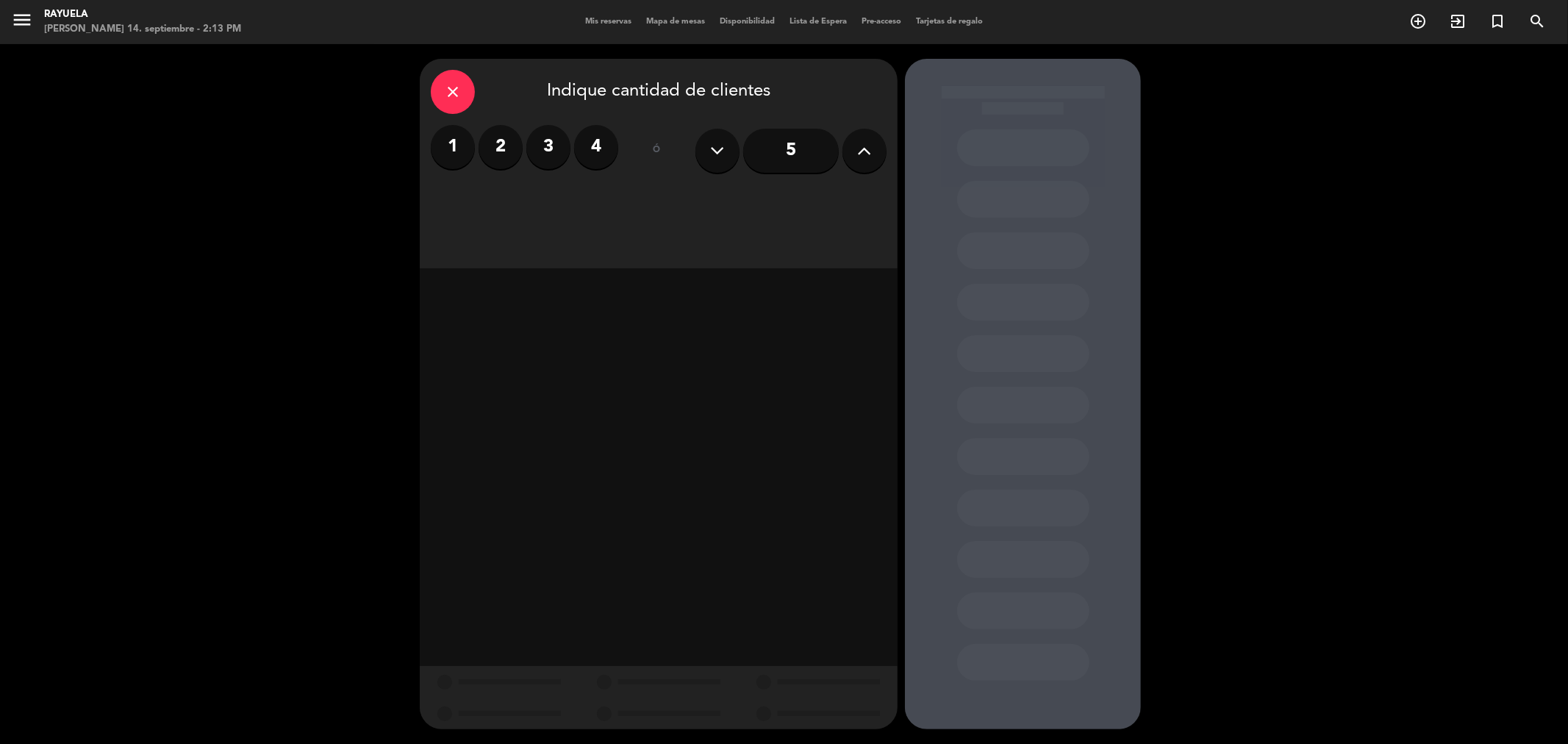
click at [533, 145] on label "3" at bounding box center [548, 147] width 44 height 44
click at [574, 199] on div "Almuerzo" at bounding box center [544, 201] width 227 height 30
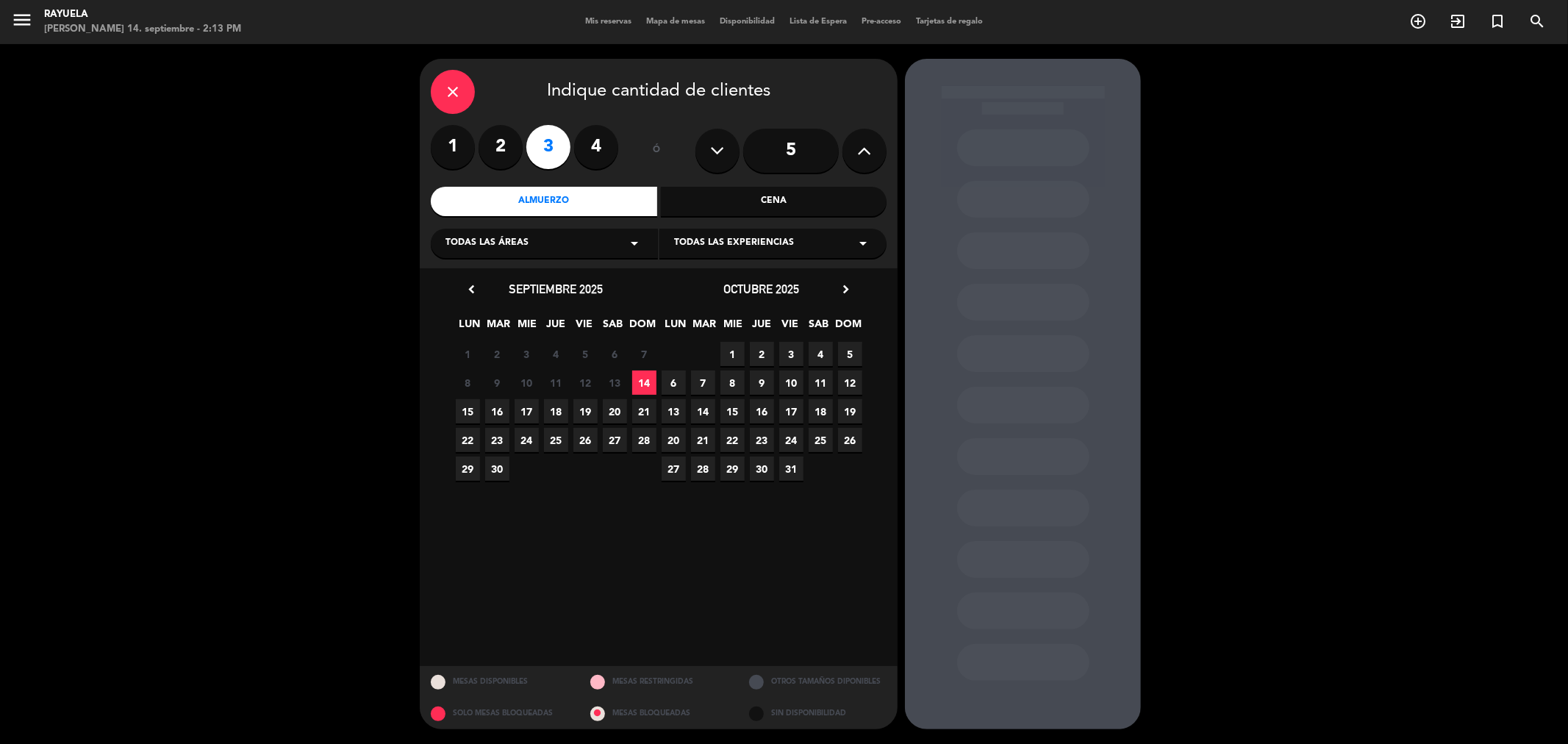
click at [556, 413] on span "18" at bounding box center [556, 411] width 25 height 25
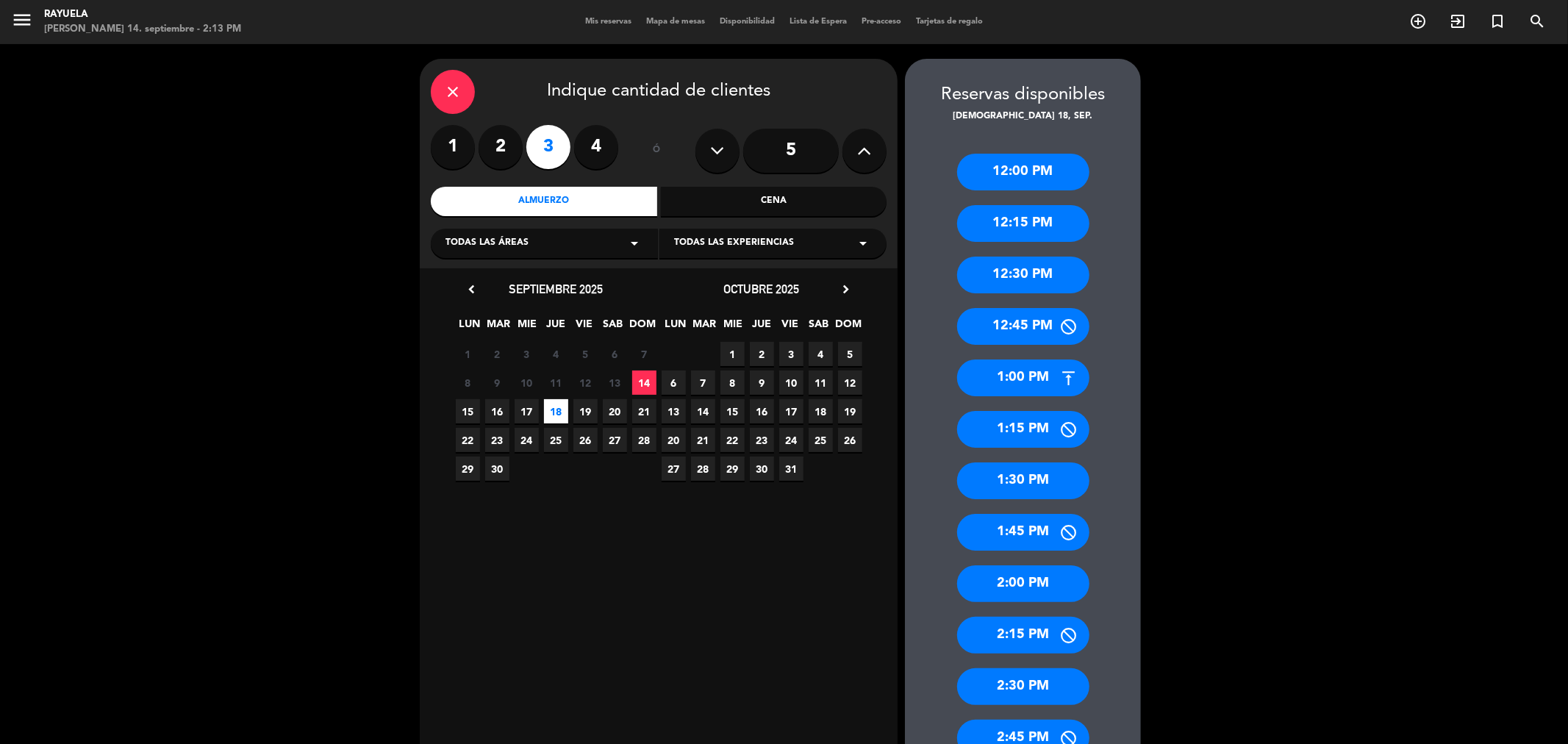
click at [1017, 483] on div "1:30 PM" at bounding box center [1023, 480] width 132 height 36
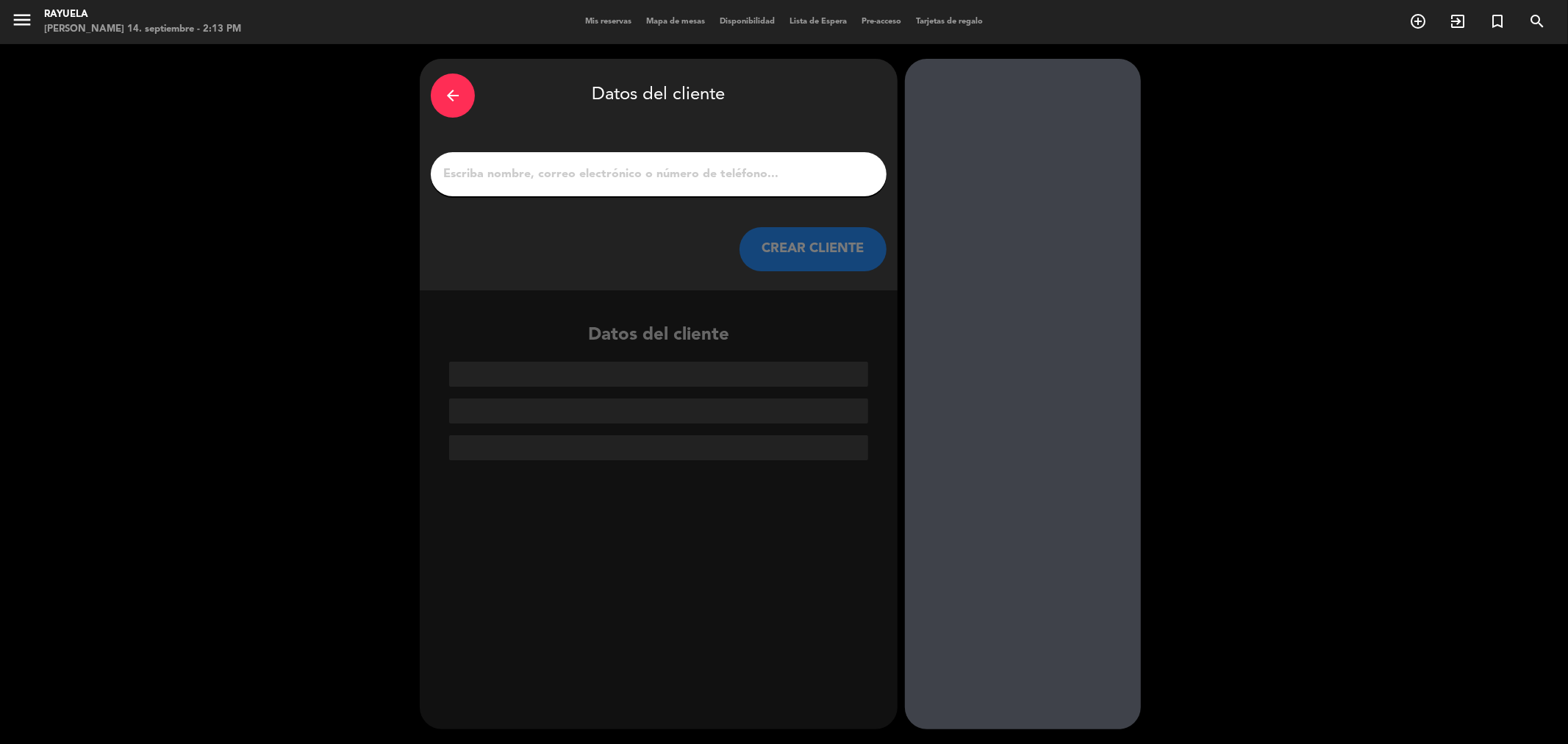
click at [448, 96] on icon "arrow_back" at bounding box center [453, 96] width 18 height 18
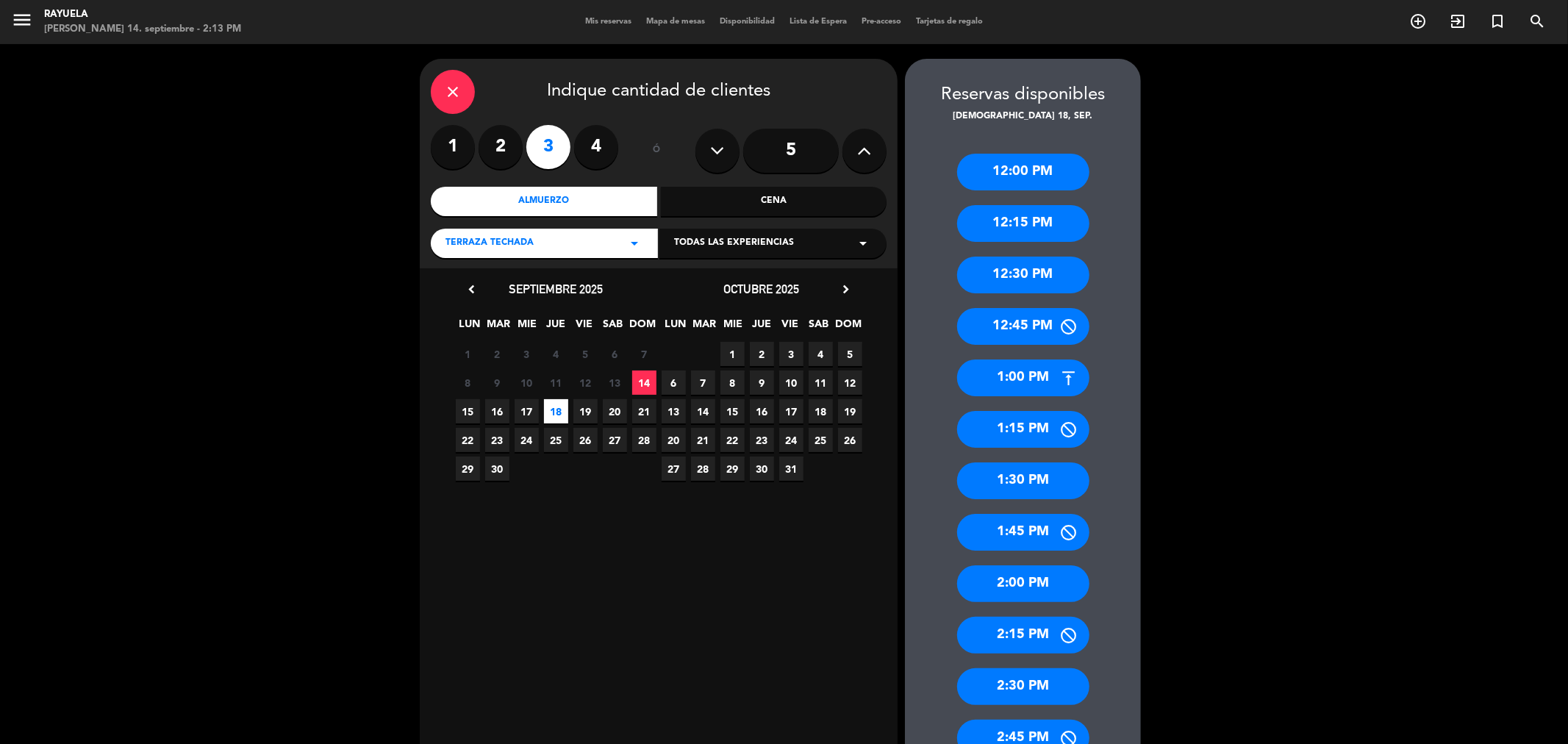
click at [1018, 379] on div "1:00 PM" at bounding box center [1023, 378] width 132 height 36
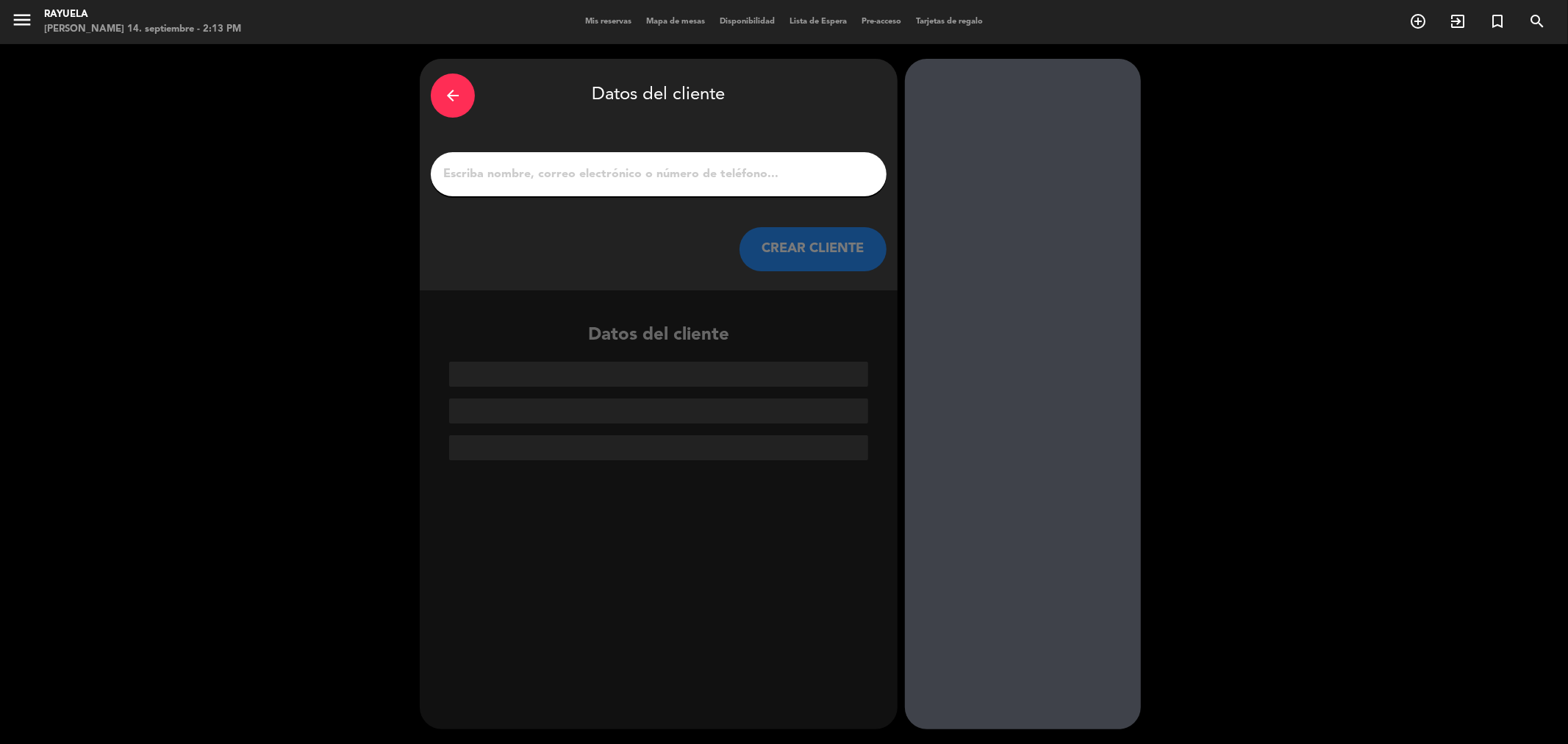
click at [674, 174] on input "1" at bounding box center [658, 174] width 434 height 20
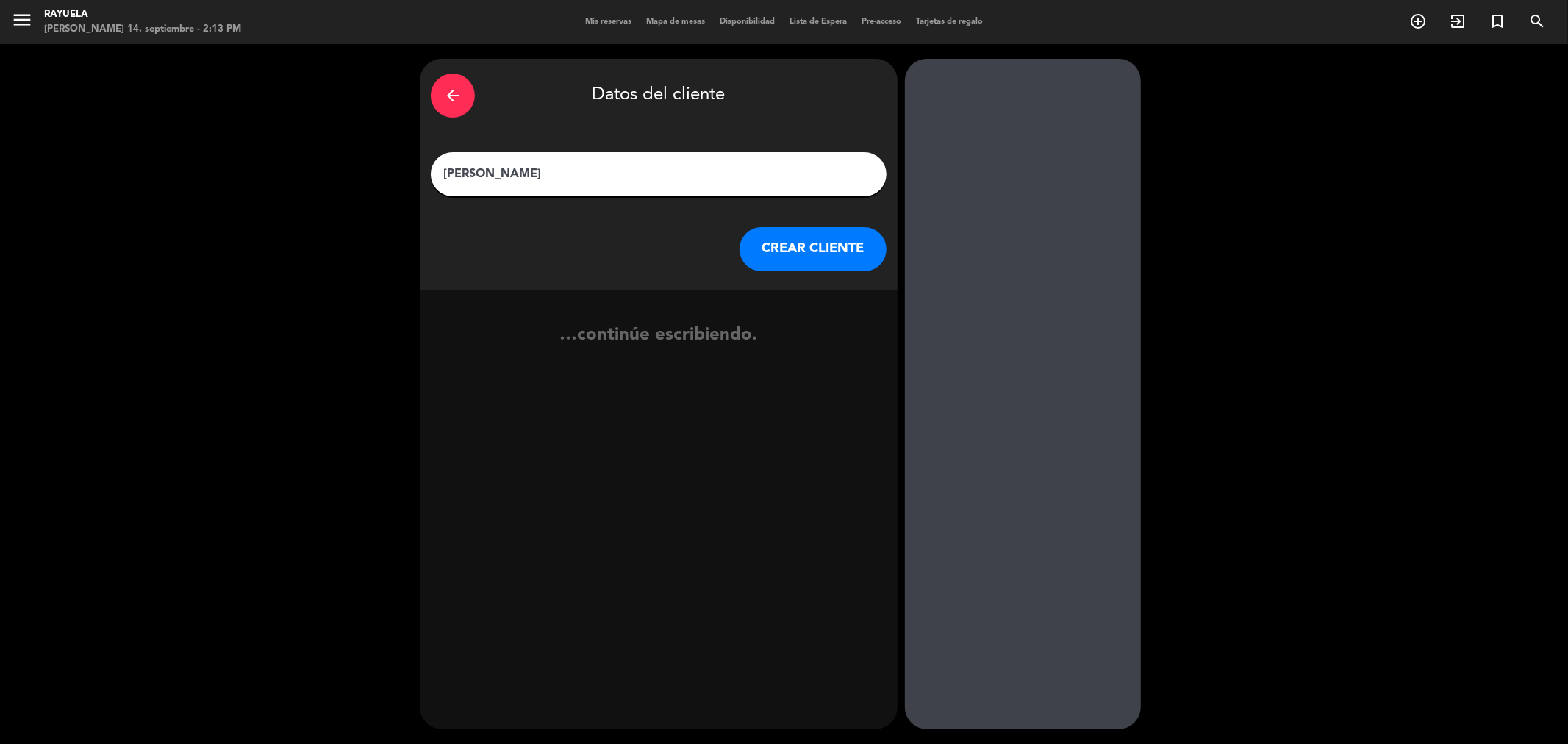
type input "[PERSON_NAME]"
click at [848, 234] on button "CREAR CLIENTE" at bounding box center [813, 249] width 147 height 44
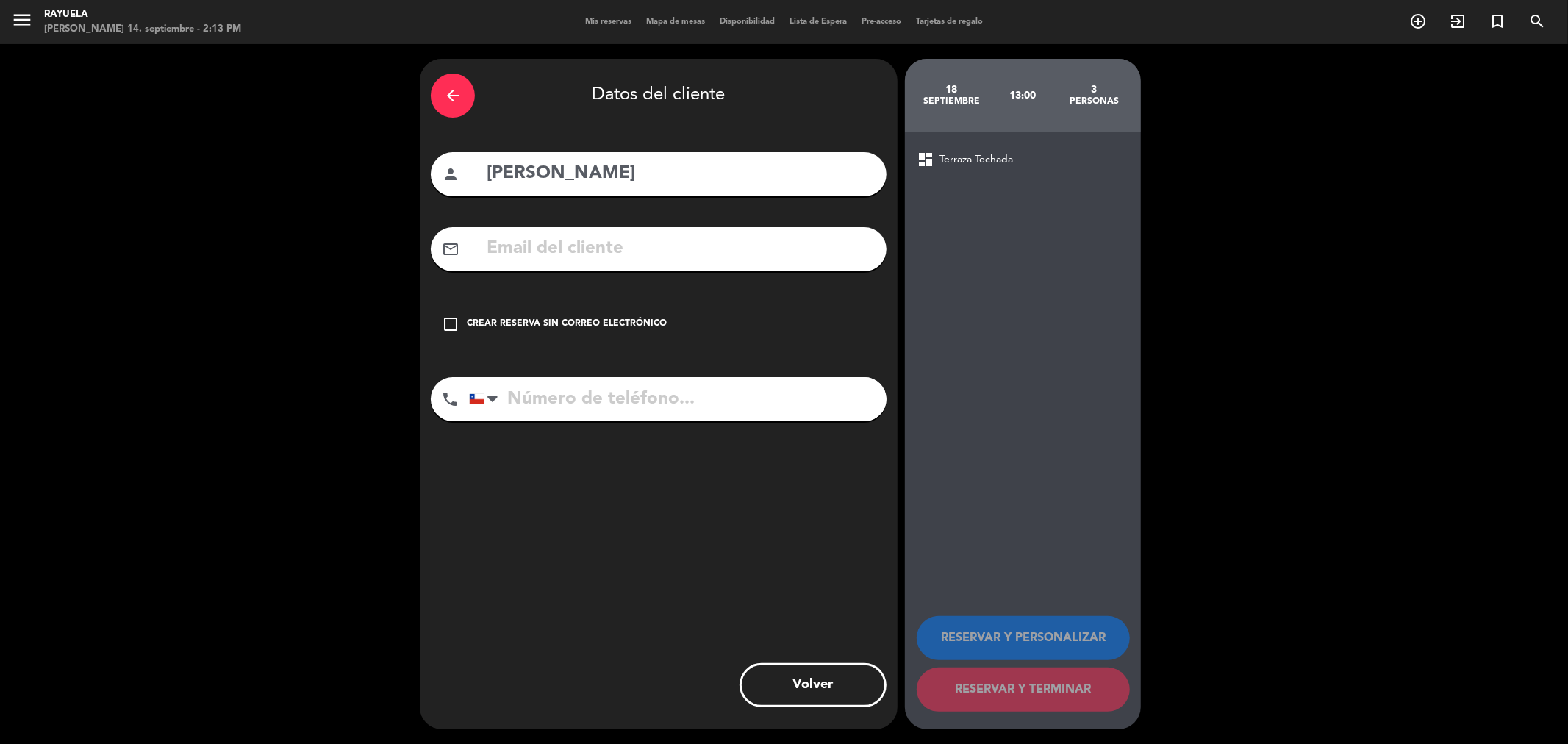
click at [671, 222] on div "arrow_back Datos del cliente person [PERSON_NAME] mail_outline check_box_outlin…" at bounding box center [658, 394] width 478 height 670
click at [712, 266] on div "mail_outline" at bounding box center [658, 249] width 456 height 44
click at [709, 248] on input "text" at bounding box center [679, 249] width 390 height 30
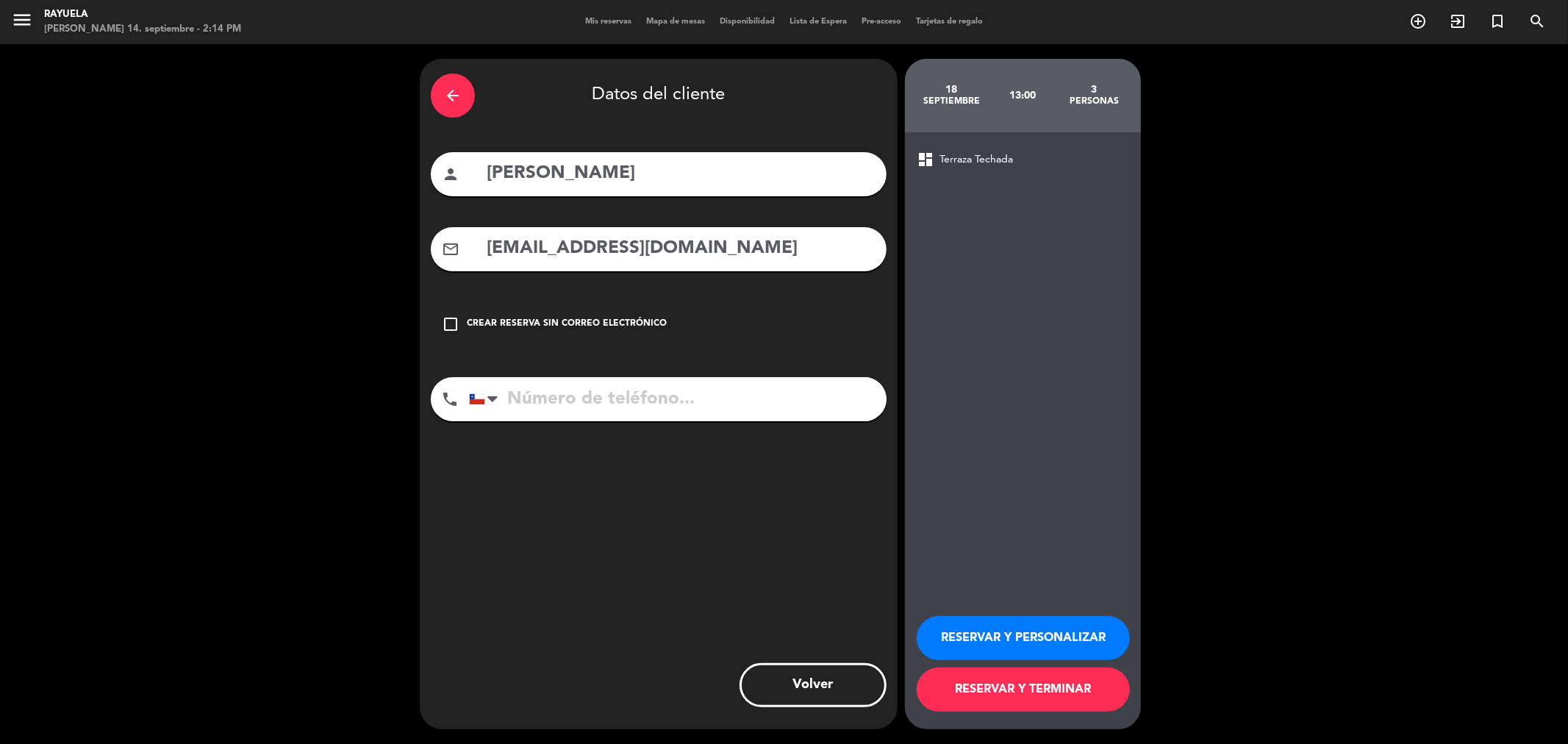
type input "[EMAIL_ADDRESS][DOMAIN_NAME]"
drag, startPoint x: 767, startPoint y: 258, endPoint x: 542, endPoint y: 399, distance: 265.5
click at [542, 399] on input "tel" at bounding box center [677, 400] width 417 height 44
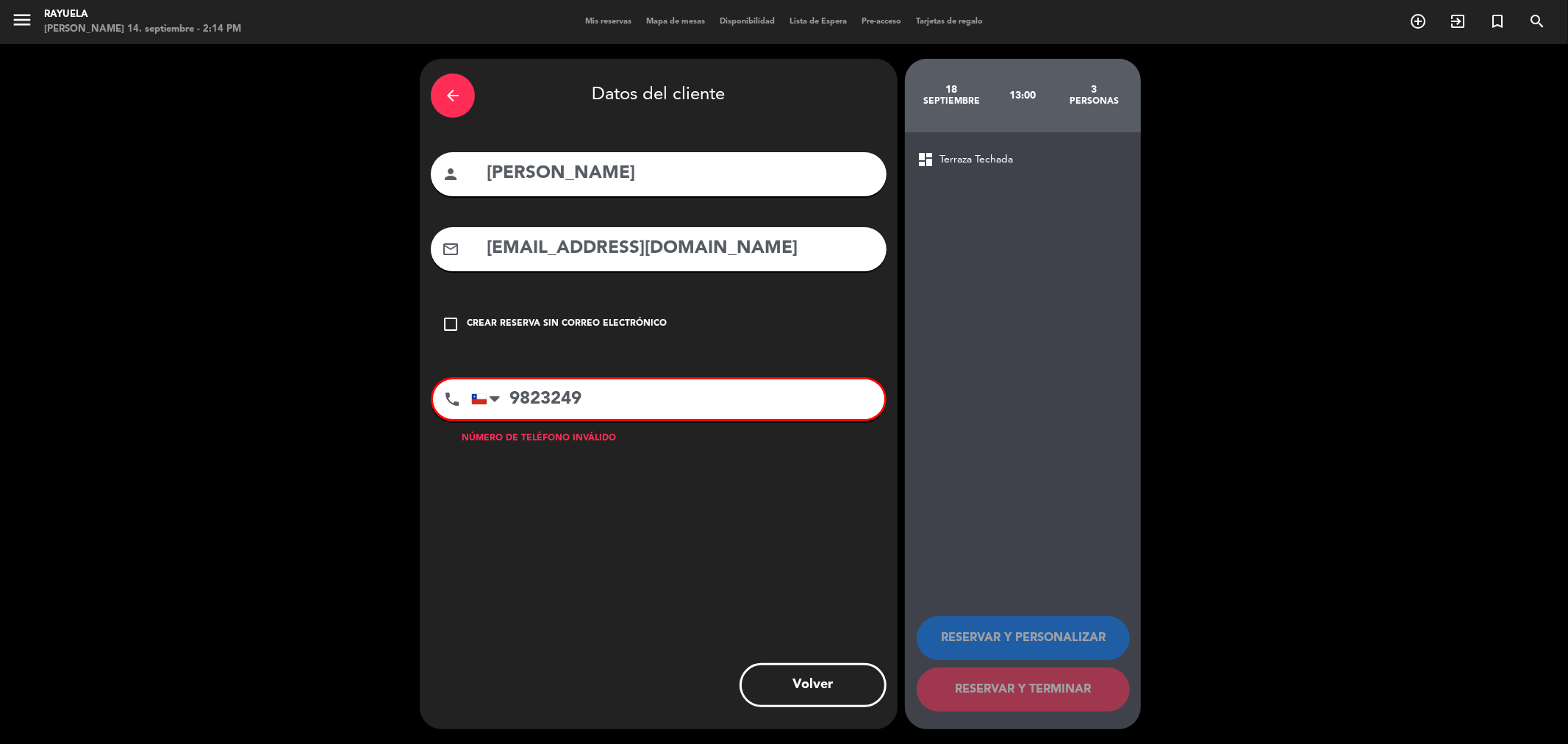
click at [544, 406] on input "9823249" at bounding box center [678, 399] width 413 height 40
click at [559, 405] on input "9823249" at bounding box center [678, 399] width 413 height 40
click at [582, 398] on input "9823249" at bounding box center [678, 399] width 413 height 40
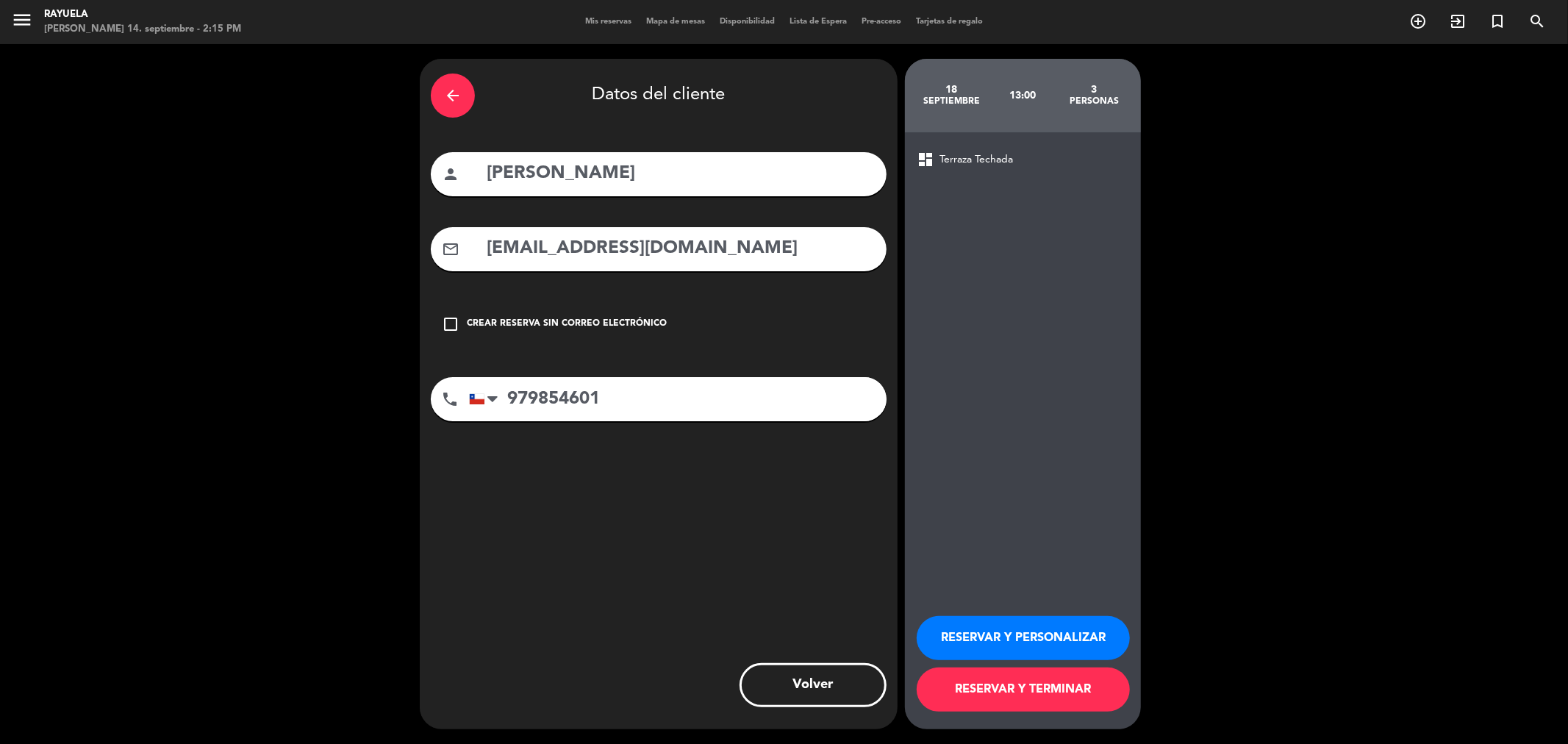
type input "979854601"
click at [1031, 681] on button "RESERVAR Y TERMINAR" at bounding box center [1023, 690] width 213 height 44
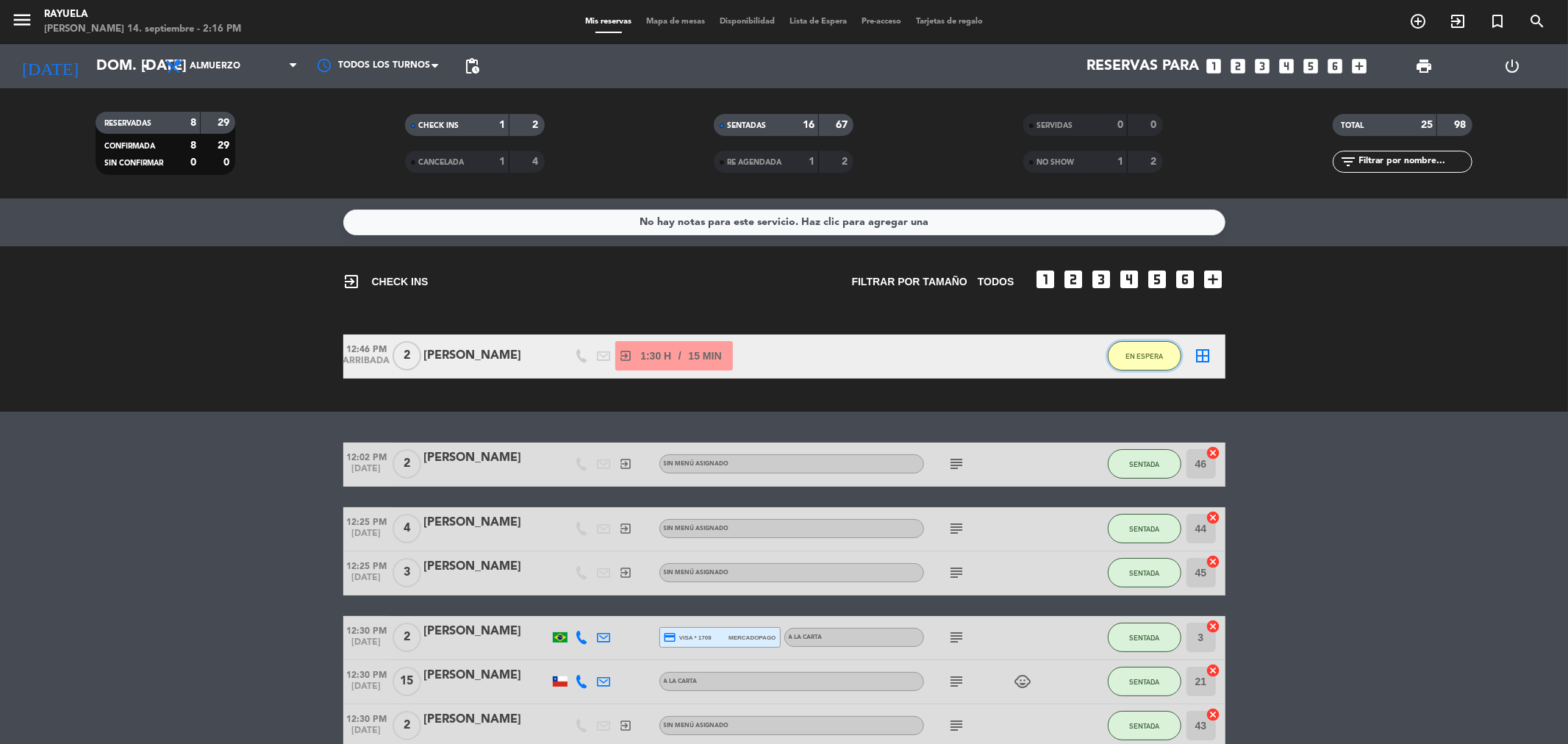
click at [1160, 353] on span "EN ESPERA" at bounding box center [1144, 356] width 37 height 8
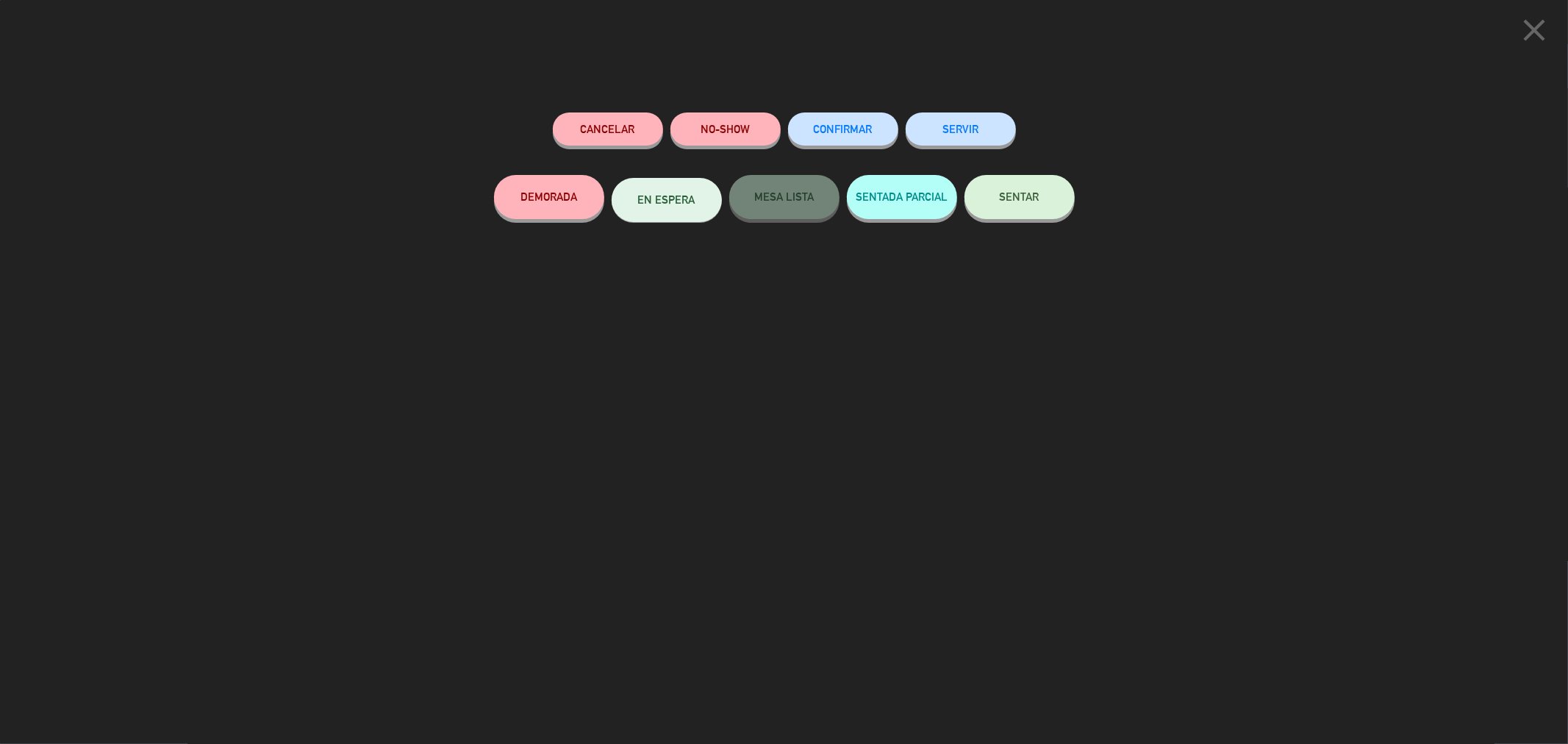
click at [1039, 190] on button "SENTAR" at bounding box center [1020, 197] width 110 height 44
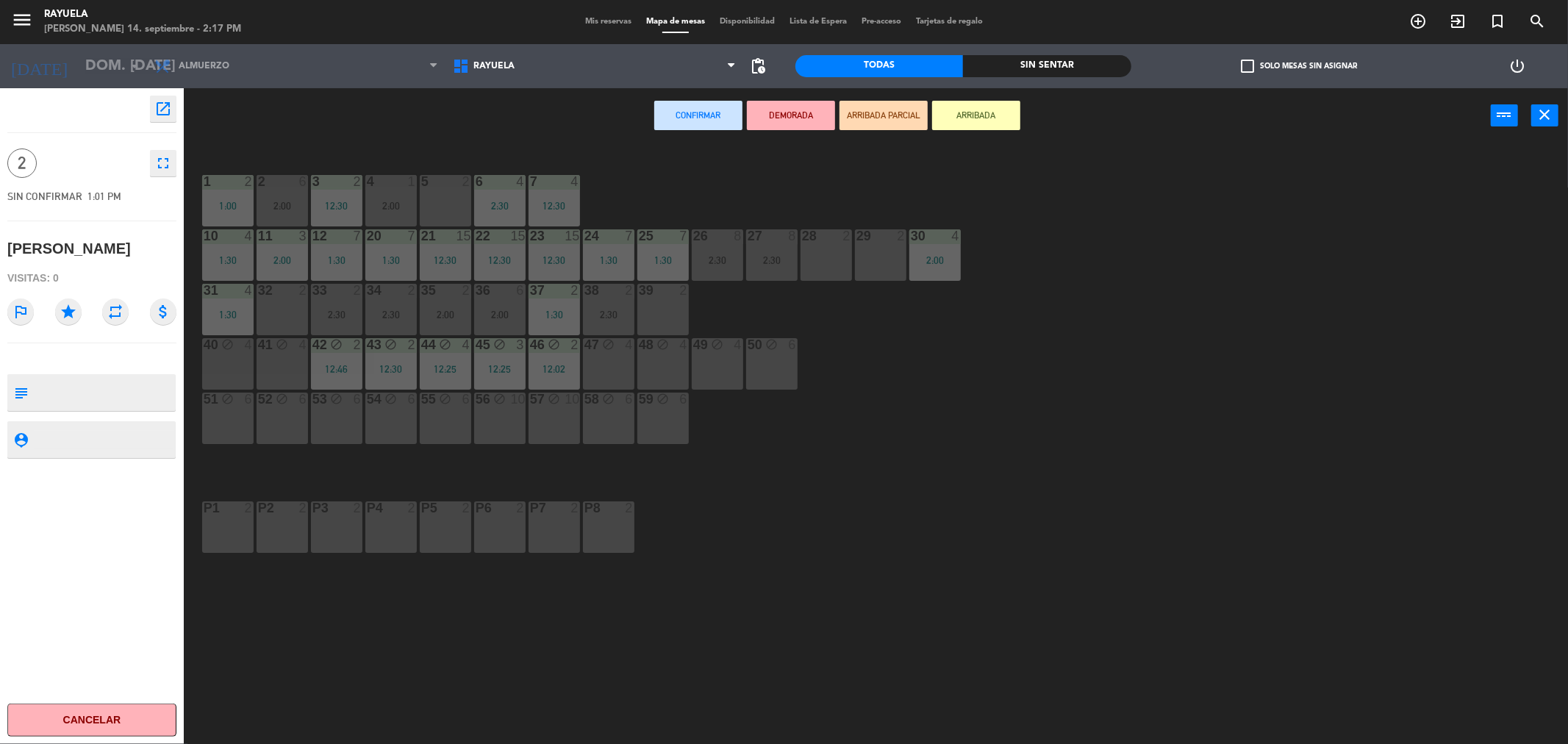
click at [290, 353] on div "41 block 4" at bounding box center [282, 364] width 52 height 52
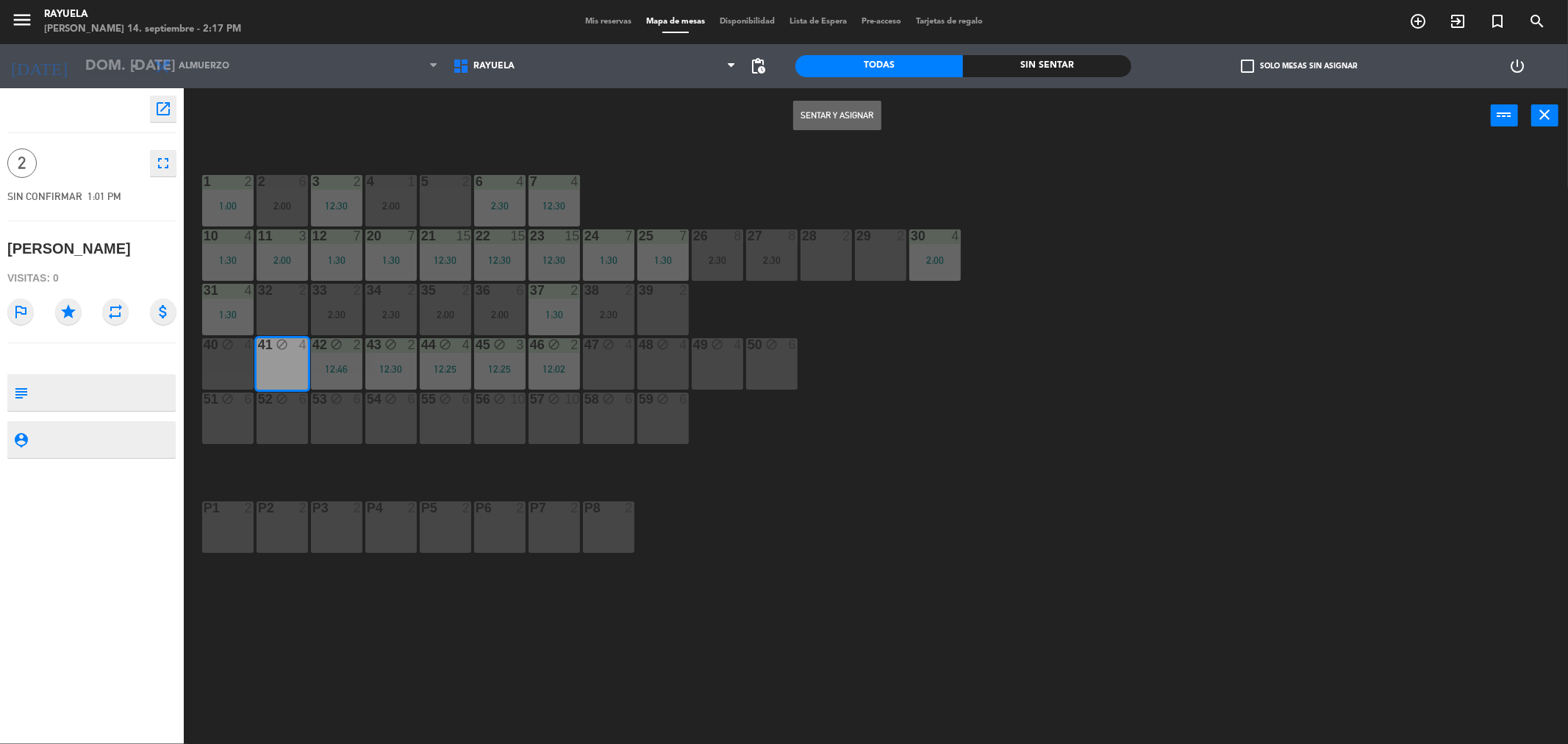
click at [848, 115] on button "Sentar y Asignar" at bounding box center [837, 115] width 88 height 30
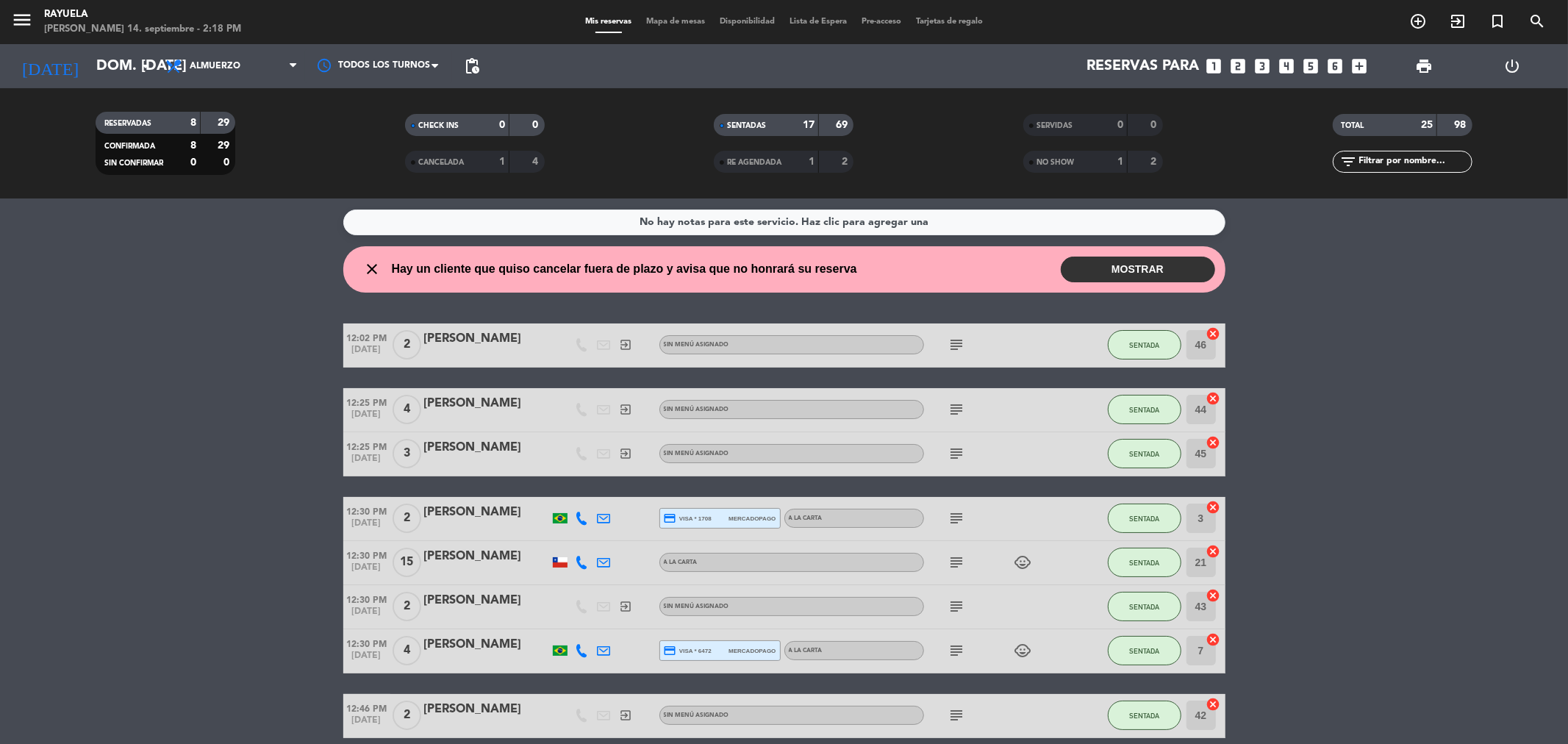
click at [1116, 267] on button "MOSTRAR" at bounding box center [1138, 269] width 154 height 25
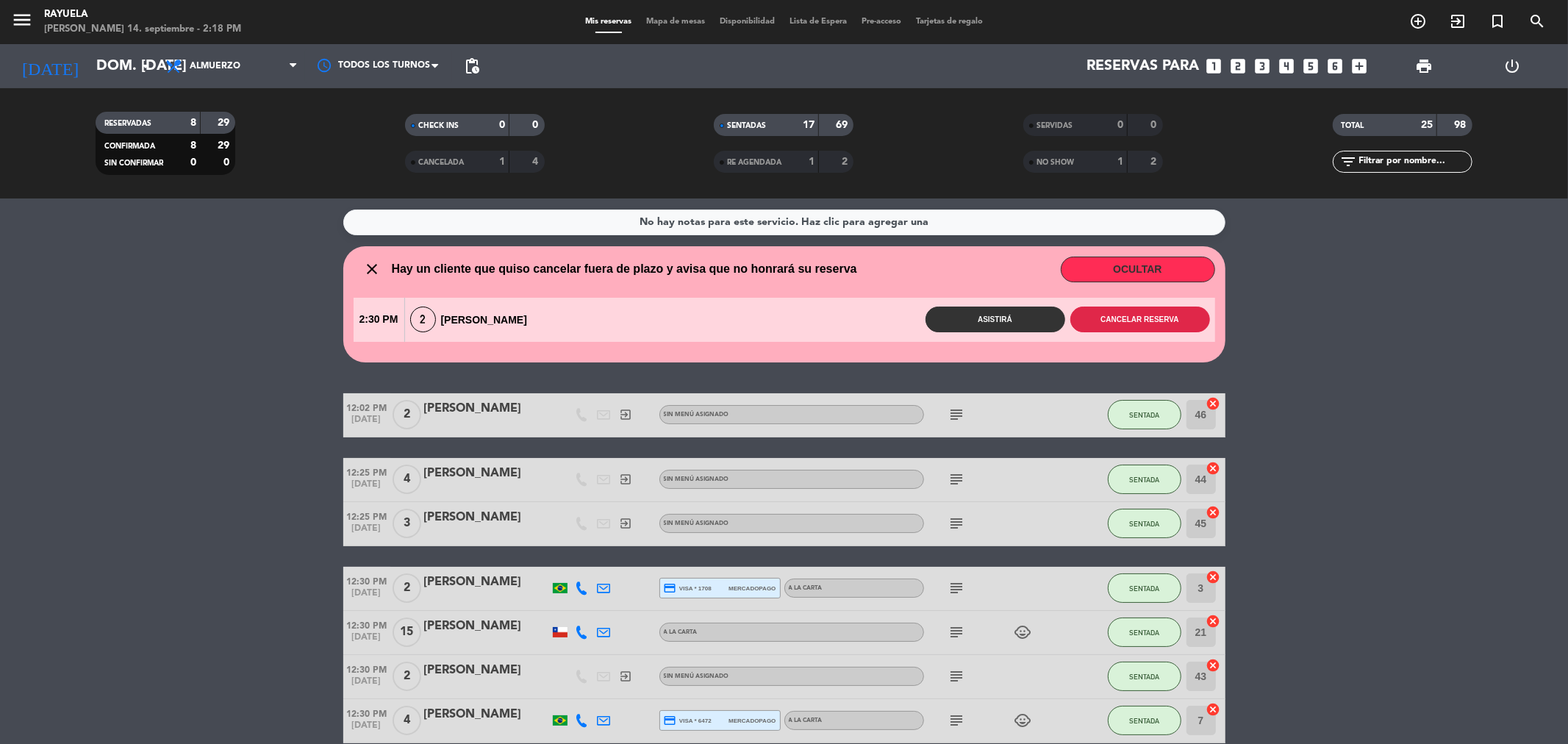
click at [1117, 321] on button "Cancelar reserva" at bounding box center [1140, 319] width 140 height 25
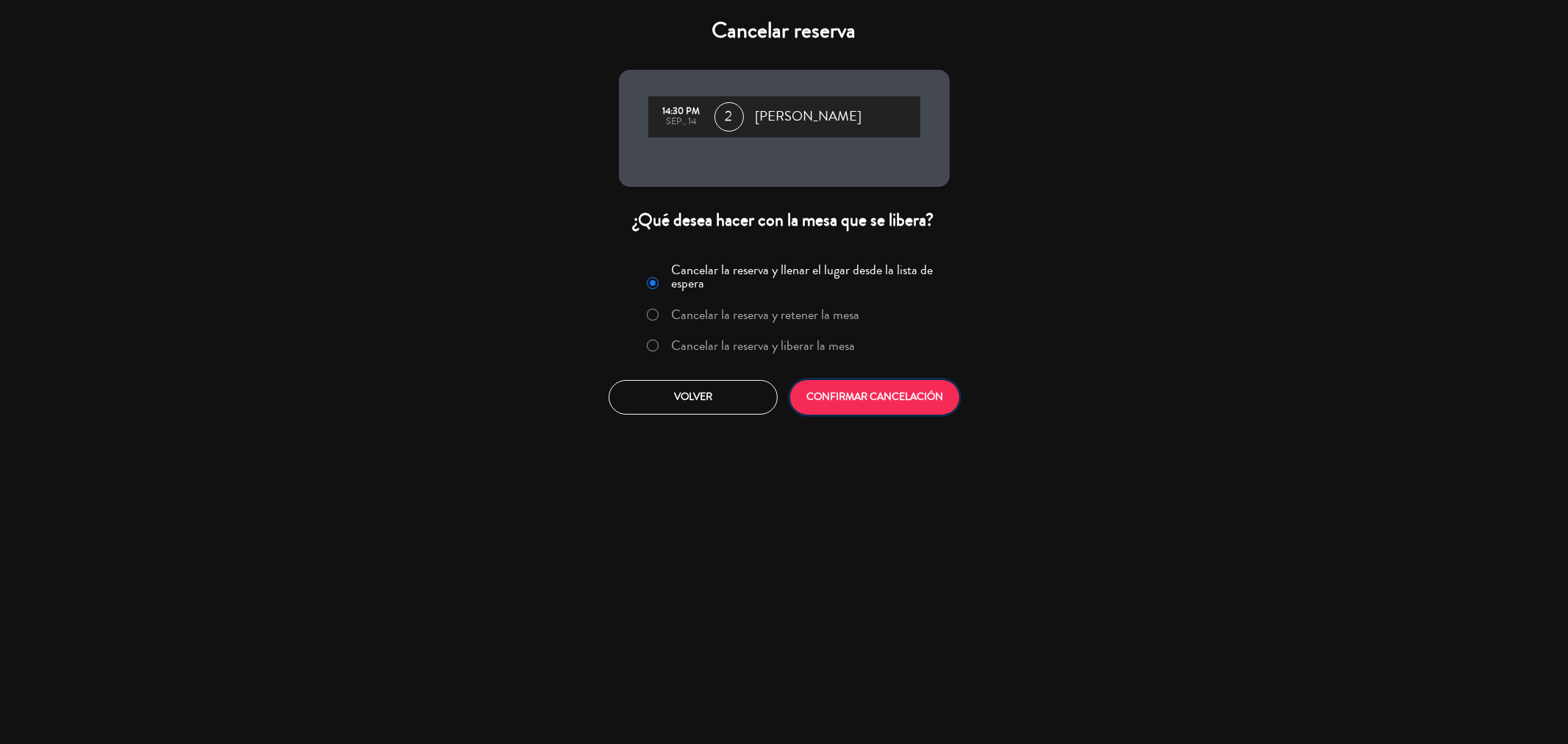
click at [893, 400] on button "CONFIRMAR CANCELACIÓN" at bounding box center [875, 397] width 169 height 35
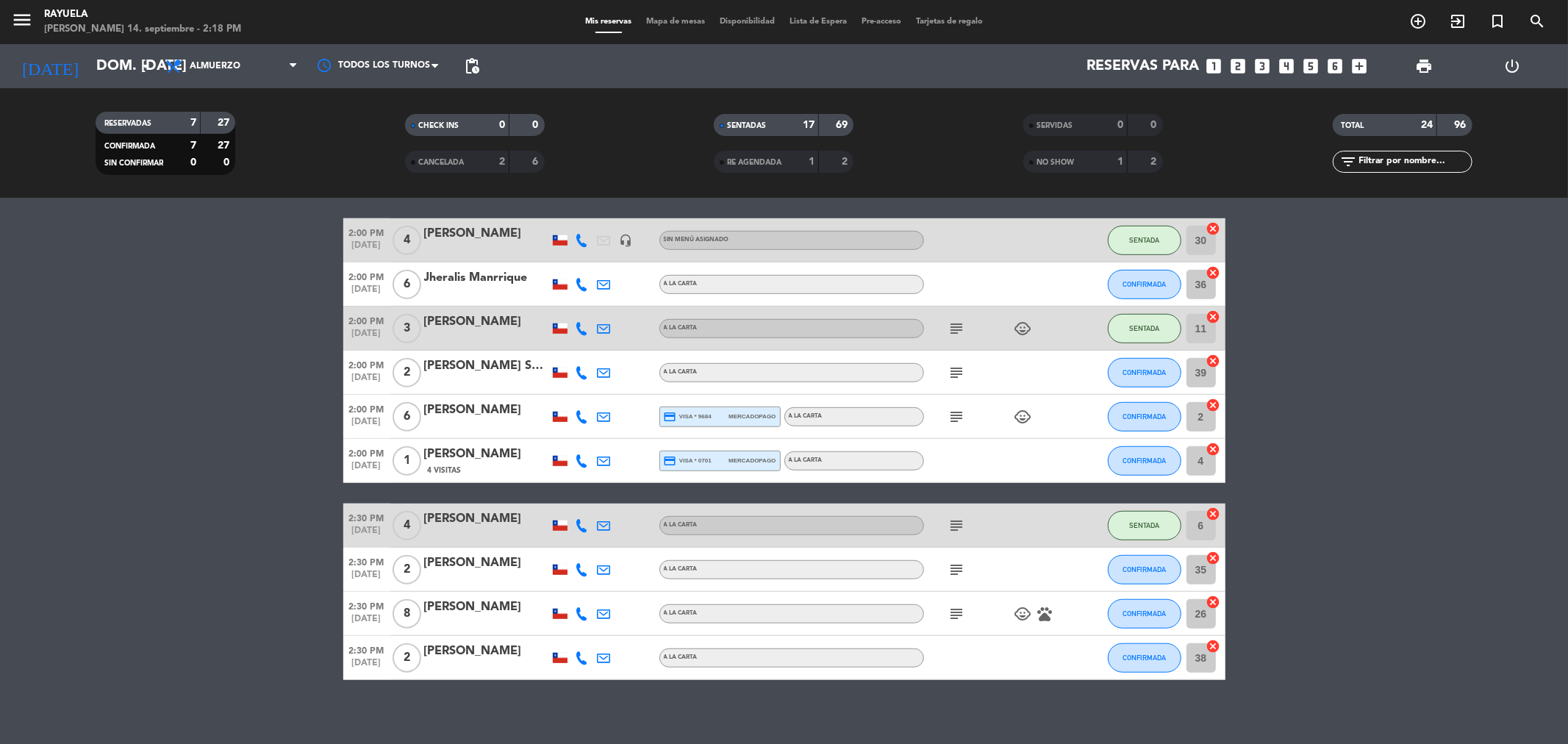
scroll to position [817, 0]
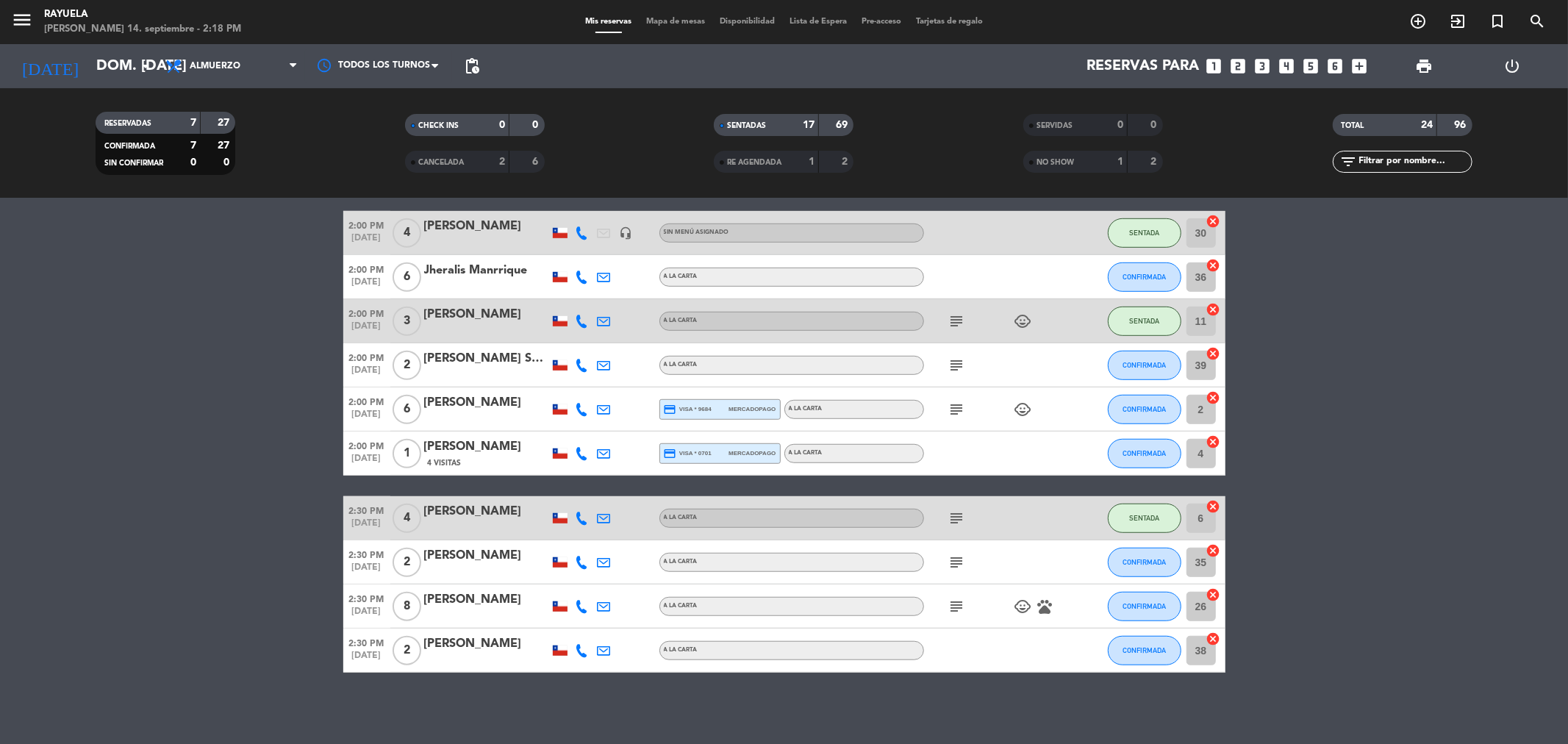
click at [965, 366] on icon "subject" at bounding box center [957, 365] width 18 height 18
click at [582, 369] on icon at bounding box center [582, 366] width 14 height 14
click at [955, 366] on icon "subject" at bounding box center [957, 365] width 18 height 18
click at [580, 413] on icon at bounding box center [582, 410] width 14 height 14
click at [581, 456] on icon at bounding box center [582, 454] width 14 height 14
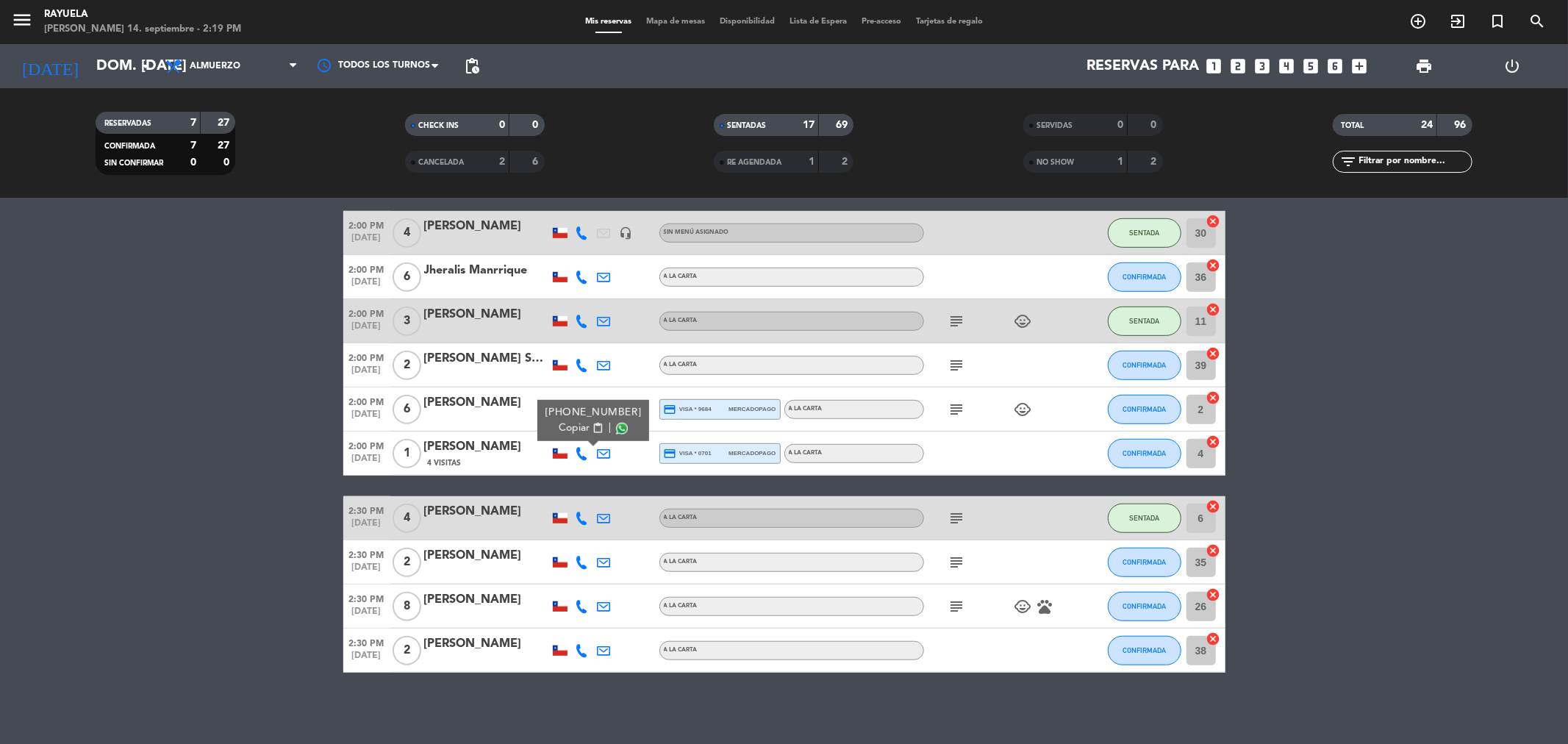
click at [450, 407] on div "[PERSON_NAME]" at bounding box center [487, 403] width 125 height 19
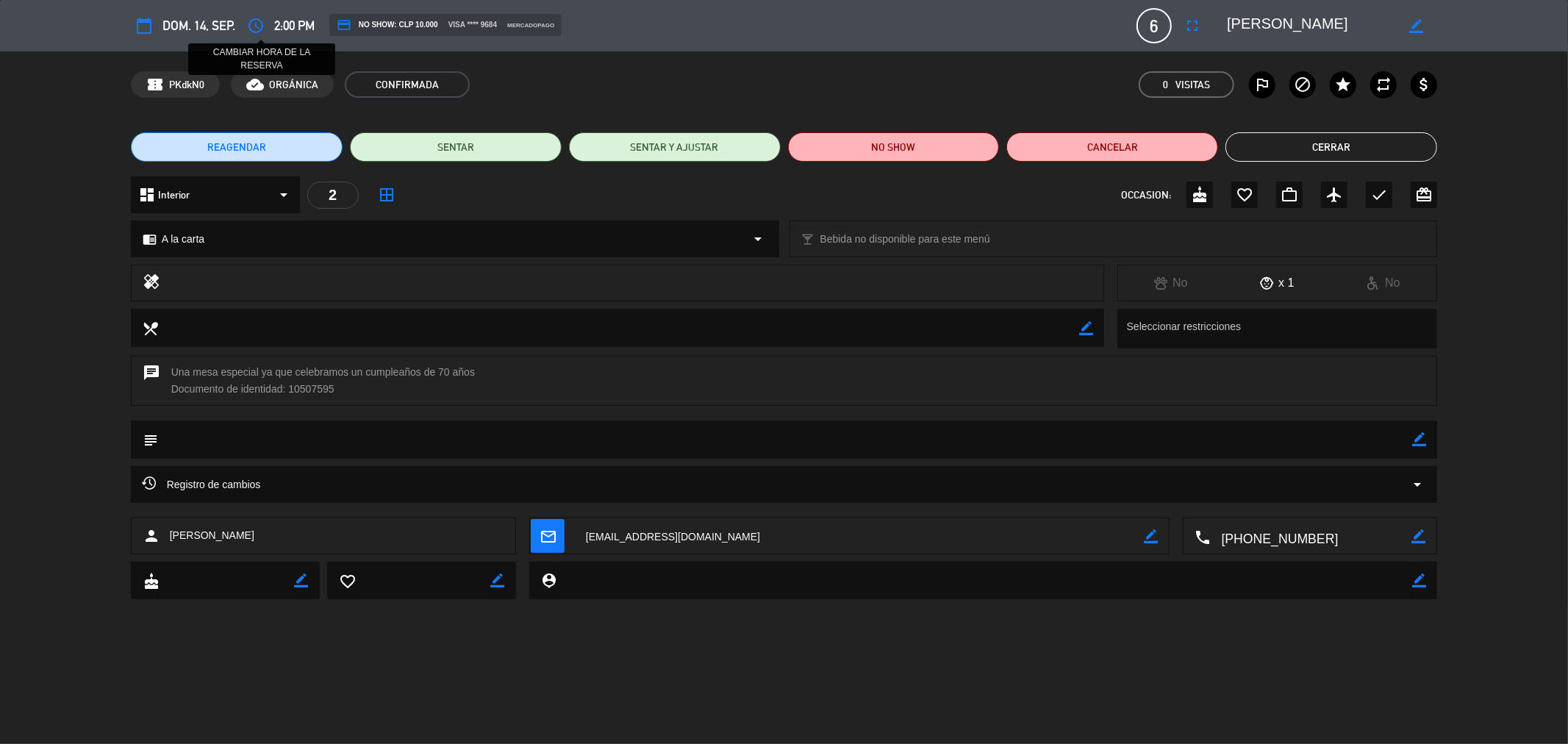
click at [261, 30] on icon "access_time" at bounding box center [256, 25] width 18 height 18
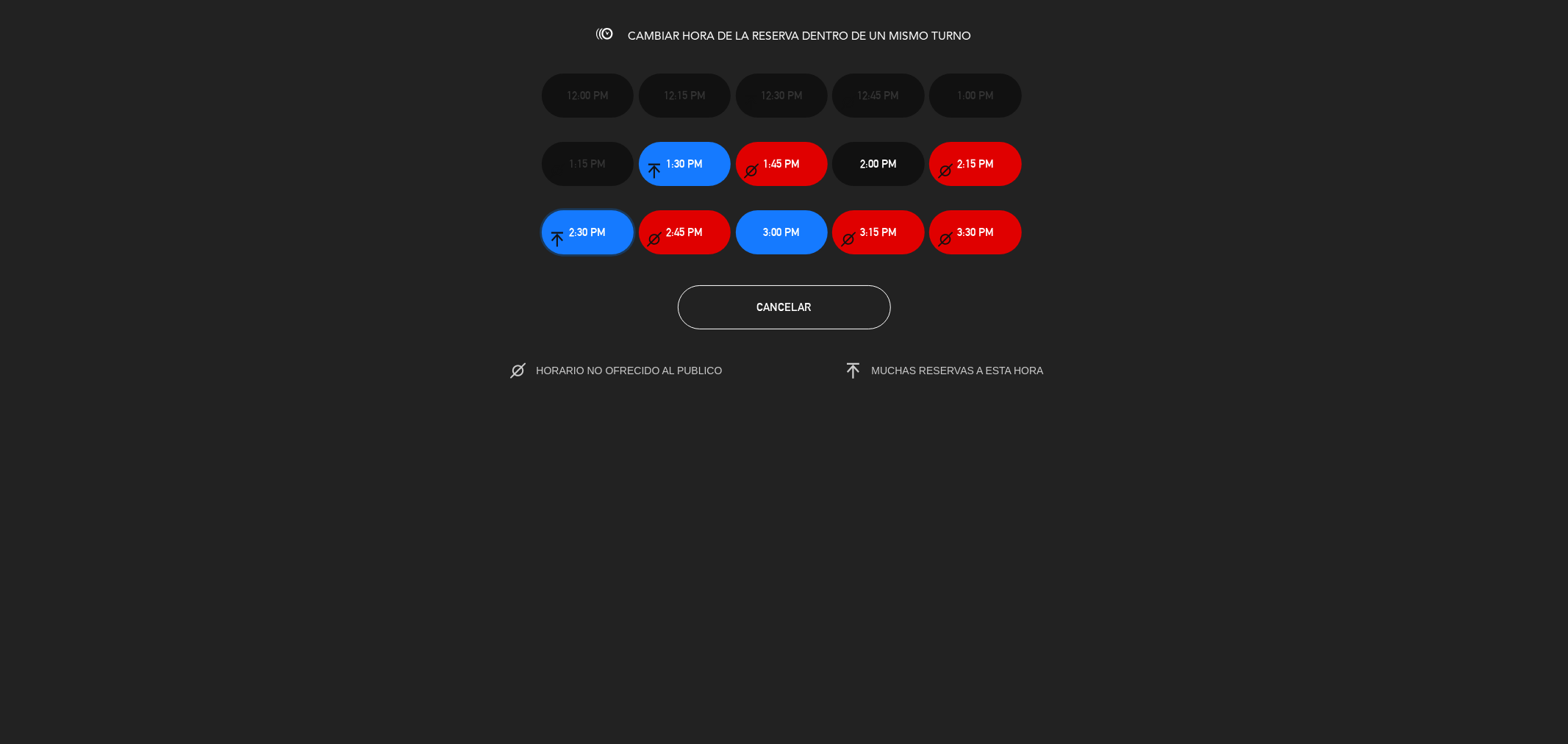
click at [566, 237] on button "2:30 PM" at bounding box center [587, 232] width 92 height 44
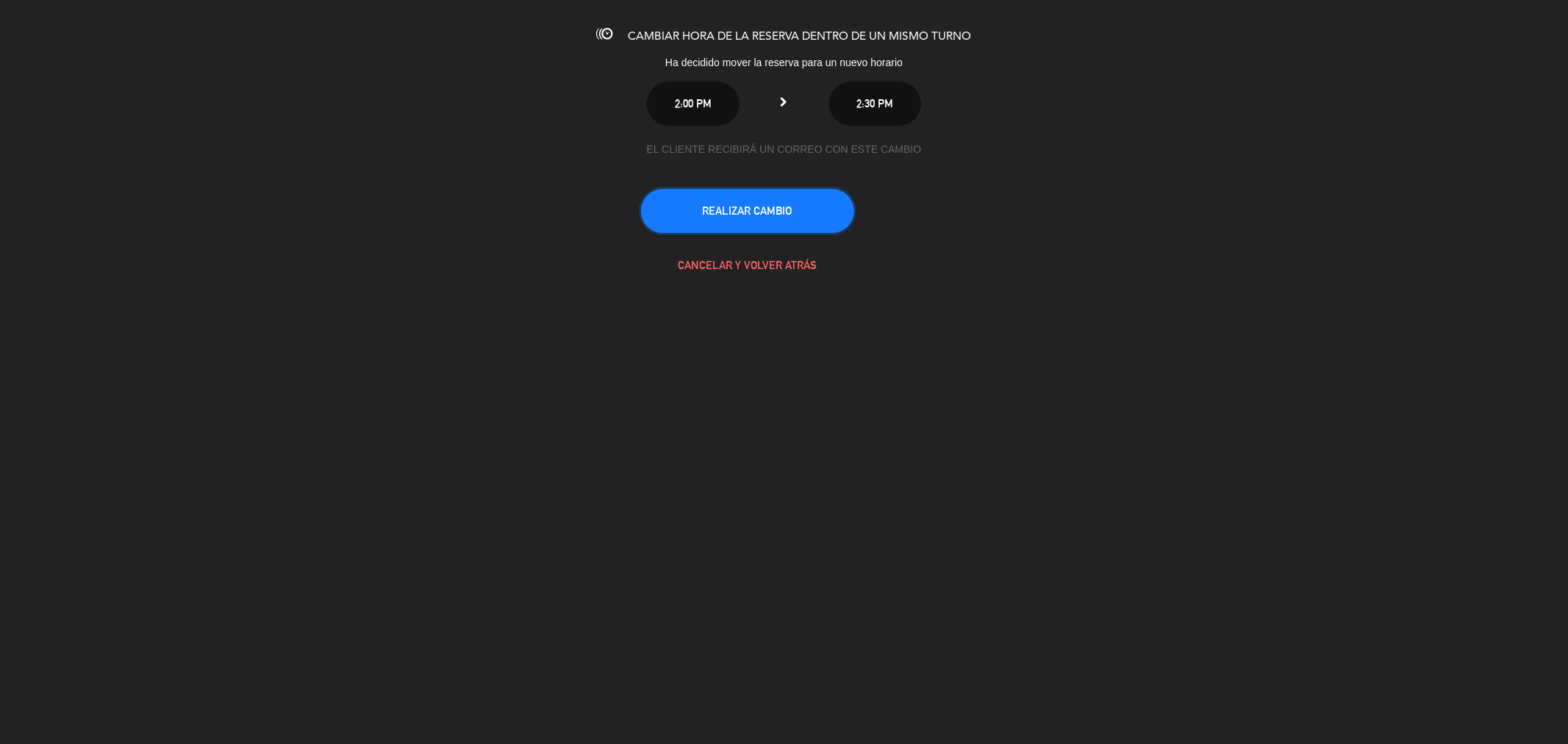
click at [790, 196] on button "REALIZAR CAMBIO" at bounding box center [748, 211] width 213 height 44
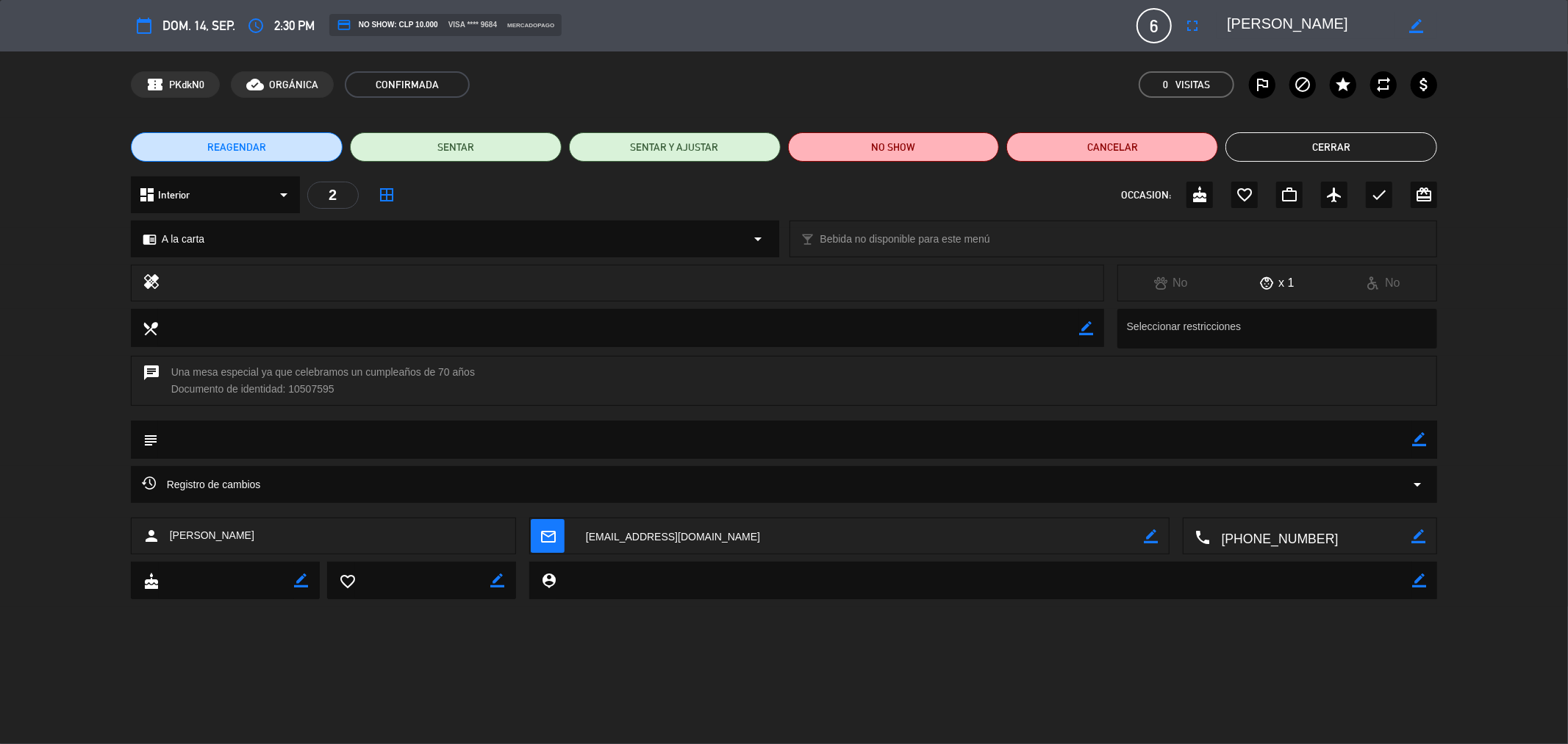
click at [1394, 142] on button "Cerrar" at bounding box center [1331, 146] width 212 height 30
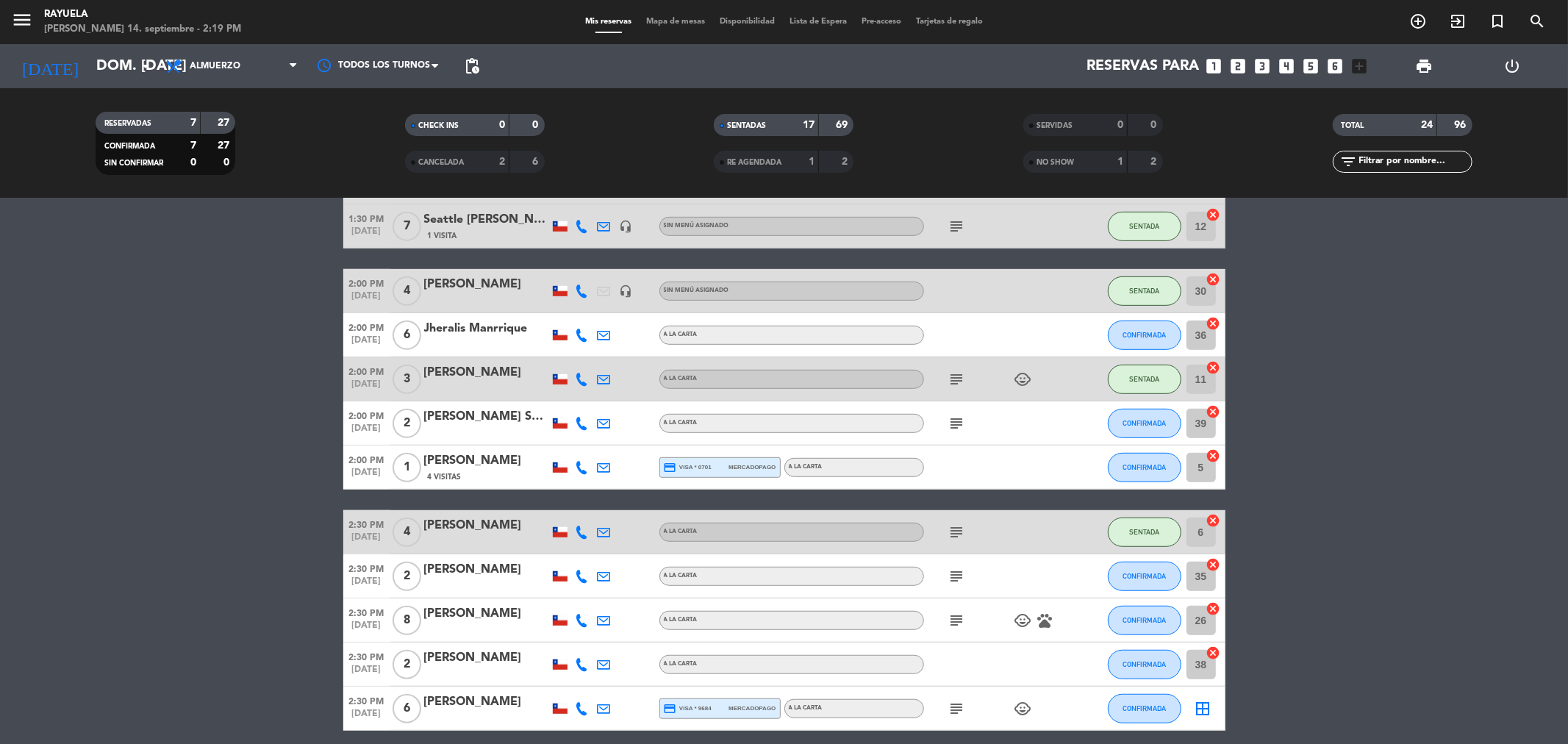
scroll to position [736, 0]
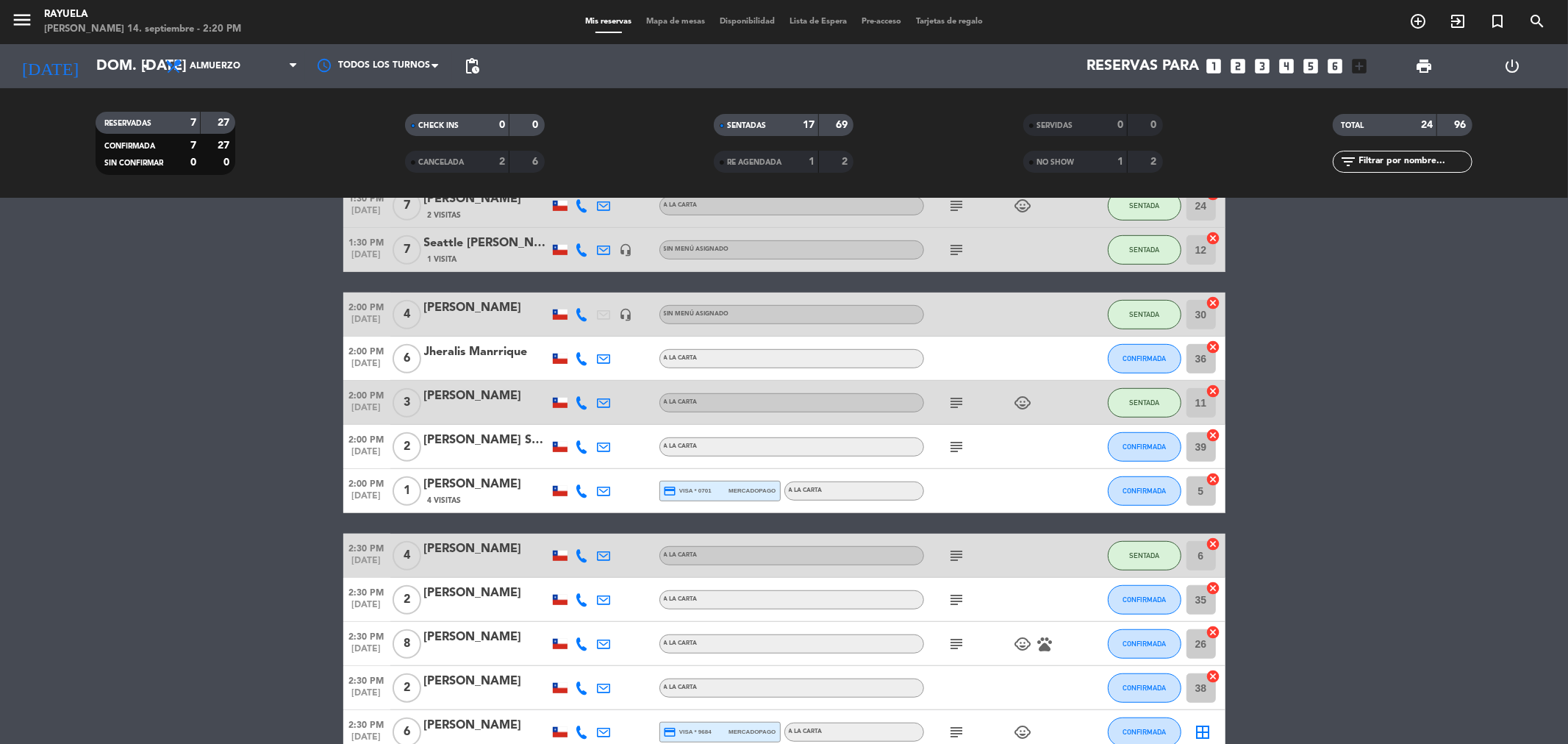
click at [463, 347] on div "Jheralis Manrrique" at bounding box center [487, 352] width 125 height 19
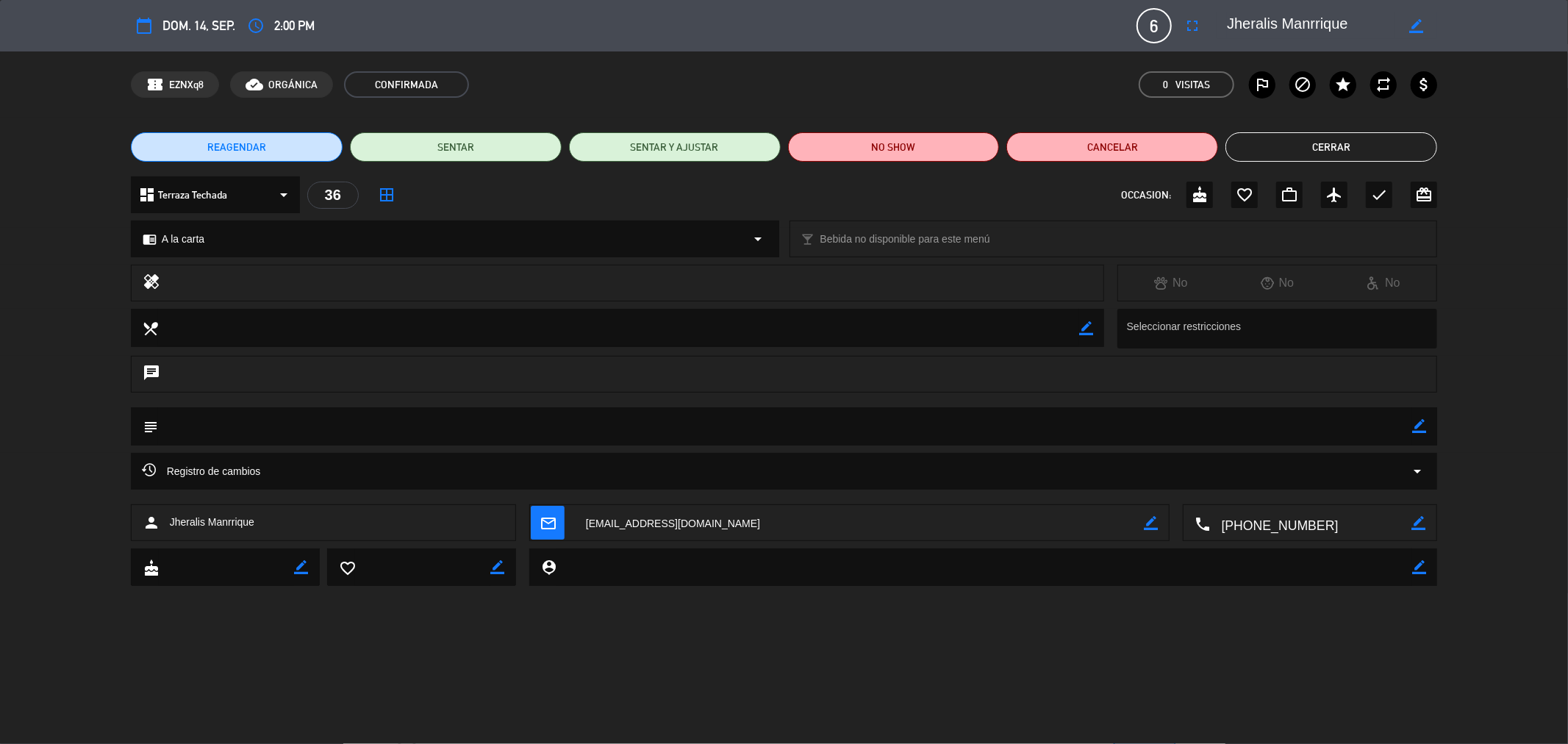
click at [1414, 429] on icon "border_color" at bounding box center [1419, 426] width 14 height 14
click at [1417, 423] on icon at bounding box center [1419, 426] width 14 height 14
click at [257, 24] on icon "access_time" at bounding box center [256, 25] width 18 height 18
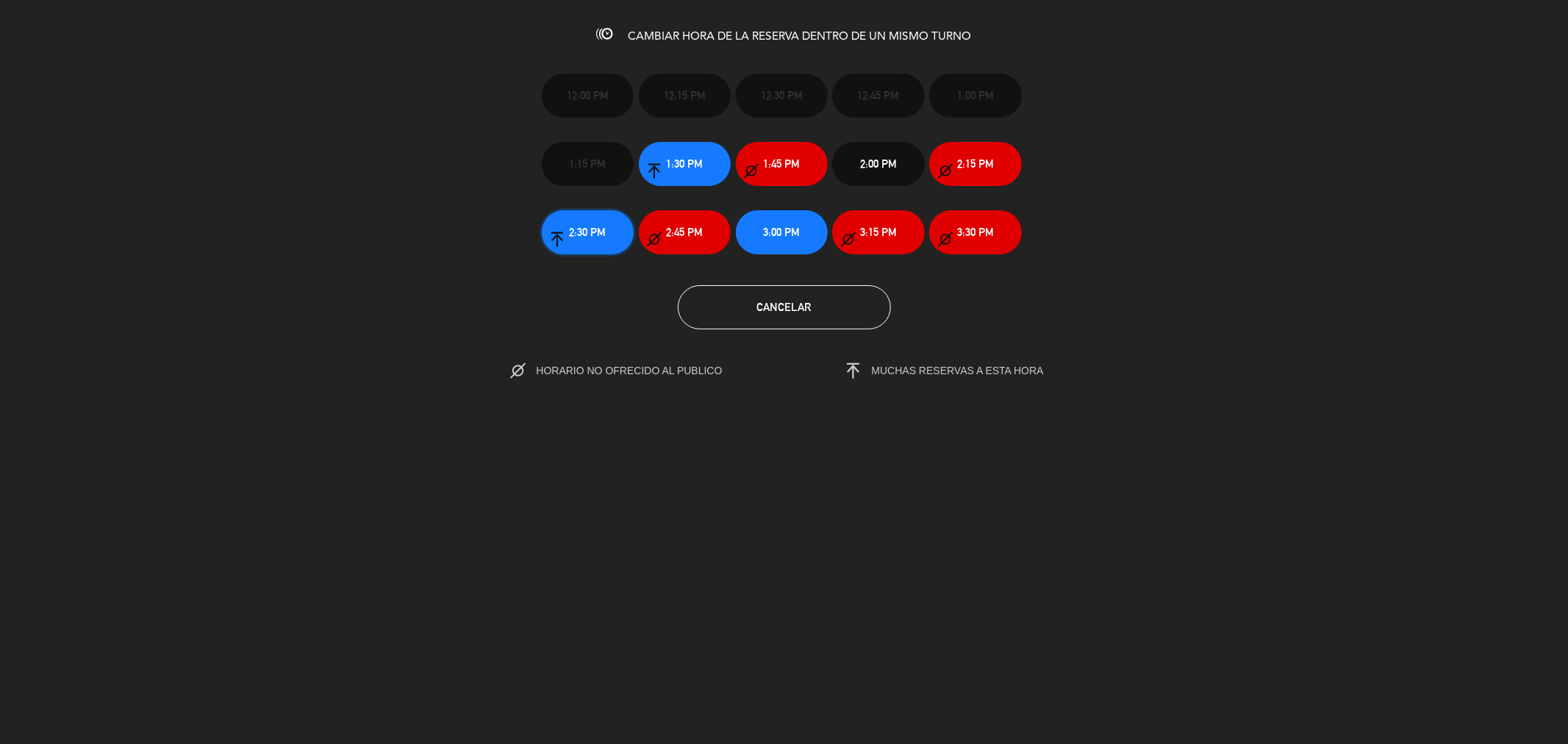
click at [590, 235] on span "2:30 PM" at bounding box center [586, 232] width 36 height 17
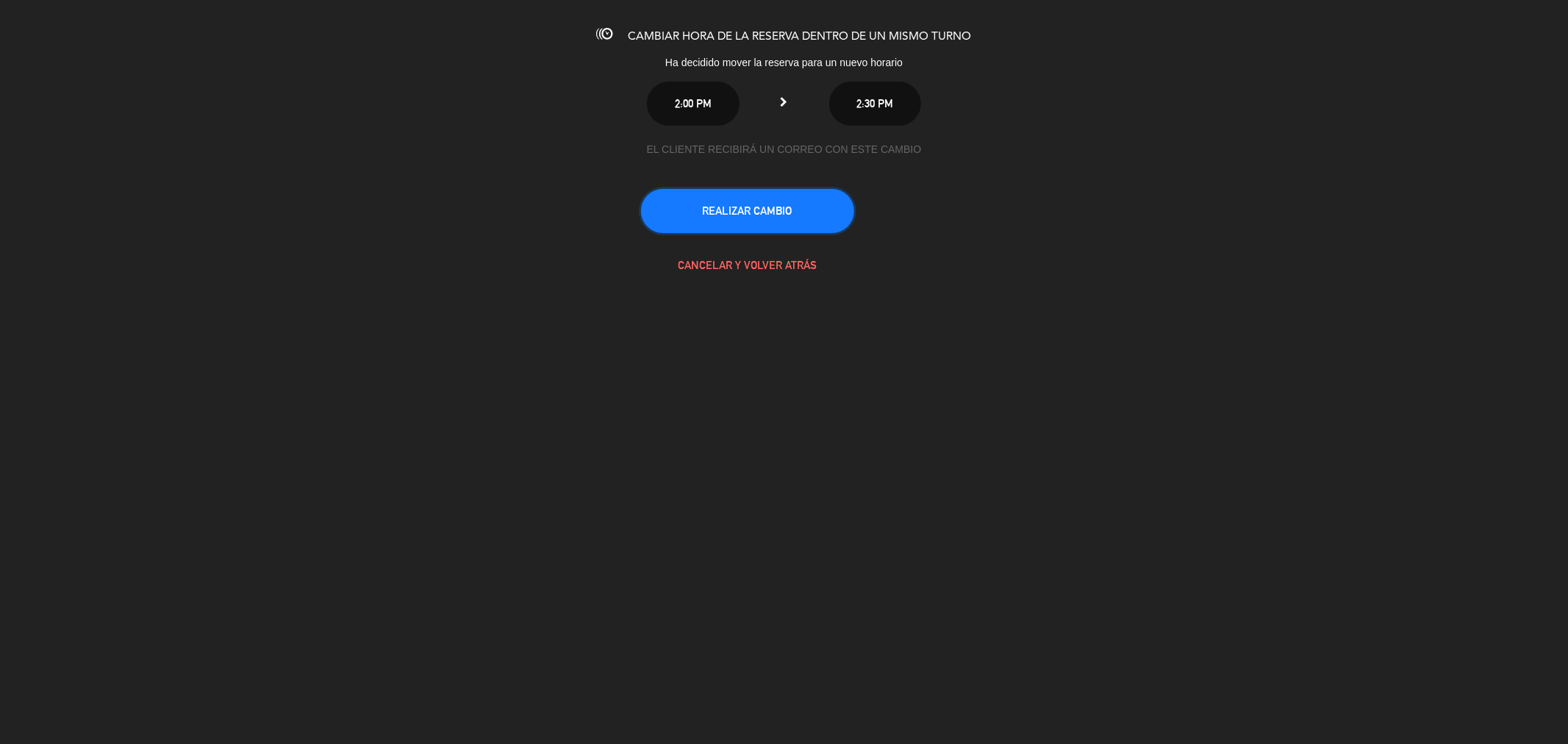
click at [778, 211] on button "REALIZAR CAMBIO" at bounding box center [748, 211] width 213 height 44
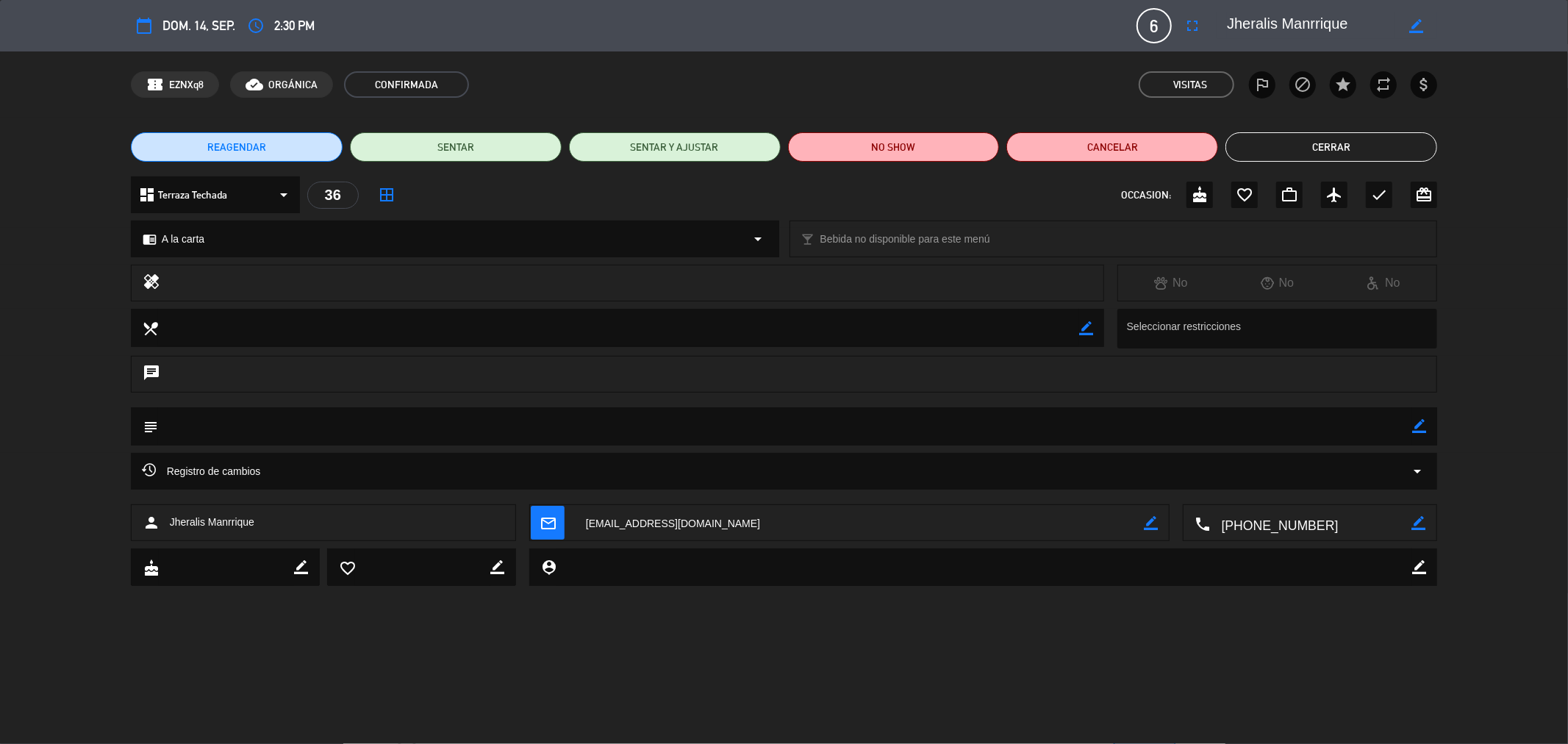
click at [1327, 155] on button "Cerrar" at bounding box center [1331, 146] width 212 height 30
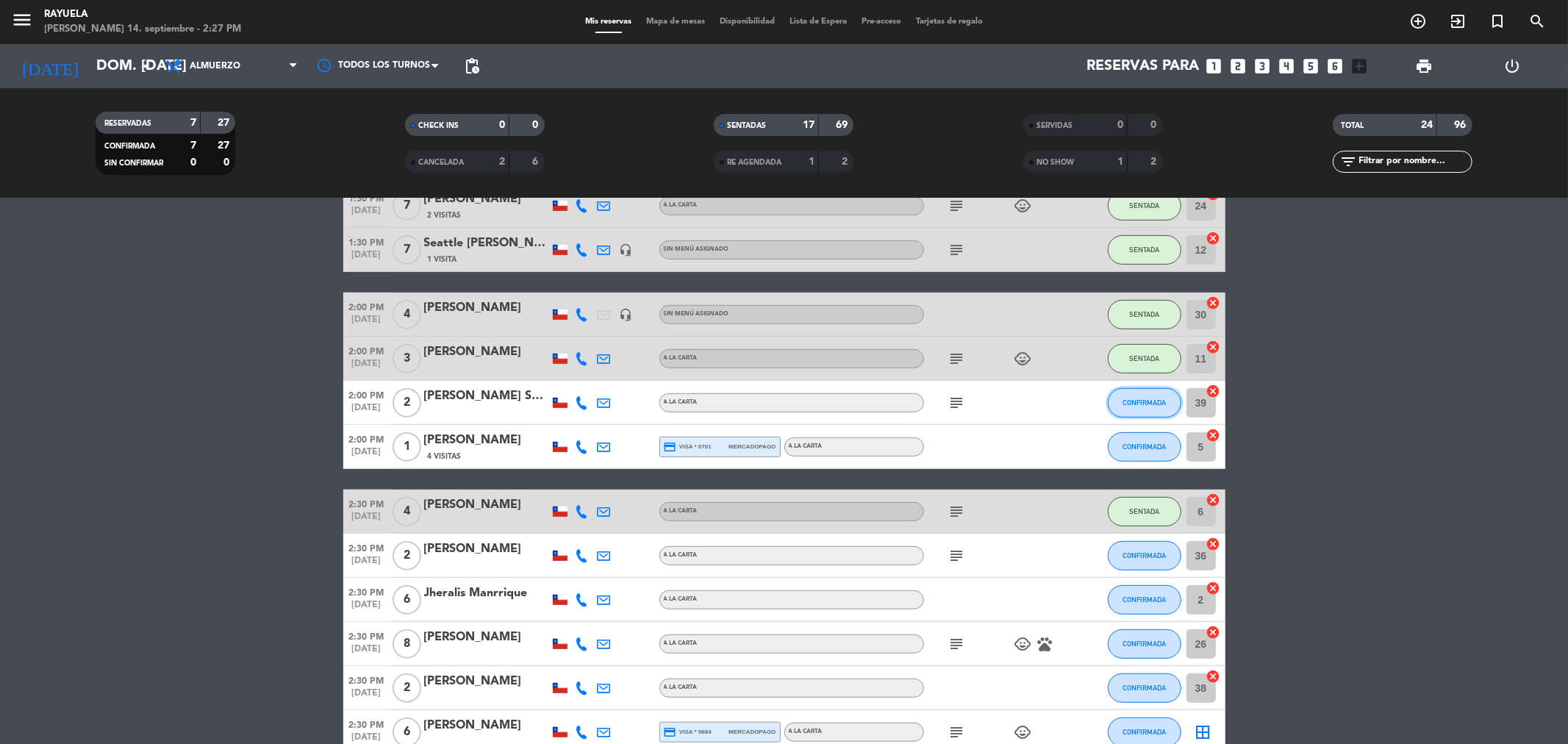
click at [1139, 399] on span "CONFIRMADA" at bounding box center [1144, 403] width 43 height 8
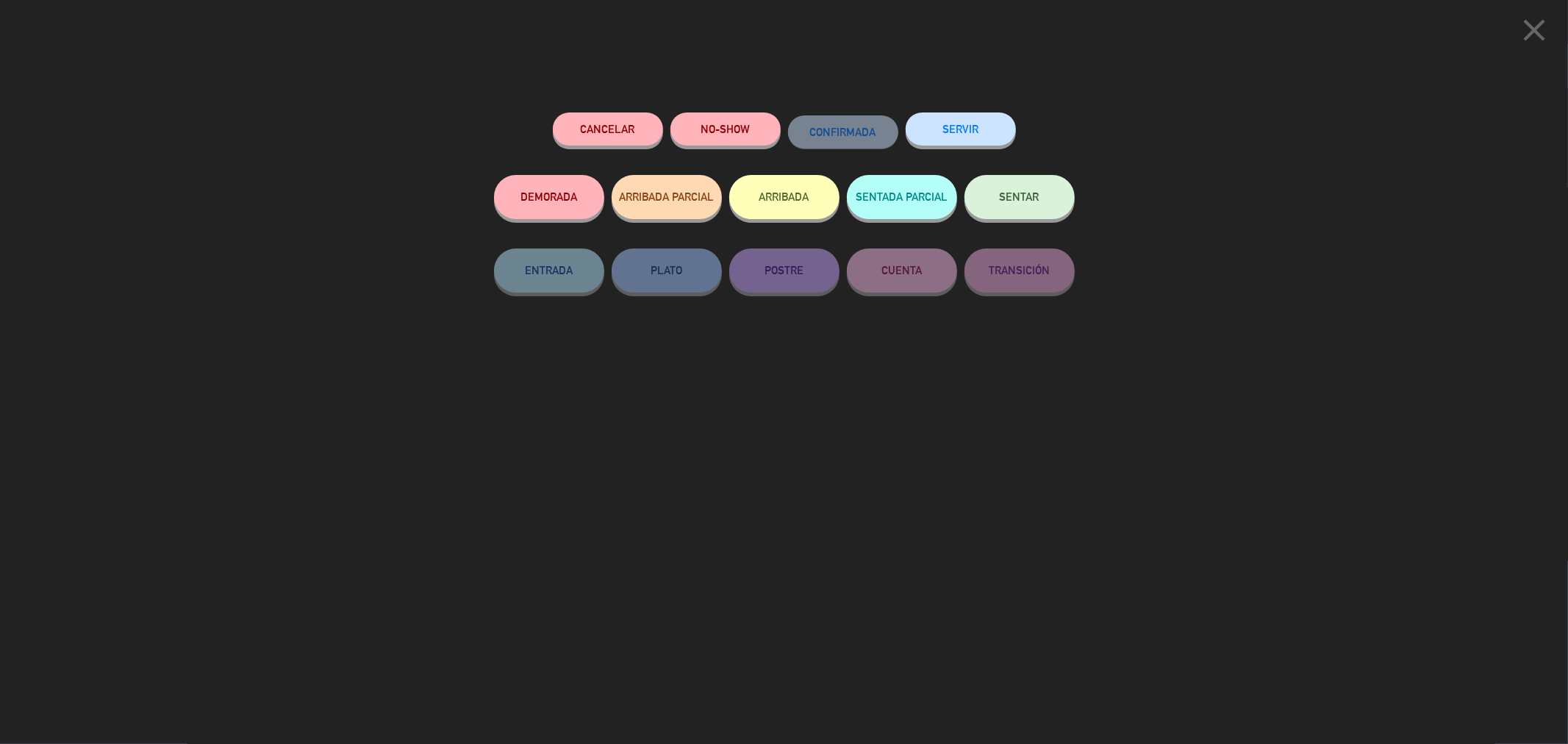
click at [698, 123] on button "NO-SHOW" at bounding box center [725, 129] width 110 height 33
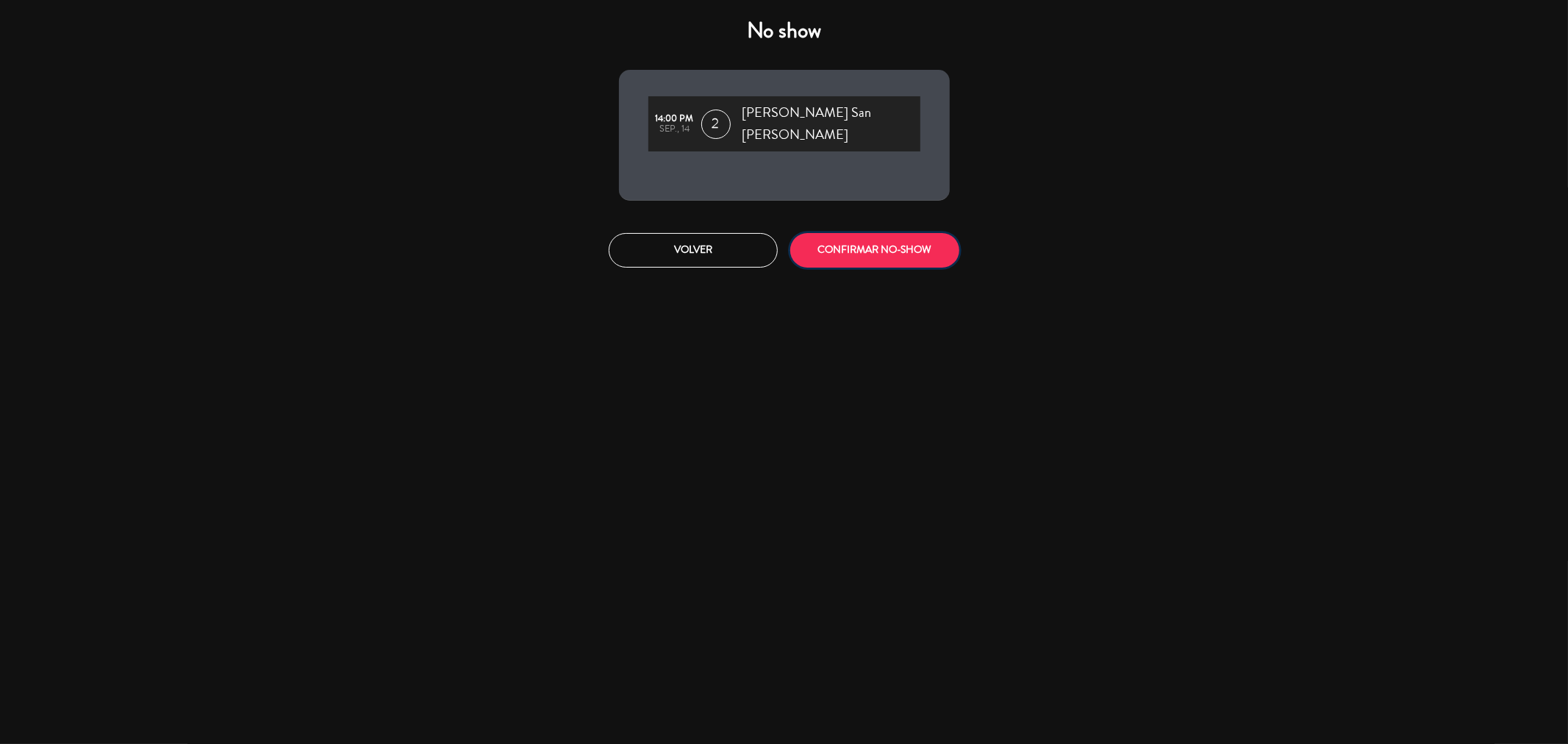
click at [911, 244] on button "CONFIRMAR NO-SHOW" at bounding box center [875, 250] width 169 height 35
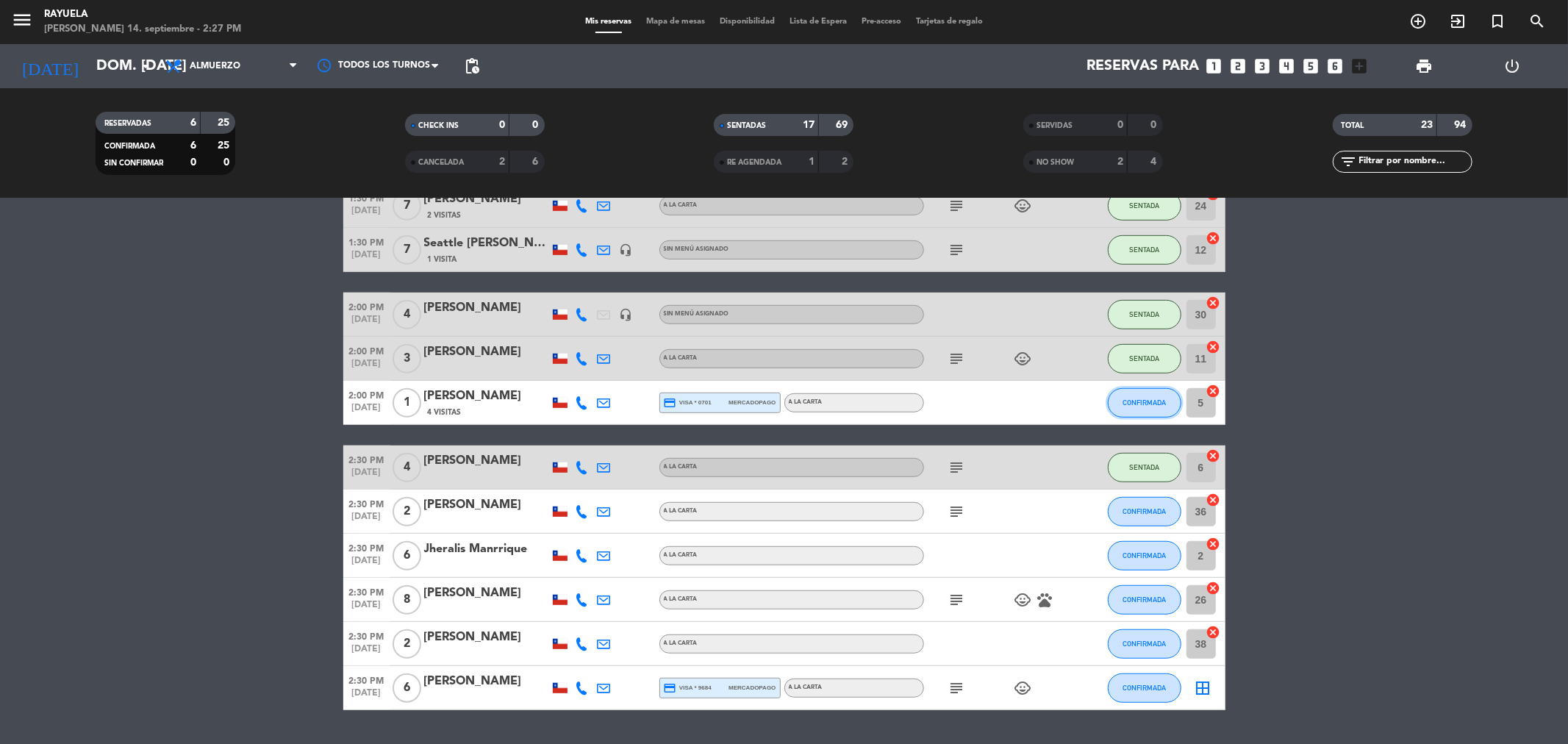
click at [1154, 407] on button "CONFIRMADA" at bounding box center [1144, 403] width 74 height 30
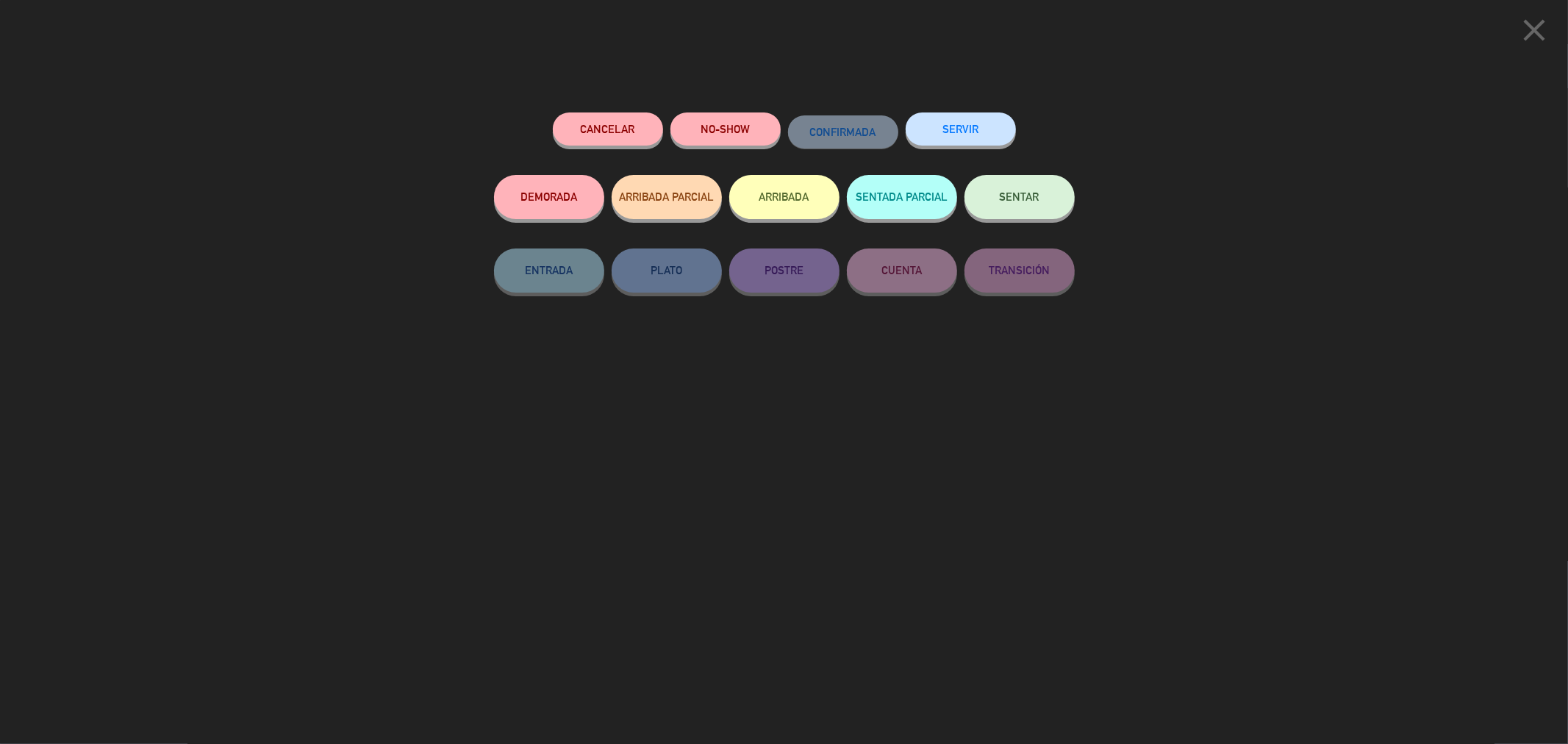
click at [702, 126] on button "NO-SHOW" at bounding box center [725, 129] width 110 height 33
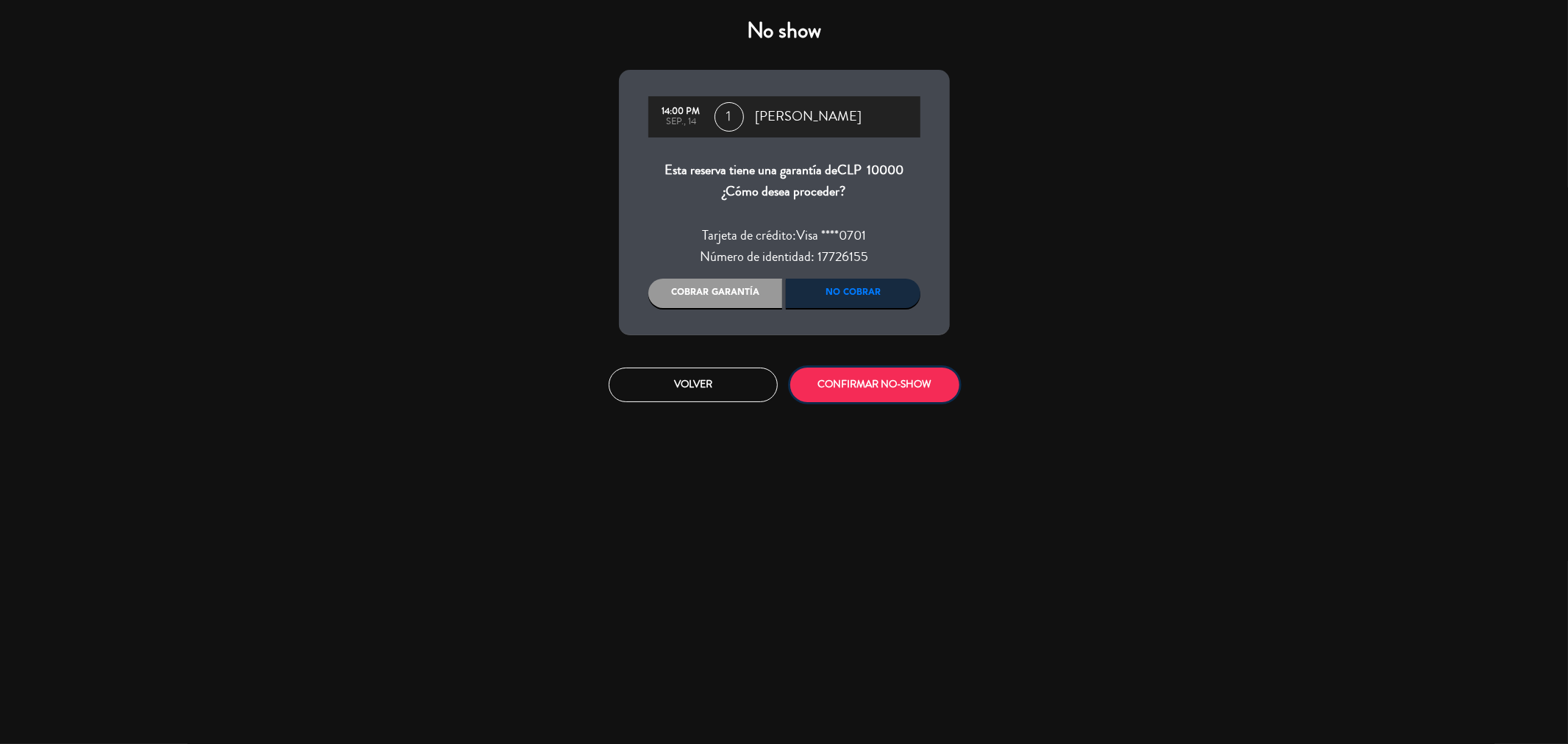
click at [890, 378] on button "CONFIRMAR NO-SHOW" at bounding box center [875, 384] width 169 height 35
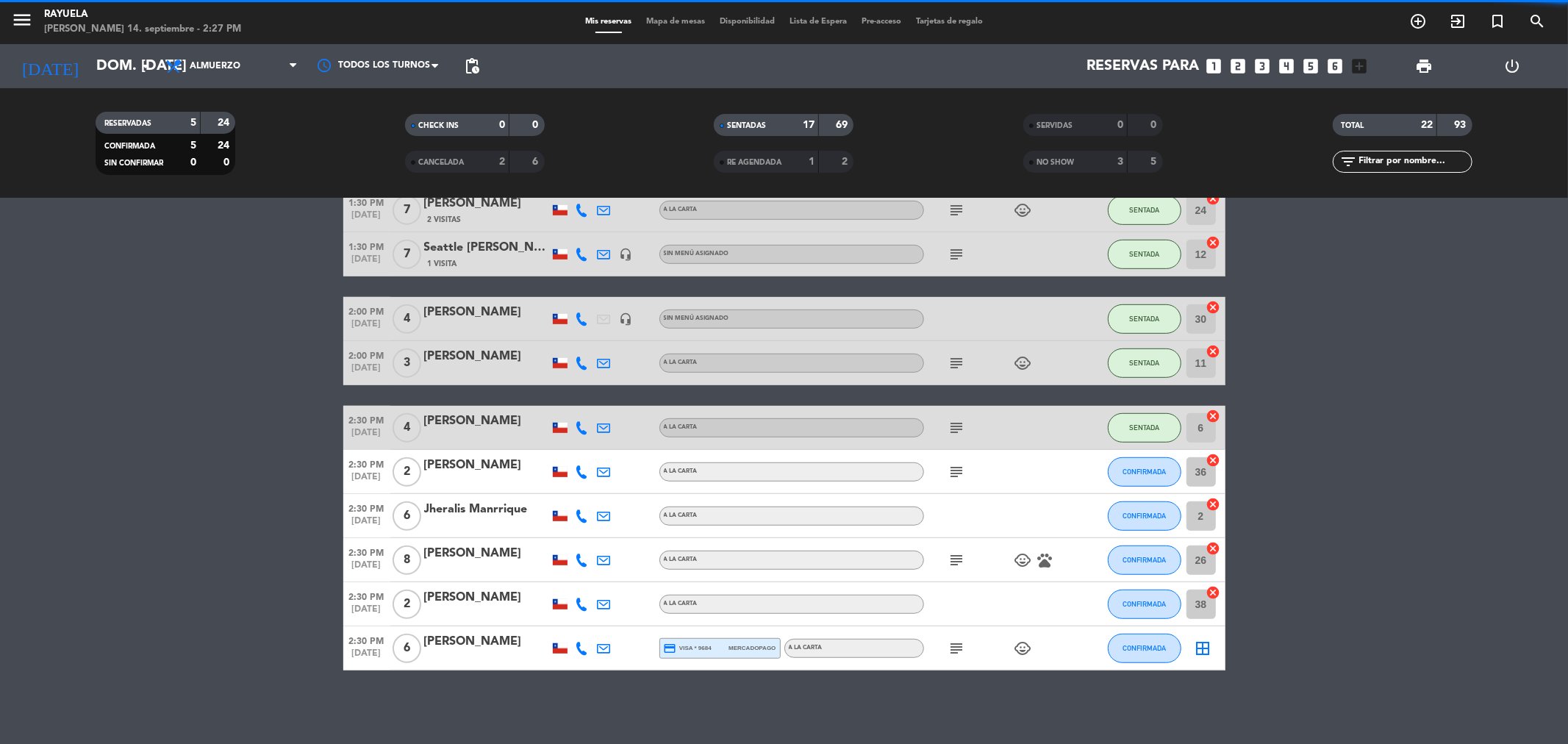
scroll to position [730, 0]
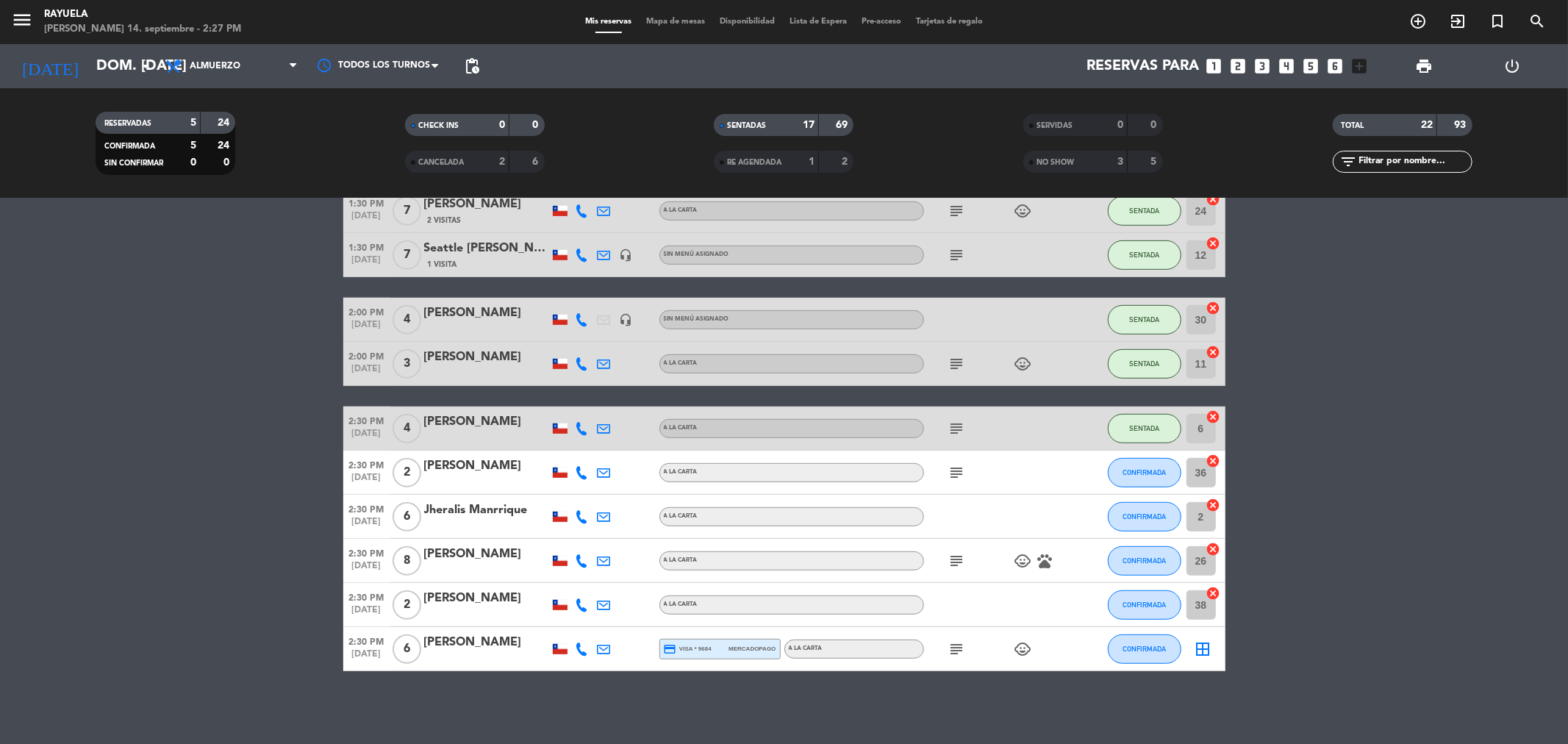
click at [459, 466] on div "[PERSON_NAME]" at bounding box center [487, 466] width 125 height 19
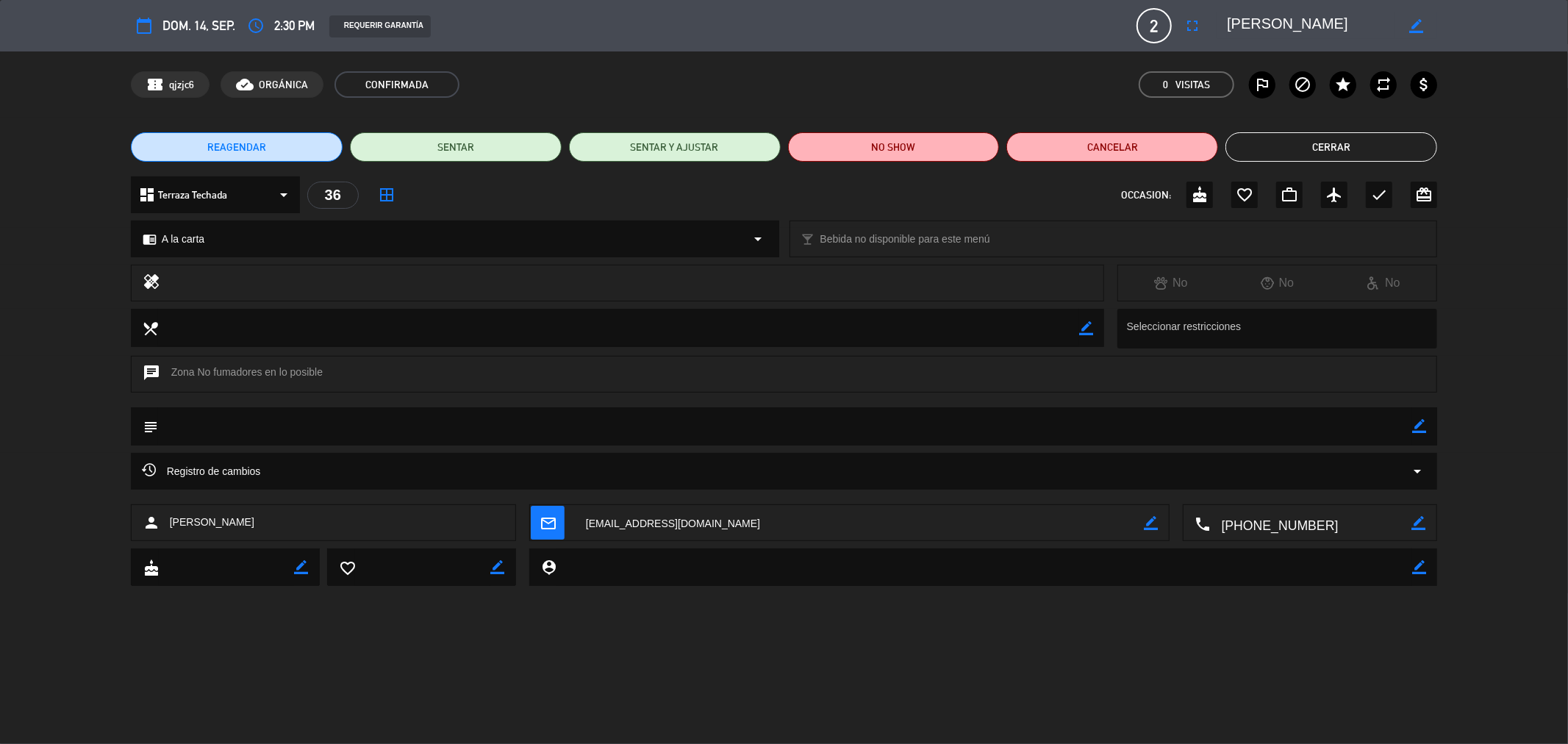
click at [1417, 434] on div "border_color" at bounding box center [1419, 426] width 14 height 38
click at [1425, 423] on icon "border_color" at bounding box center [1419, 426] width 14 height 14
click at [1303, 428] on textarea at bounding box center [785, 426] width 1255 height 37
type textarea "m12 [PERSON_NAME]"
click at [1417, 425] on icon at bounding box center [1419, 426] width 14 height 14
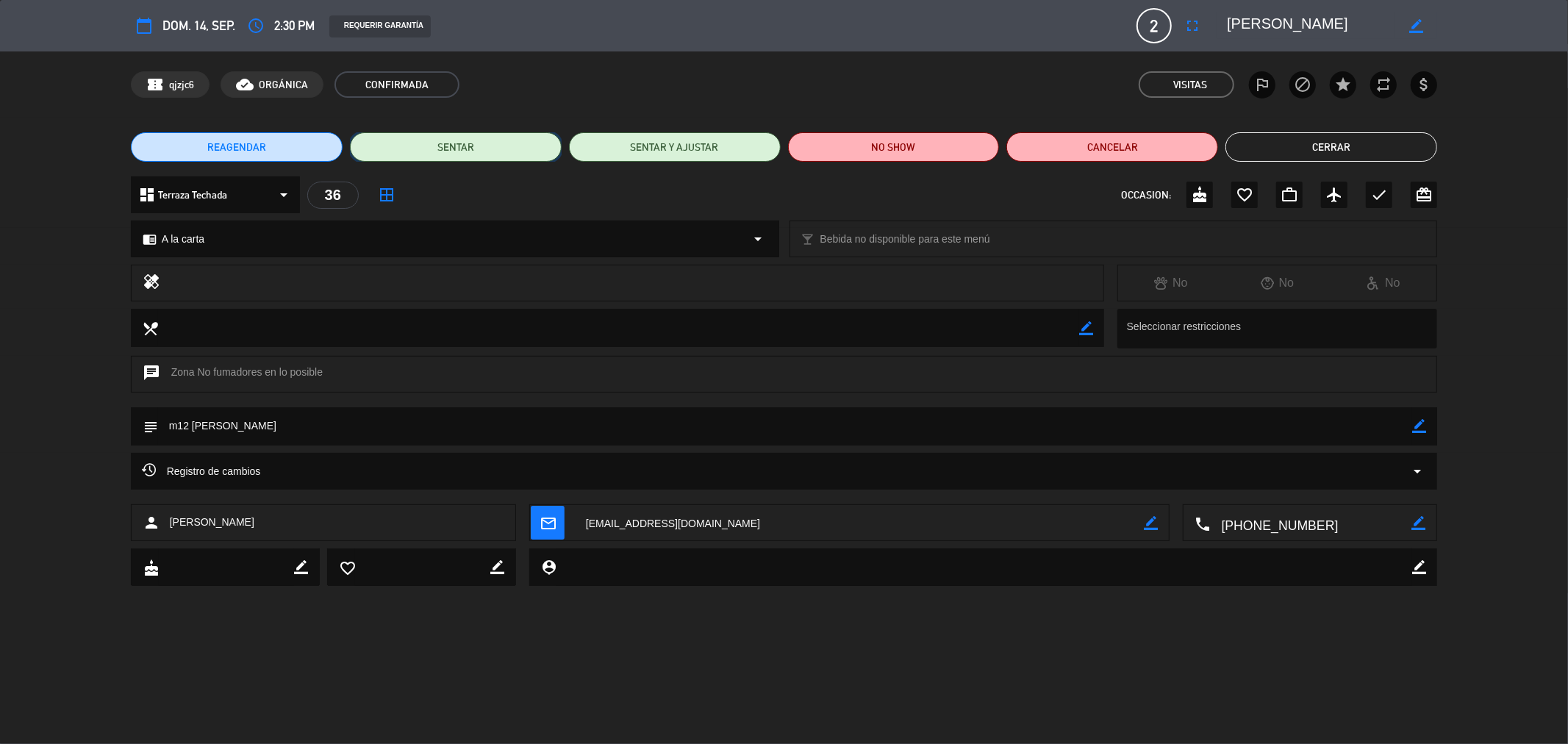
click at [474, 142] on button "SENTAR" at bounding box center [456, 146] width 212 height 30
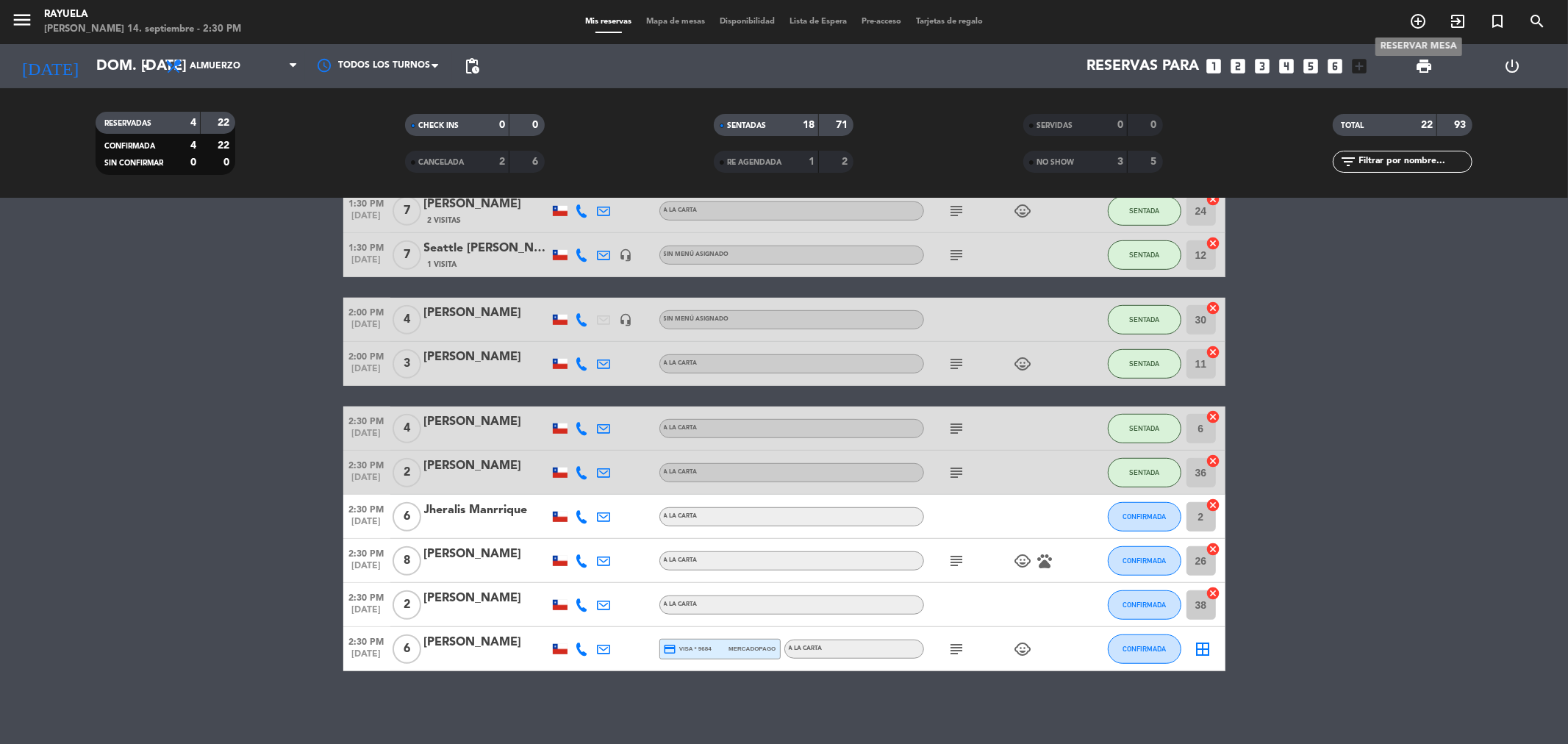
click at [1410, 19] on icon "add_circle_outline" at bounding box center [1417, 21] width 18 height 18
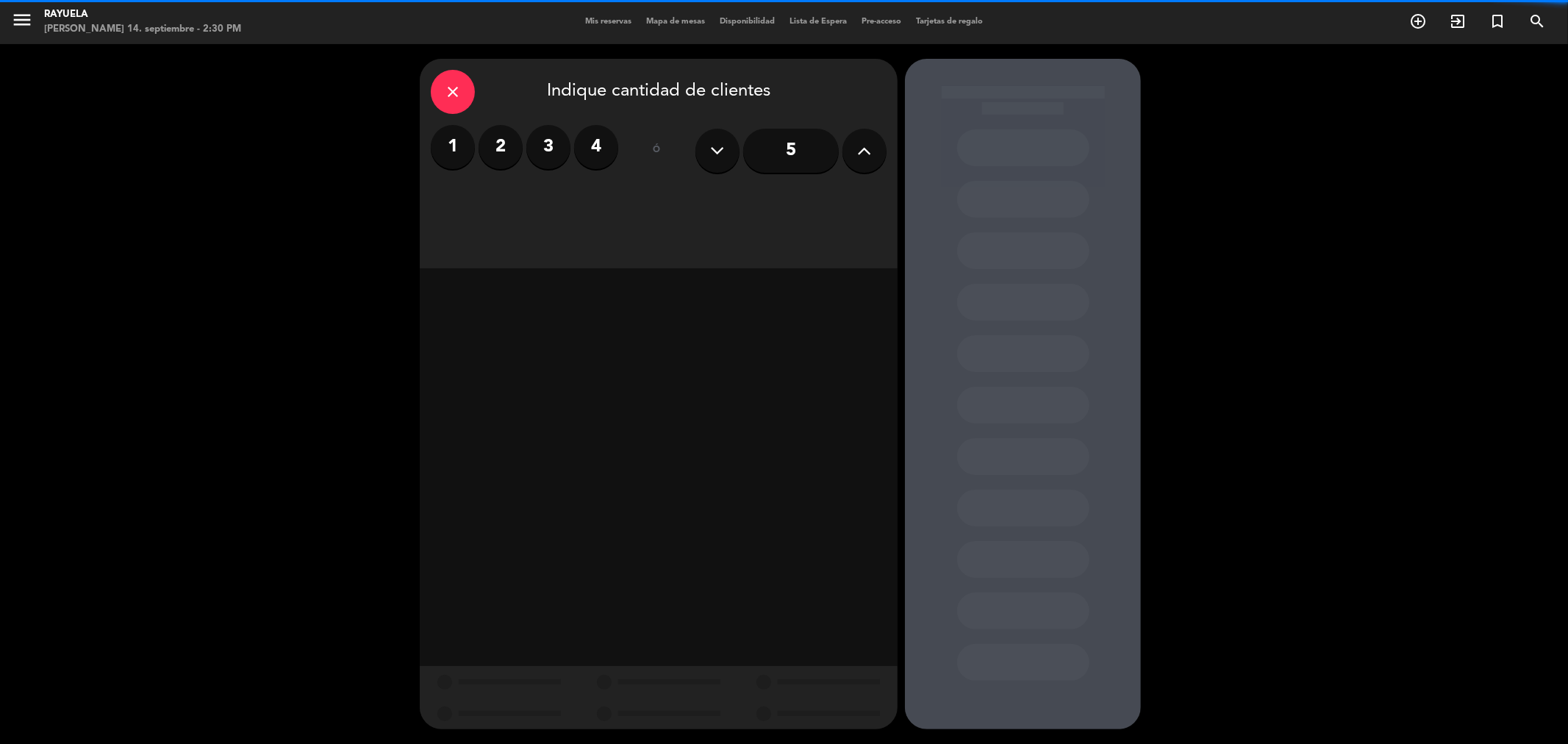
click at [505, 149] on label "2" at bounding box center [501, 147] width 44 height 44
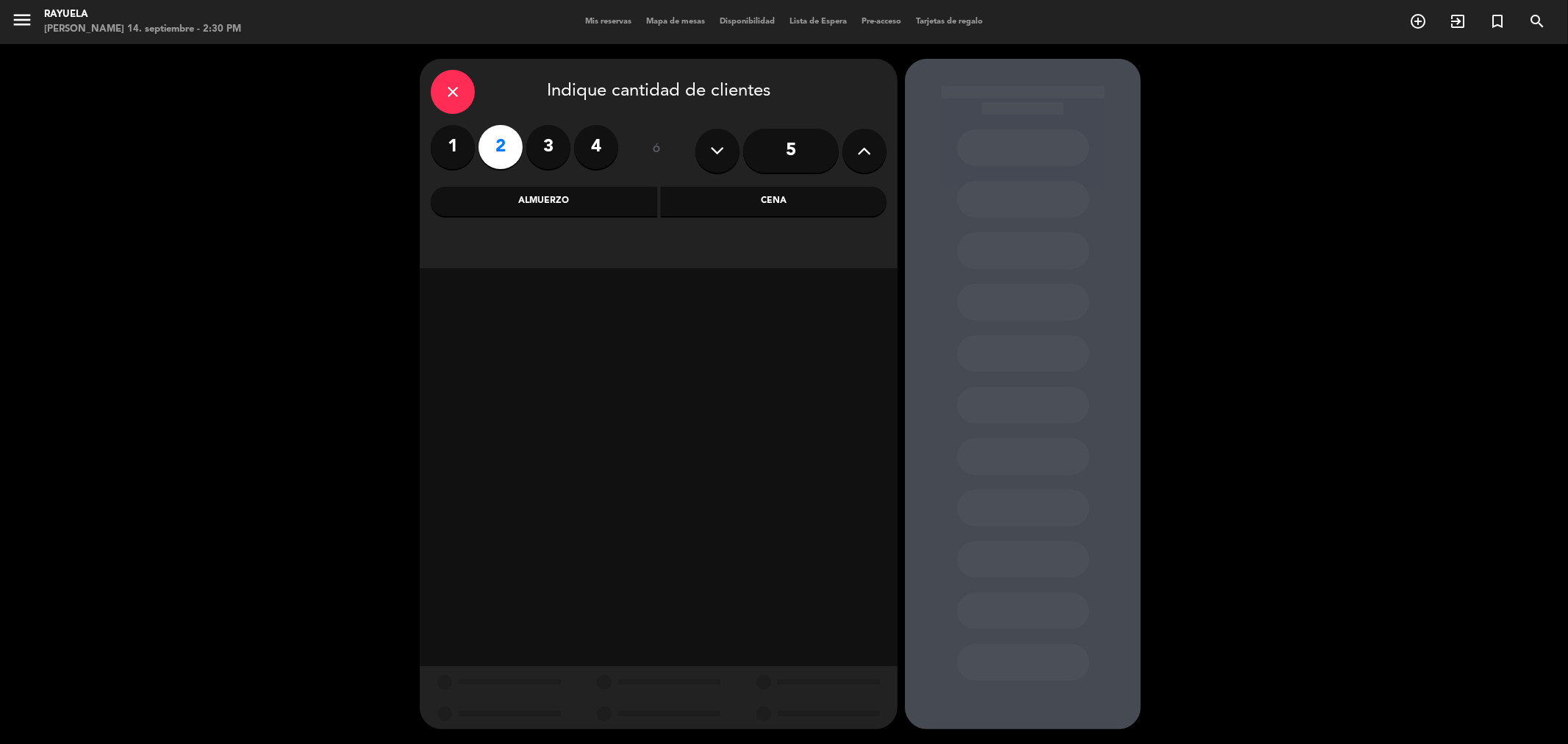
click at [523, 193] on div "Almuerzo" at bounding box center [544, 201] width 227 height 30
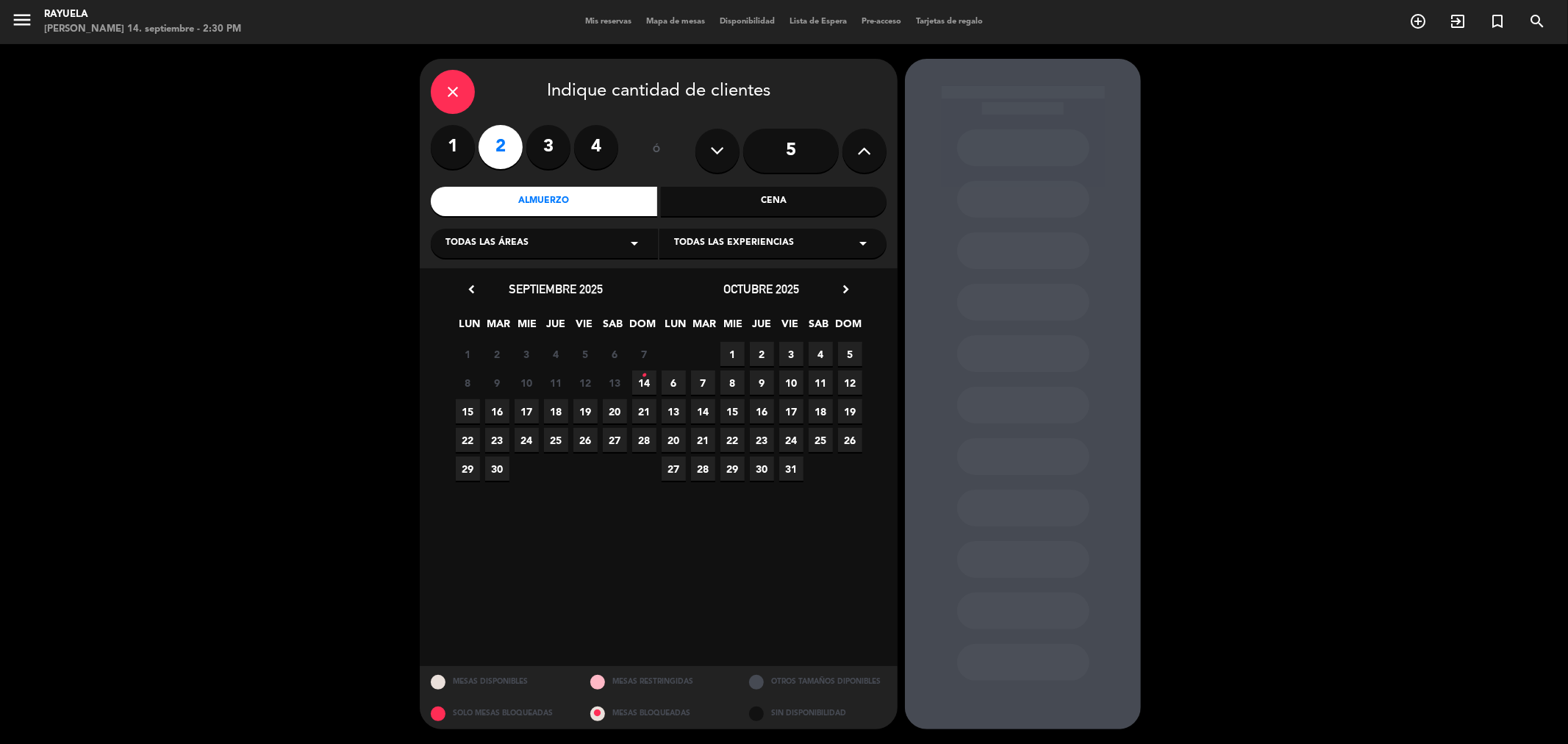
click at [650, 383] on span "14 •" at bounding box center [644, 383] width 25 height 25
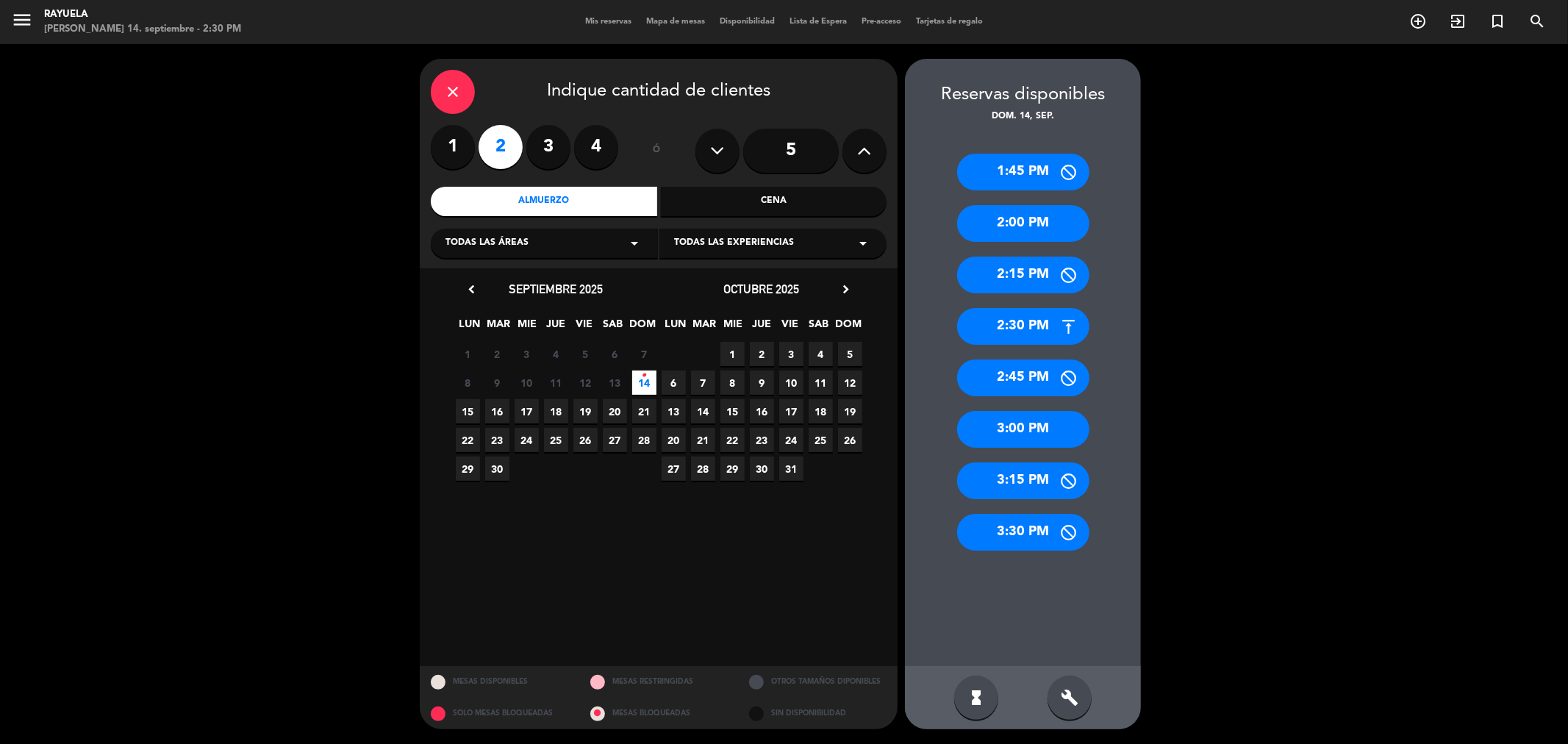
click at [1016, 371] on div "2:45 PM" at bounding box center [1023, 378] width 132 height 36
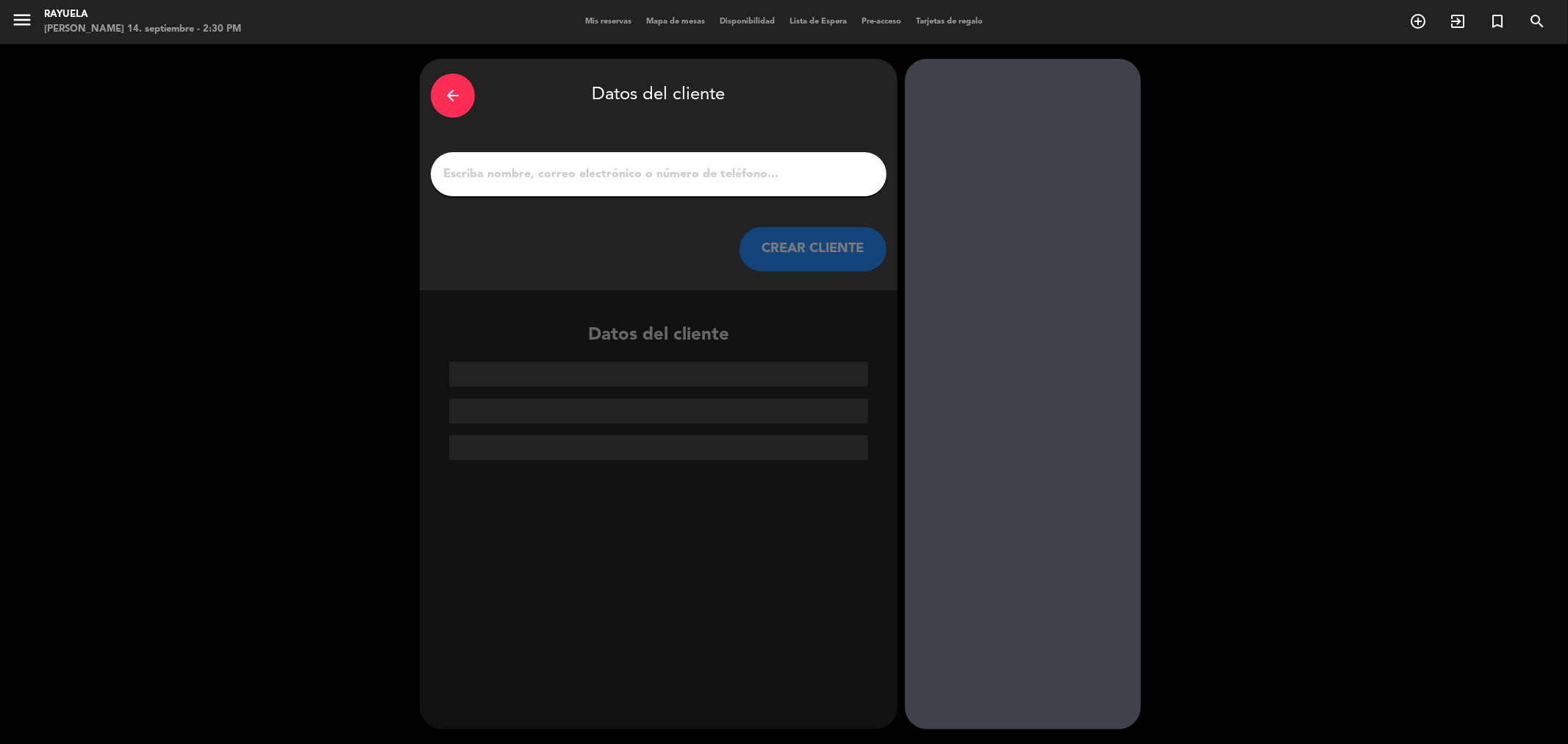
click at [667, 177] on input "1" at bounding box center [658, 174] width 434 height 20
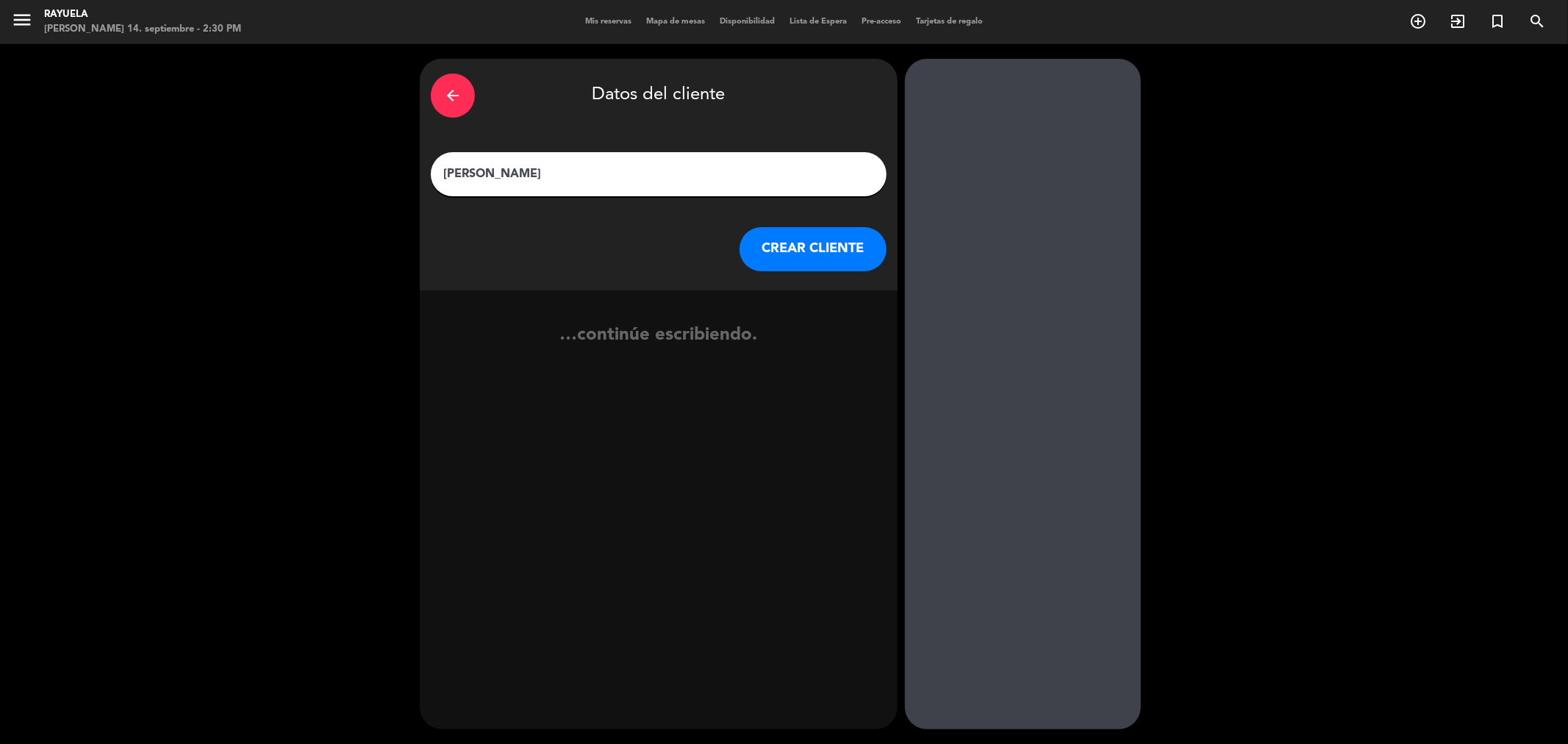
type input "[PERSON_NAME]"
click at [838, 254] on button "CREAR CLIENTE" at bounding box center [813, 249] width 147 height 44
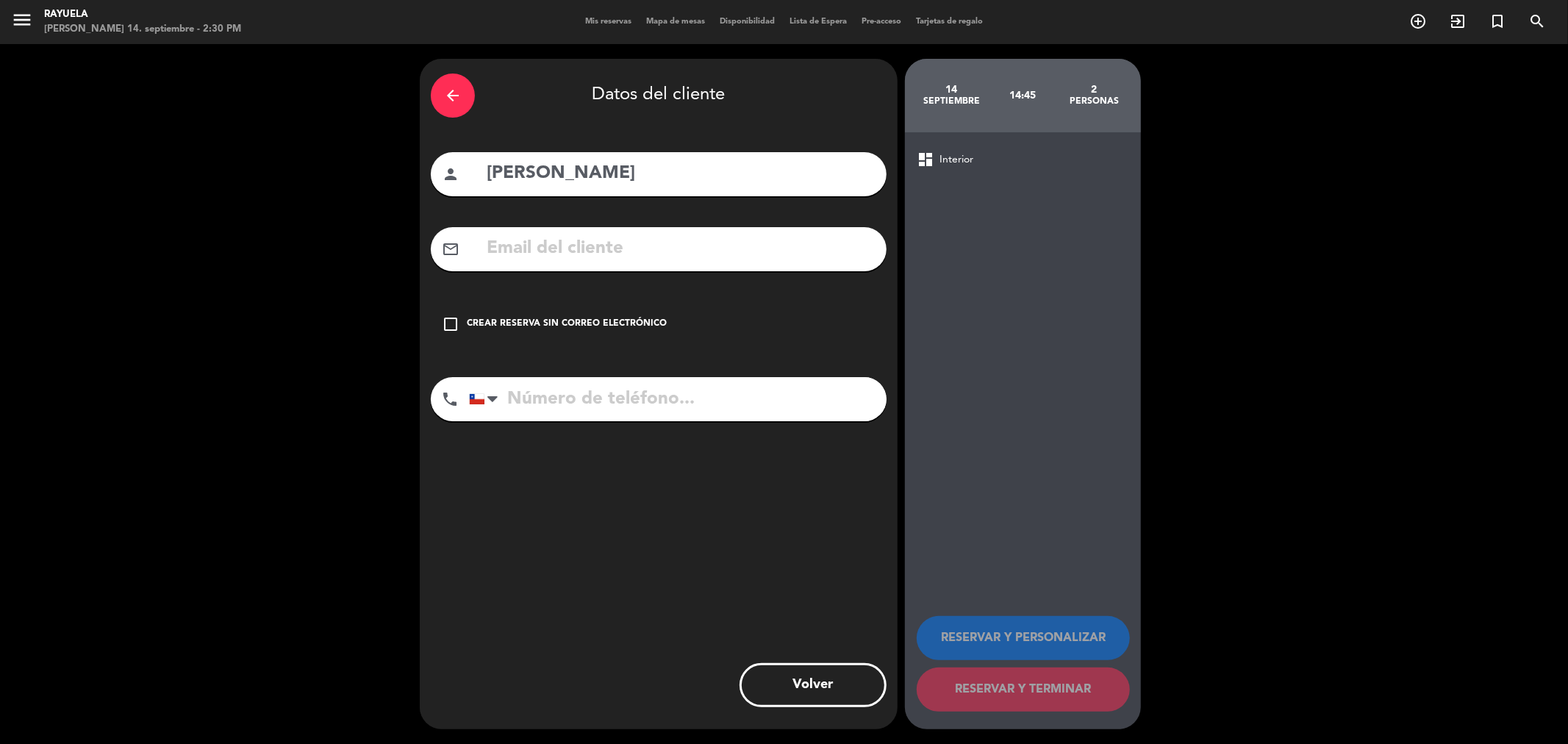
click at [556, 323] on div "Crear reserva sin correo electrónico" at bounding box center [567, 323] width 200 height 14
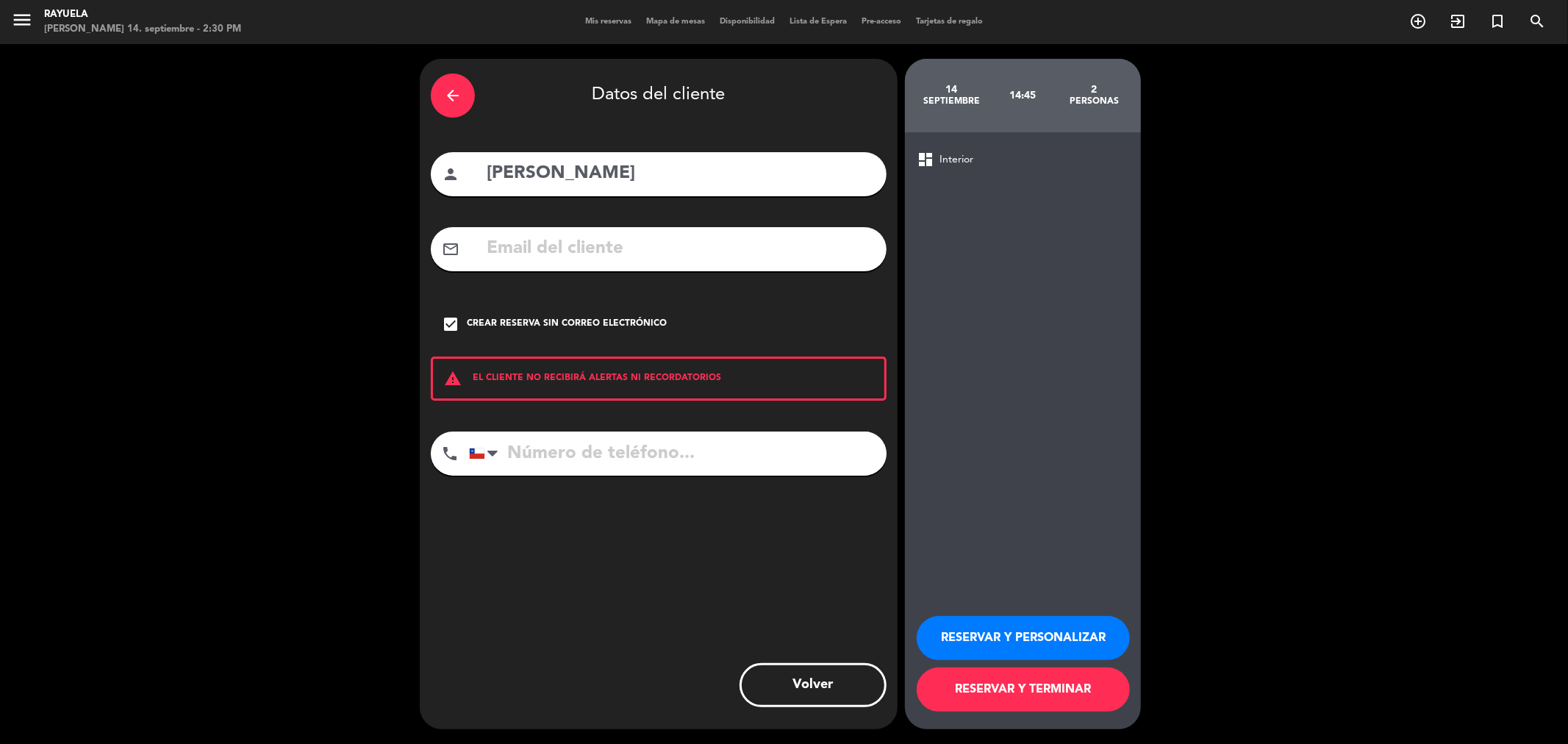
click at [1023, 701] on button "RESERVAR Y TERMINAR" at bounding box center [1023, 690] width 213 height 44
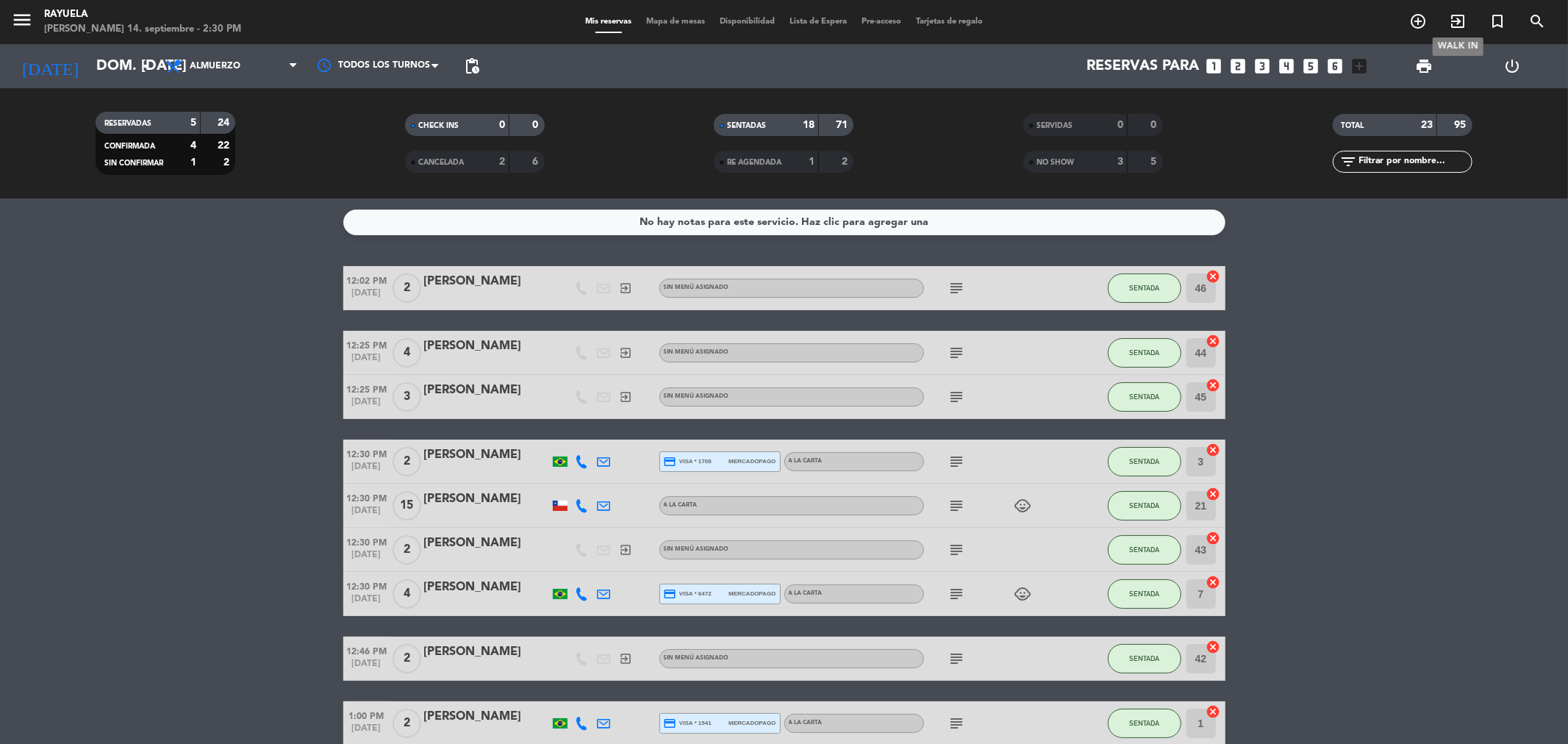
click at [1467, 18] on span "exit_to_app" at bounding box center [1457, 21] width 40 height 25
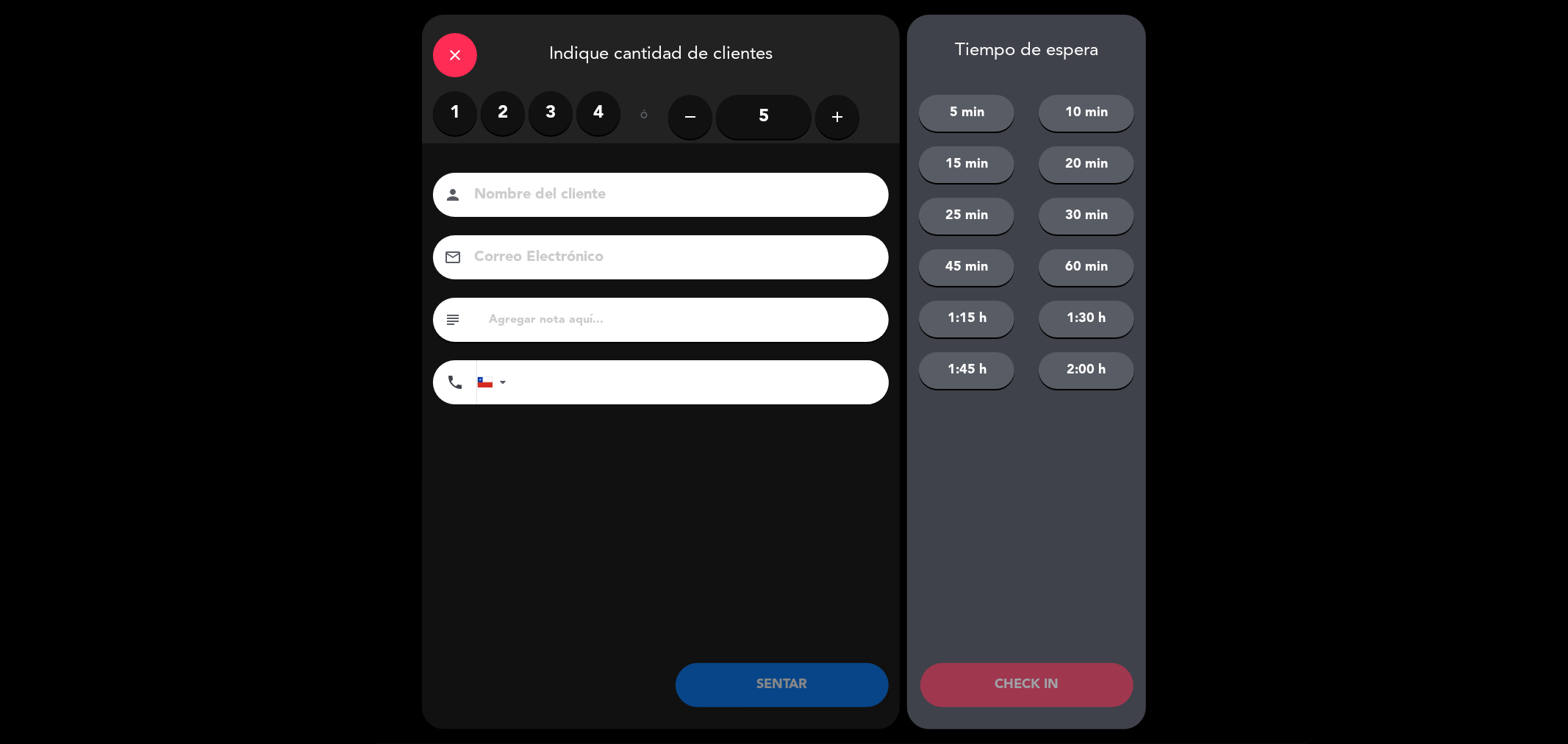
click at [511, 115] on label "2" at bounding box center [503, 113] width 44 height 44
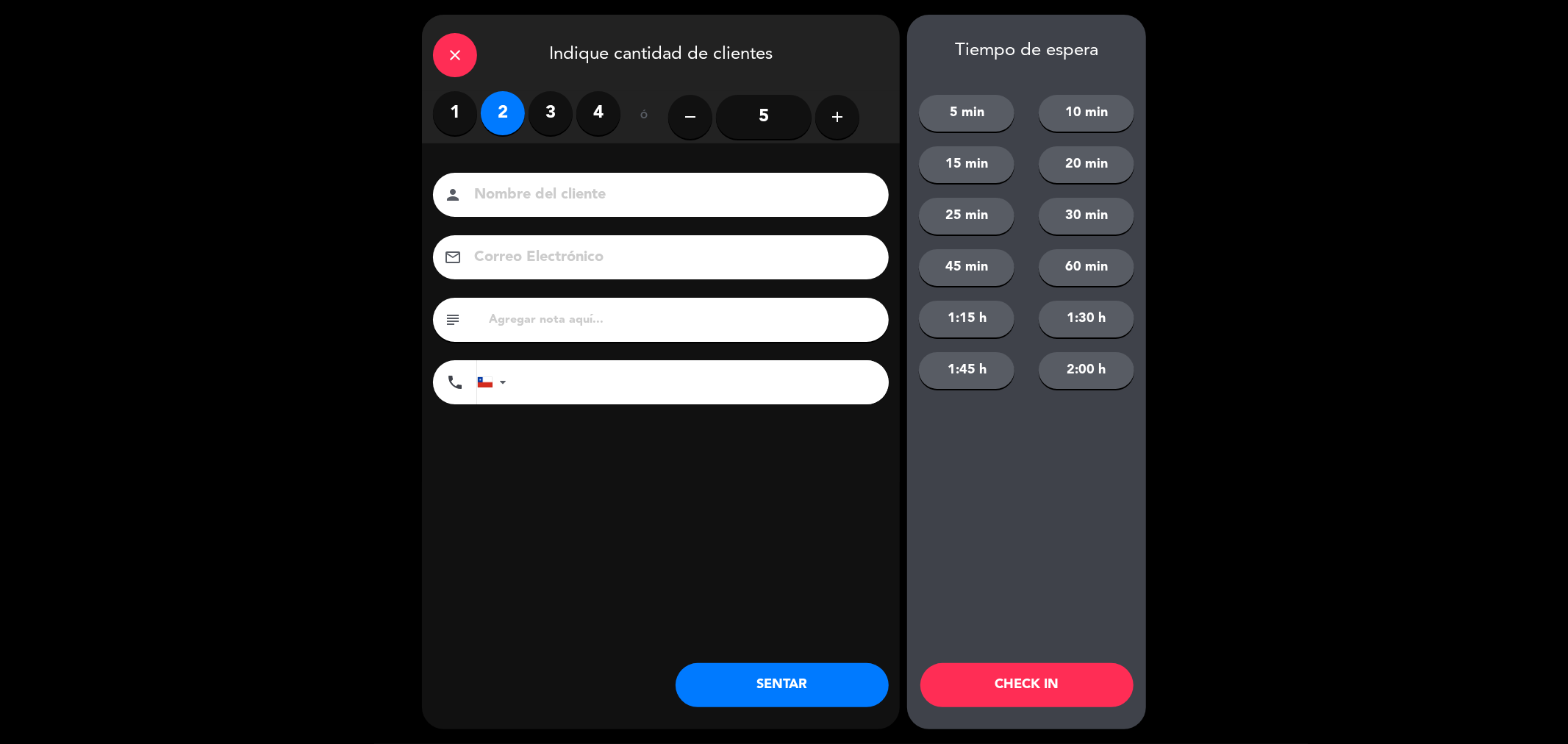
click at [515, 188] on input at bounding box center [671, 195] width 397 height 25
type input "[PERSON_NAME]"
click at [558, 317] on input "text" at bounding box center [682, 320] width 390 height 20
type input "m42 [PERSON_NAME]"
click at [740, 680] on button "SENTAR" at bounding box center [782, 686] width 213 height 44
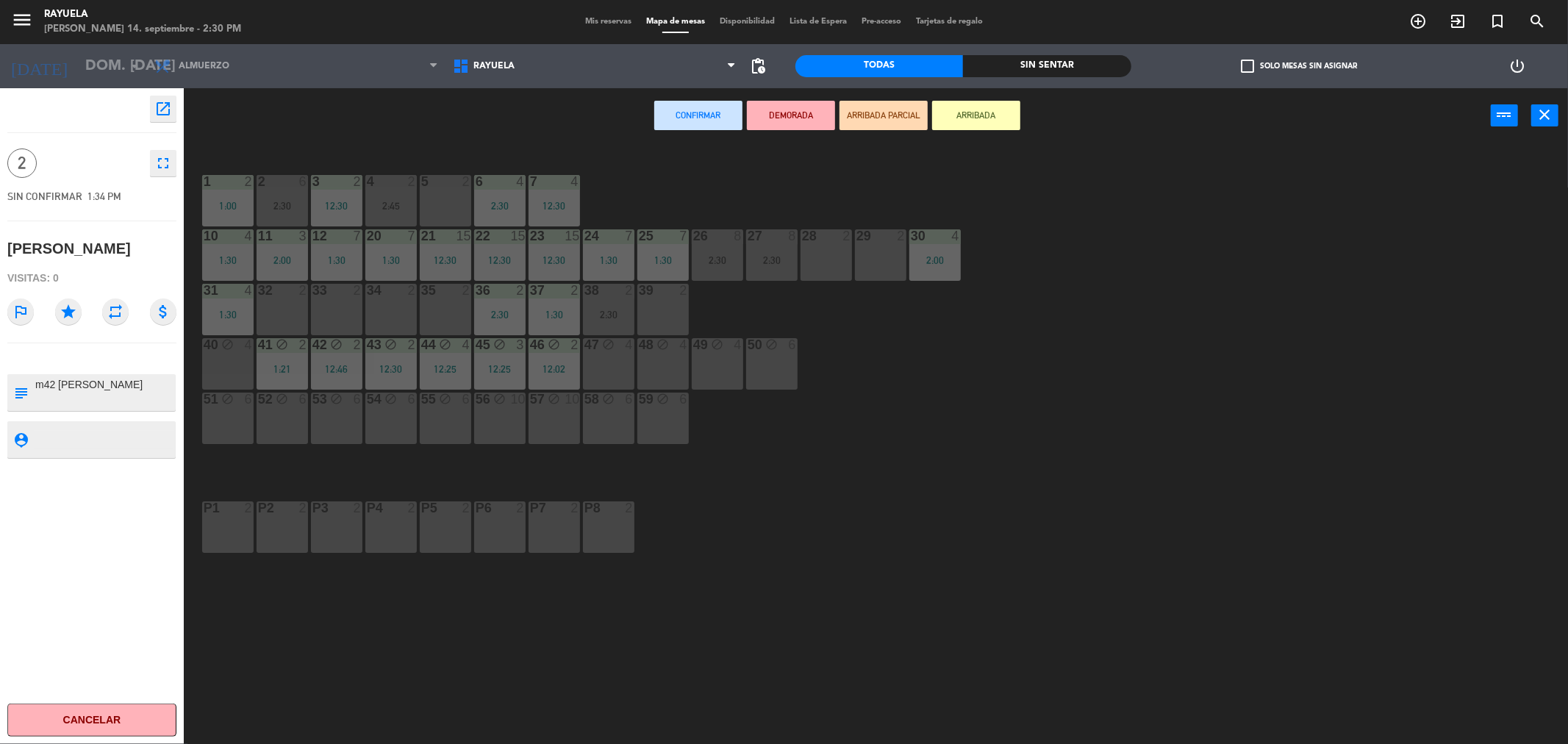
click at [293, 305] on div "32 2" at bounding box center [282, 309] width 52 height 52
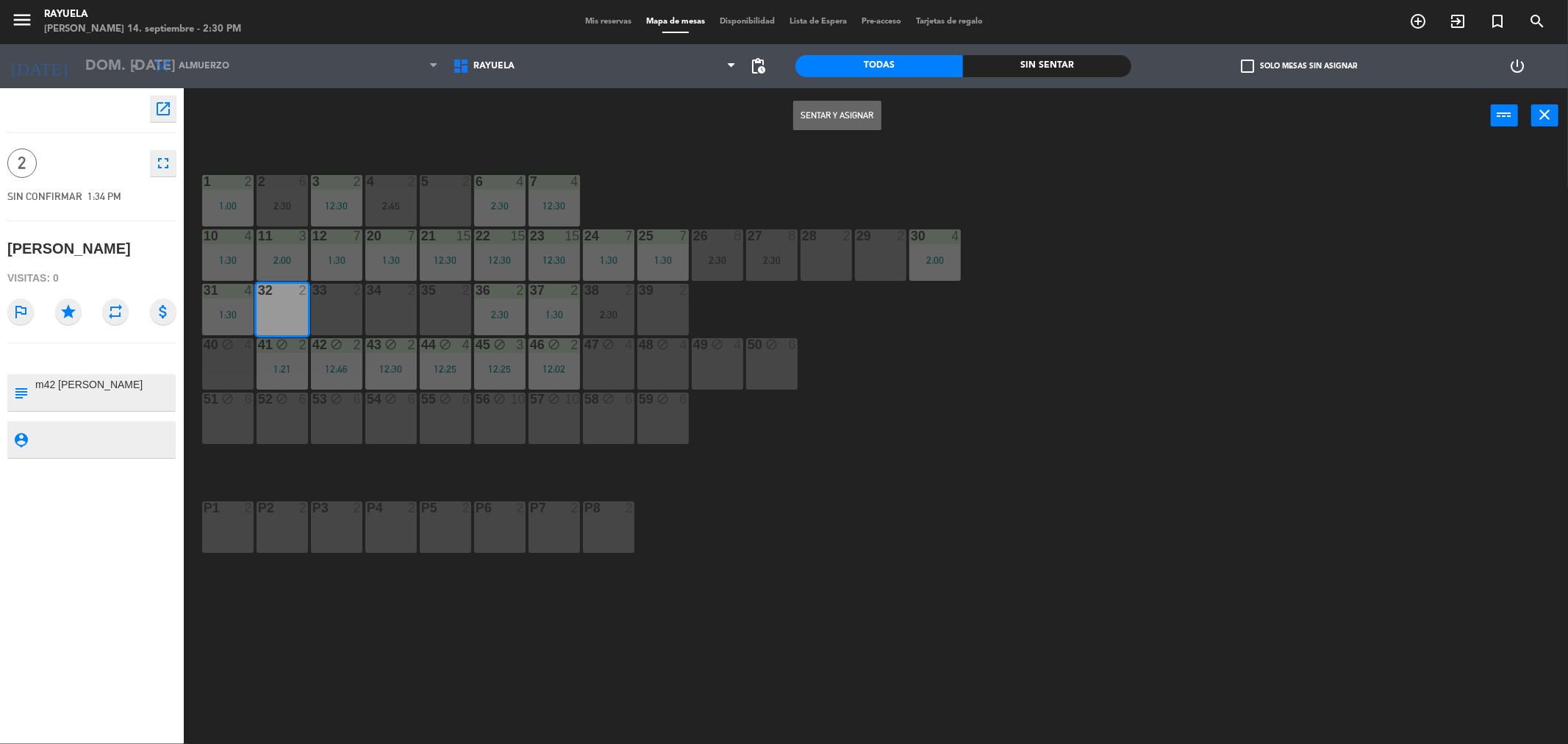
click at [829, 118] on button "Sentar y Asignar" at bounding box center [837, 115] width 88 height 30
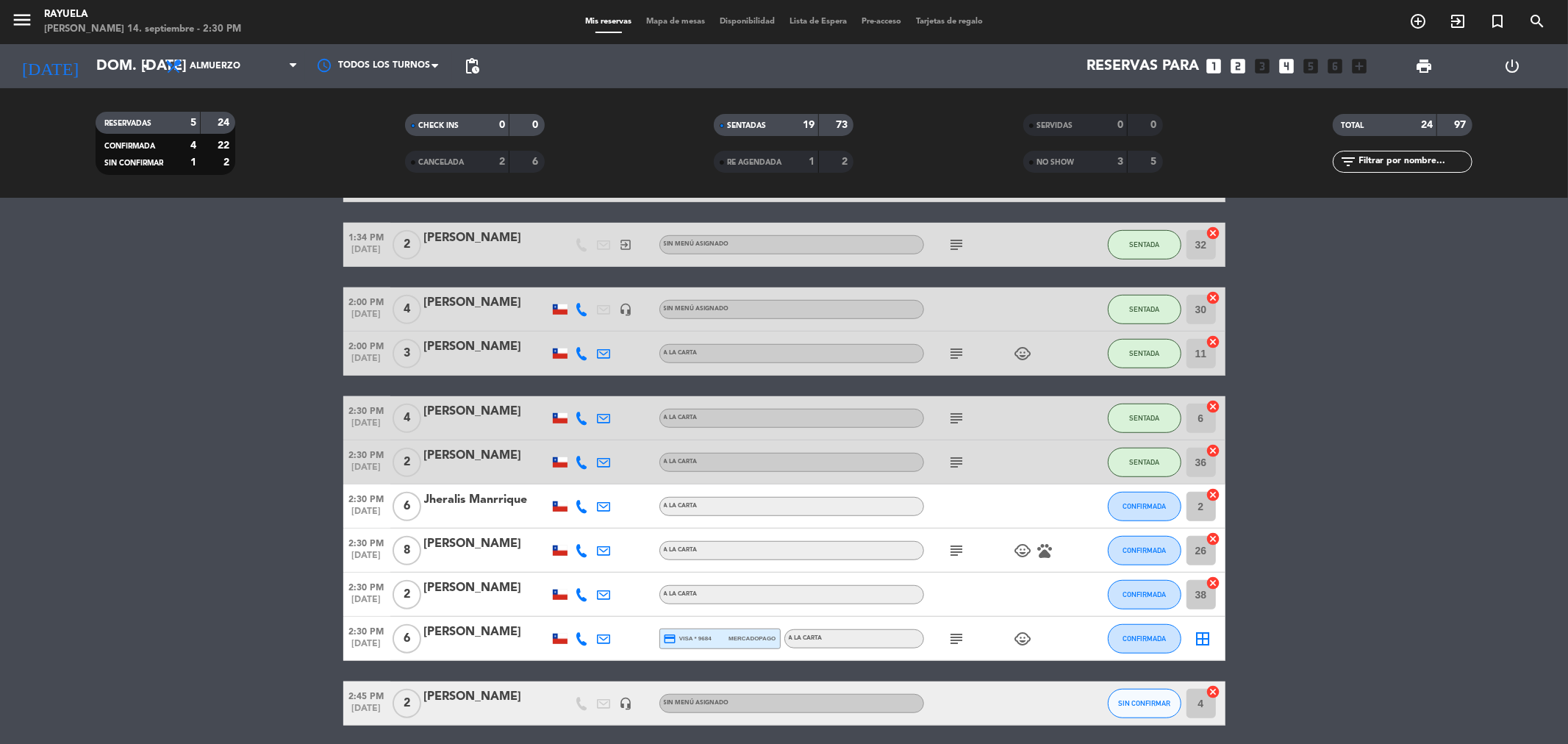
scroll to position [860, 0]
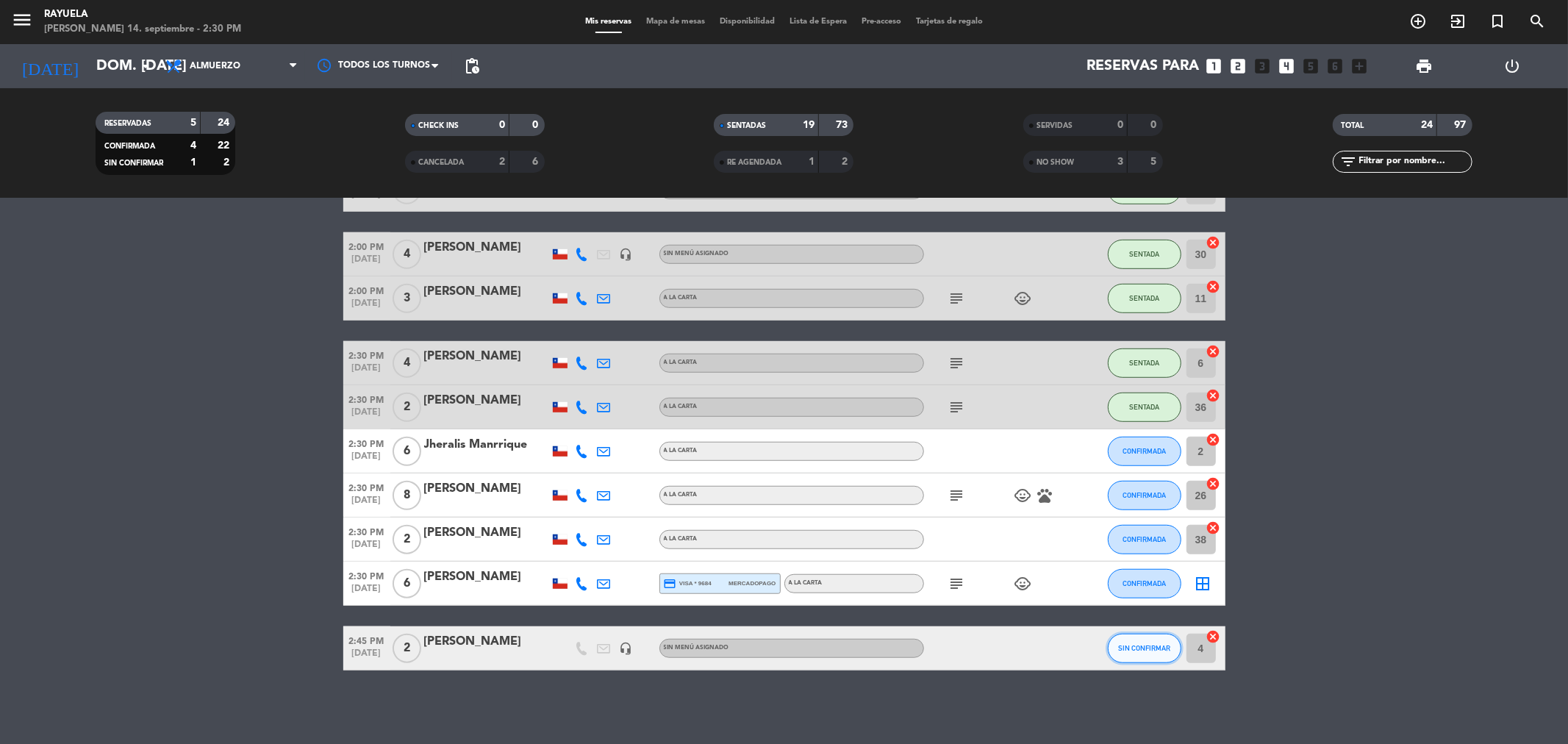
click at [1156, 647] on span "SIN CONFIRMAR" at bounding box center [1144, 648] width 52 height 8
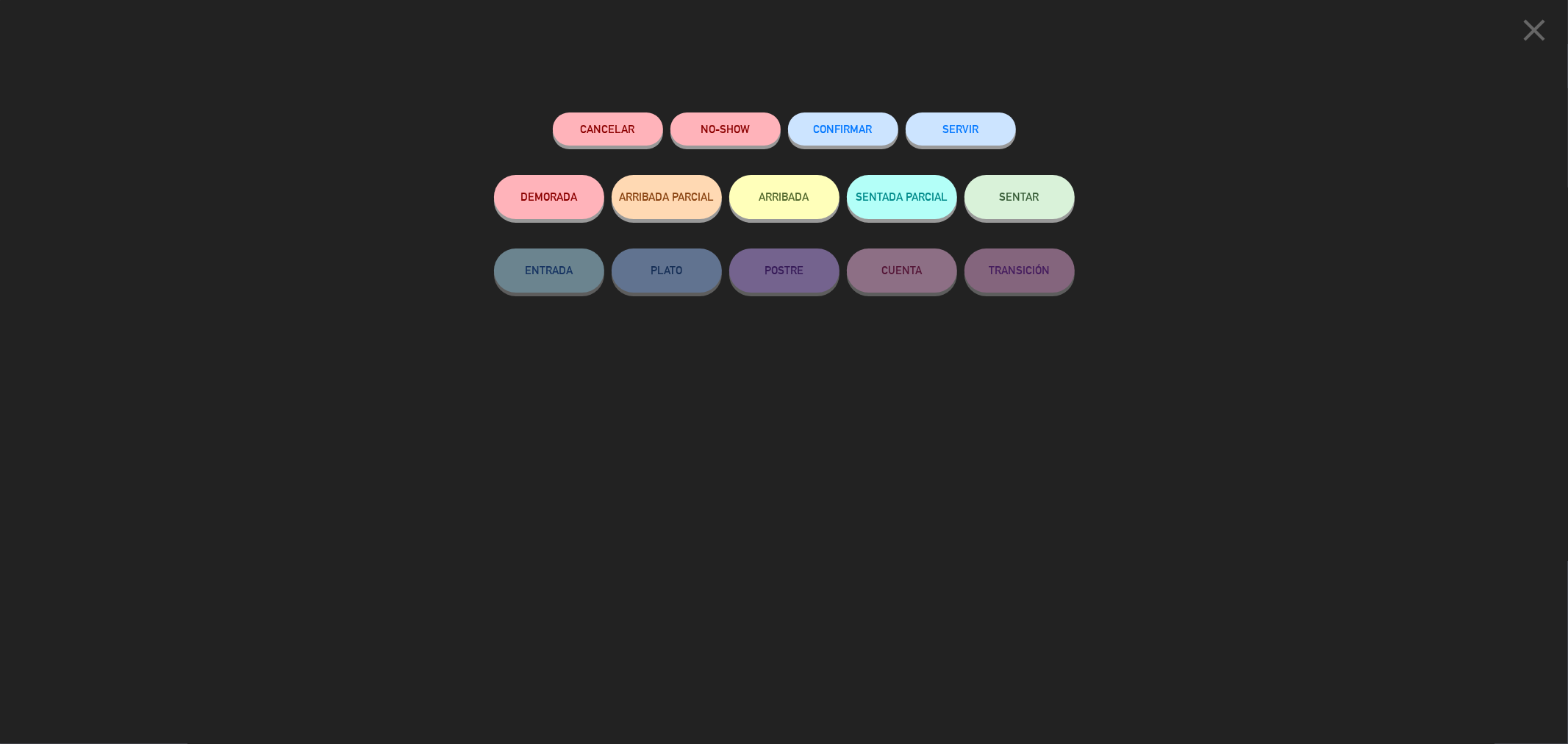
click at [805, 109] on div "Cancelar NO-SHOW CONFIRMAR SERVIR DEMORADA ARRIBADA PARCIAL ARRIBADA SENTADA PA…" at bounding box center [784, 423] width 602 height 642
click at [834, 127] on span "CONFIRMAR" at bounding box center [843, 129] width 58 height 13
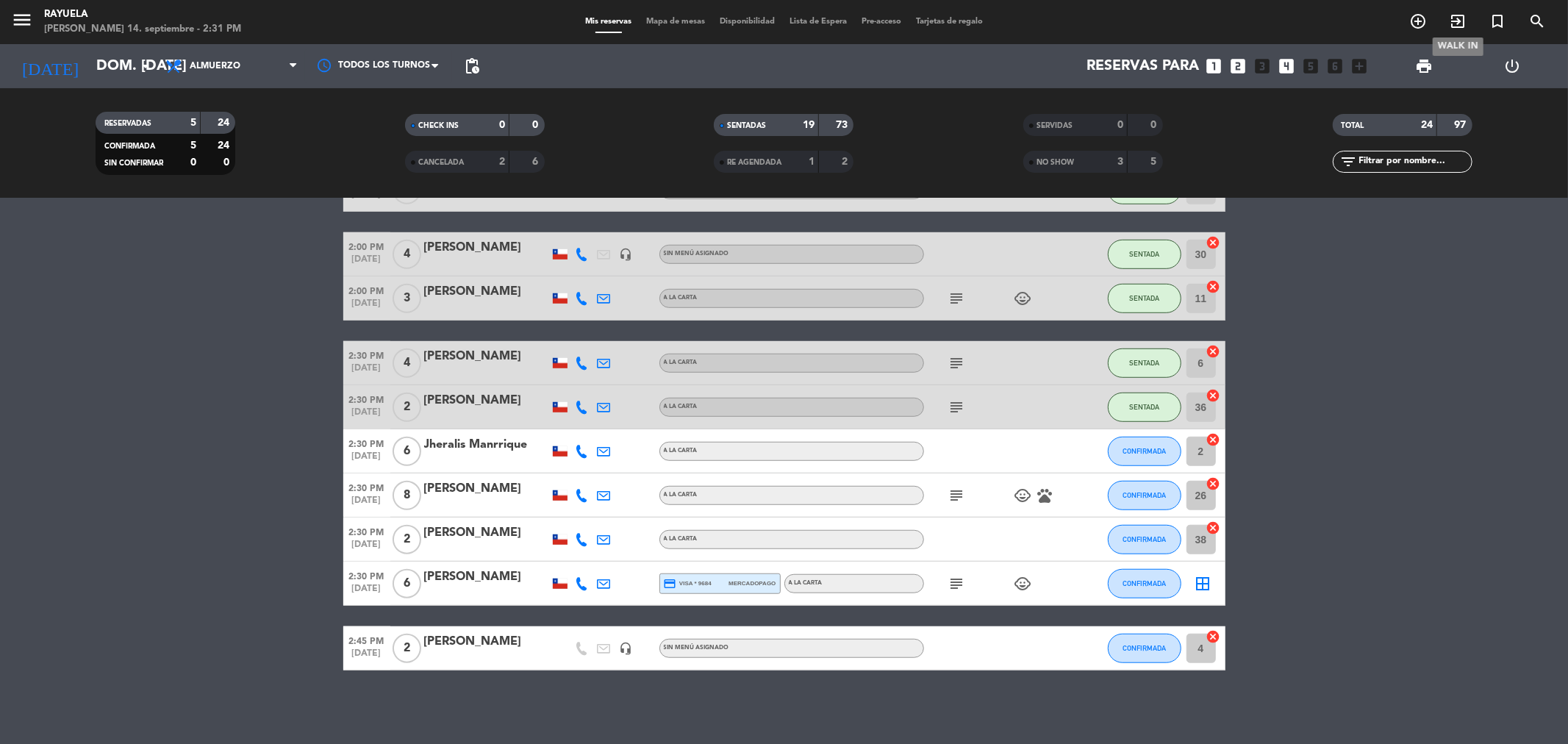
click at [1454, 14] on icon "exit_to_app" at bounding box center [1457, 21] width 18 height 18
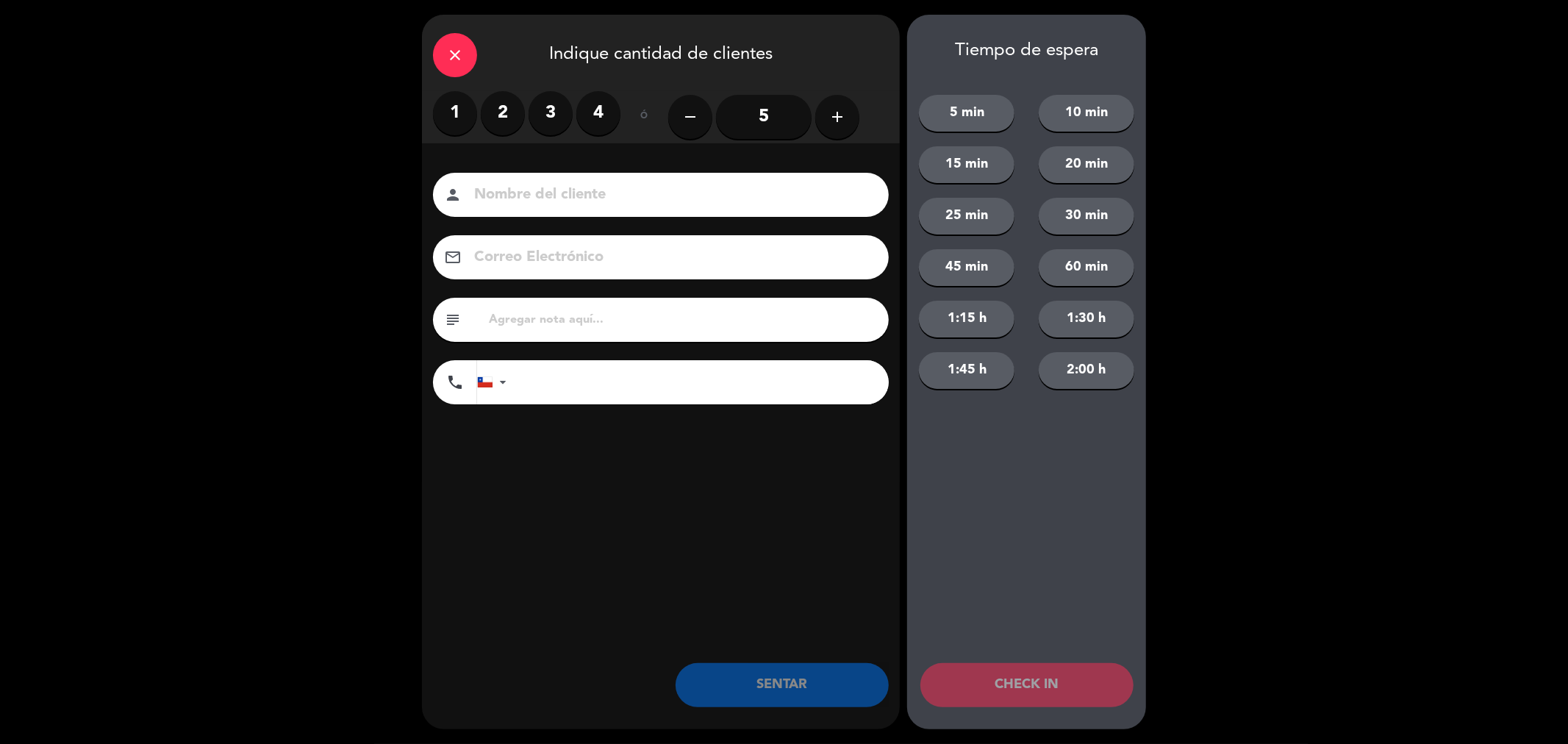
click at [490, 126] on label "2" at bounding box center [503, 113] width 44 height 44
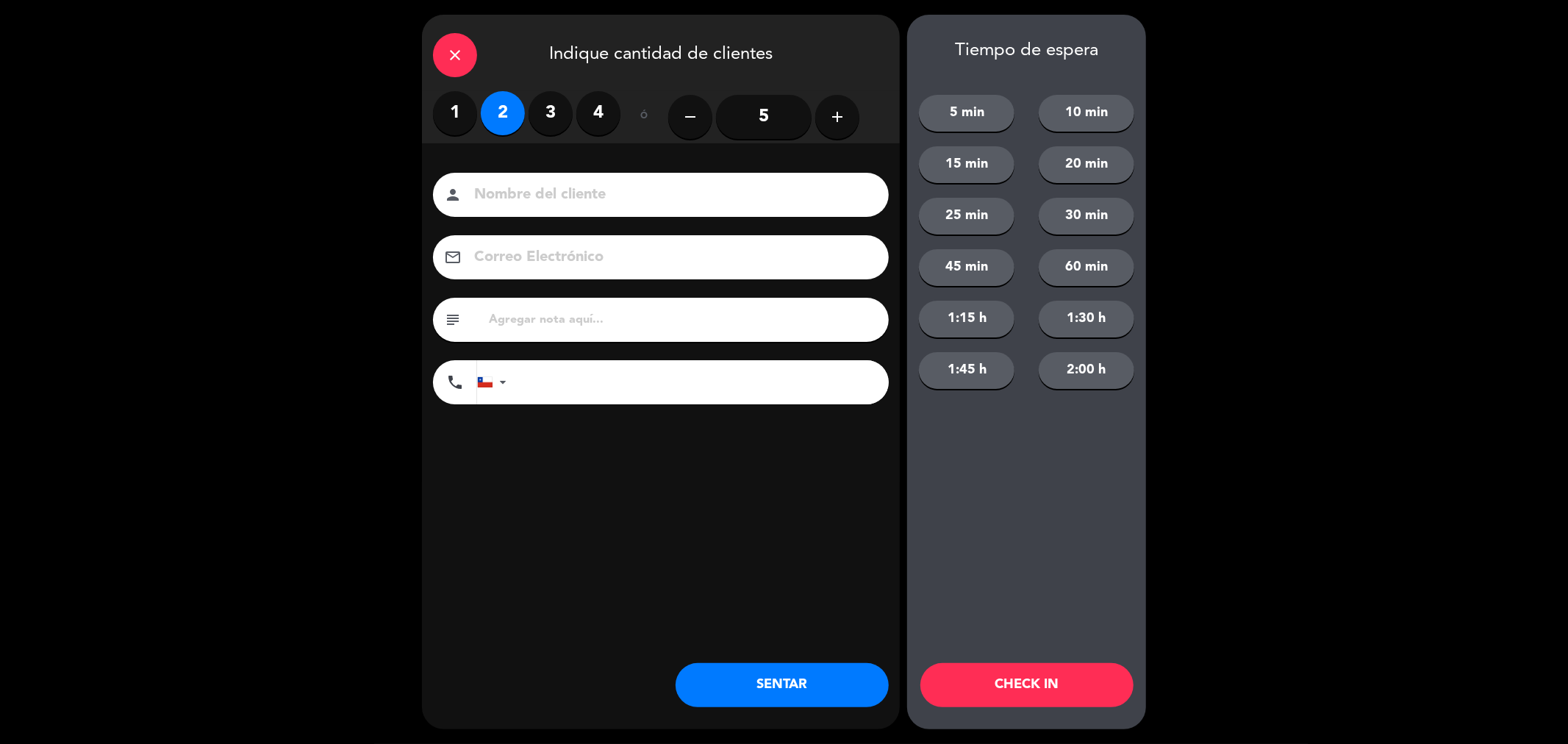
click at [512, 195] on input at bounding box center [671, 195] width 397 height 25
click at [471, 59] on div "close" at bounding box center [455, 55] width 44 height 44
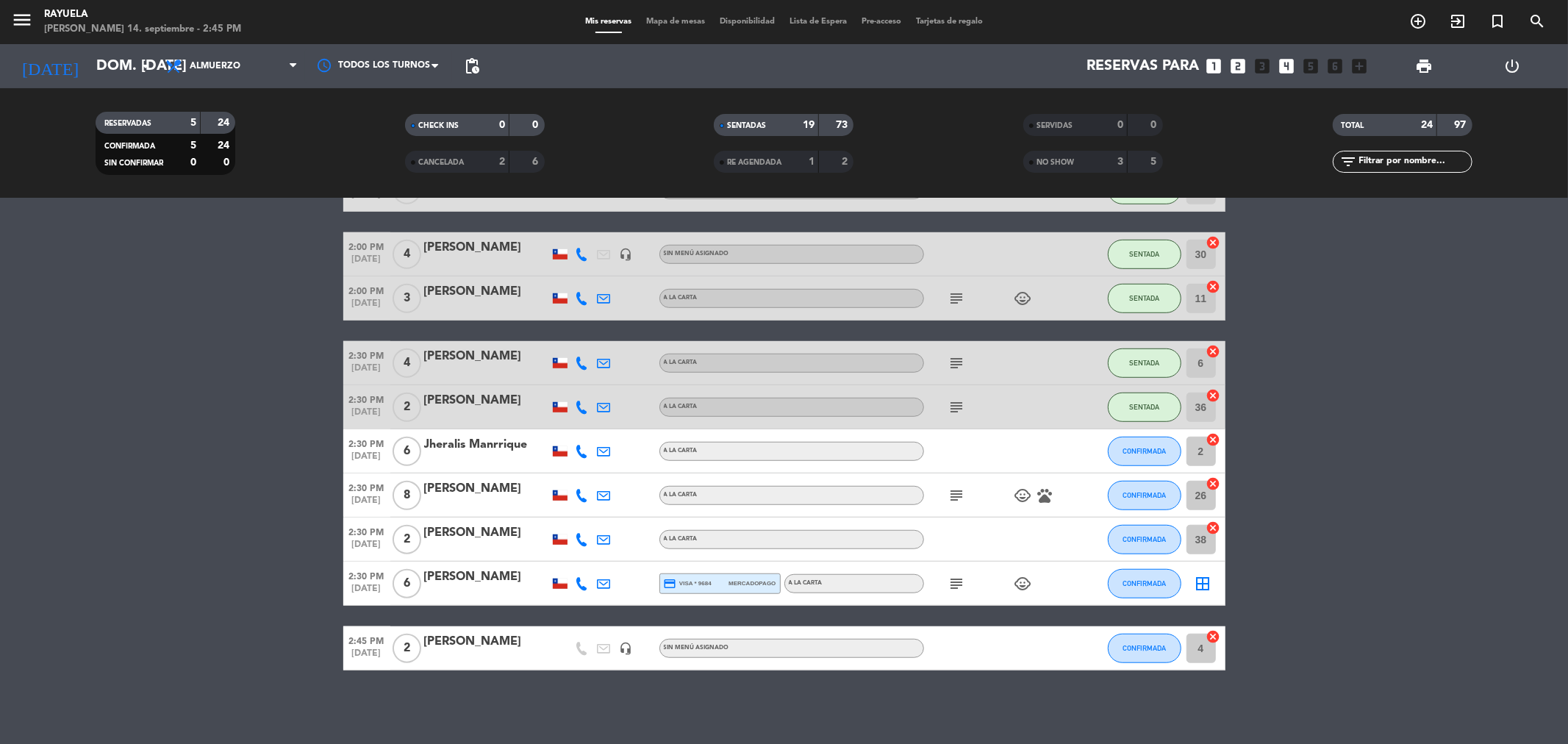
click at [586, 498] on icon at bounding box center [582, 496] width 14 height 14
click at [1118, 489] on button "CONFIRMADA" at bounding box center [1144, 495] width 74 height 30
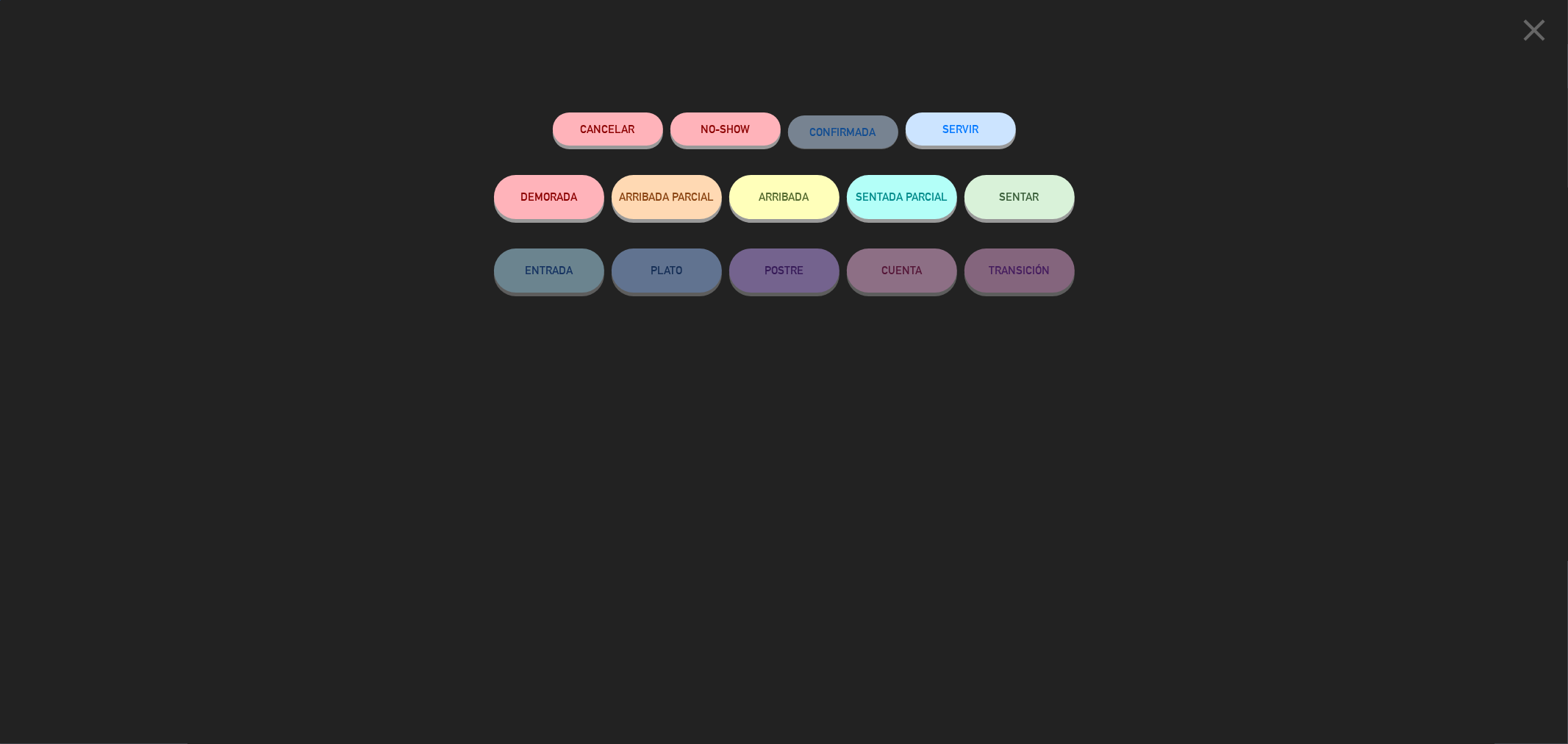
click at [1023, 203] on button "SENTAR" at bounding box center [1020, 197] width 110 height 44
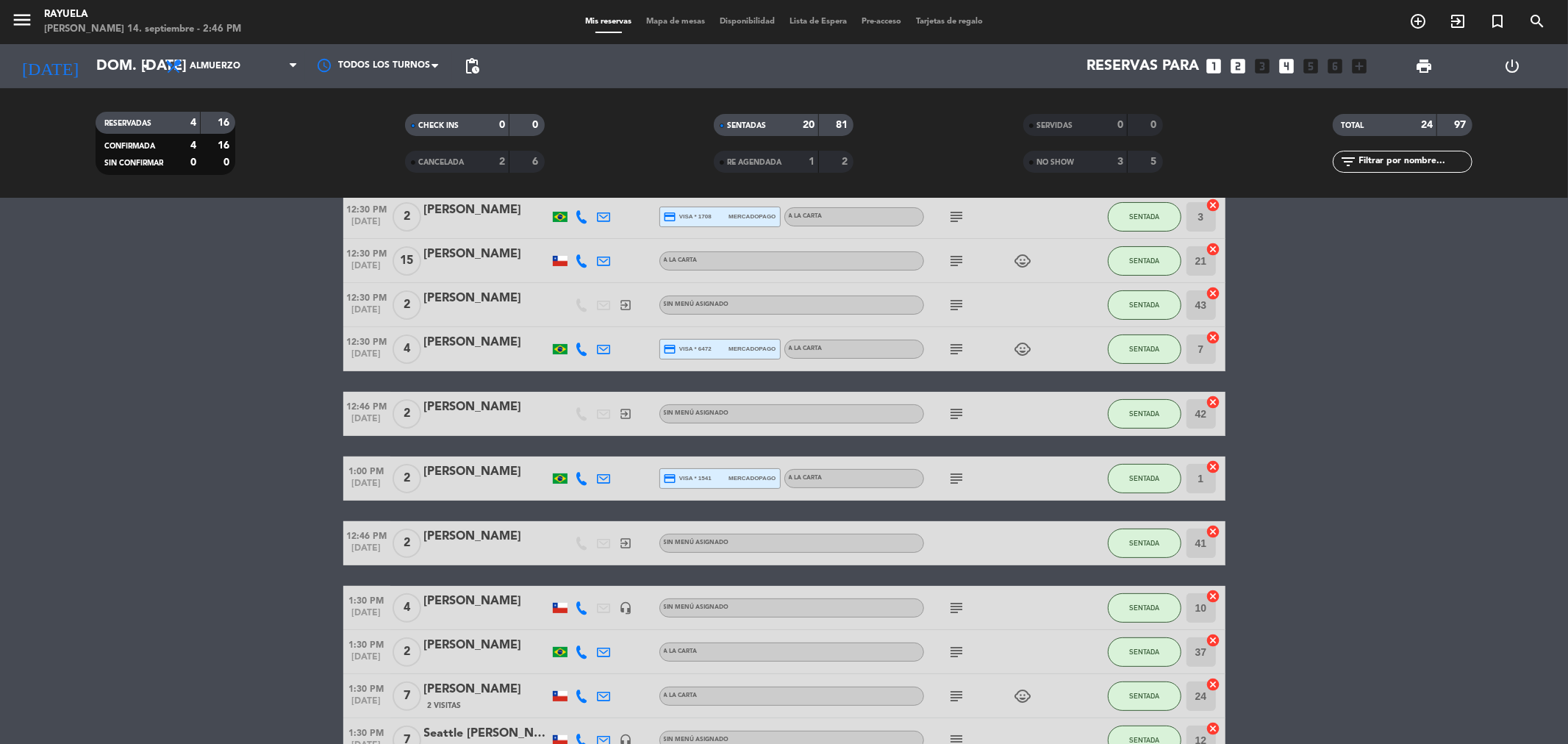
scroll to position [571, 0]
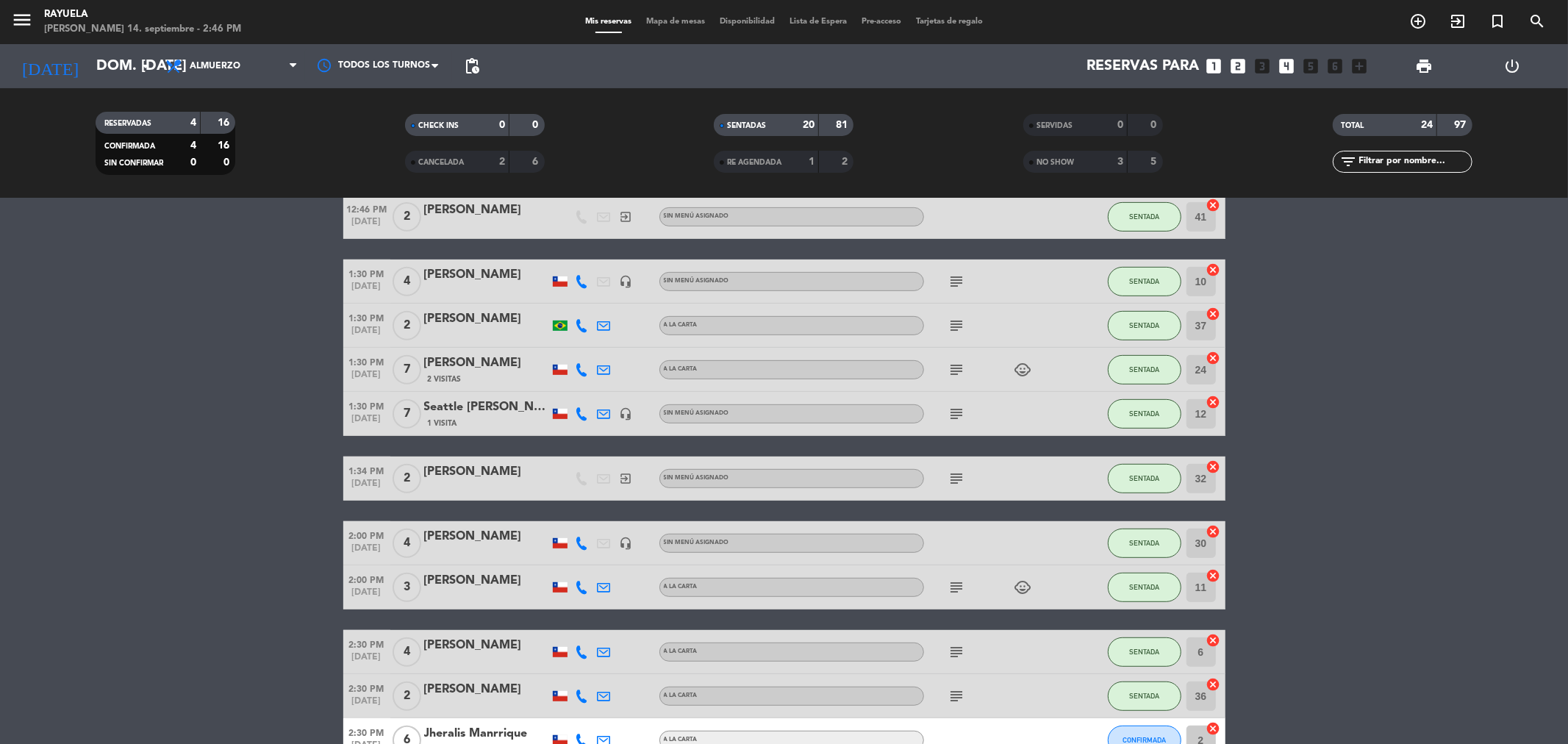
click at [1110, 159] on div "3" at bounding box center [1109, 163] width 30 height 17
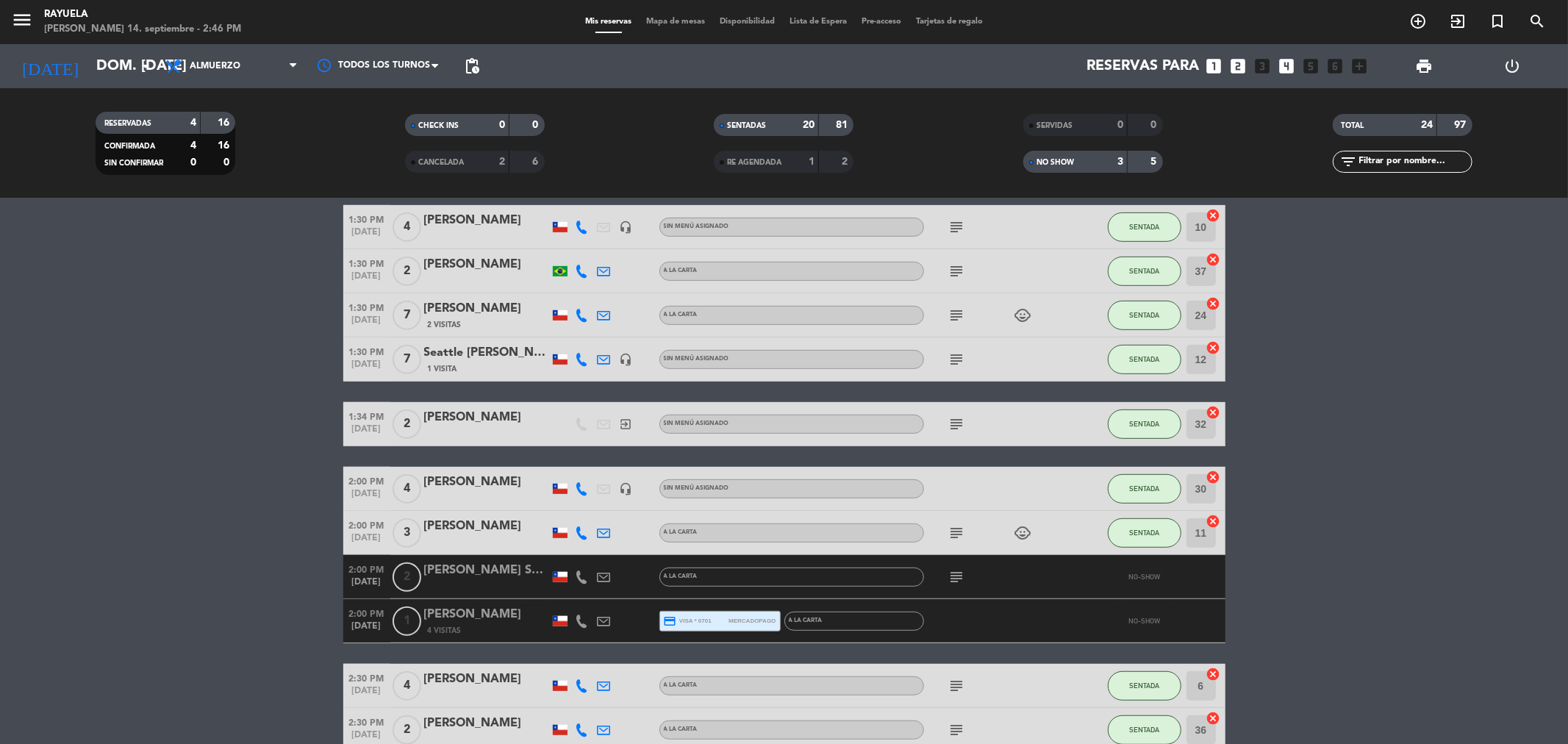
scroll to position [817, 0]
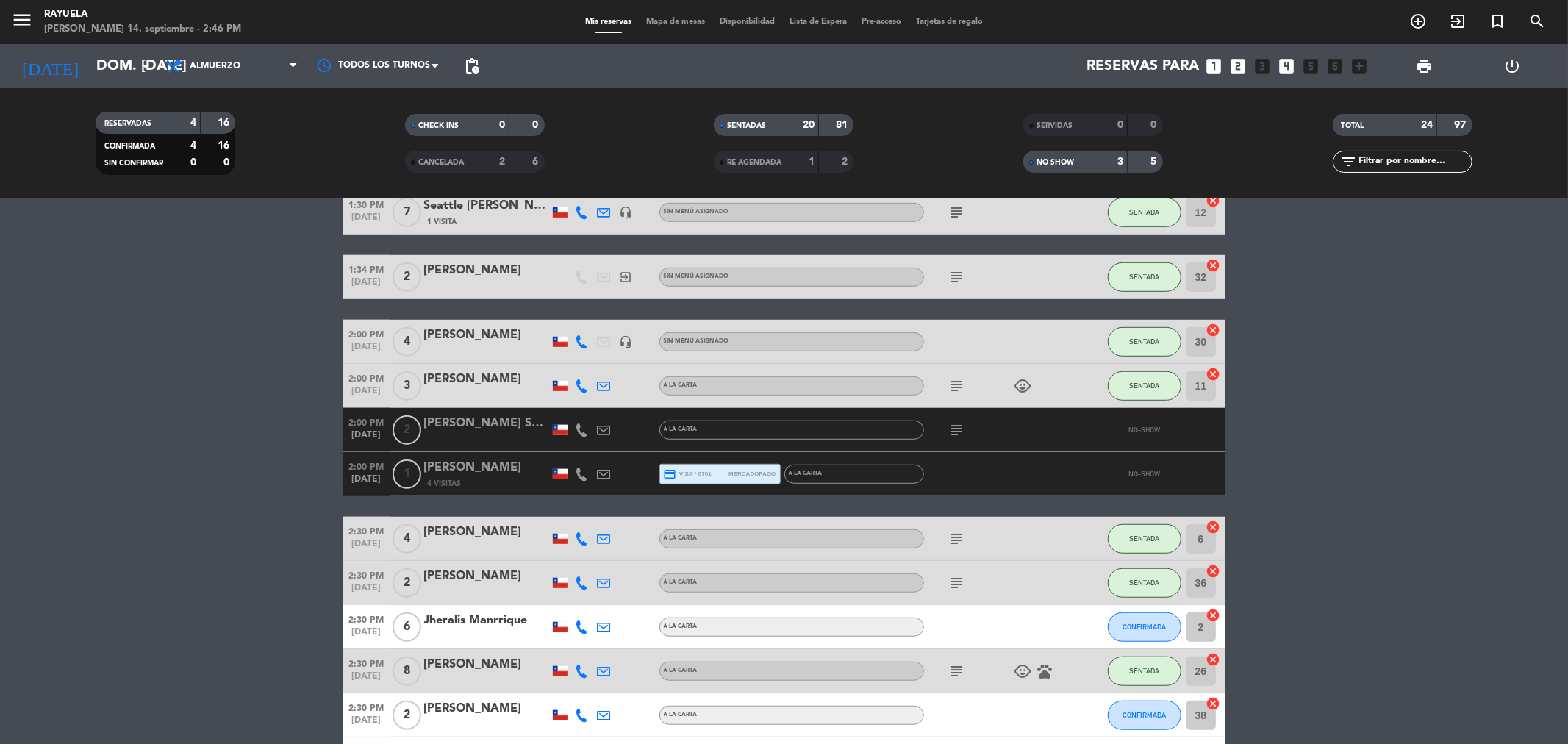
click at [439, 473] on div "[PERSON_NAME]" at bounding box center [487, 467] width 125 height 19
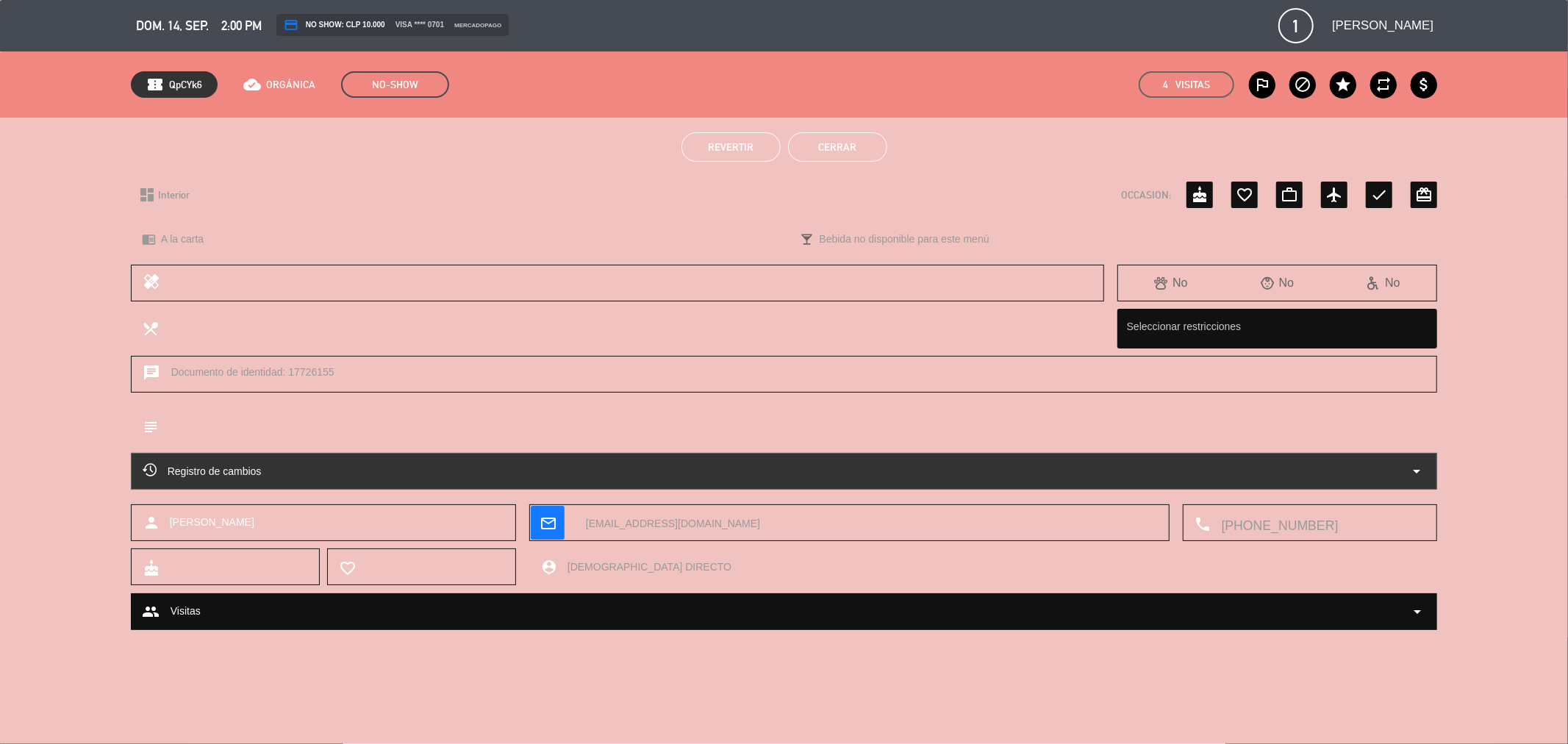
click at [729, 149] on span "Revertir" at bounding box center [731, 147] width 46 height 12
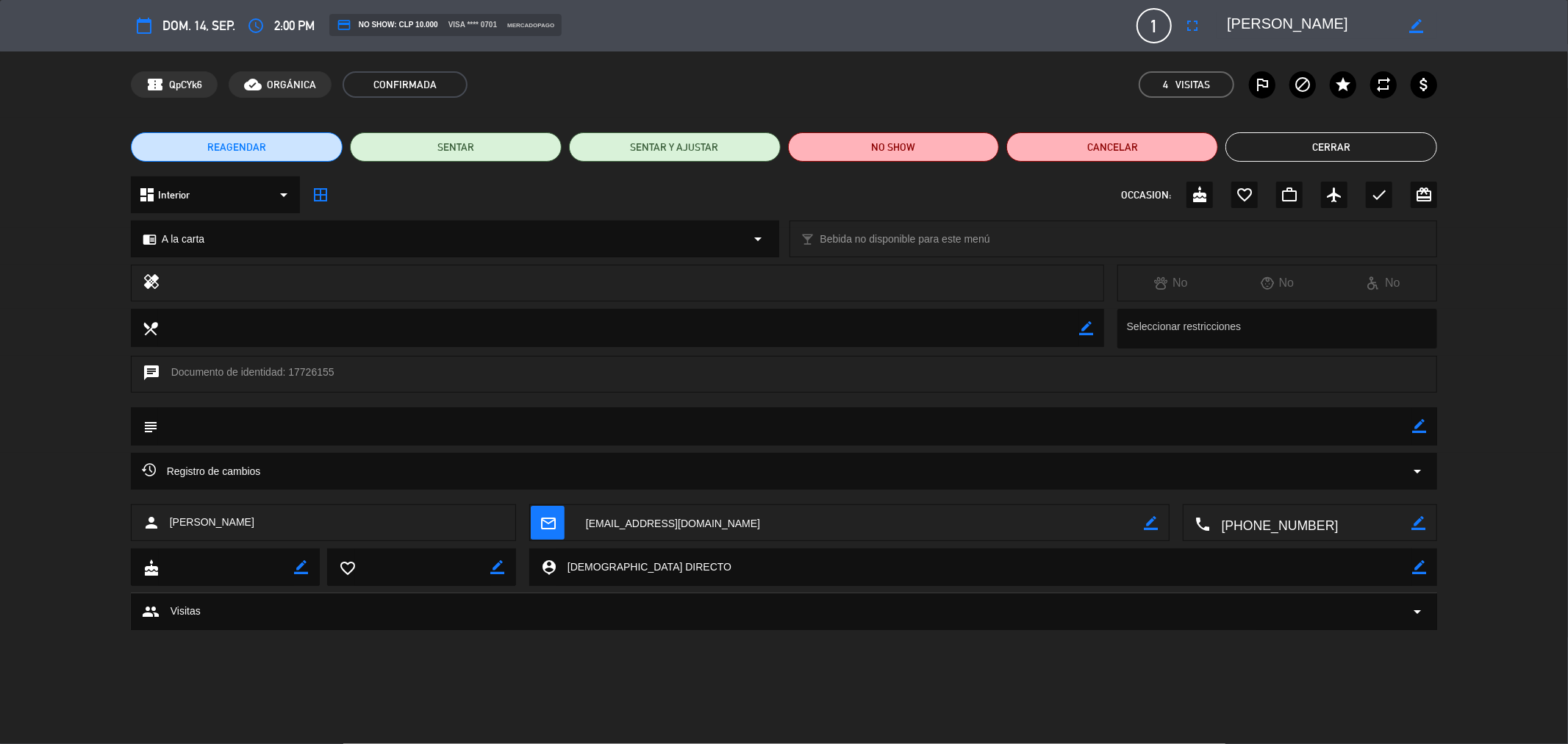
click at [765, 421] on textarea at bounding box center [785, 426] width 1255 height 37
click at [1347, 146] on button "Cerrar" at bounding box center [1331, 146] width 212 height 30
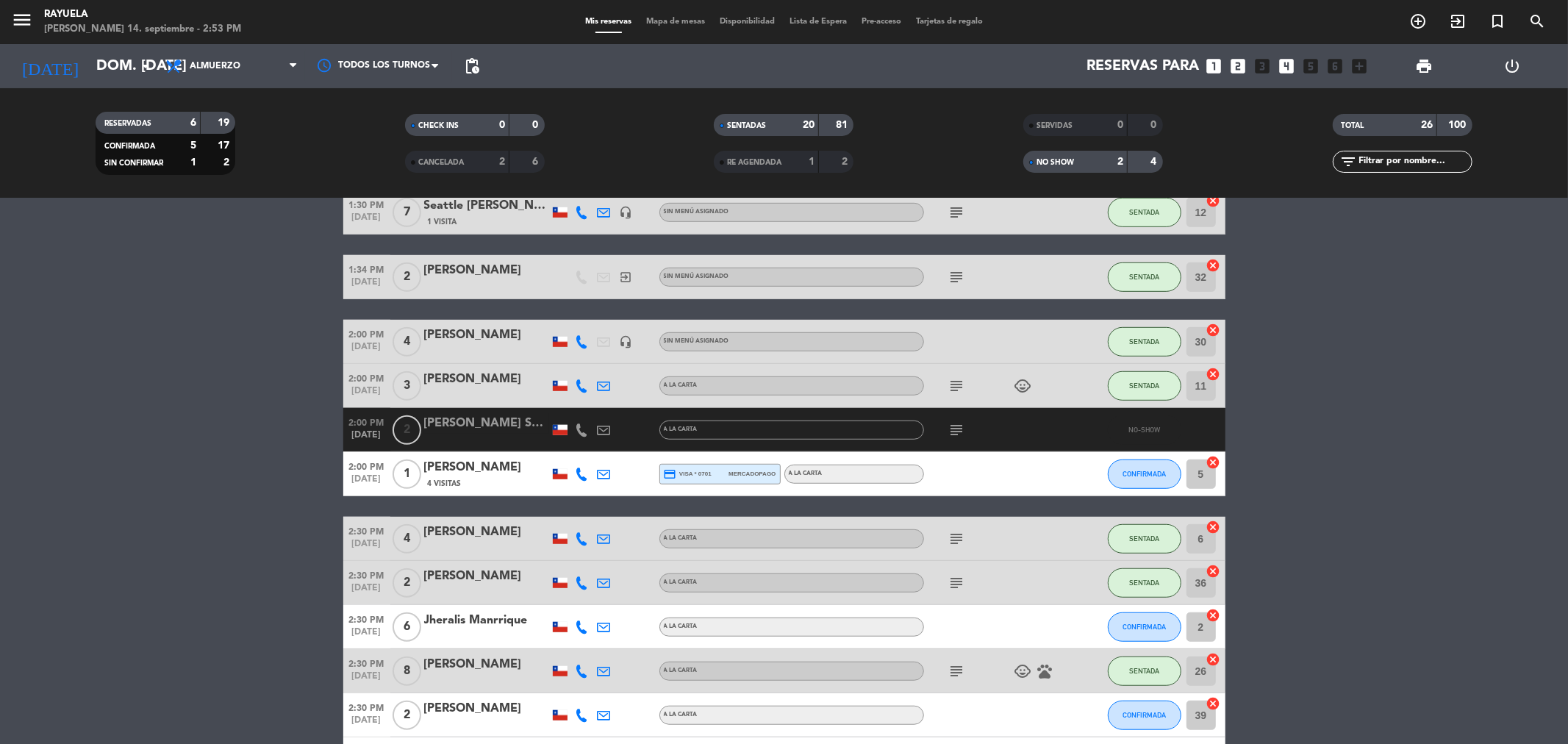
scroll to position [1056, 0]
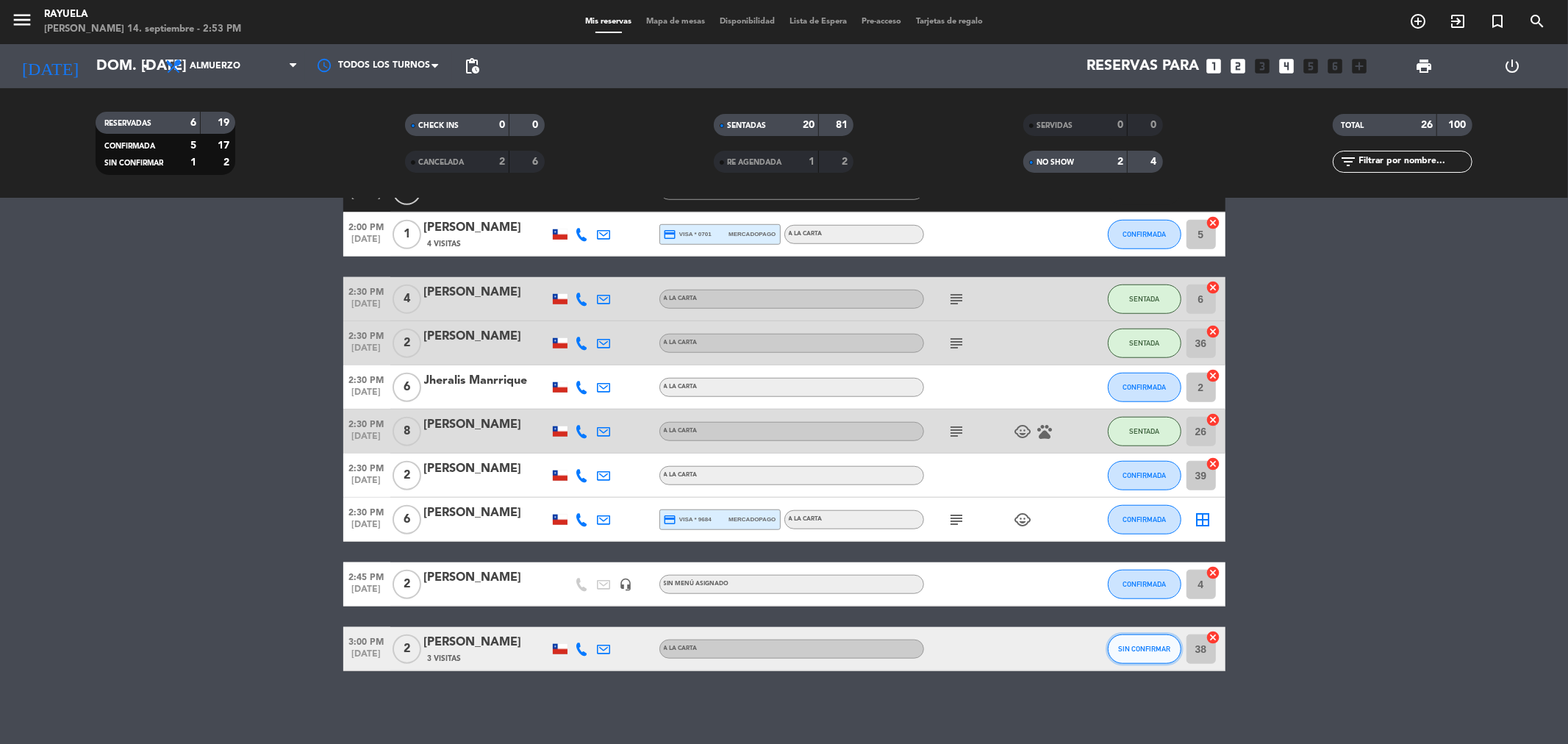
click at [1155, 650] on span "SIN CONFIRMAR" at bounding box center [1144, 649] width 52 height 8
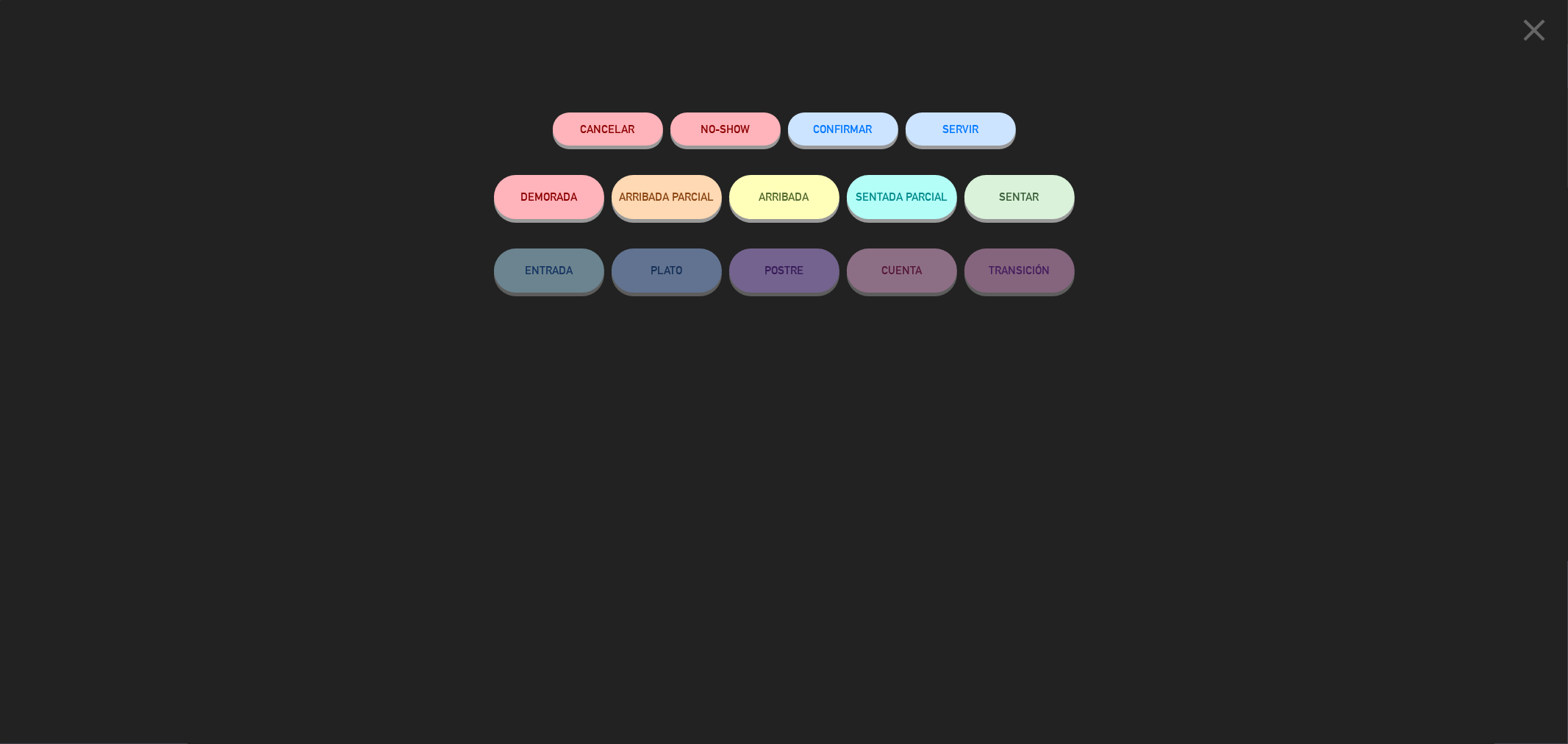
click at [1010, 214] on button "SENTAR" at bounding box center [1020, 197] width 110 height 44
